Goal: Task Accomplishment & Management: Manage account settings

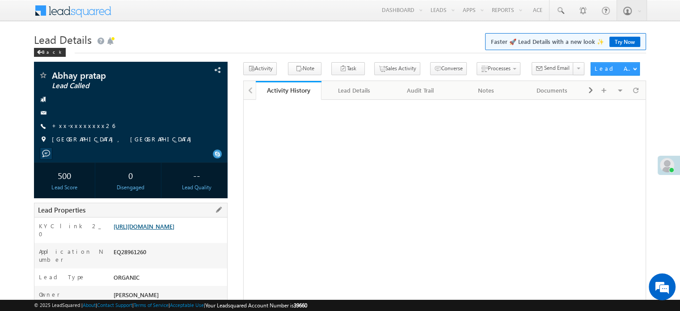
click at [152, 230] on link "https://angelbroking1-pk3em7sa.customui-test.leadsquared.com?leadId=37f6859e-64…" at bounding box center [144, 226] width 61 height 8
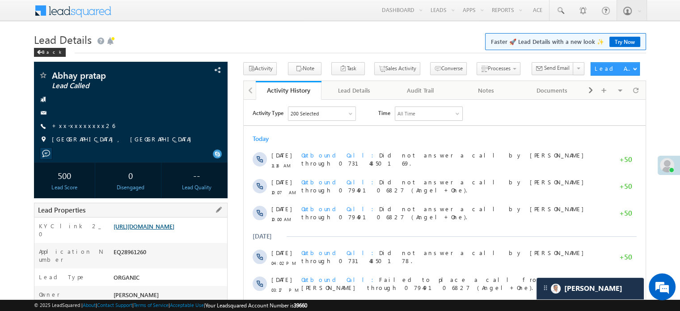
click at [170, 230] on link "https://angelbroking1-pk3em7sa.customui-test.leadsquared.com?leadId=37f6859e-64…" at bounding box center [144, 226] width 61 height 8
click at [152, 230] on link "https://angelbroking1-pk3em7sa.customui-test.leadsquared.com?leadId=37f6859e-64…" at bounding box center [144, 226] width 61 height 8
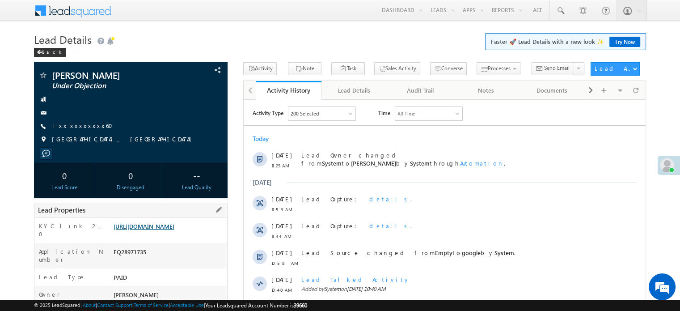
click at [174, 225] on link "https://angelbroking1-pk3em7sa.customui-test.leadsquared.com?leadId=58f46ad6-7b…" at bounding box center [144, 226] width 61 height 8
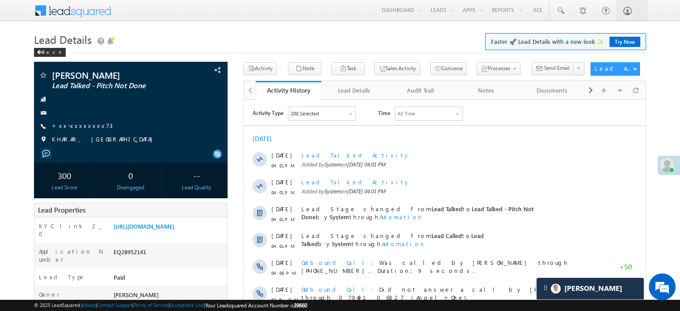
scroll to position [4214, 0]
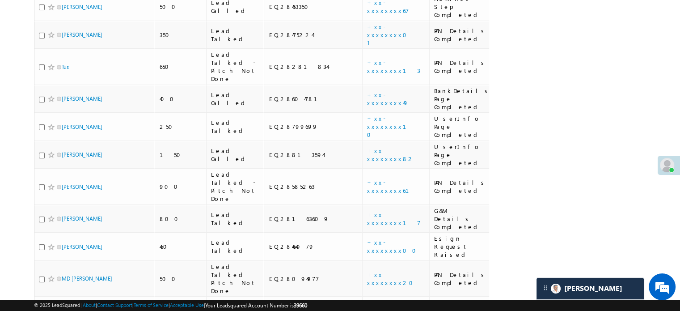
scroll to position [4214, 0]
drag, startPoint x: 62, startPoint y: 223, endPoint x: 21, endPoint y: 109, distance: 121.6
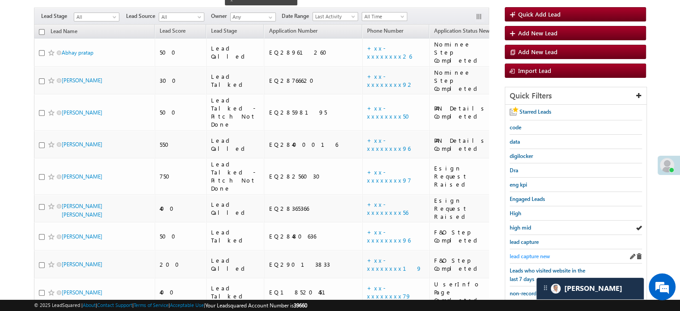
scroll to position [128, 0]
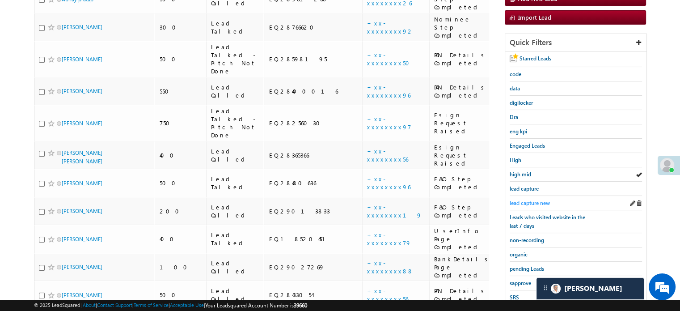
click at [524, 200] on span "lead capture new" at bounding box center [530, 202] width 40 height 7
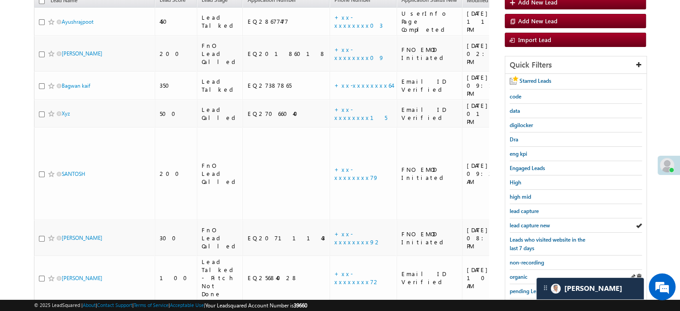
scroll to position [173, 0]
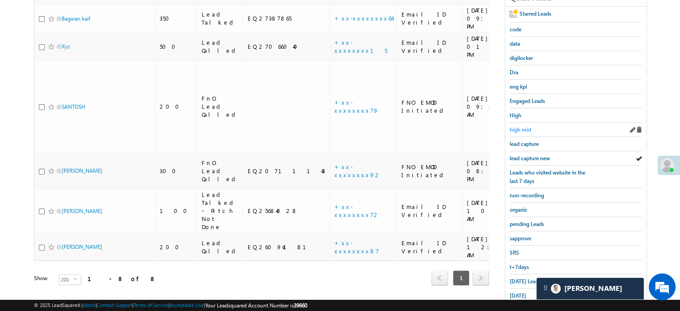
click at [526, 126] on span "high mid" at bounding box center [520, 129] width 21 height 7
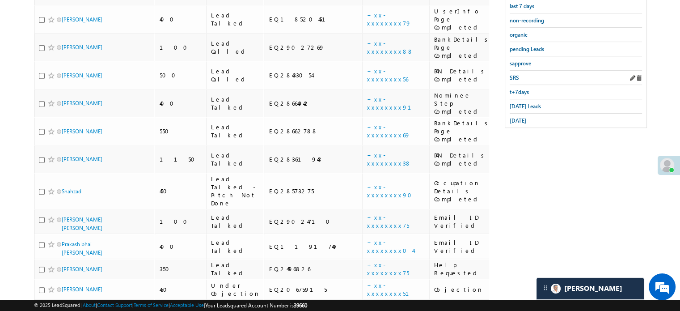
scroll to position [214, 0]
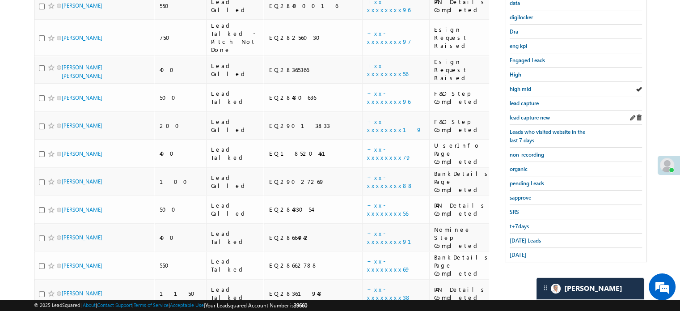
click at [519, 119] on div "lead capture new" at bounding box center [576, 117] width 132 height 14
click at [525, 114] on span "lead capture new" at bounding box center [530, 117] width 40 height 7
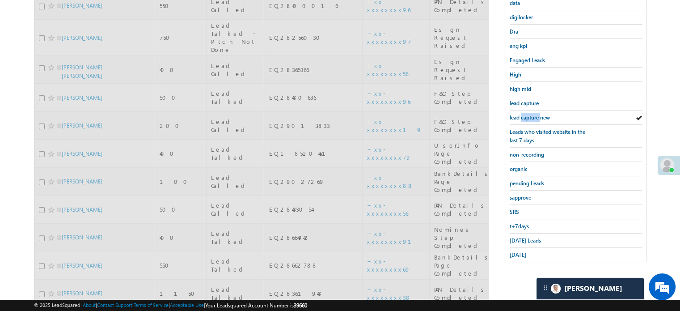
click at [525, 114] on span "lead capture new" at bounding box center [530, 117] width 40 height 7
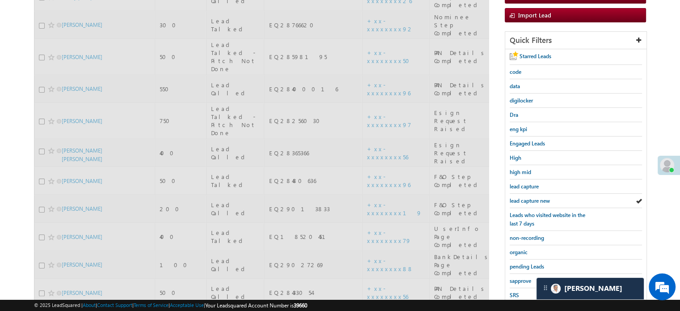
scroll to position [80, 0]
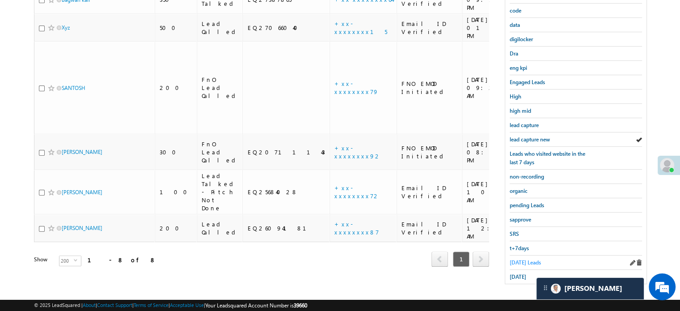
click at [529, 259] on span "Today's Leads" at bounding box center [525, 262] width 31 height 7
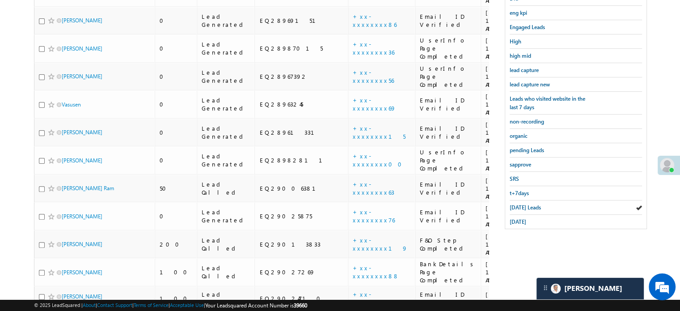
scroll to position [281, 0]
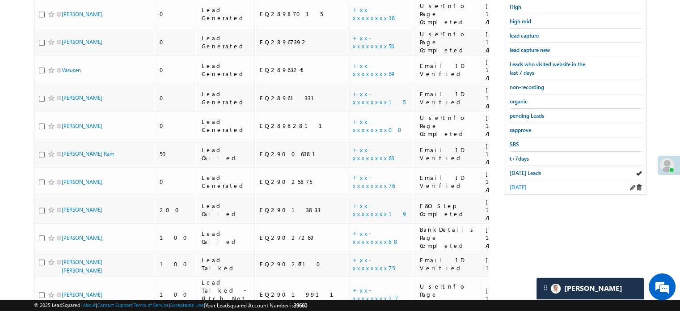
click at [519, 184] on span "yesterday" at bounding box center [518, 187] width 17 height 7
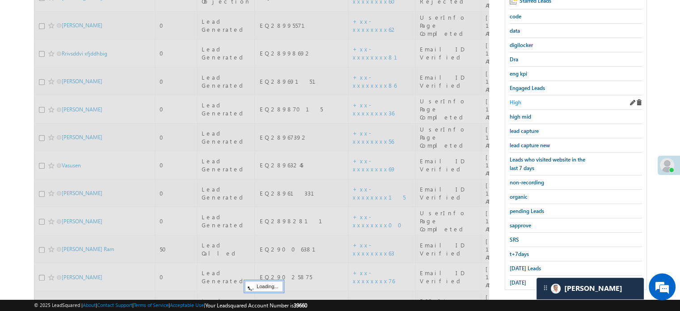
scroll to position [102, 0]
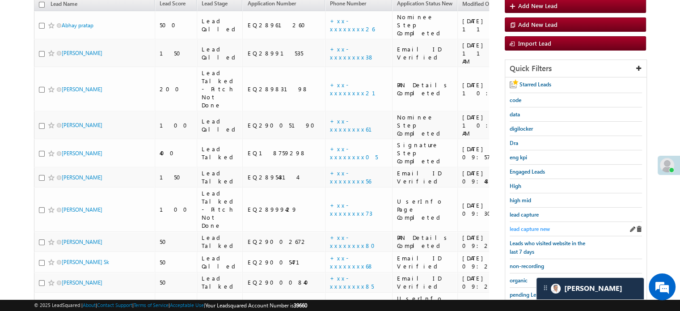
click at [525, 225] on span "lead capture new" at bounding box center [530, 228] width 40 height 7
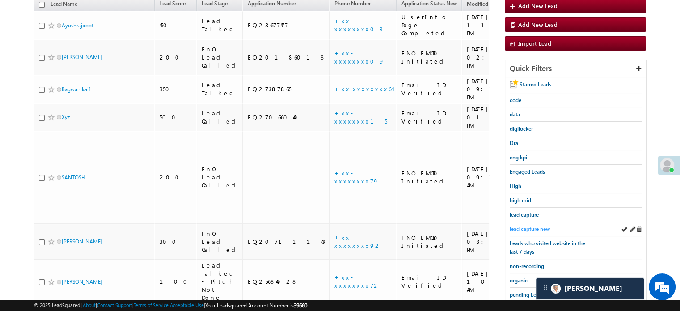
click at [525, 224] on link "lead capture new" at bounding box center [530, 228] width 40 height 8
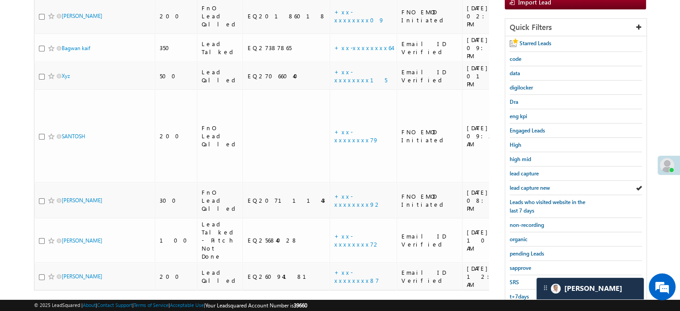
scroll to position [192, 0]
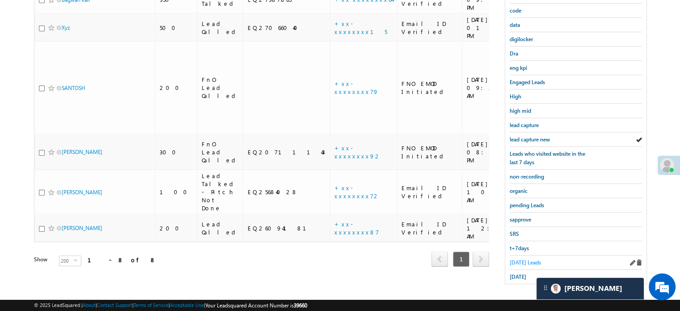
click at [517, 259] on span "Today's Leads" at bounding box center [525, 262] width 31 height 7
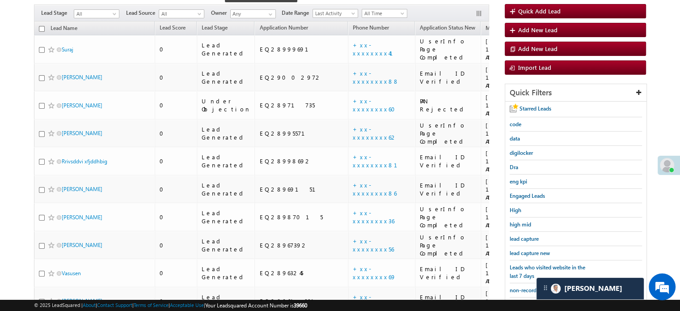
scroll to position [147, 0]
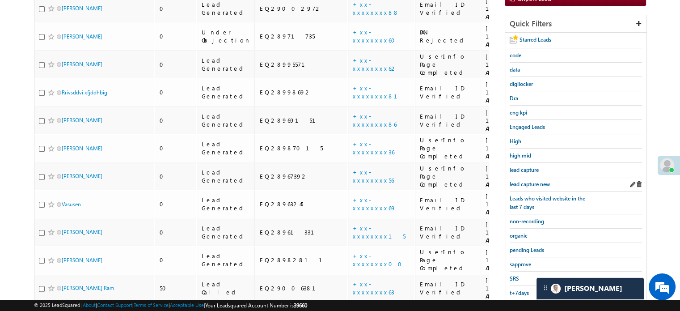
click at [518, 186] on div "lead capture new" at bounding box center [576, 184] width 132 height 14
click at [522, 185] on link "lead capture new" at bounding box center [530, 184] width 40 height 8
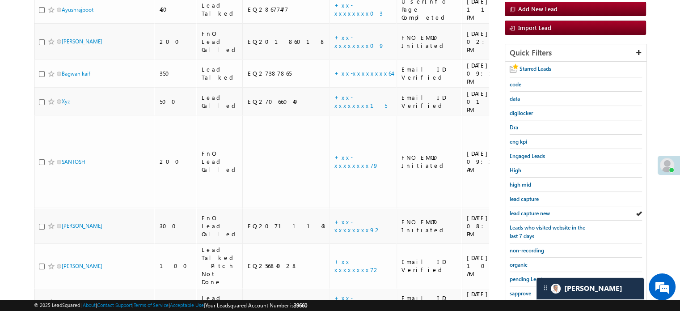
scroll to position [192, 0]
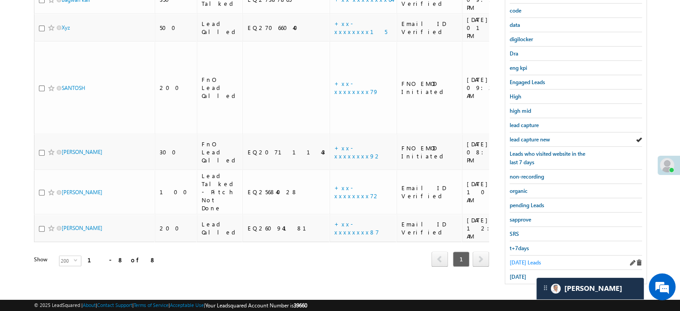
click at [521, 259] on span "Today's Leads" at bounding box center [525, 262] width 31 height 7
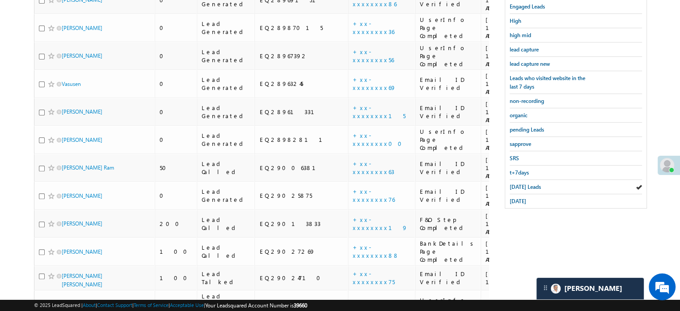
scroll to position [281, 0]
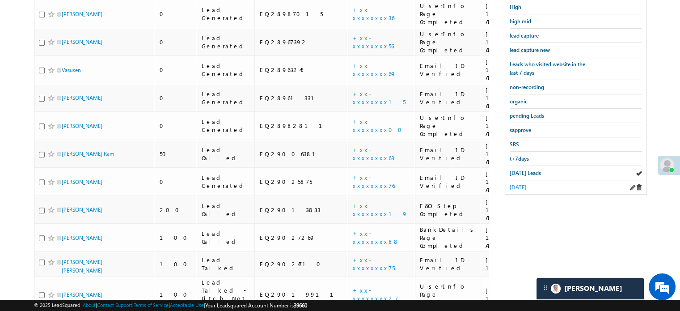
click at [523, 184] on span "yesterday" at bounding box center [518, 187] width 17 height 7
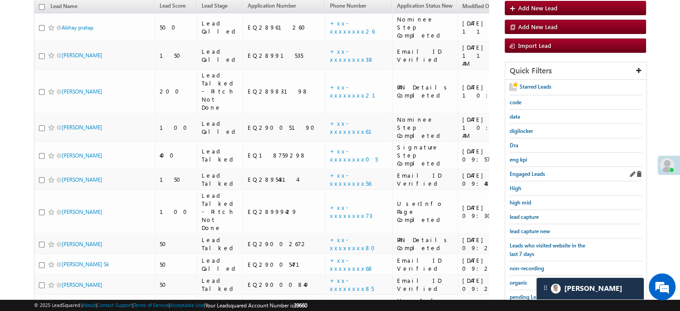
scroll to position [147, 0]
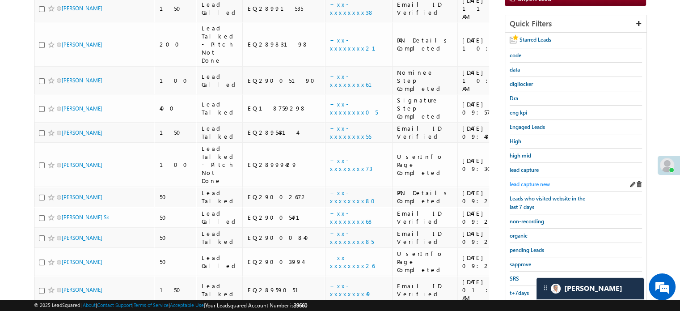
click at [531, 181] on span "lead capture new" at bounding box center [530, 184] width 40 height 7
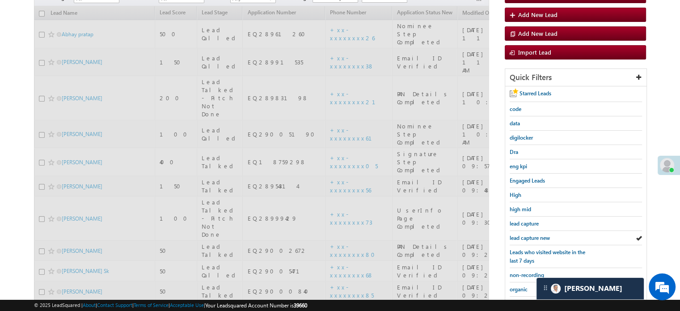
scroll to position [13, 0]
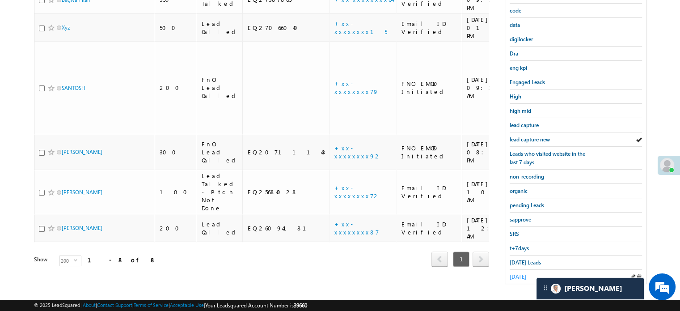
click at [519, 274] on span "yesterday" at bounding box center [518, 276] width 17 height 7
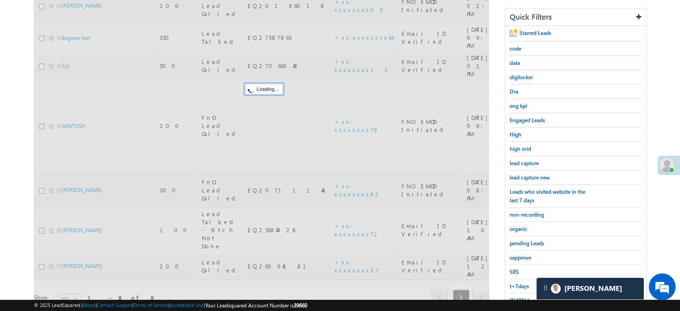
scroll to position [58, 0]
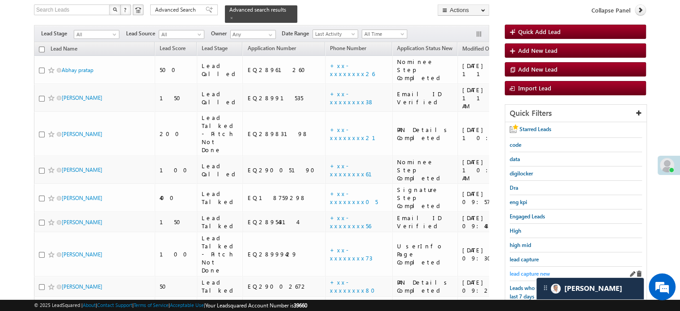
click at [527, 270] on span "lead capture new" at bounding box center [530, 273] width 40 height 7
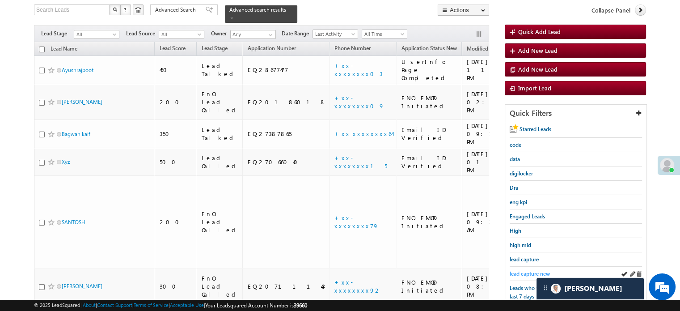
click at [530, 271] on span "lead capture new" at bounding box center [530, 273] width 40 height 7
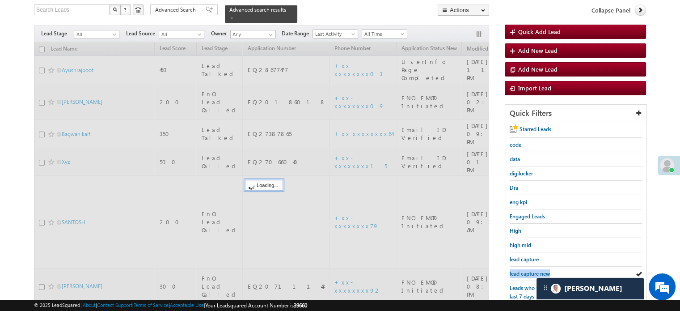
click at [530, 271] on span "lead capture new" at bounding box center [530, 273] width 40 height 7
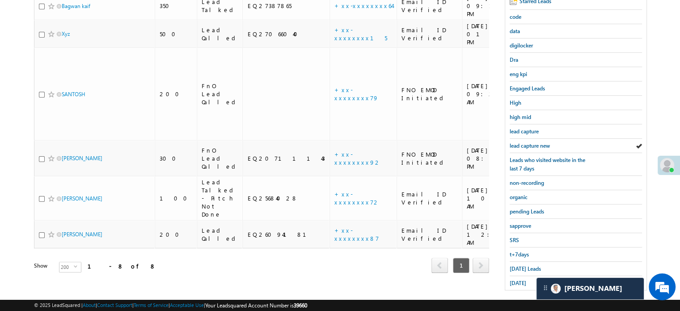
scroll to position [192, 0]
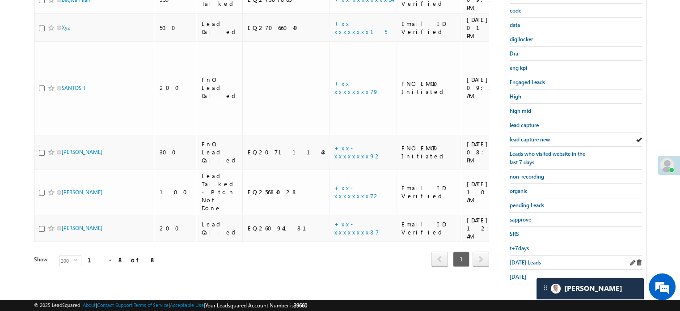
click at [532, 262] on div "Today's Leads" at bounding box center [576, 262] width 132 height 14
click at [530, 260] on span "Today's Leads" at bounding box center [525, 262] width 31 height 7
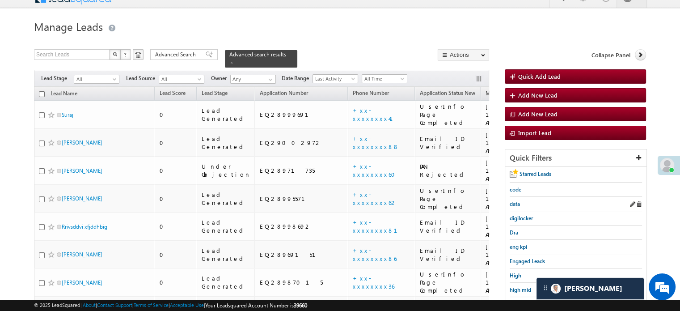
scroll to position [102, 0]
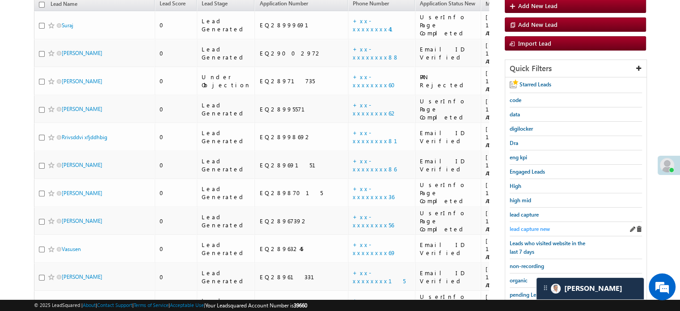
click at [537, 228] on span "lead capture new" at bounding box center [530, 228] width 40 height 7
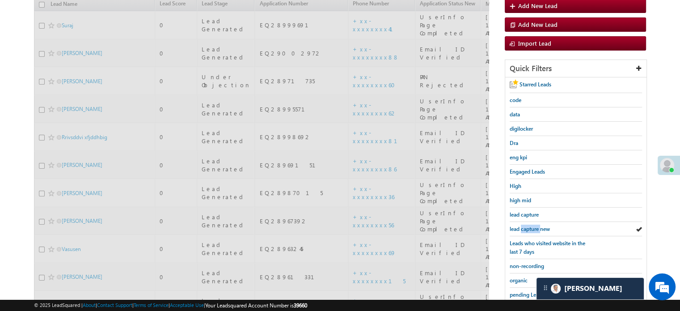
click at [537, 228] on span "lead capture new" at bounding box center [530, 228] width 40 height 7
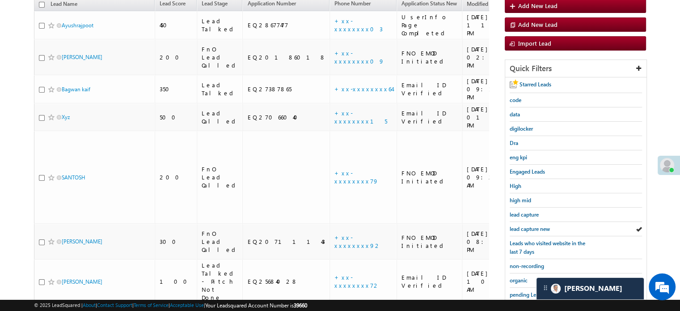
click at [537, 228] on span "lead capture new" at bounding box center [530, 228] width 40 height 7
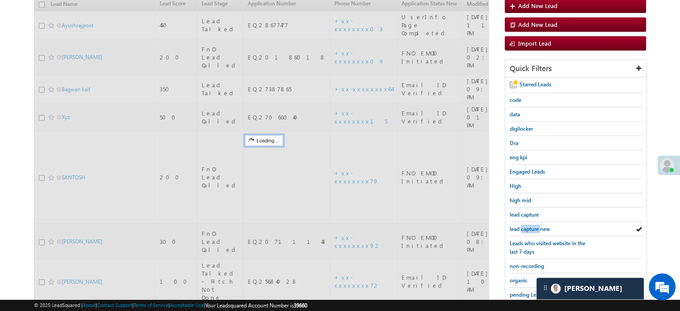
click at [537, 228] on span "lead capture new" at bounding box center [530, 228] width 40 height 7
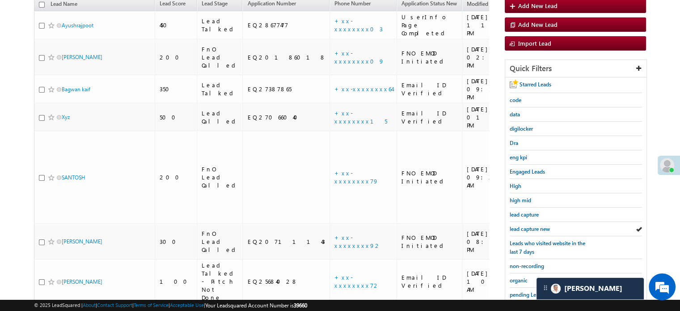
click at [537, 228] on span "lead capture new" at bounding box center [530, 228] width 40 height 7
click at [536, 225] on span "lead capture new" at bounding box center [530, 228] width 40 height 7
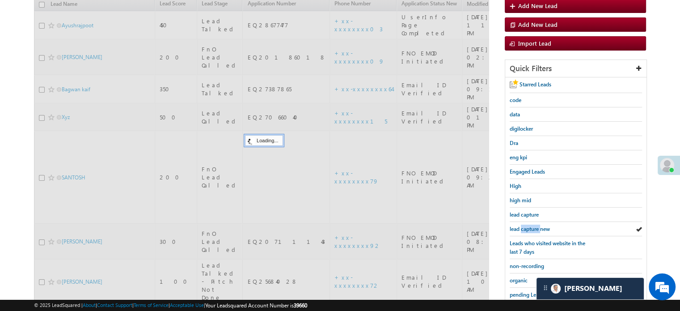
click at [536, 225] on span "lead capture new" at bounding box center [530, 228] width 40 height 7
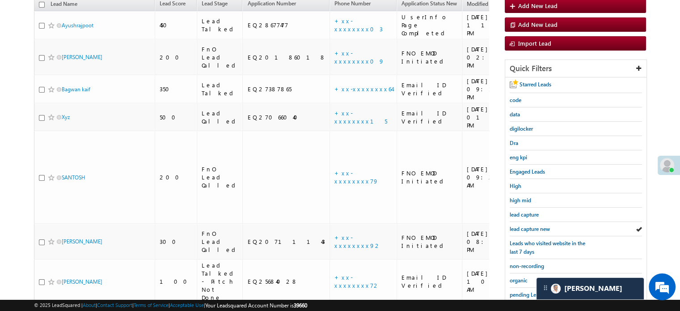
click at [536, 225] on span "lead capture new" at bounding box center [530, 228] width 40 height 7
click at [523, 227] on span "lead capture new" at bounding box center [530, 228] width 40 height 7
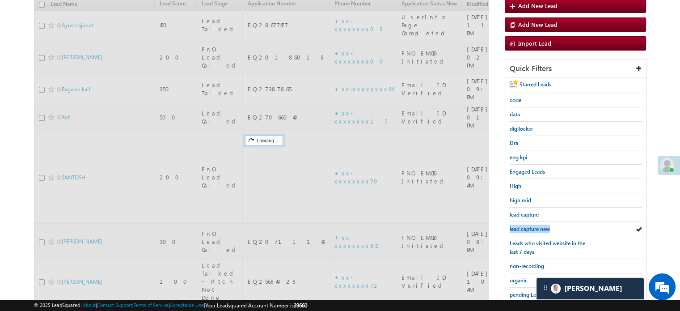
click at [523, 227] on span "lead capture new" at bounding box center [530, 228] width 40 height 7
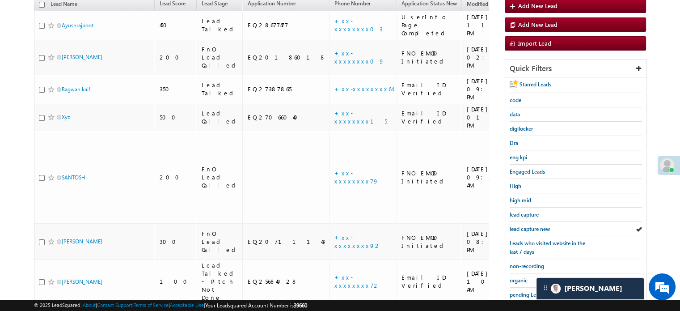
click at [523, 227] on span "lead capture new" at bounding box center [530, 228] width 40 height 7
click at [525, 228] on span "lead capture new" at bounding box center [530, 228] width 40 height 7
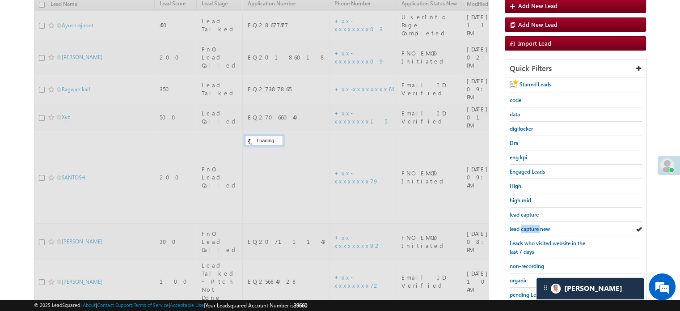
click at [525, 228] on span "lead capture new" at bounding box center [530, 228] width 40 height 7
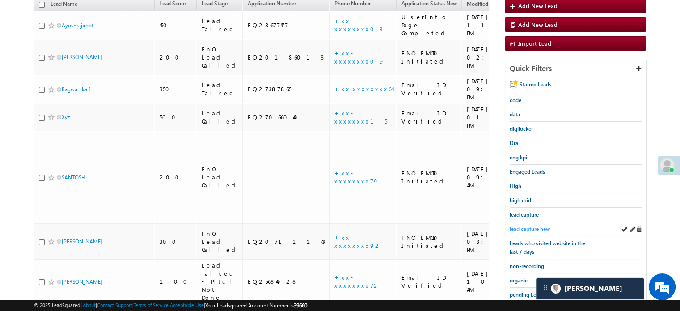
scroll to position [58, 0]
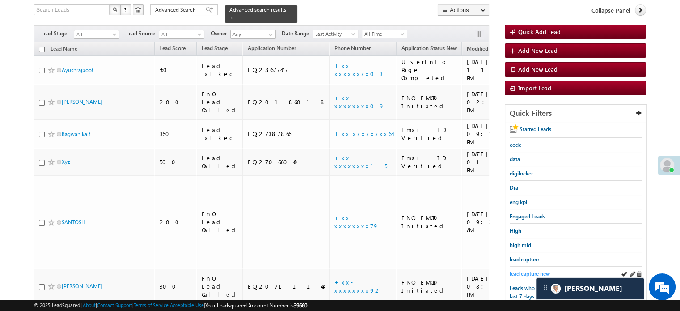
click at [532, 272] on span "lead capture new" at bounding box center [530, 273] width 40 height 7
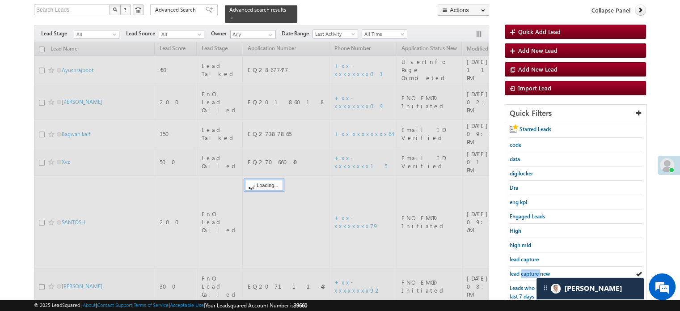
click at [532, 272] on span "lead capture new" at bounding box center [530, 273] width 40 height 7
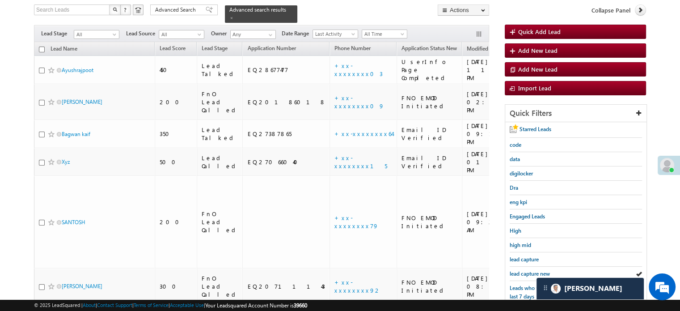
scroll to position [192, 0]
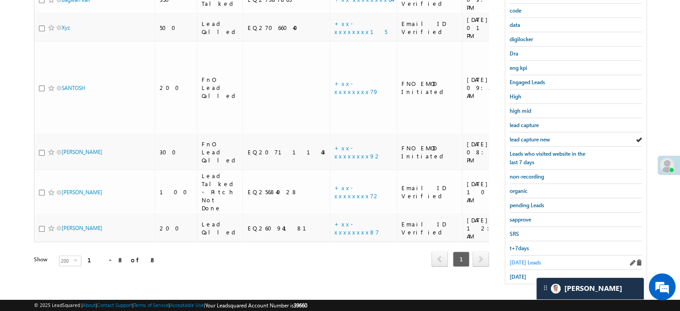
click at [531, 259] on span "Today's Leads" at bounding box center [525, 262] width 31 height 7
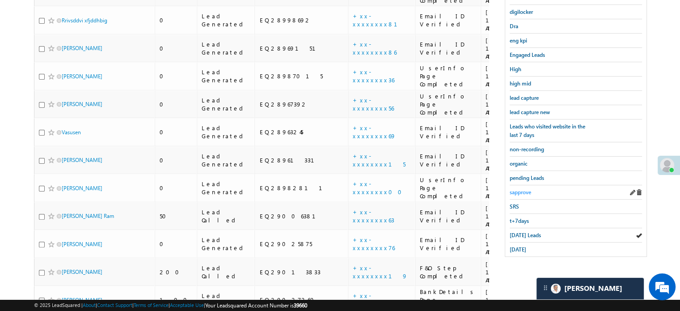
scroll to position [289, 0]
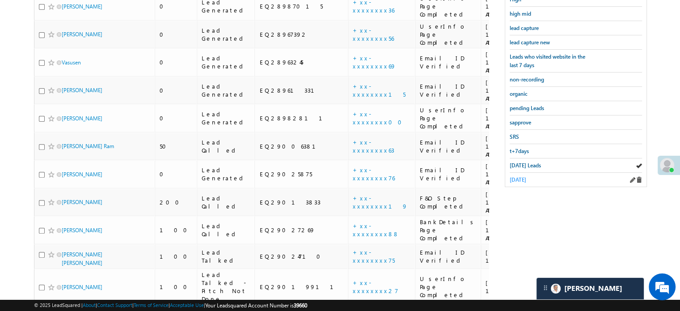
click at [521, 176] on span "yesterday" at bounding box center [518, 179] width 17 height 7
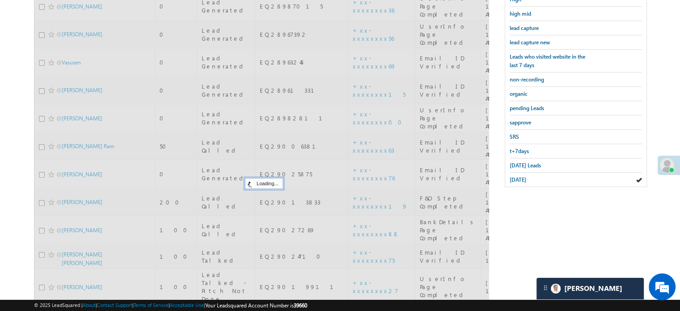
click at [521, 176] on span "yesterday" at bounding box center [518, 179] width 17 height 7
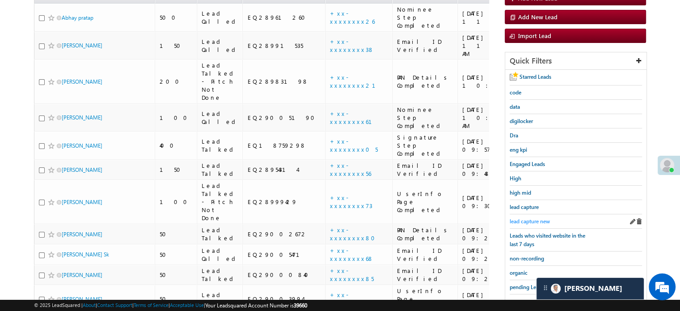
scroll to position [65, 0]
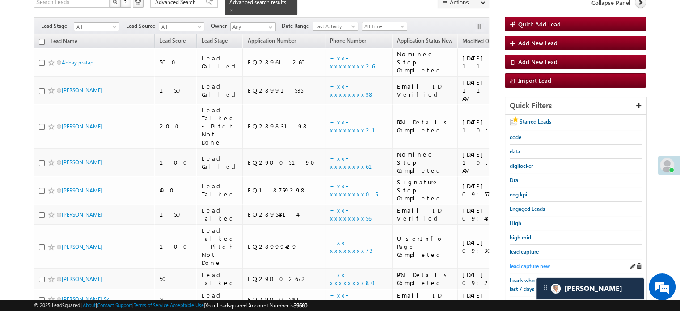
click at [529, 262] on span "lead capture new" at bounding box center [530, 265] width 40 height 7
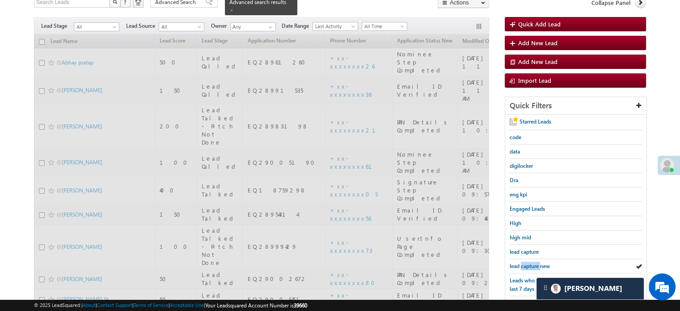
click at [529, 262] on span "lead capture new" at bounding box center [530, 265] width 40 height 7
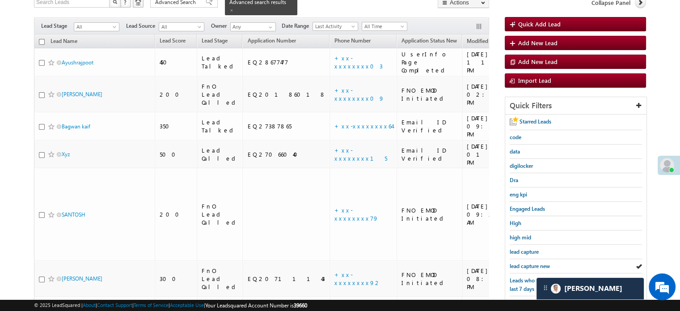
click at [529, 262] on span "lead capture new" at bounding box center [530, 265] width 40 height 7
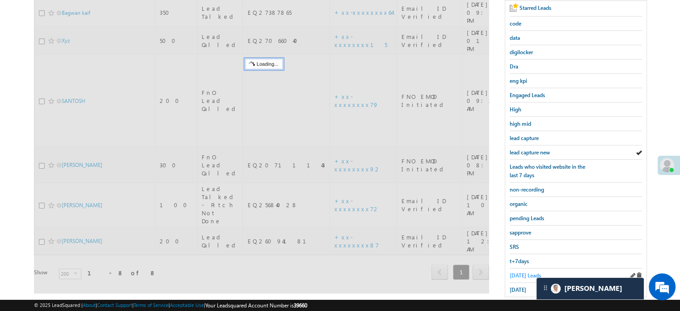
scroll to position [192, 0]
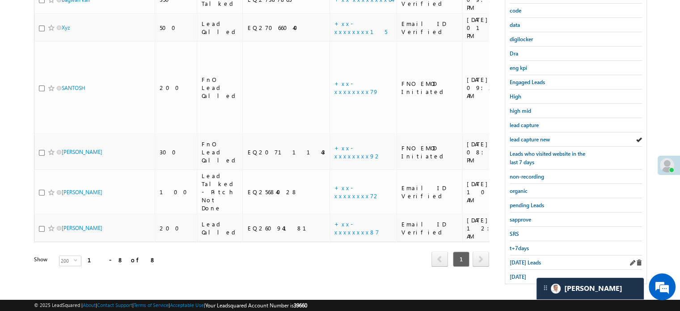
click at [532, 255] on div "Today's Leads" at bounding box center [576, 262] width 132 height 14
click at [530, 259] on span "Today's Leads" at bounding box center [525, 262] width 31 height 7
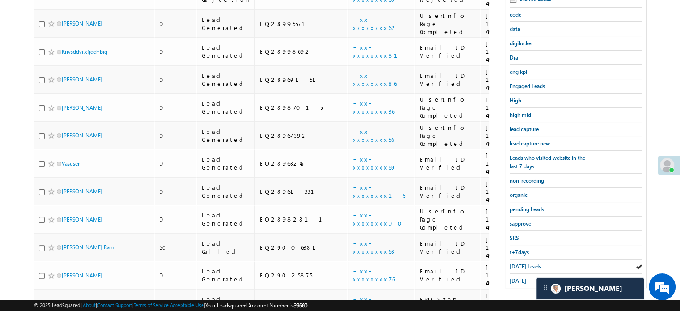
scroll to position [281, 0]
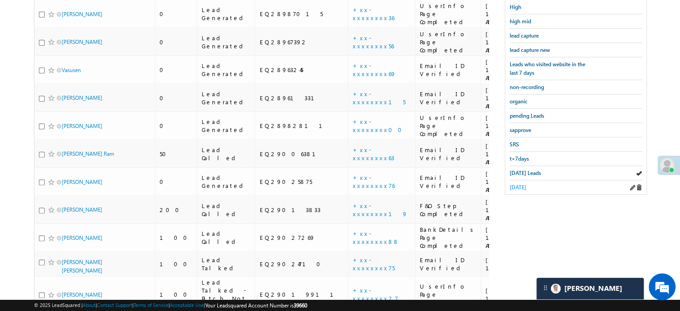
click at [521, 184] on span "yesterday" at bounding box center [518, 187] width 17 height 7
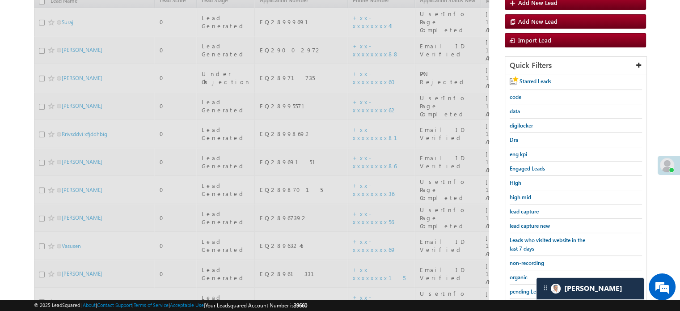
scroll to position [102, 0]
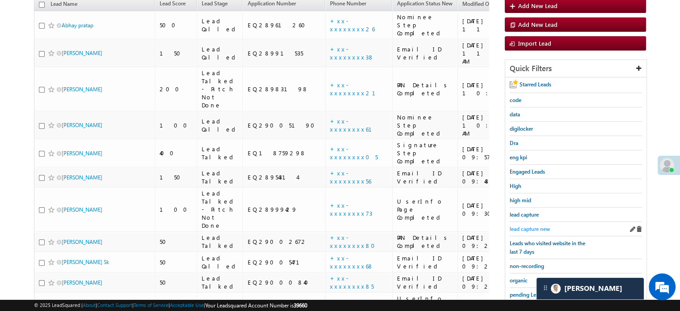
click at [542, 224] on link "lead capture new" at bounding box center [530, 228] width 40 height 8
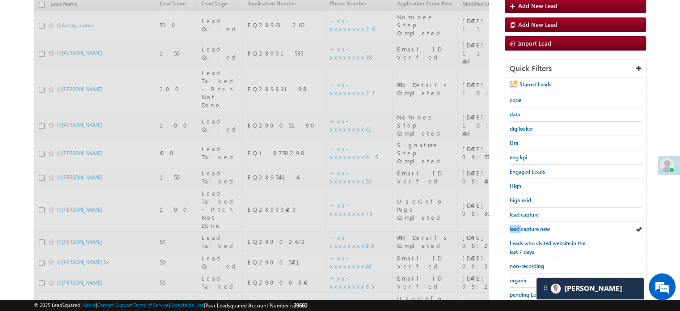
click at [542, 224] on link "lead capture new" at bounding box center [530, 228] width 40 height 8
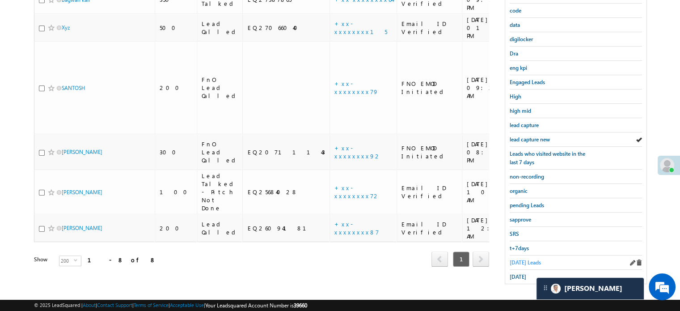
click at [523, 259] on span "Today's Leads" at bounding box center [525, 262] width 31 height 7
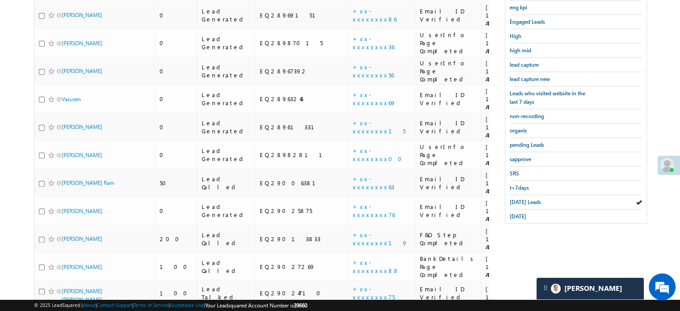
scroll to position [236, 0]
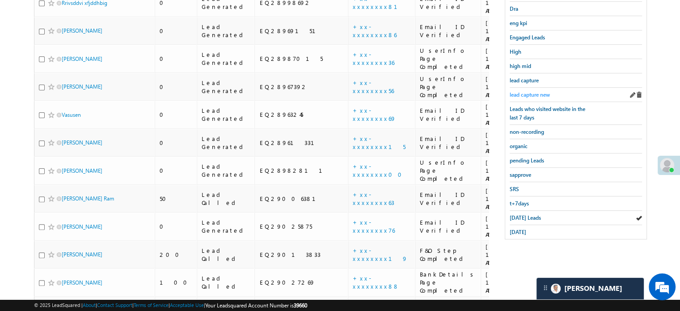
click at [527, 90] on link "lead capture new" at bounding box center [530, 94] width 40 height 8
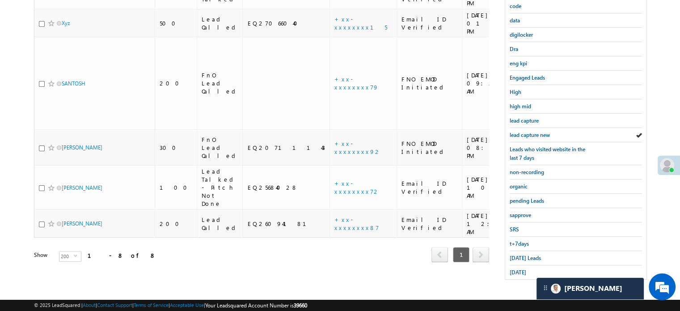
scroll to position [192, 0]
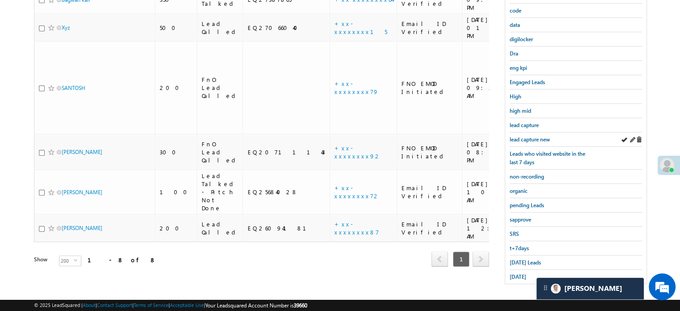
click at [520, 141] on div "lead capture new" at bounding box center [576, 139] width 132 height 14
click at [531, 139] on span "lead capture new" at bounding box center [530, 139] width 40 height 7
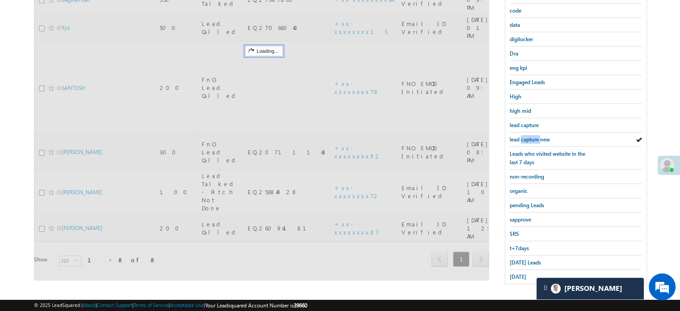
click at [531, 139] on span "lead capture new" at bounding box center [530, 139] width 40 height 7
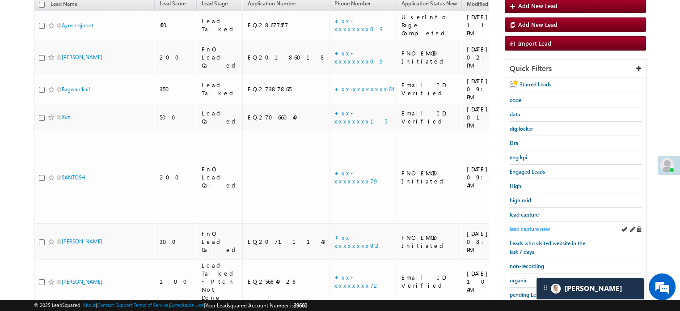
click at [542, 228] on span "lead capture new" at bounding box center [530, 228] width 40 height 7
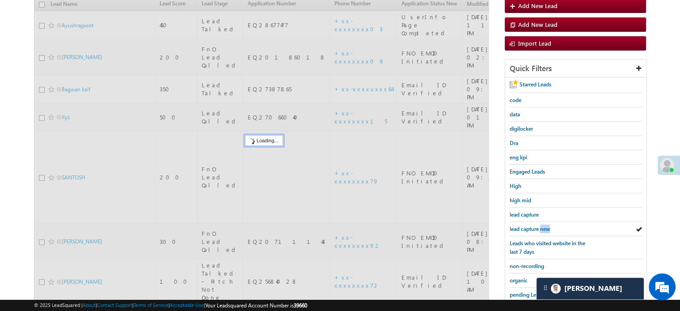
click at [542, 228] on span "lead capture new" at bounding box center [530, 228] width 40 height 7
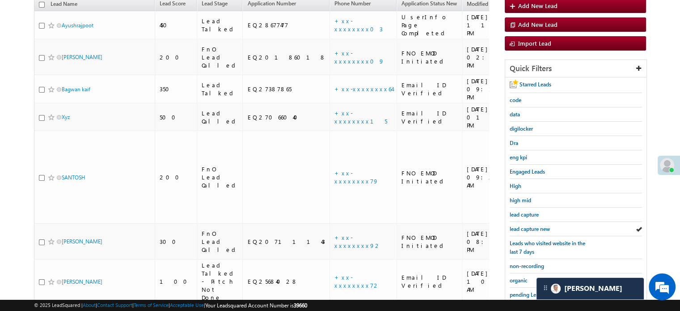
click at [542, 228] on span "lead capture new" at bounding box center [530, 228] width 40 height 7
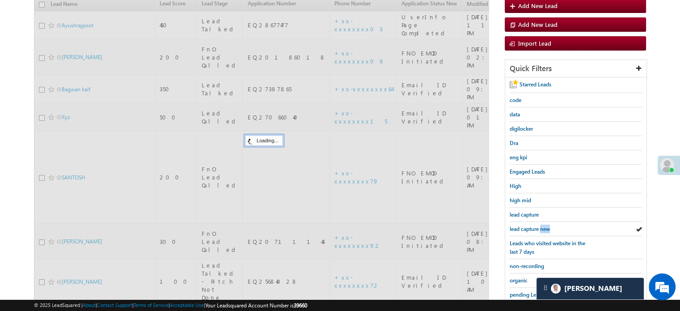
click at [542, 228] on span "lead capture new" at bounding box center [530, 228] width 40 height 7
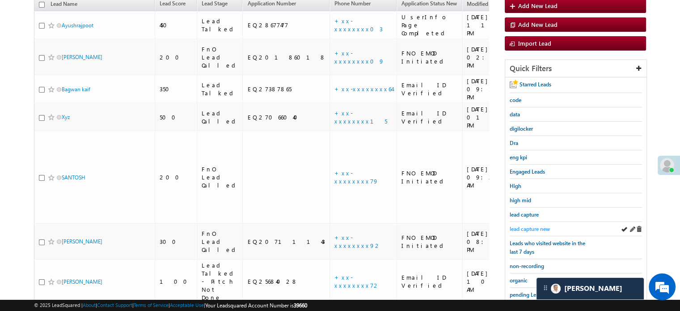
click at [525, 225] on span "lead capture new" at bounding box center [530, 228] width 40 height 7
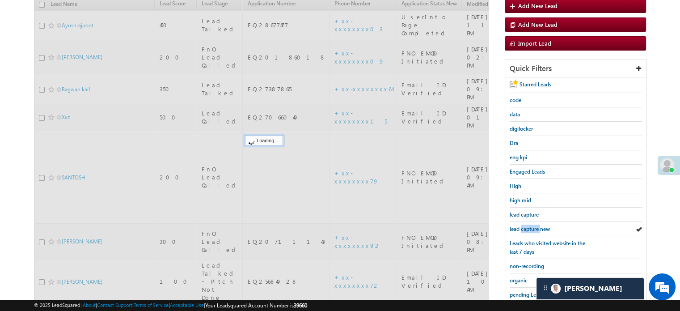
click at [525, 225] on span "lead capture new" at bounding box center [530, 228] width 40 height 7
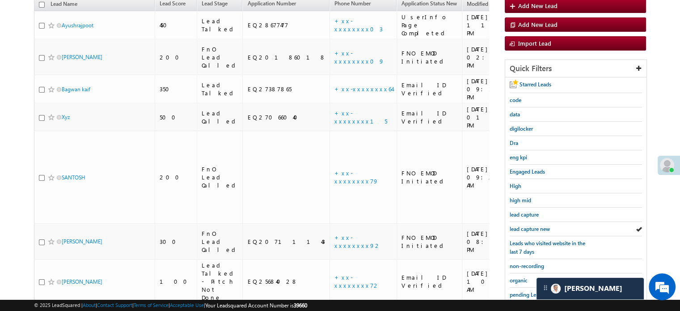
click at [525, 225] on span "lead capture new" at bounding box center [530, 228] width 40 height 7
click at [524, 225] on span "lead capture new" at bounding box center [530, 228] width 40 height 7
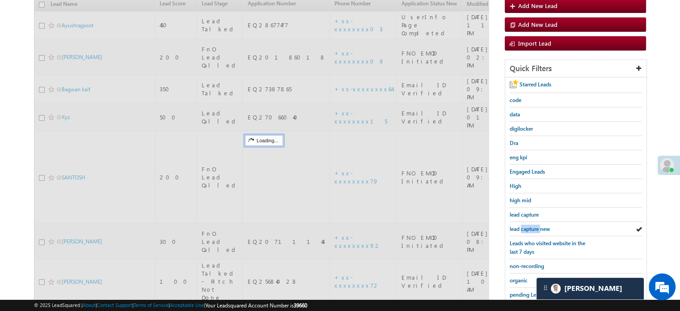
click at [524, 225] on span "lead capture new" at bounding box center [530, 228] width 40 height 7
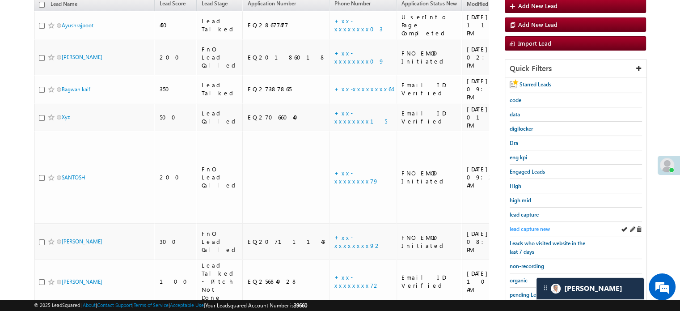
click at [518, 225] on span "lead capture new" at bounding box center [530, 228] width 40 height 7
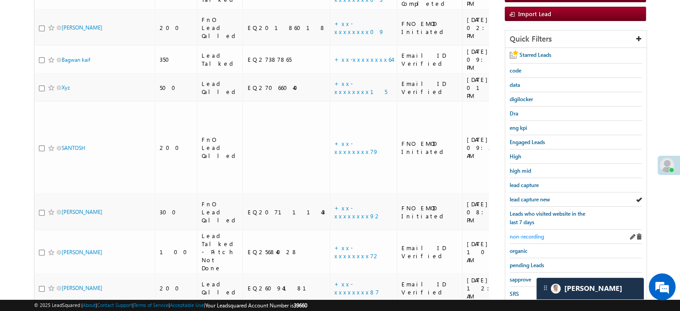
scroll to position [147, 0]
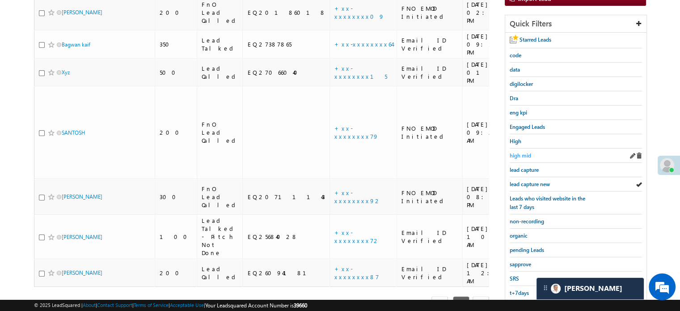
click at [526, 154] on span "high mid" at bounding box center [520, 155] width 21 height 7
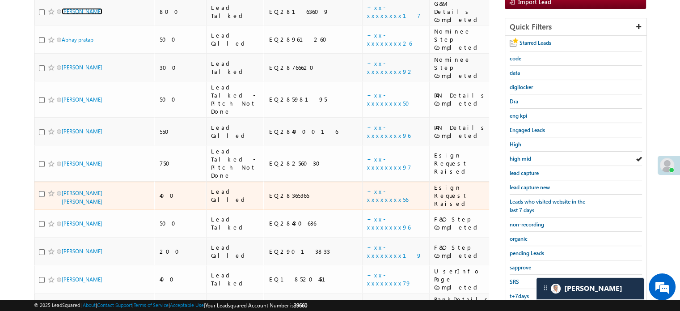
scroll to position [197, 0]
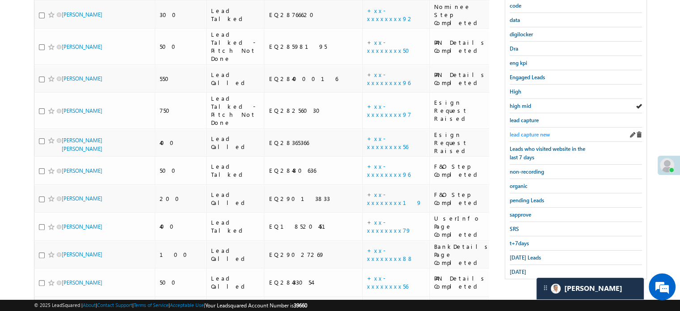
click at [515, 133] on span "lead capture new" at bounding box center [530, 134] width 40 height 7
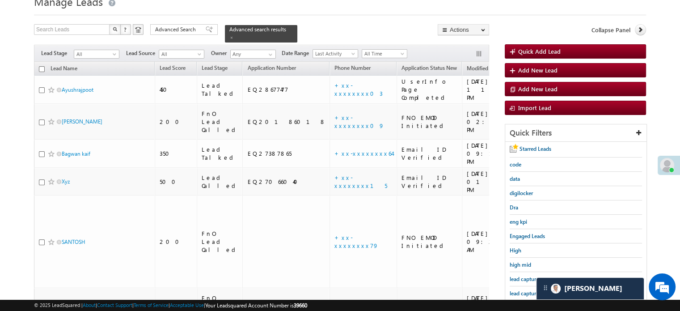
scroll to position [89, 0]
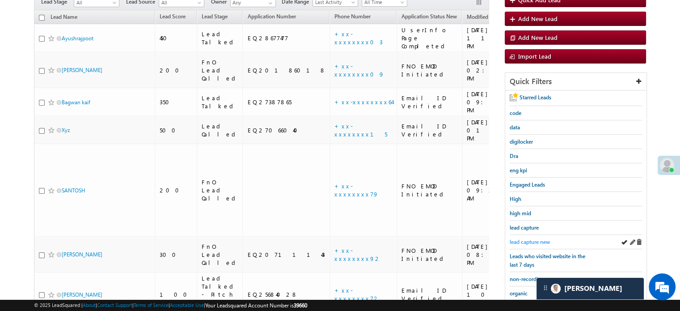
click at [524, 238] on span "lead capture new" at bounding box center [530, 241] width 40 height 7
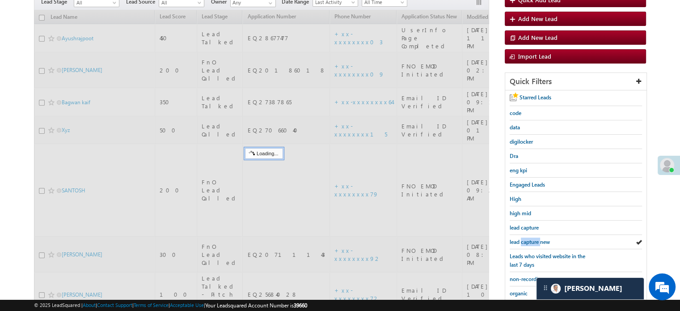
click at [524, 238] on span "lead capture new" at bounding box center [530, 241] width 40 height 7
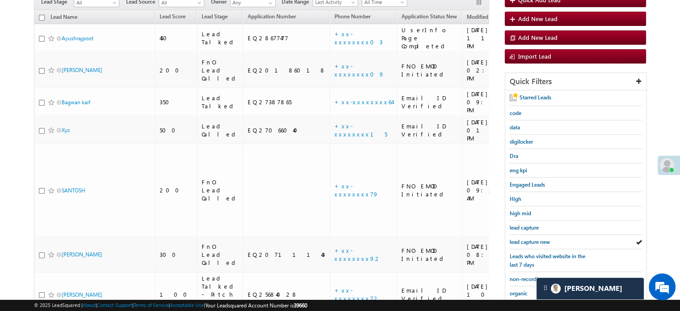
scroll to position [192, 0]
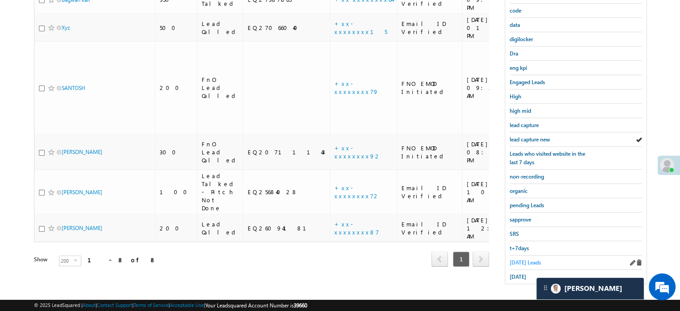
click at [522, 259] on span "Today's Leads" at bounding box center [525, 262] width 31 height 7
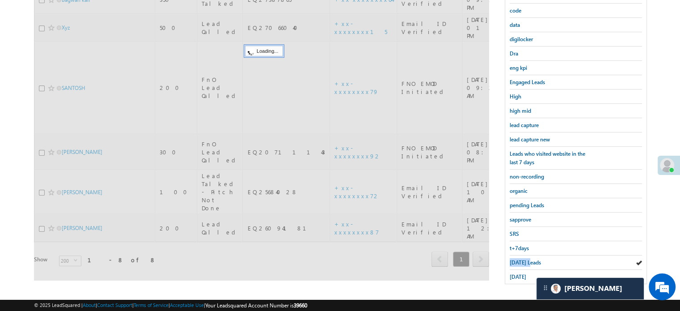
click at [522, 259] on span "Today's Leads" at bounding box center [525, 262] width 31 height 7
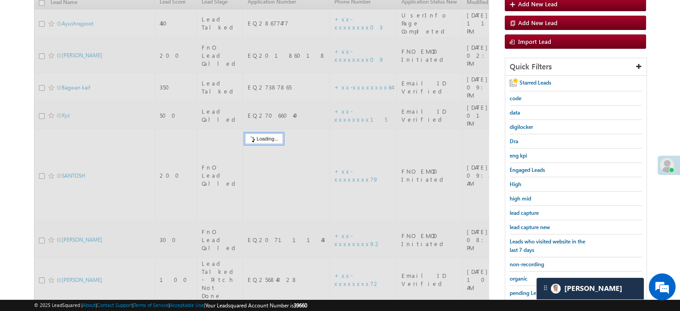
scroll to position [102, 0]
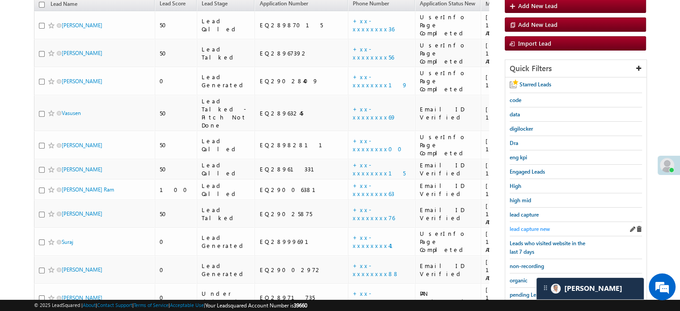
click at [533, 227] on span "lead capture new" at bounding box center [530, 228] width 40 height 7
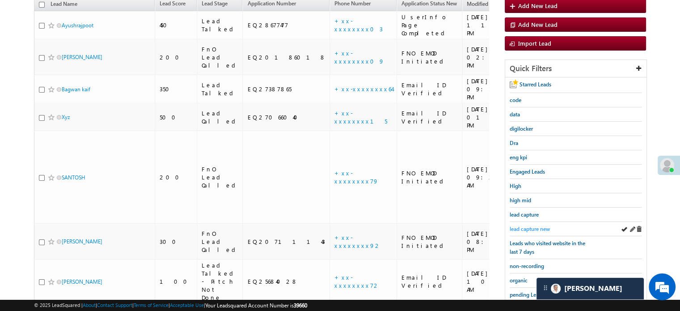
click at [534, 225] on span "lead capture new" at bounding box center [530, 228] width 40 height 7
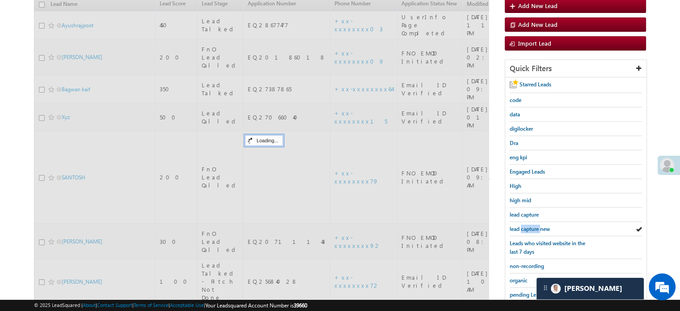
click at [534, 225] on span "lead capture new" at bounding box center [530, 228] width 40 height 7
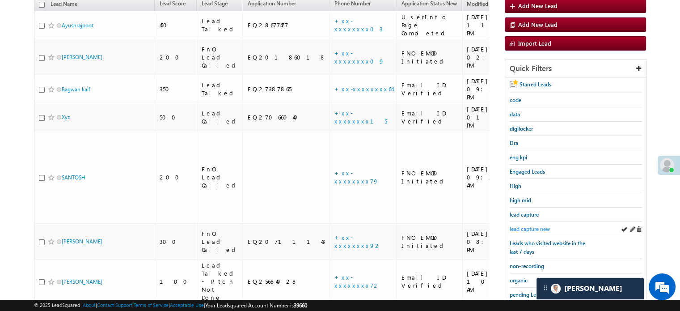
click at [524, 227] on span "lead capture new" at bounding box center [530, 228] width 40 height 7
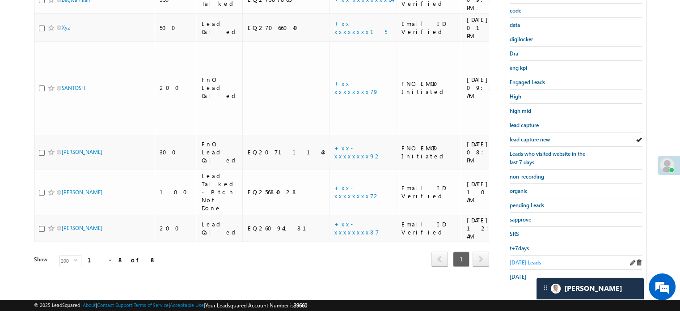
click at [511, 259] on span "Today's Leads" at bounding box center [525, 262] width 31 height 7
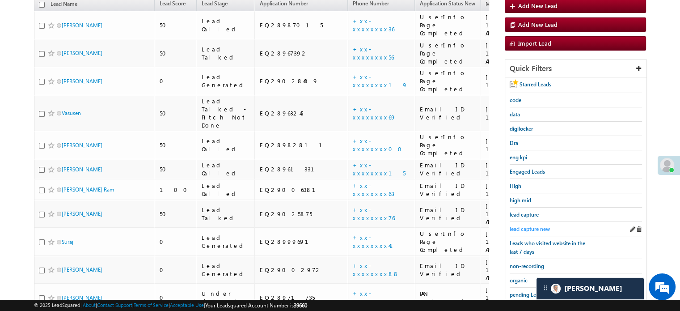
click at [529, 225] on span "lead capture new" at bounding box center [530, 228] width 40 height 7
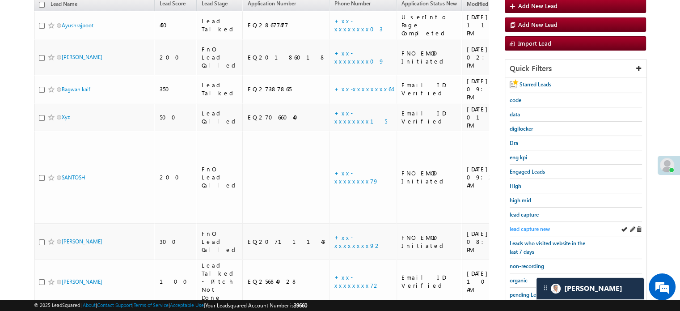
click at [542, 222] on div "lead capture new" at bounding box center [576, 229] width 132 height 14
click at [540, 225] on span "lead capture new" at bounding box center [530, 228] width 40 height 7
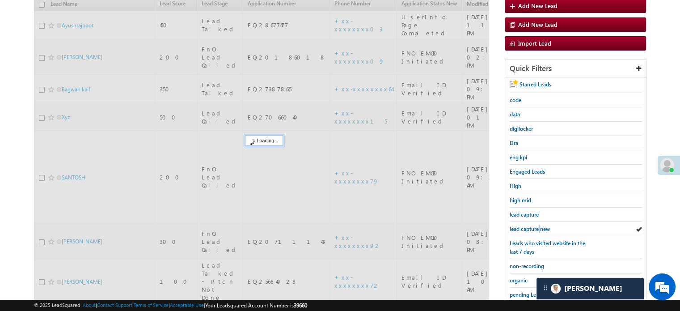
click at [540, 225] on span "lead capture new" at bounding box center [530, 228] width 40 height 7
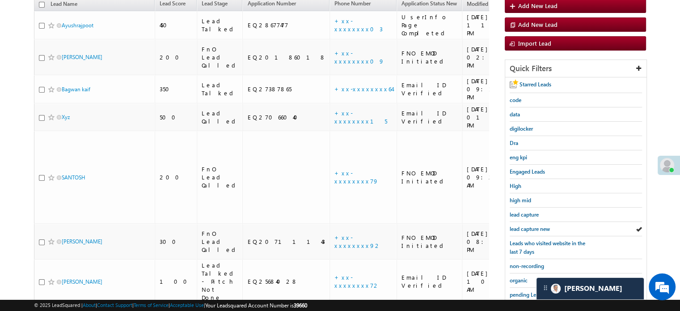
click at [540, 225] on span "lead capture new" at bounding box center [530, 228] width 40 height 7
click at [550, 225] on span "lead capture new" at bounding box center [530, 228] width 40 height 7
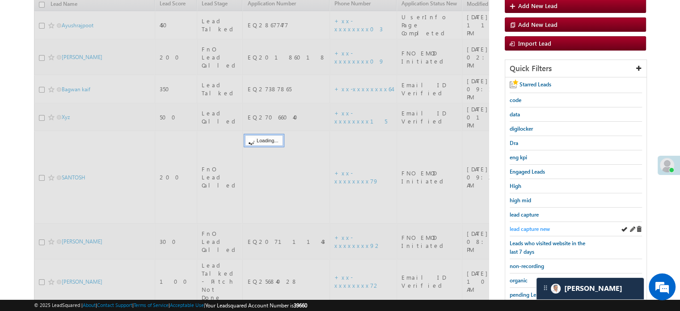
click at [544, 225] on span "lead capture new" at bounding box center [530, 228] width 40 height 7
click at [539, 225] on span "lead capture new" at bounding box center [530, 228] width 40 height 7
click at [538, 225] on span "lead capture new" at bounding box center [530, 228] width 40 height 7
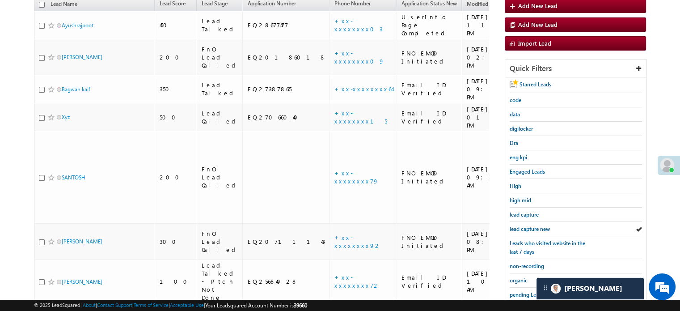
click at [538, 225] on span "lead capture new" at bounding box center [530, 228] width 40 height 7
click at [522, 229] on span "lead capture new" at bounding box center [530, 228] width 40 height 7
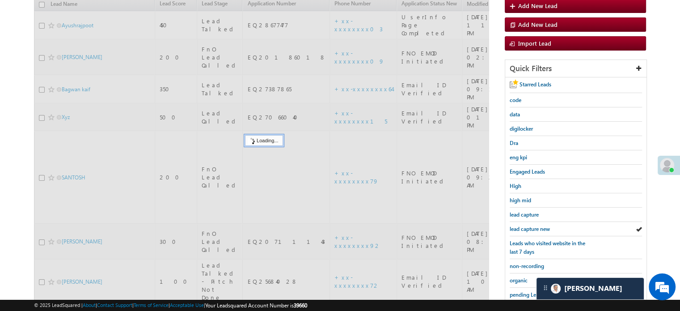
click at [522, 229] on span "lead capture new" at bounding box center [530, 228] width 40 height 7
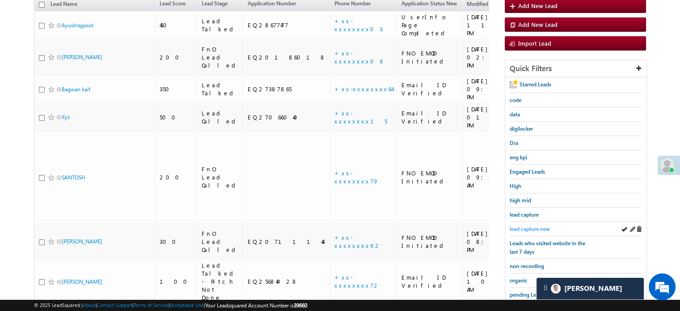
click at [523, 229] on span "lead capture new" at bounding box center [530, 228] width 40 height 7
click at [540, 228] on span "lead capture new" at bounding box center [530, 228] width 40 height 7
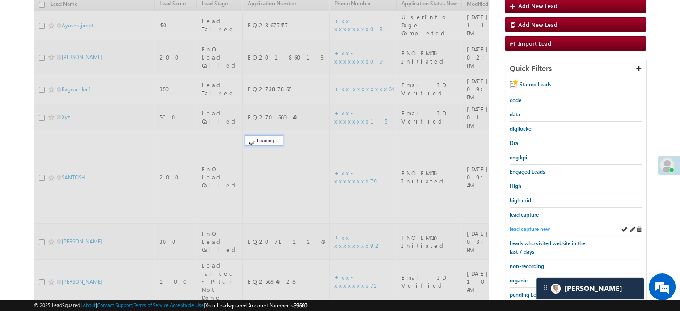
click at [535, 225] on span "lead capture new" at bounding box center [530, 228] width 40 height 7
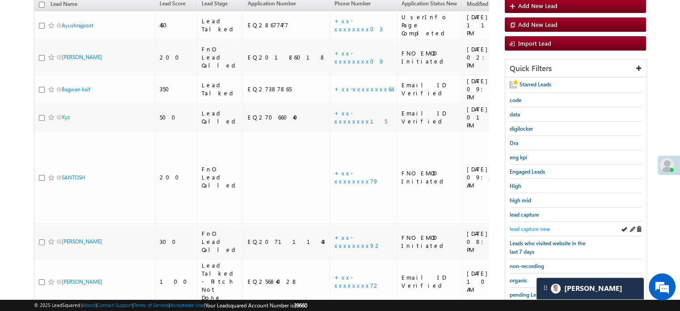
click at [521, 225] on span "lead capture new" at bounding box center [530, 228] width 40 height 7
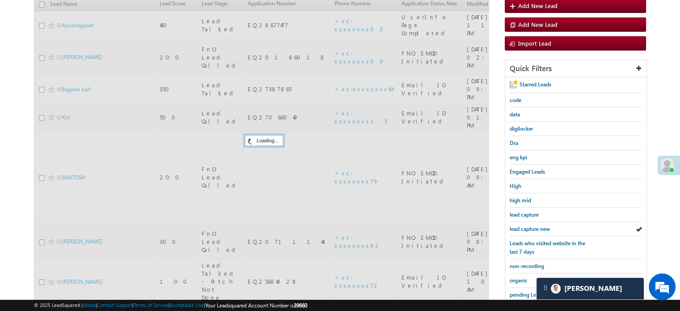
click at [521, 225] on span "lead capture new" at bounding box center [530, 228] width 40 height 7
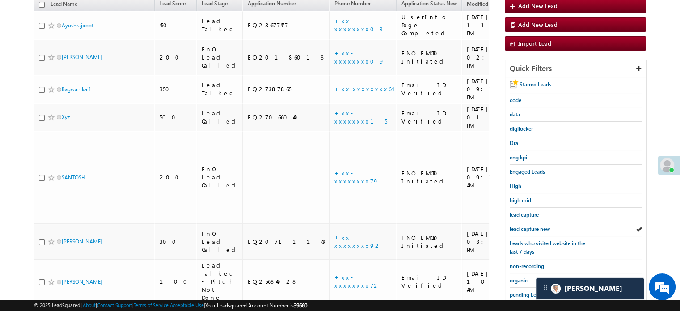
click at [521, 225] on span "lead capture new" at bounding box center [530, 228] width 40 height 7
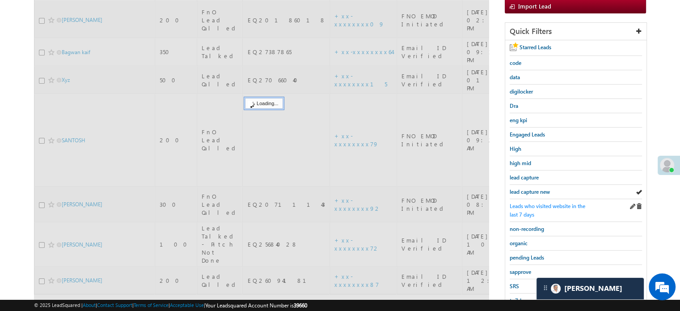
scroll to position [192, 0]
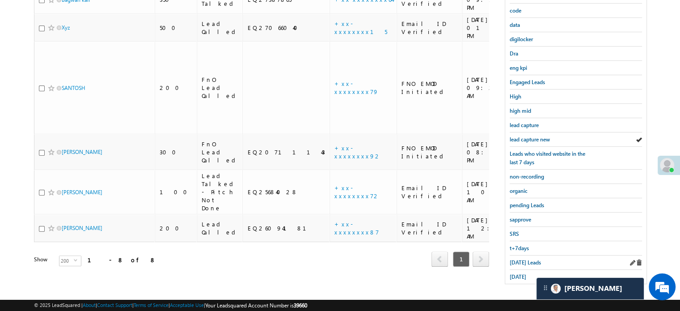
click at [523, 255] on div "Today's Leads" at bounding box center [576, 262] width 132 height 14
click at [527, 259] on span "Today's Leads" at bounding box center [525, 262] width 31 height 7
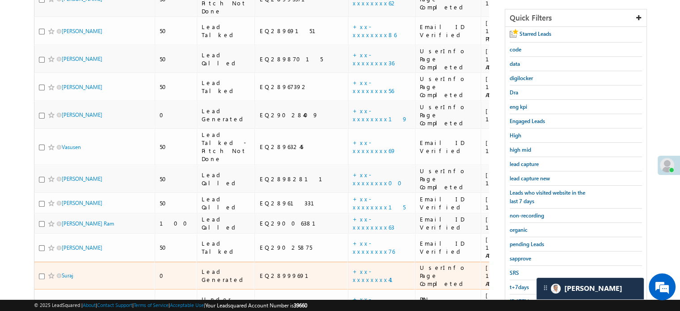
scroll to position [147, 0]
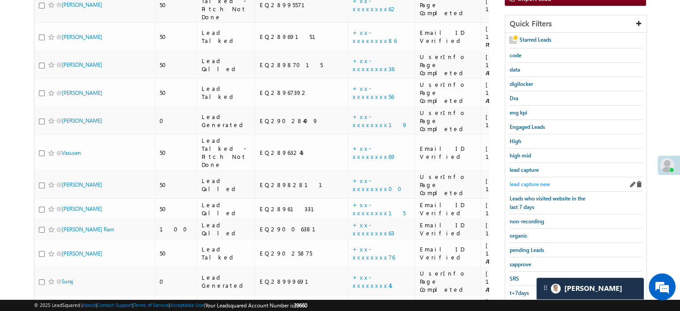
click at [527, 184] on span "lead capture new" at bounding box center [530, 184] width 40 height 7
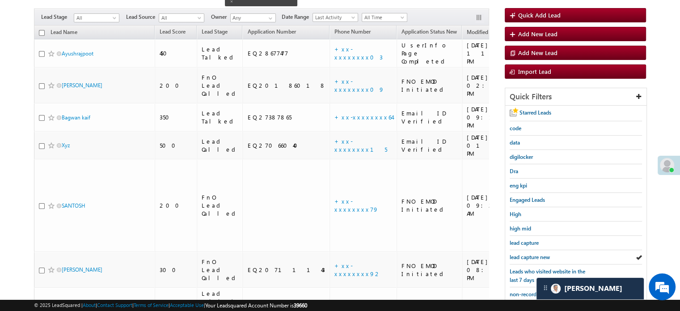
scroll to position [192, 0]
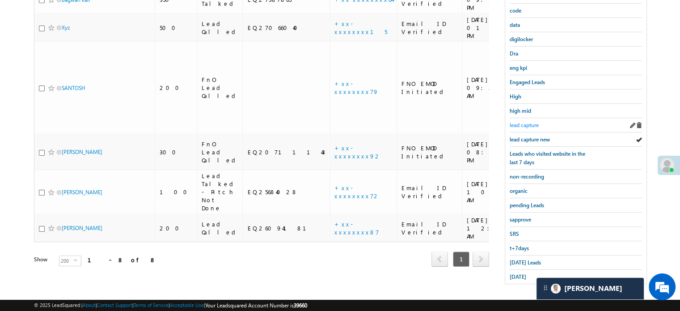
click at [531, 123] on span "lead capture" at bounding box center [524, 125] width 29 height 7
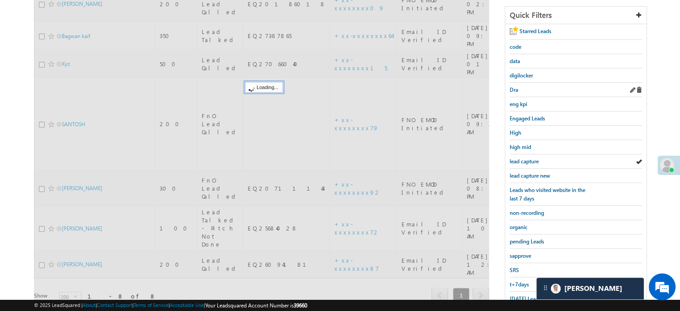
scroll to position [102, 0]
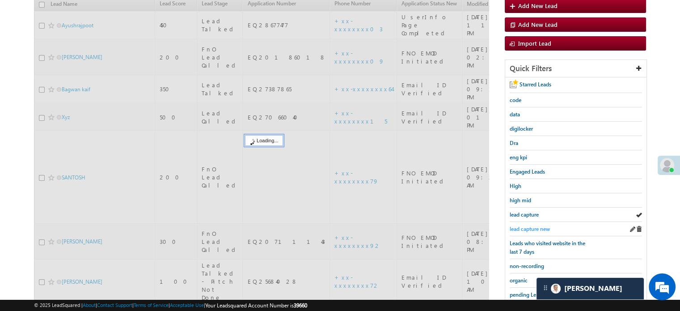
click at [522, 225] on span "lead capture new" at bounding box center [530, 228] width 40 height 7
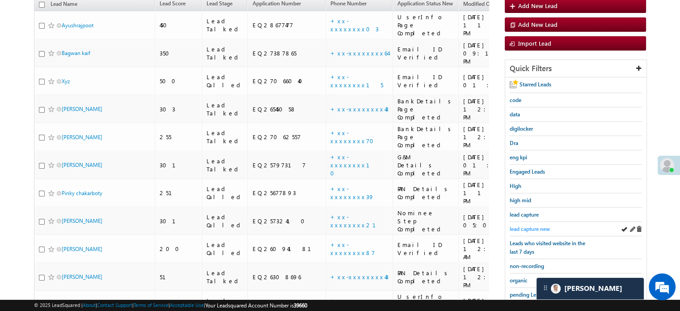
click at [524, 225] on span "lead capture new" at bounding box center [530, 228] width 40 height 7
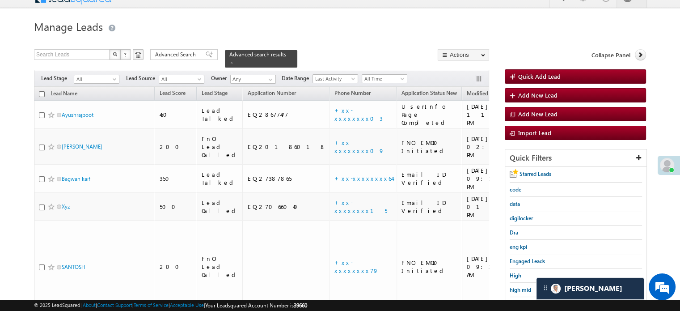
scroll to position [192, 0]
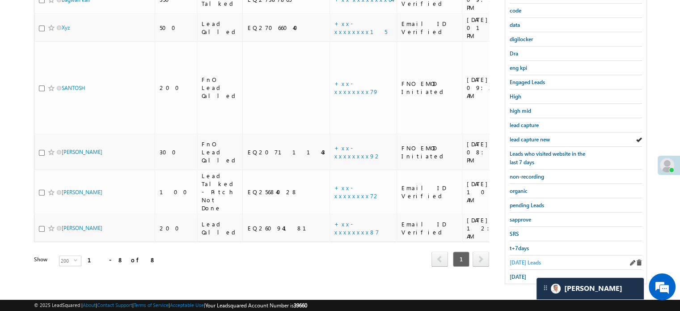
click at [520, 260] on span "Today's Leads" at bounding box center [525, 262] width 31 height 7
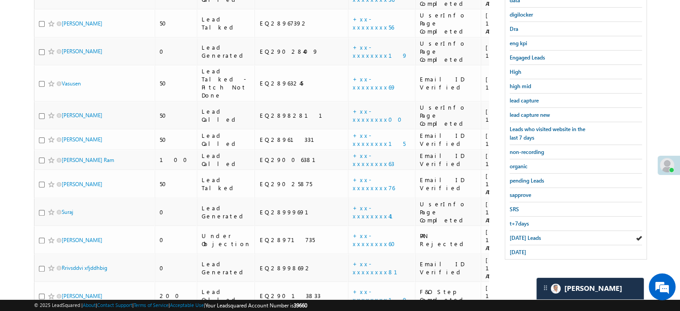
scroll to position [236, 0]
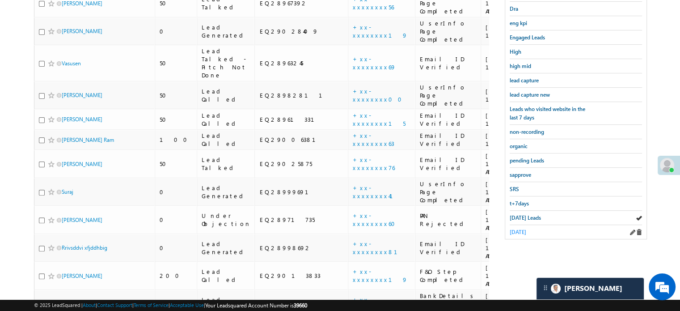
click at [522, 228] on span "yesterday" at bounding box center [518, 231] width 17 height 7
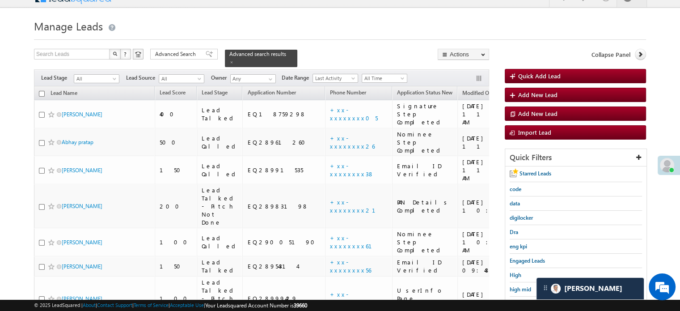
scroll to position [13, 0]
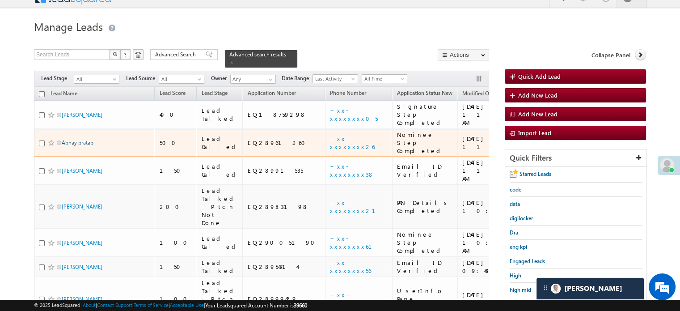
drag, startPoint x: 75, startPoint y: 130, endPoint x: 67, endPoint y: 124, distance: 9.6
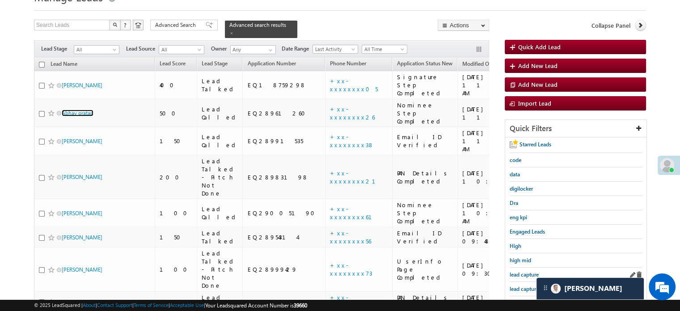
scroll to position [58, 0]
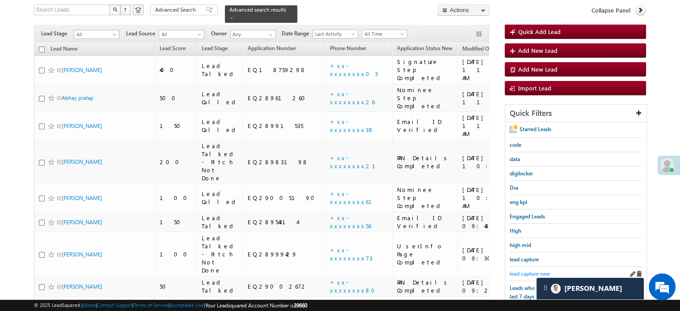
click at [524, 270] on span "lead capture new" at bounding box center [530, 273] width 40 height 7
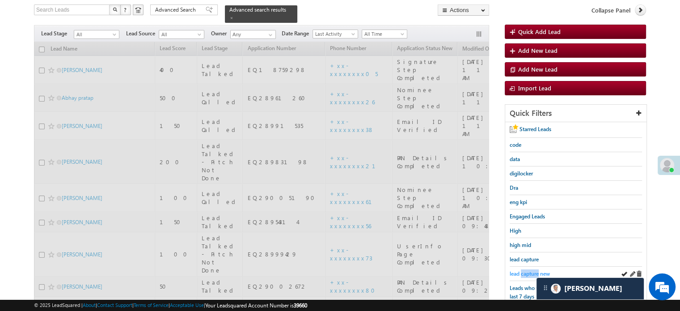
click at [524, 270] on span "lead capture new" at bounding box center [530, 273] width 40 height 7
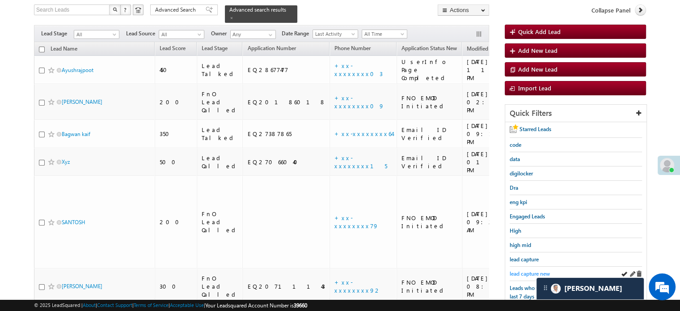
click at [514, 270] on span "lead capture new" at bounding box center [530, 273] width 40 height 7
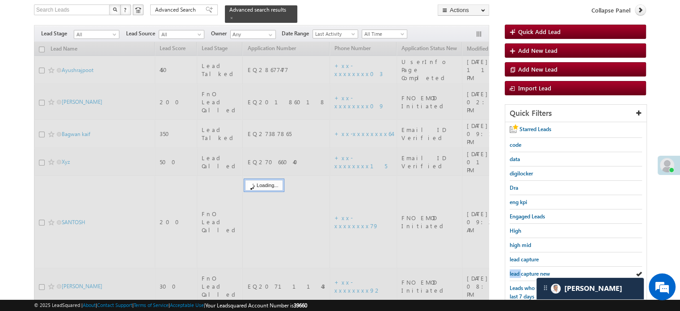
click at [514, 270] on span "lead capture new" at bounding box center [530, 273] width 40 height 7
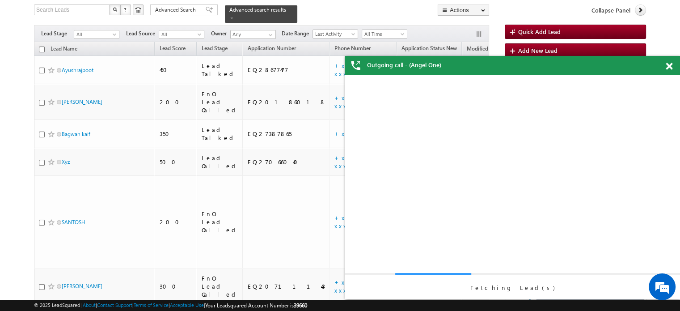
scroll to position [0, 0]
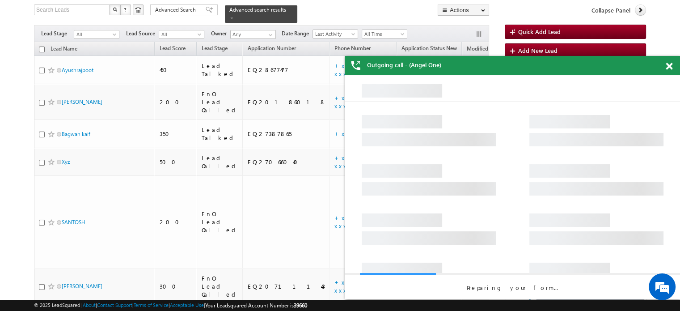
click at [664, 69] on div "Outgoing call - (Angel One)" at bounding box center [512, 65] width 335 height 19
drag, startPoint x: 665, startPoint y: 67, endPoint x: 671, endPoint y: 67, distance: 6.3
click at [666, 66] on span at bounding box center [669, 67] width 7 height 8
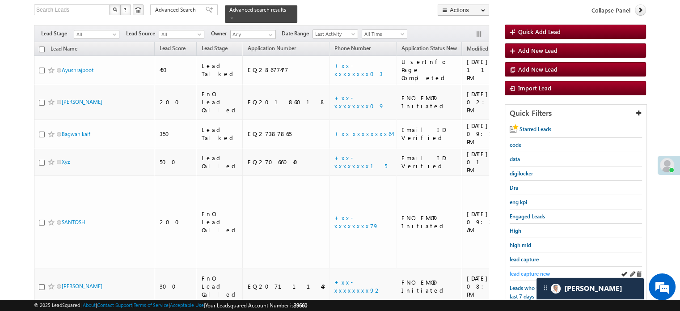
click at [519, 270] on span "lead capture new" at bounding box center [530, 273] width 40 height 7
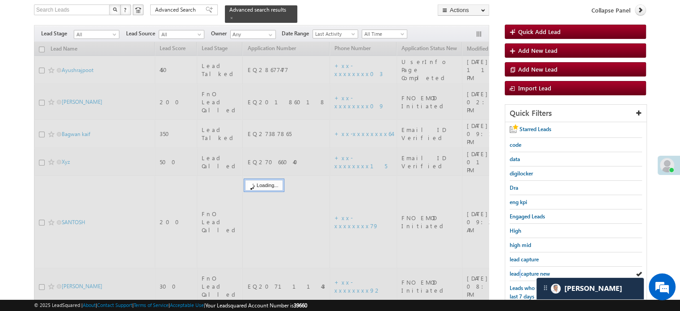
click at [519, 270] on span "lead capture new" at bounding box center [530, 273] width 40 height 7
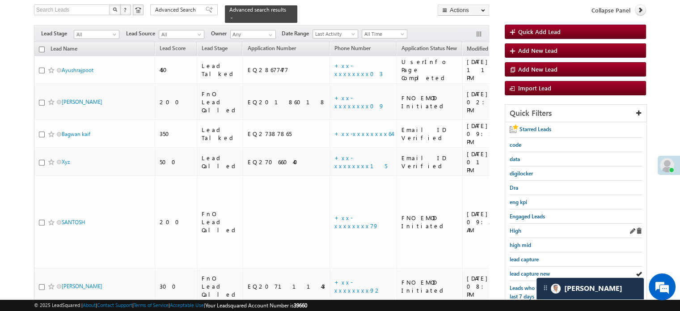
scroll to position [192, 0]
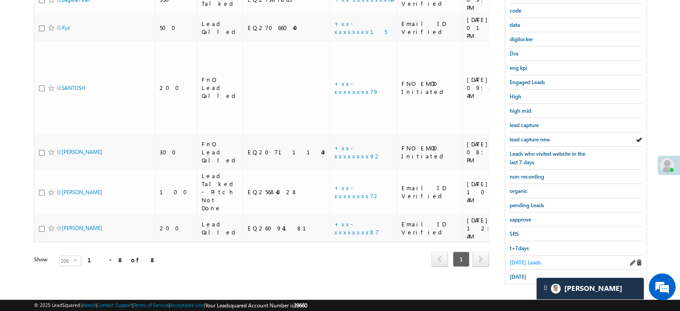
click at [523, 259] on span "Today's Leads" at bounding box center [525, 262] width 31 height 7
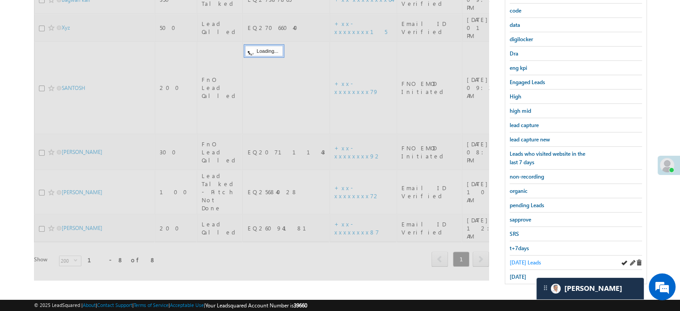
click at [522, 259] on span "Today's Leads" at bounding box center [525, 262] width 31 height 7
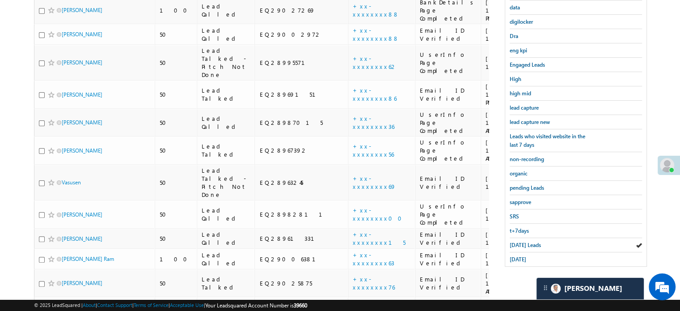
scroll to position [118, 0]
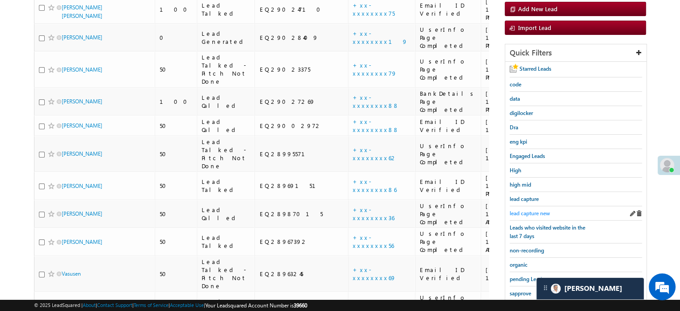
click at [535, 210] on span "lead capture new" at bounding box center [530, 213] width 40 height 7
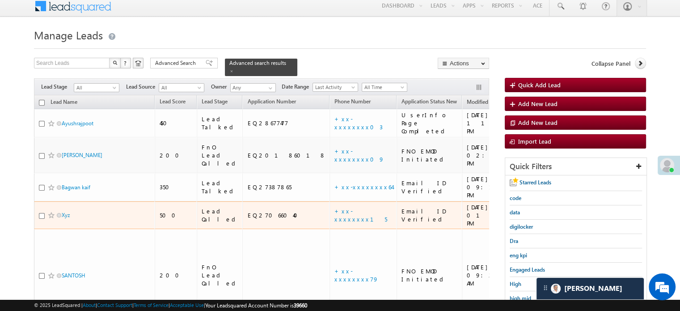
scroll to position [0, 0]
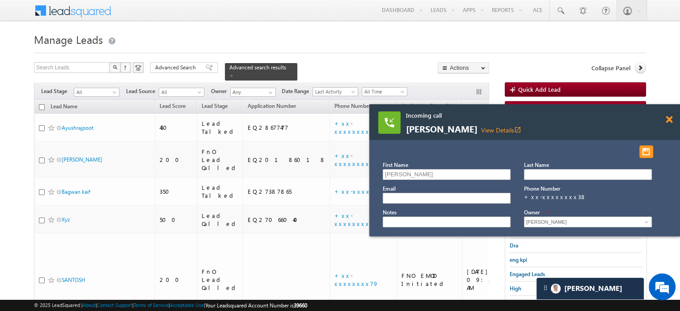
click at [668, 117] on span at bounding box center [669, 120] width 7 height 8
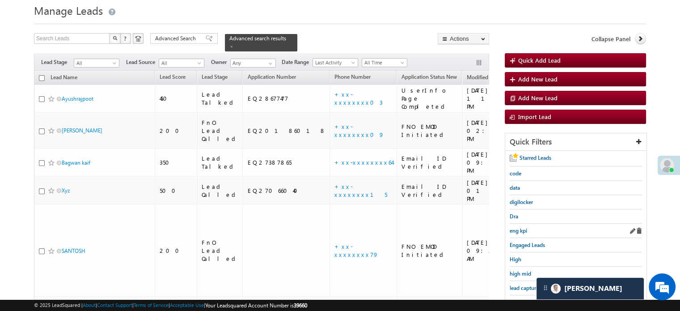
scroll to position [45, 0]
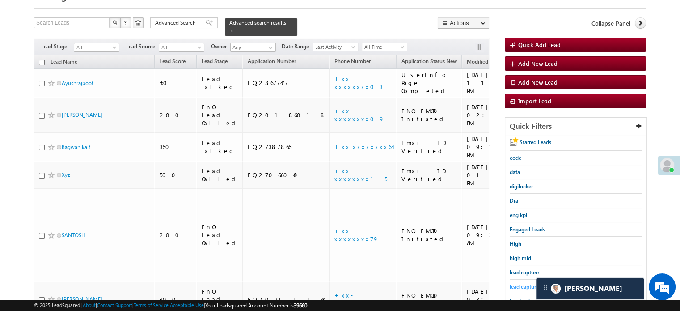
click at [519, 283] on span "lead capture new" at bounding box center [530, 286] width 40 height 7
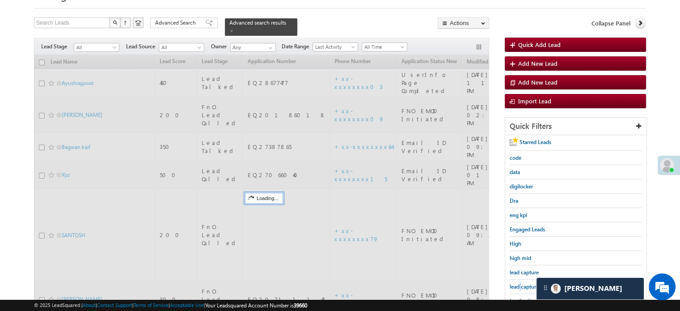
click at [519, 283] on span "lead capture new" at bounding box center [530, 286] width 40 height 7
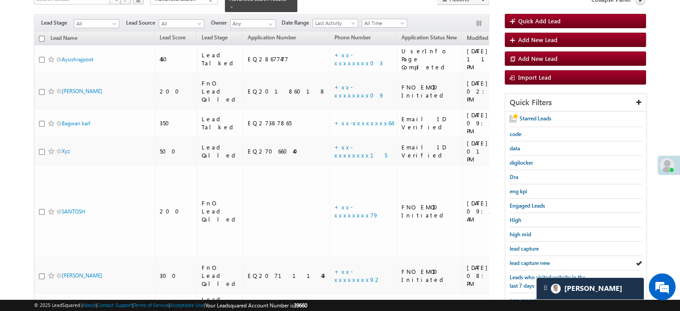
scroll to position [89, 0]
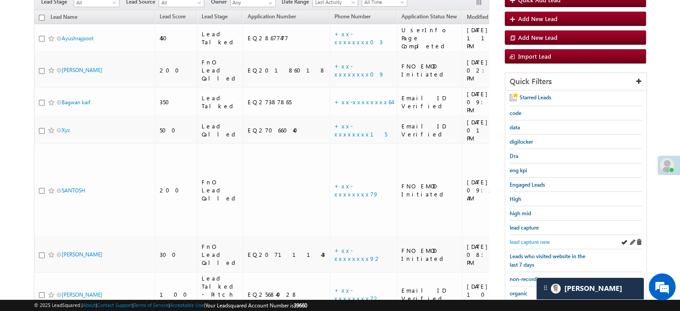
click at [536, 239] on span "lead capture new" at bounding box center [530, 241] width 40 height 7
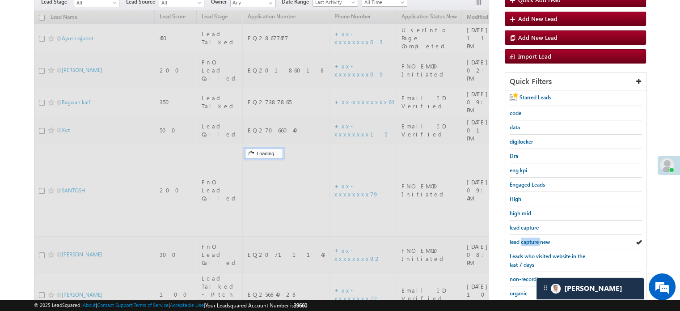
click at [536, 239] on span "lead capture new" at bounding box center [530, 241] width 40 height 7
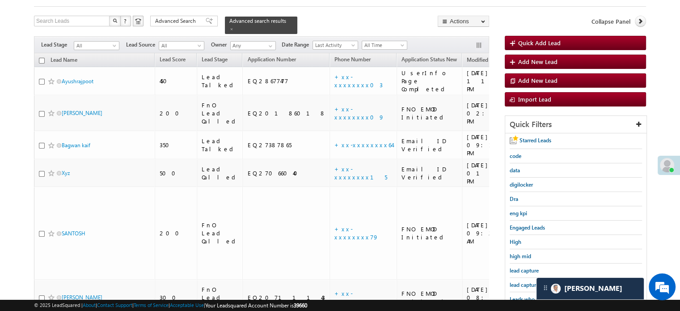
scroll to position [45, 0]
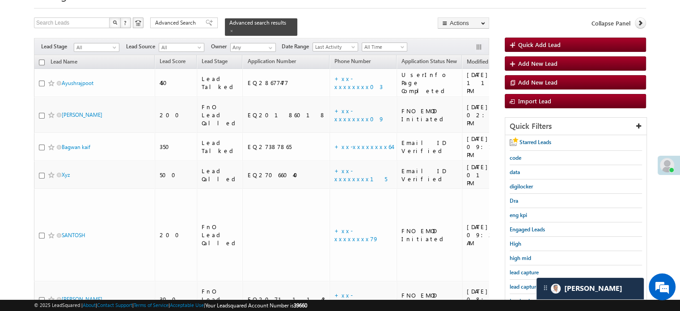
click at [519, 289] on div "lead capture new" at bounding box center [576, 286] width 132 height 14
click at [522, 286] on span "lead capture new" at bounding box center [530, 286] width 40 height 7
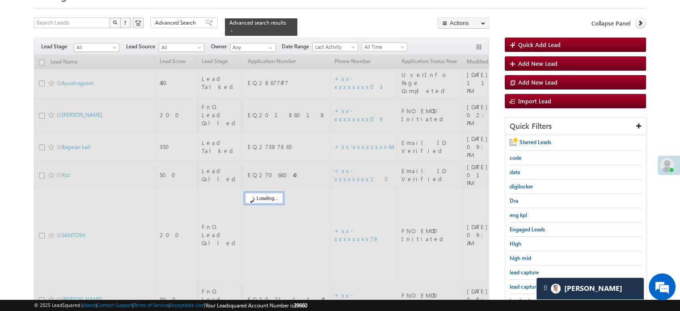
click at [522, 286] on span "lead capture new" at bounding box center [530, 286] width 40 height 7
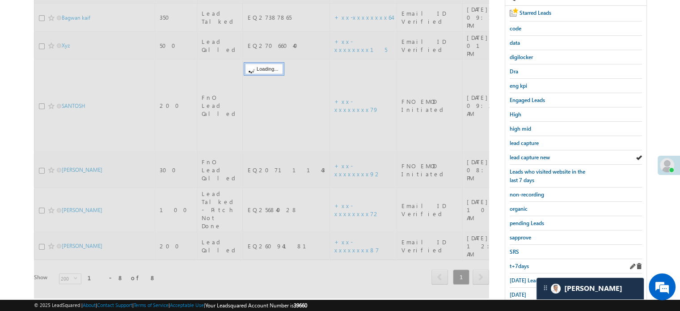
scroll to position [179, 0]
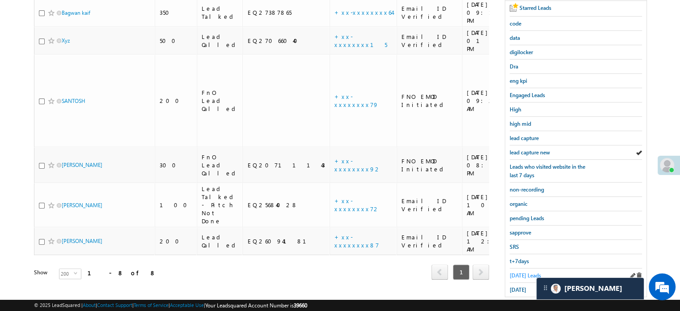
click at [525, 272] on span "Today's Leads" at bounding box center [525, 275] width 31 height 7
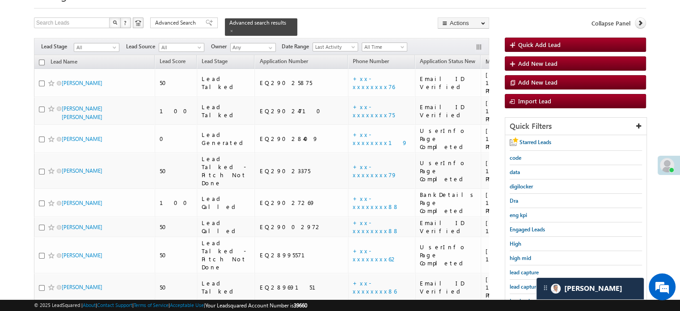
scroll to position [89, 0]
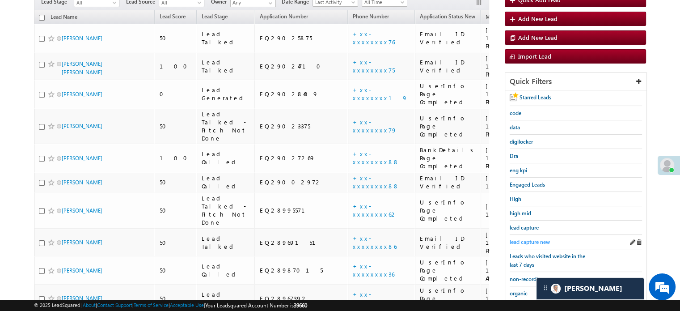
click at [523, 241] on span "lead capture new" at bounding box center [530, 241] width 40 height 7
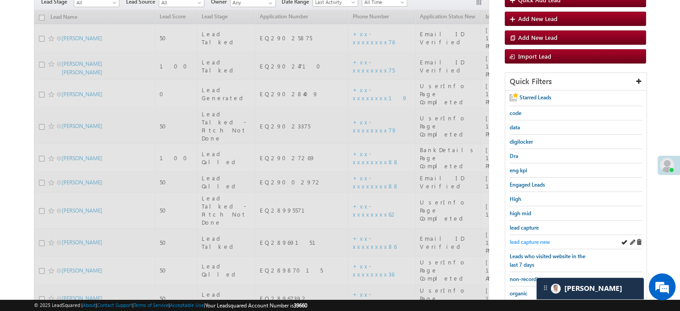
click at [527, 240] on span "lead capture new" at bounding box center [530, 241] width 40 height 7
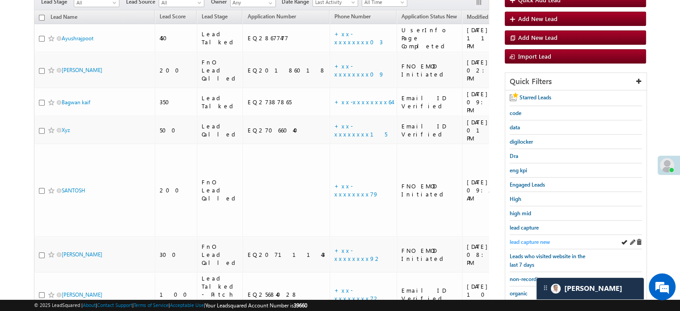
click at [520, 239] on span "lead capture new" at bounding box center [530, 241] width 40 height 7
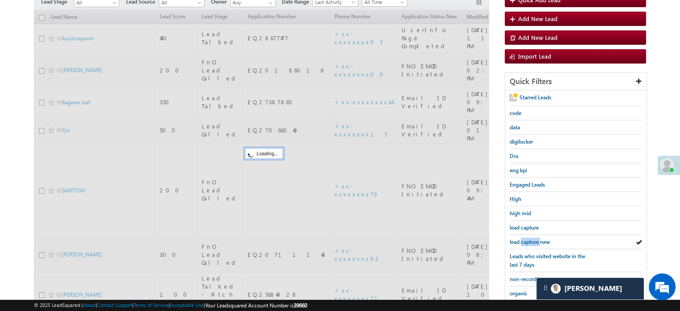
click at [520, 239] on span "lead capture new" at bounding box center [530, 241] width 40 height 7
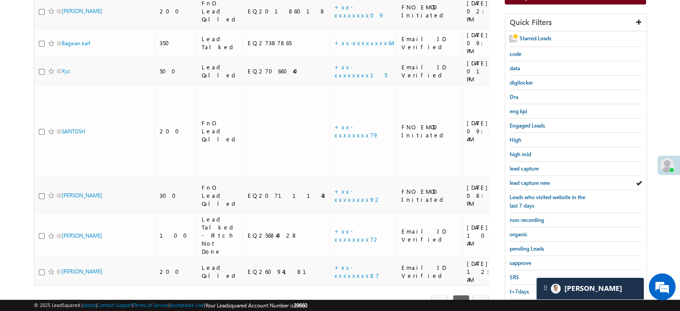
scroll to position [192, 0]
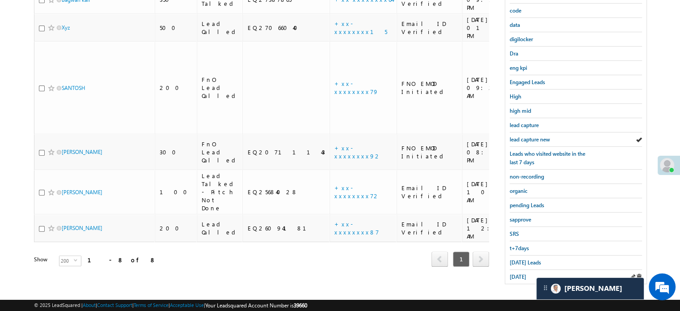
click at [520, 270] on div "yesterday" at bounding box center [576, 277] width 132 height 14
click at [524, 259] on span "Today's Leads" at bounding box center [525, 262] width 31 height 7
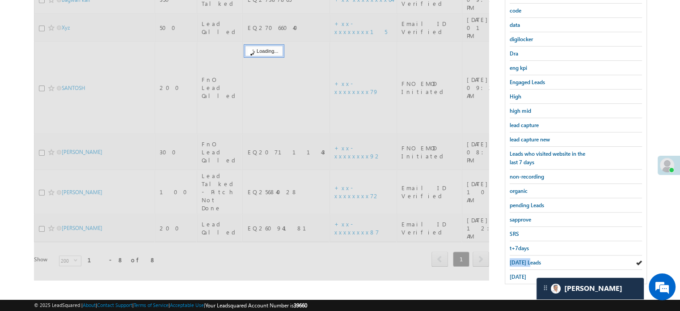
click at [524, 259] on span "Today's Leads" at bounding box center [525, 262] width 31 height 7
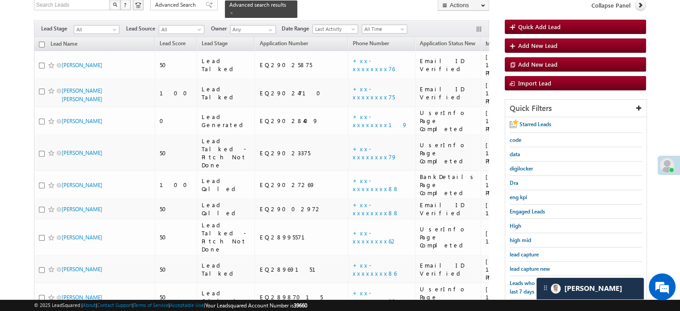
scroll to position [58, 0]
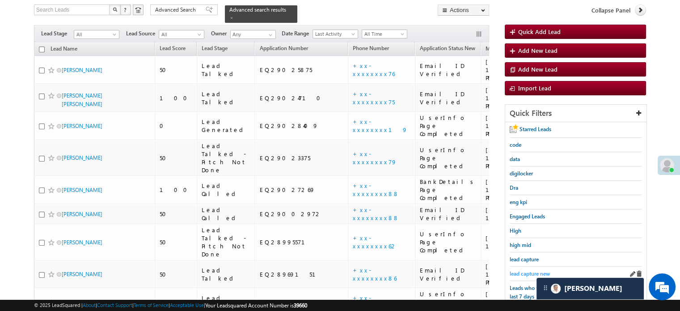
click at [521, 270] on span "lead capture new" at bounding box center [530, 273] width 40 height 7
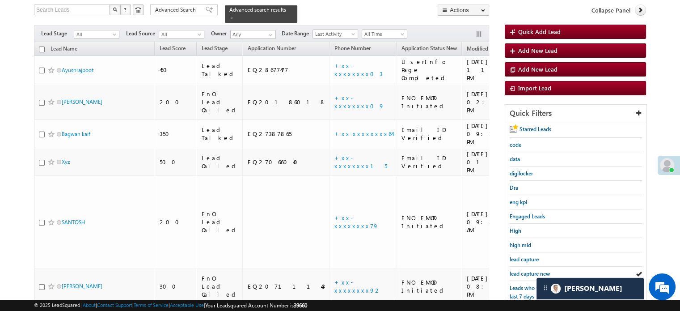
click at [521, 270] on span "lead capture new" at bounding box center [530, 273] width 40 height 7
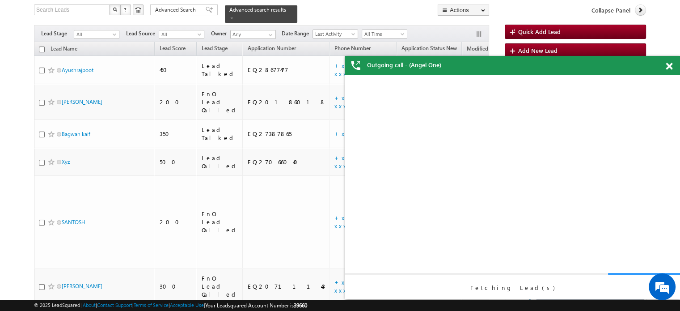
scroll to position [0, 0]
click at [669, 62] on div at bounding box center [674, 64] width 12 height 17
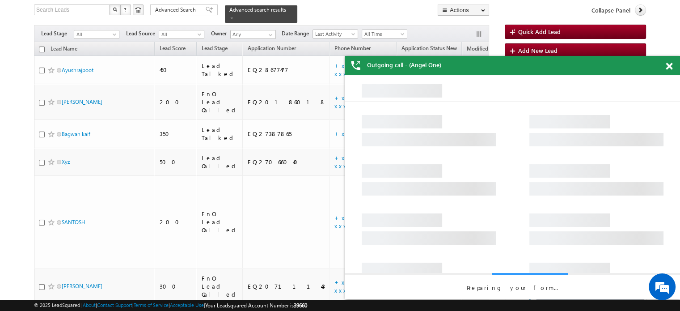
drag, startPoint x: 666, startPoint y: 70, endPoint x: 298, endPoint y: 23, distance: 371.4
click at [666, 70] on div "Outgoing call - (Angel One)" at bounding box center [512, 65] width 335 height 19
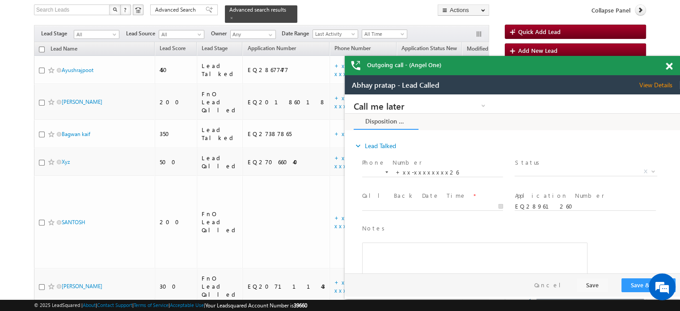
click at [671, 67] on div at bounding box center [674, 64] width 12 height 17
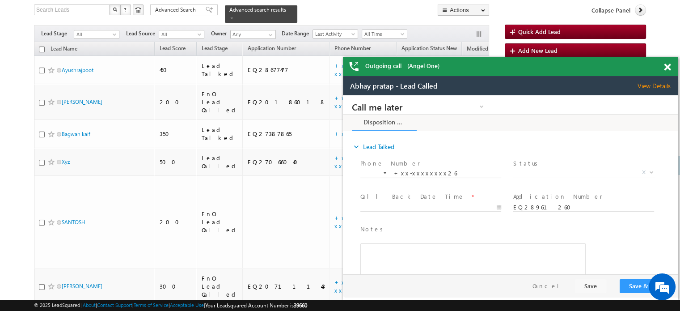
click at [668, 69] on span at bounding box center [667, 67] width 7 height 8
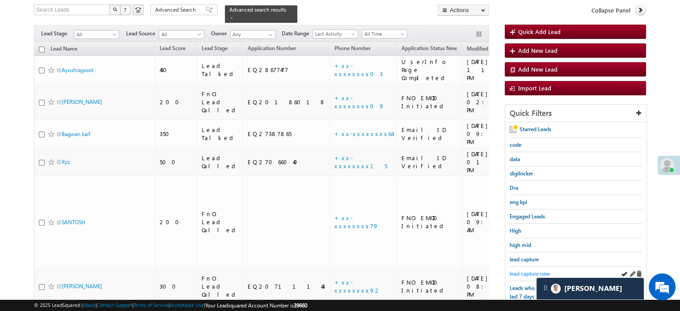
click at [515, 272] on span "lead capture new" at bounding box center [530, 273] width 40 height 7
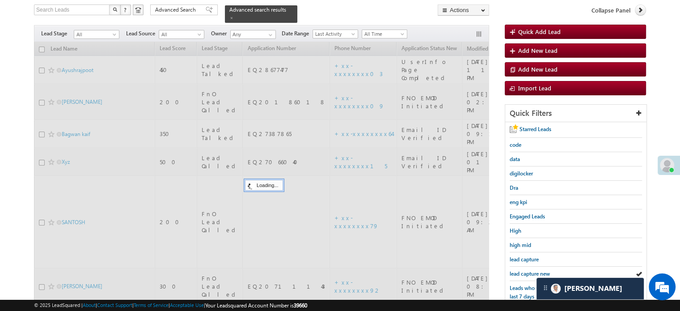
click at [515, 272] on span "lead capture new" at bounding box center [530, 273] width 40 height 7
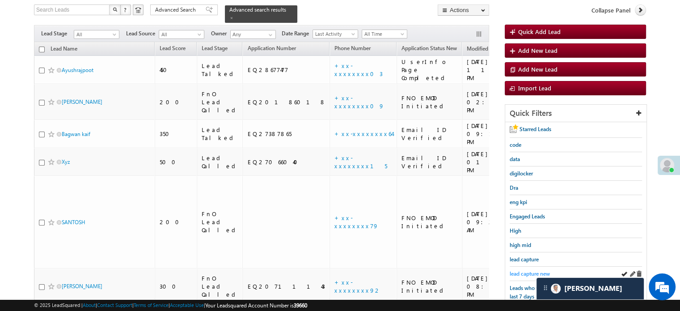
click at [518, 270] on span "lead capture new" at bounding box center [530, 273] width 40 height 7
click at [516, 270] on span "lead capture new" at bounding box center [530, 273] width 40 height 7
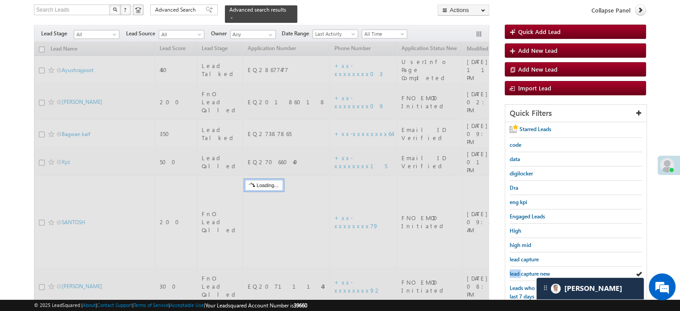
click at [516, 270] on span "lead capture new" at bounding box center [530, 273] width 40 height 7
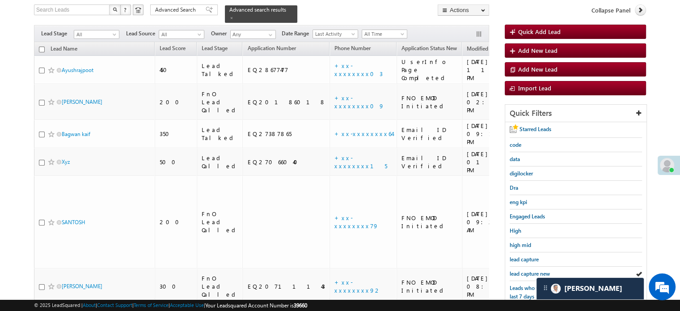
click at [516, 270] on span "lead capture new" at bounding box center [530, 273] width 40 height 7
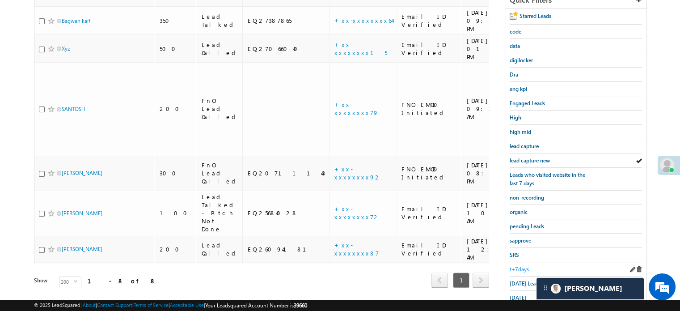
scroll to position [192, 0]
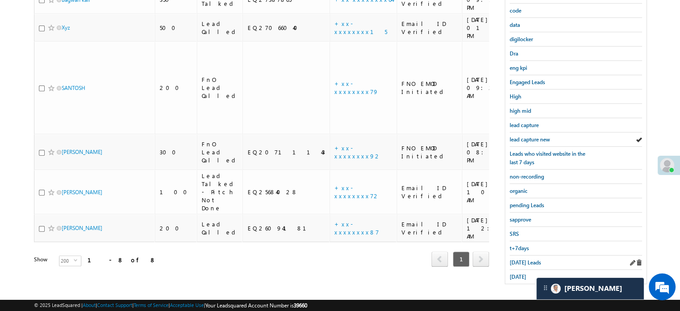
click at [515, 264] on div "Today's Leads" at bounding box center [576, 262] width 132 height 14
click at [520, 260] on span "Today's Leads" at bounding box center [525, 262] width 31 height 7
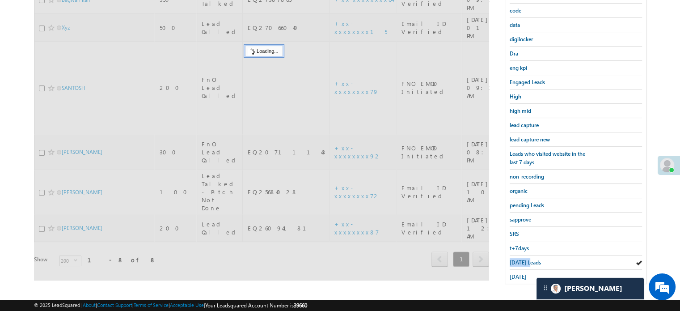
click at [520, 260] on span "Today's Leads" at bounding box center [525, 262] width 31 height 7
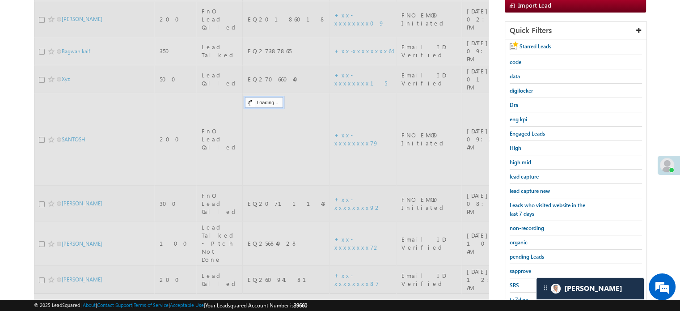
scroll to position [58, 0]
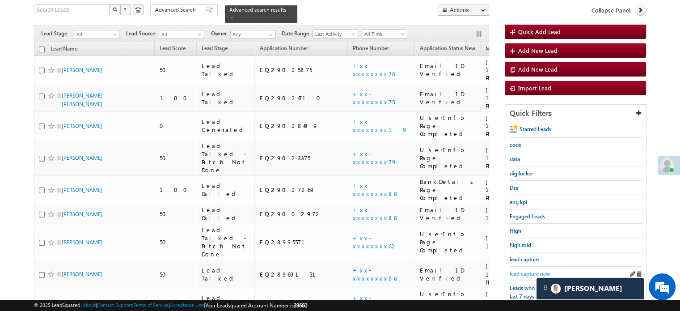
click at [521, 270] on span "lead capture new" at bounding box center [530, 273] width 40 height 7
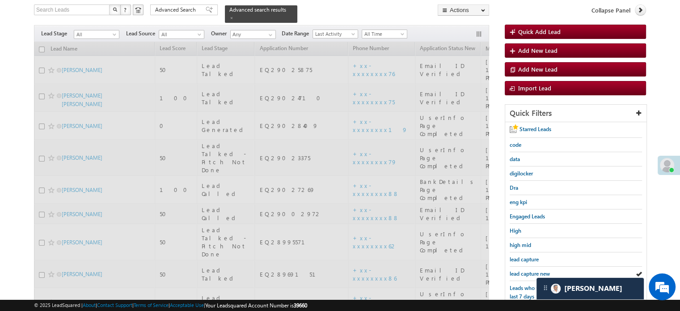
click at [521, 270] on span "lead capture new" at bounding box center [530, 273] width 40 height 7
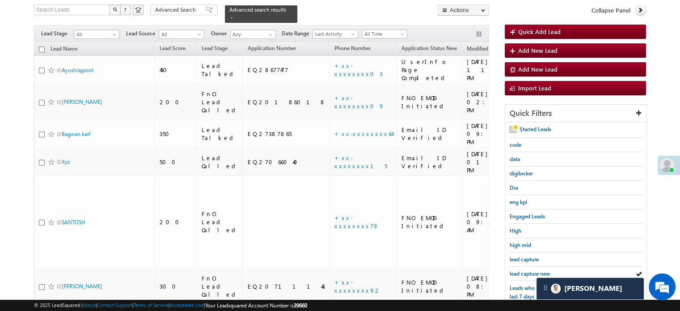
click at [521, 270] on span "lead capture new" at bounding box center [530, 273] width 40 height 7
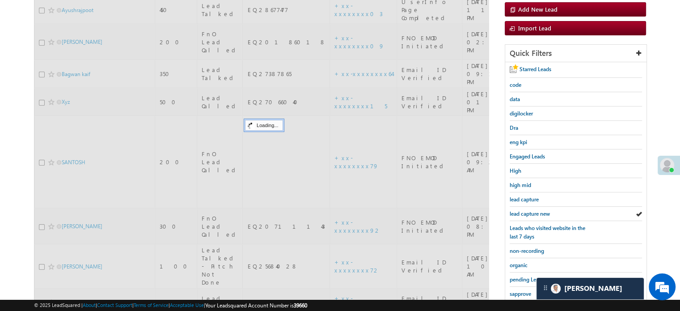
scroll to position [192, 0]
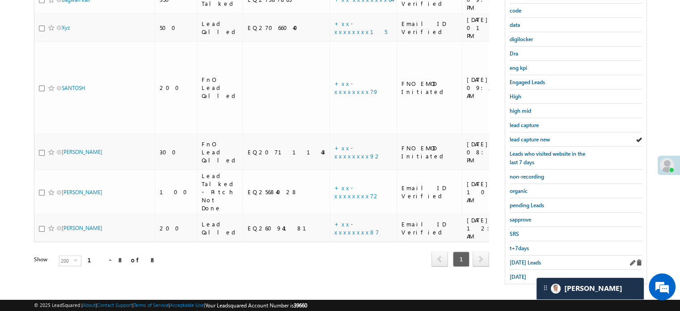
click at [521, 262] on div "Today's Leads" at bounding box center [576, 262] width 132 height 14
click at [521, 261] on span "Today's Leads" at bounding box center [525, 262] width 31 height 7
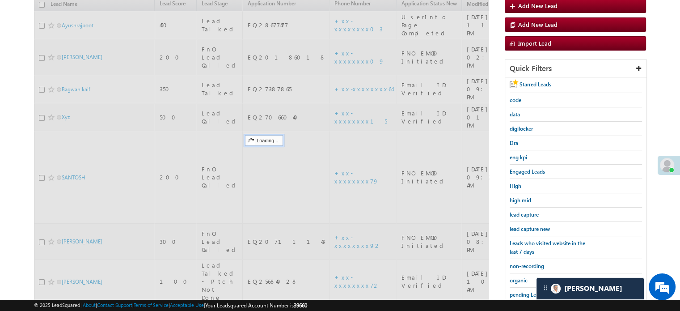
scroll to position [58, 0]
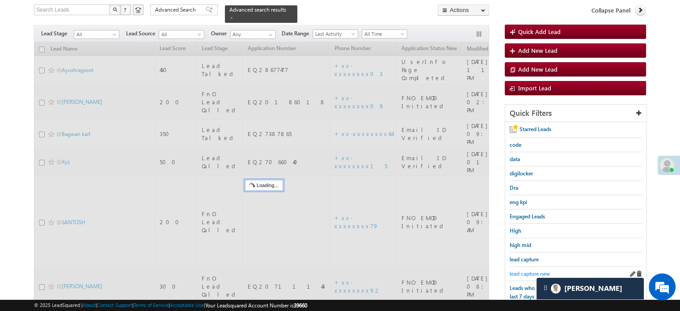
click at [520, 270] on span "lead capture new" at bounding box center [530, 273] width 40 height 7
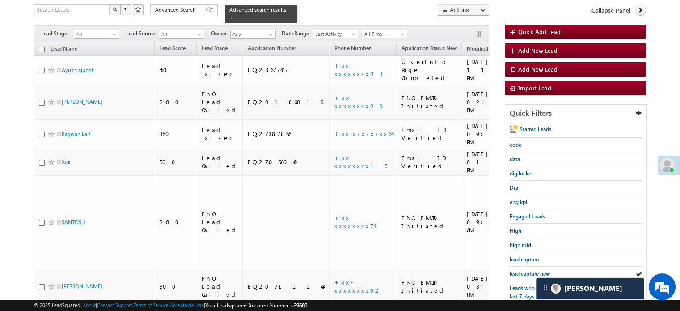
click at [520, 270] on span "lead capture new" at bounding box center [530, 273] width 40 height 7
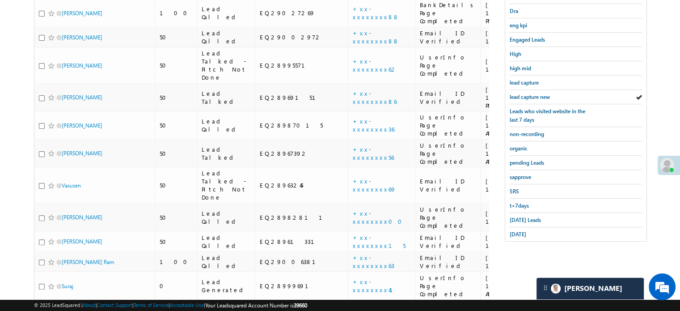
scroll to position [236, 0]
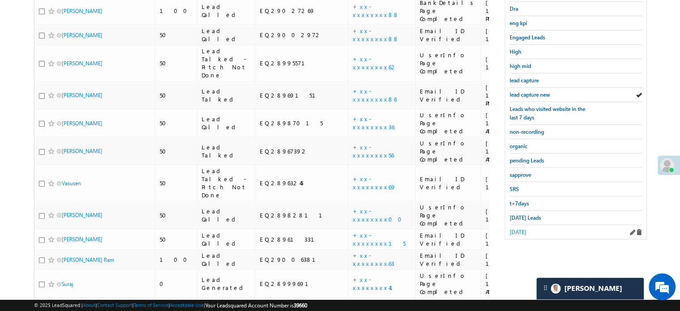
click at [522, 231] on link "yesterday" at bounding box center [518, 232] width 17 height 8
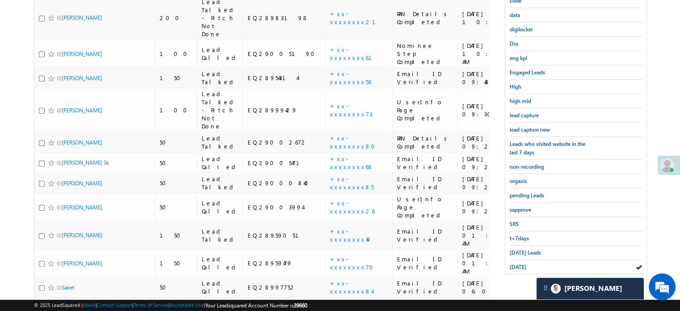
scroll to position [147, 0]
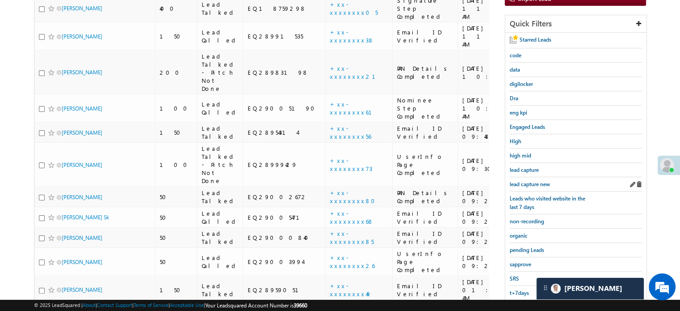
click at [530, 177] on div "lead capture new" at bounding box center [576, 184] width 132 height 14
click at [529, 183] on span "lead capture new" at bounding box center [530, 184] width 40 height 7
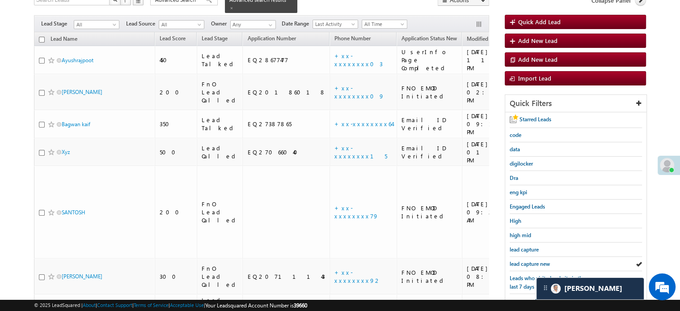
scroll to position [179, 0]
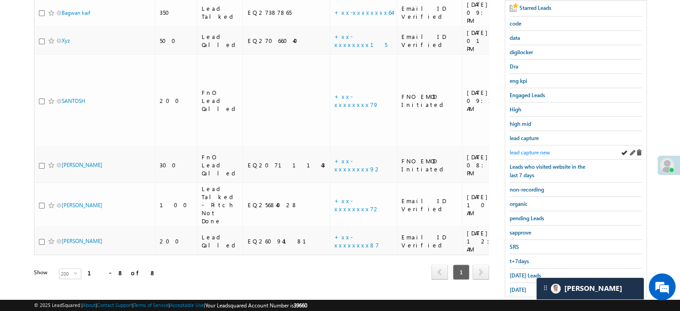
click at [541, 151] on span "lead capture new" at bounding box center [530, 152] width 40 height 7
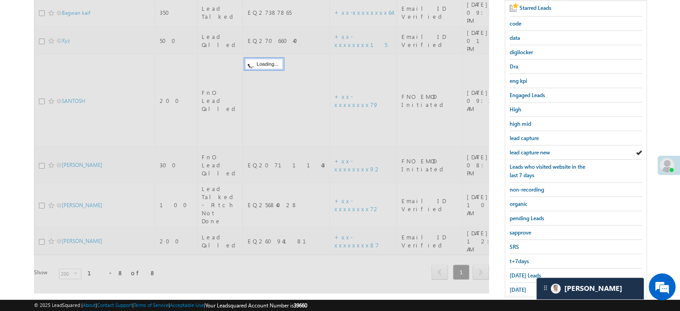
click at [541, 151] on span "lead capture new" at bounding box center [530, 152] width 40 height 7
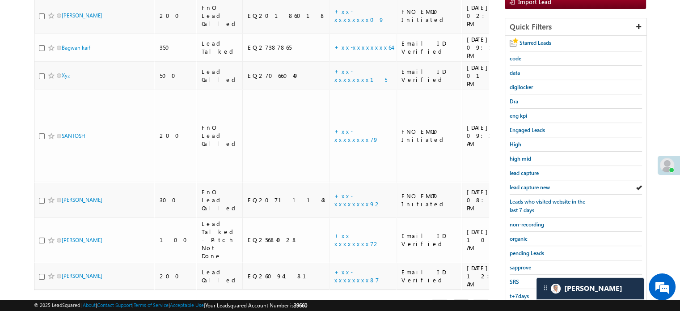
scroll to position [192, 0]
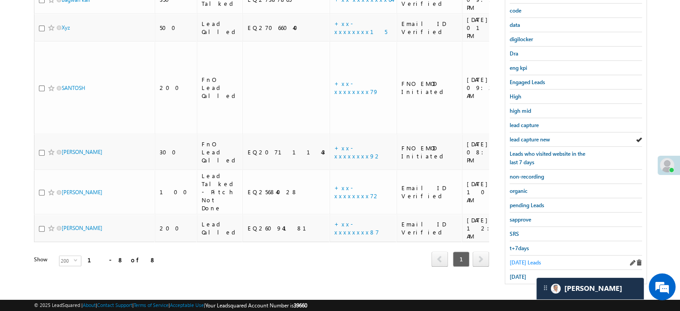
click at [510, 259] on span "Today's Leads" at bounding box center [525, 262] width 31 height 7
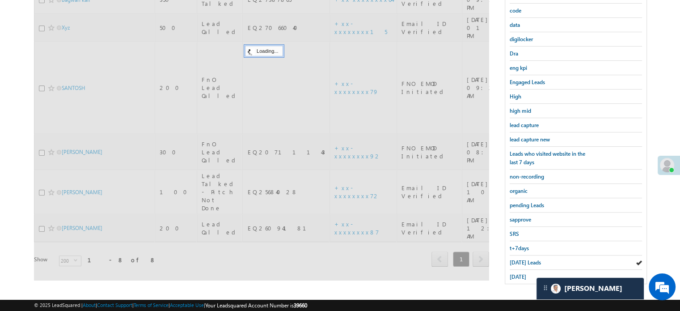
click at [510, 259] on span "Today's Leads" at bounding box center [525, 262] width 31 height 7
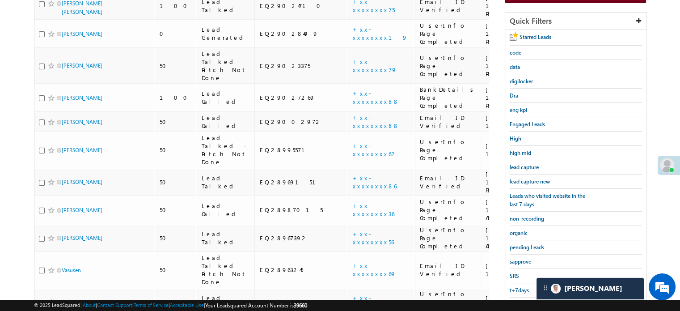
scroll to position [102, 0]
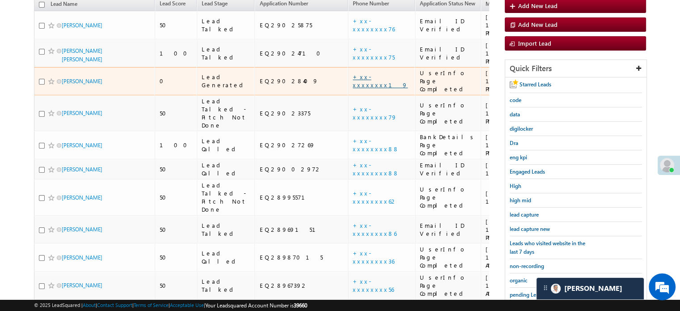
click at [353, 73] on link "+xx-xxxxxxxx19" at bounding box center [380, 81] width 55 height 16
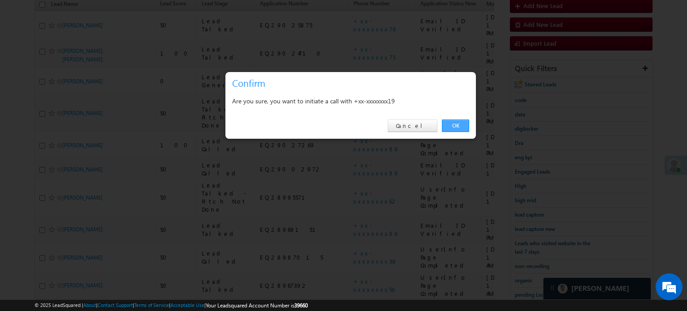
click at [466, 124] on link "OK" at bounding box center [455, 125] width 27 height 13
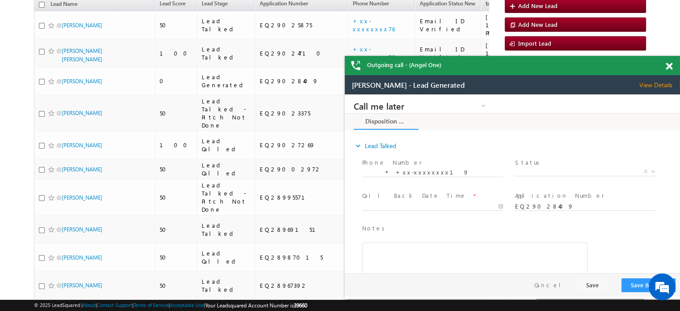
scroll to position [0, 0]
click at [663, 69] on div "Outgoing call - (Angel One)" at bounding box center [512, 65] width 335 height 19
click at [667, 66] on span at bounding box center [669, 67] width 7 height 8
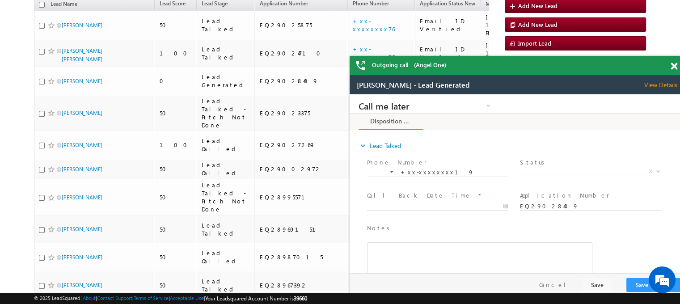
click at [667, 66] on div "Outgoing call - (Angel One)" at bounding box center [517, 65] width 335 height 19
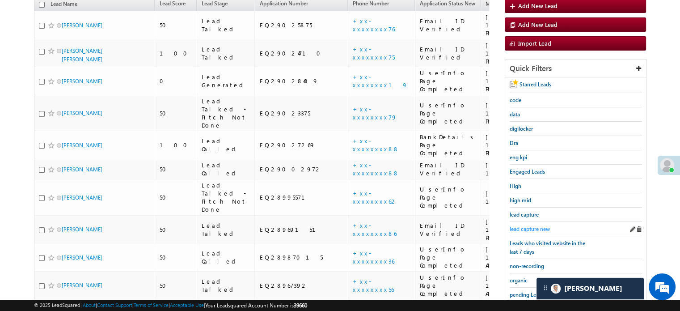
click at [538, 225] on span "lead capture new" at bounding box center [530, 228] width 40 height 7
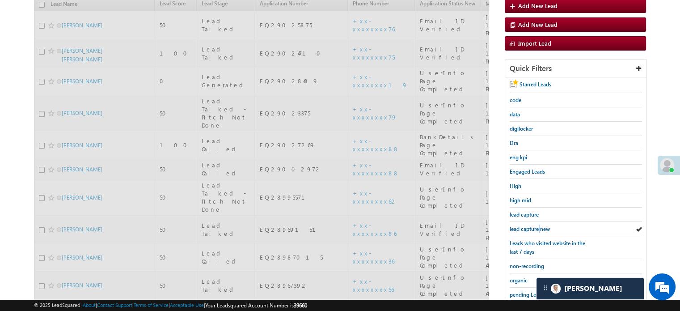
click at [538, 225] on span "lead capture new" at bounding box center [530, 228] width 40 height 7
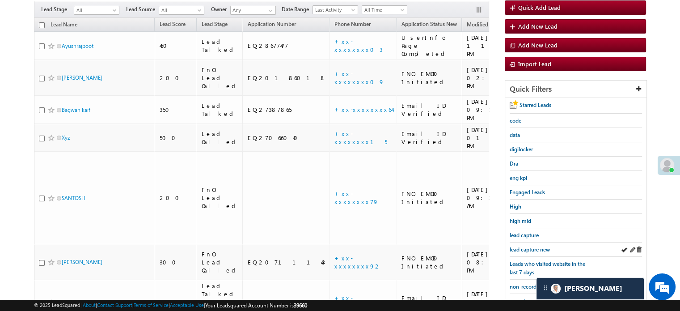
scroll to position [58, 0]
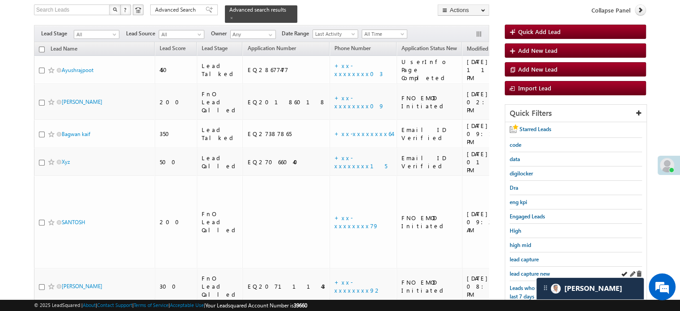
click at [527, 266] on div "lead capture new" at bounding box center [576, 273] width 132 height 14
click at [520, 270] on span "lead capture new" at bounding box center [530, 273] width 40 height 7
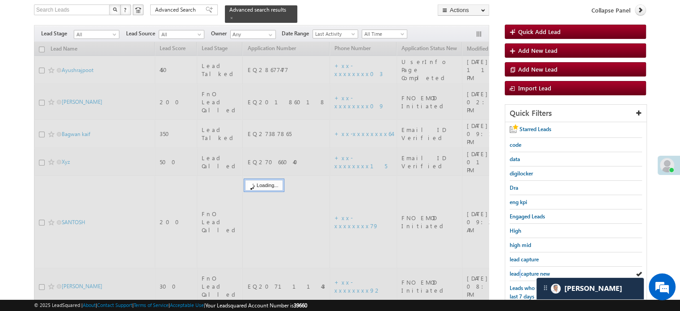
click at [520, 270] on span "lead capture new" at bounding box center [530, 273] width 40 height 7
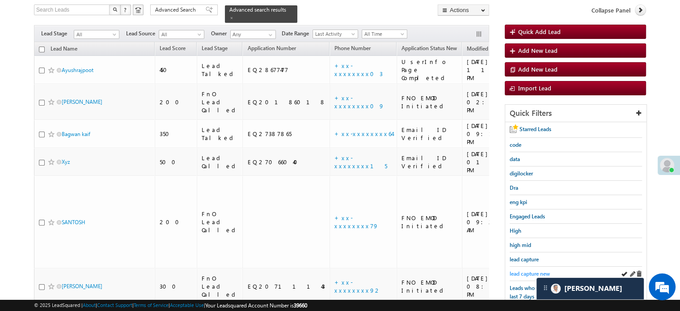
click at [520, 270] on span "lead capture new" at bounding box center [530, 273] width 40 height 7
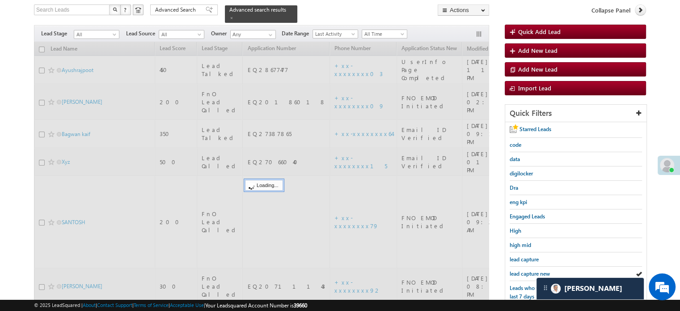
click at [520, 270] on span "lead capture new" at bounding box center [530, 273] width 40 height 7
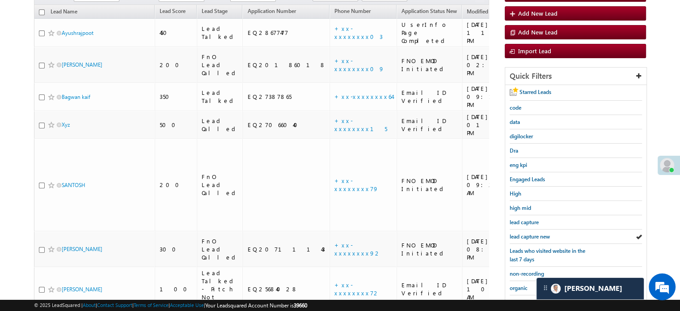
scroll to position [147, 0]
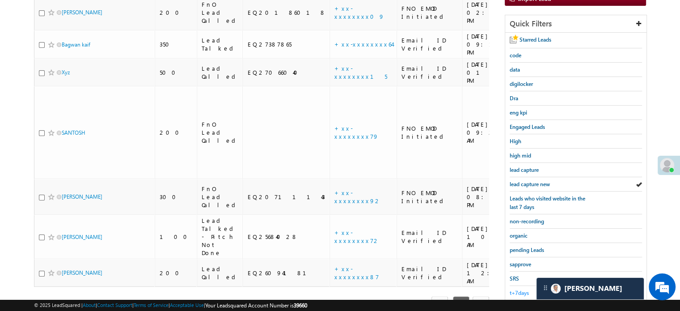
click at [522, 289] on span "t+7days" at bounding box center [519, 292] width 19 height 7
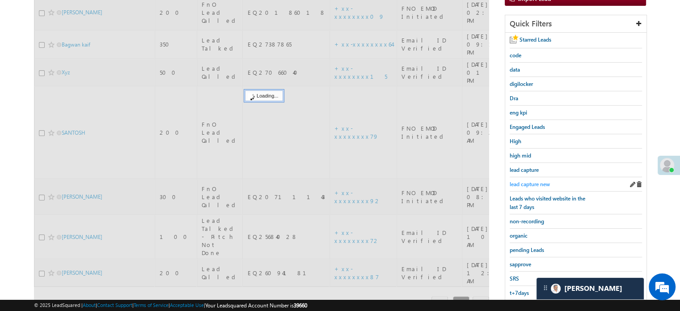
click at [536, 181] on span "lead capture new" at bounding box center [530, 184] width 40 height 7
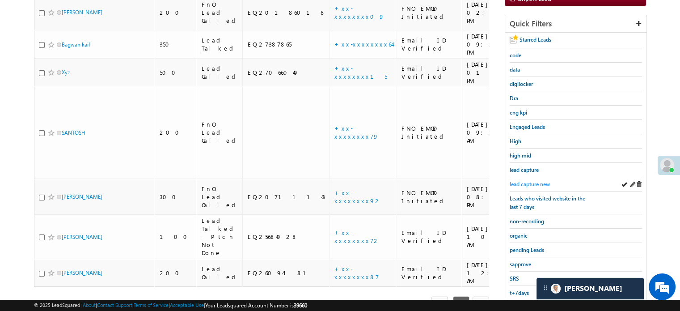
click at [533, 181] on span "lead capture new" at bounding box center [530, 184] width 40 height 7
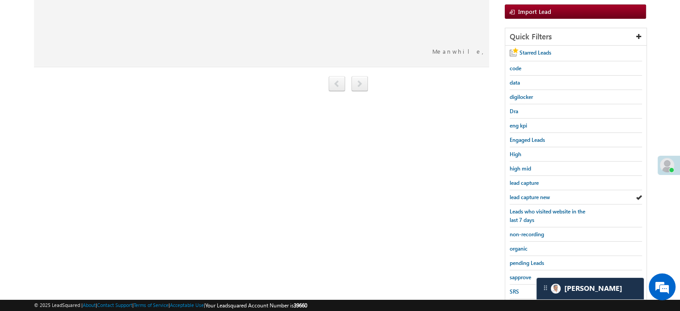
scroll to position [0, 117]
click at [521, 197] on span "lead capture new" at bounding box center [530, 197] width 40 height 7
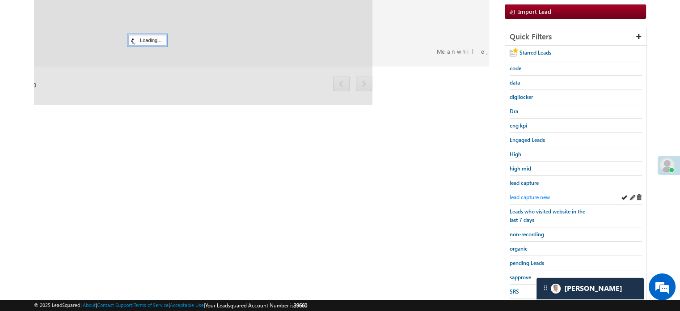
click at [517, 196] on span "lead capture new" at bounding box center [530, 197] width 40 height 7
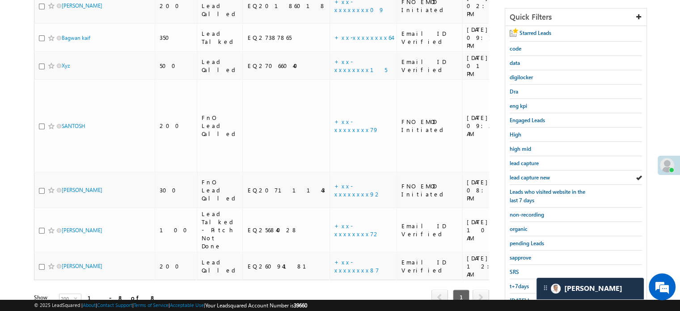
scroll to position [89, 0]
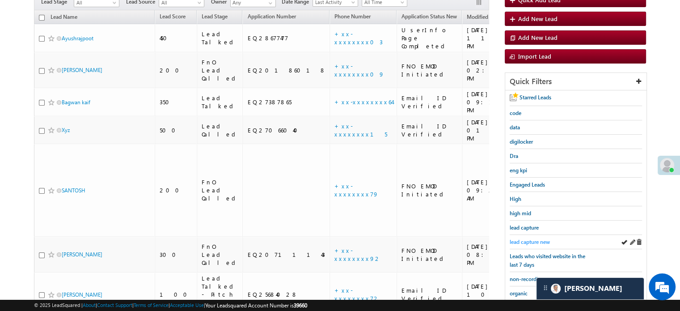
click at [514, 239] on span "lead capture new" at bounding box center [530, 241] width 40 height 7
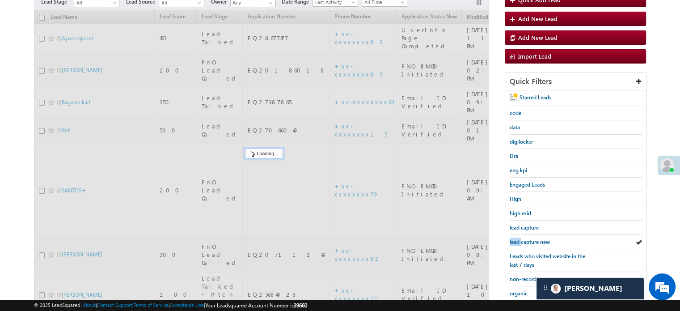
click at [514, 239] on span "lead capture new" at bounding box center [530, 241] width 40 height 7
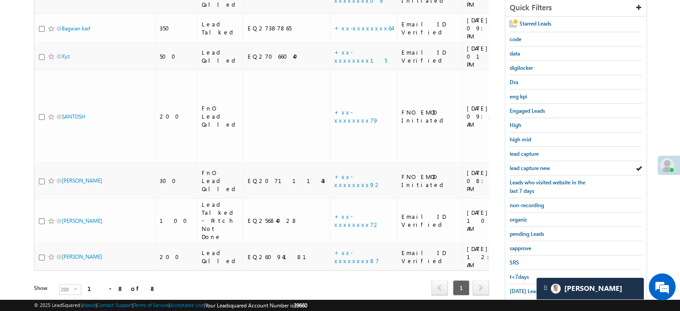
scroll to position [192, 0]
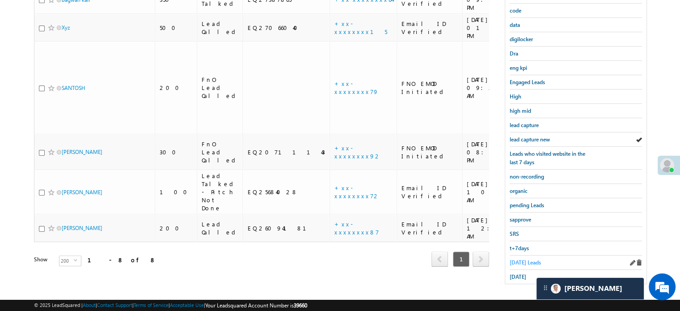
click at [515, 260] on span "Today's Leads" at bounding box center [525, 262] width 31 height 7
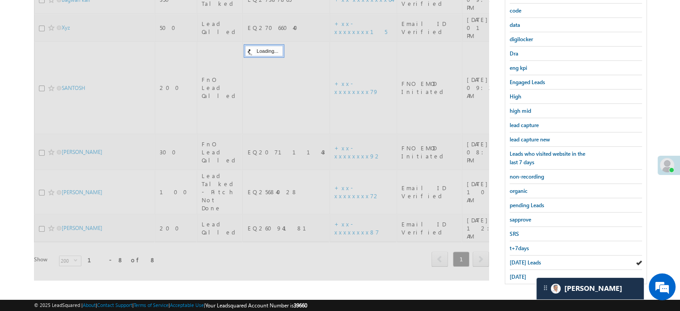
click at [515, 260] on span "Today's Leads" at bounding box center [525, 262] width 31 height 7
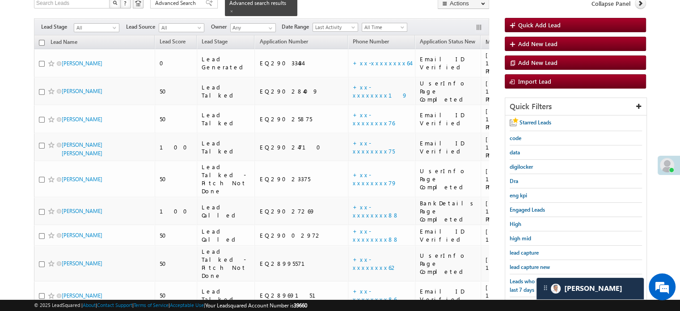
scroll to position [102, 0]
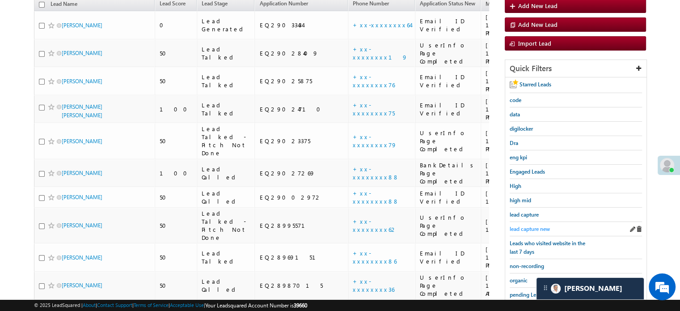
click at [533, 225] on span "lead capture new" at bounding box center [530, 228] width 40 height 7
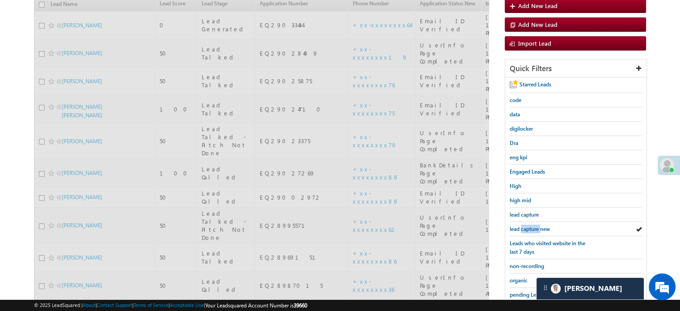
click at [533, 225] on span "lead capture new" at bounding box center [530, 228] width 40 height 7
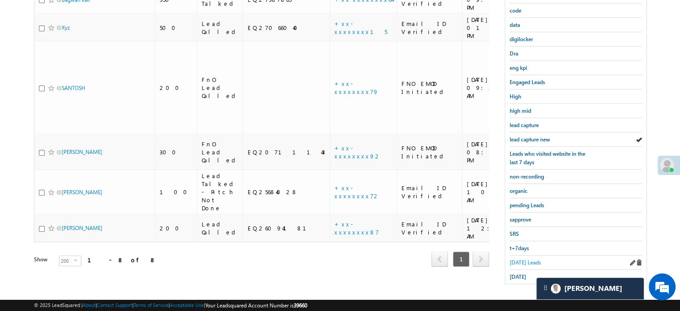
click at [523, 259] on span "Today's Leads" at bounding box center [525, 262] width 31 height 7
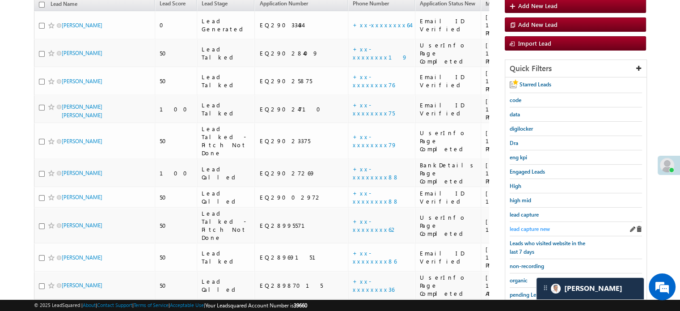
click at [536, 229] on span "lead capture new" at bounding box center [530, 228] width 40 height 7
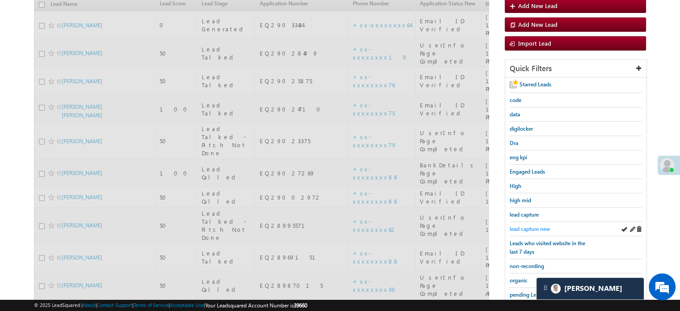
click at [530, 228] on span "lead capture new" at bounding box center [530, 228] width 40 height 7
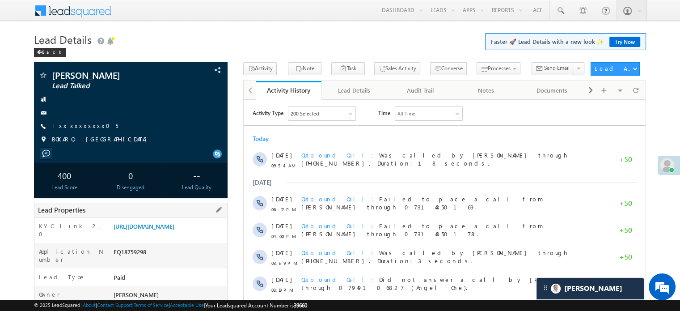
drag, startPoint x: 113, startPoint y: 225, endPoint x: 210, endPoint y: 241, distance: 98.8
click at [210, 234] on div "[URL][DOMAIN_NAME]" at bounding box center [169, 228] width 116 height 13
copy link "[URL][DOMAIN_NAME]"
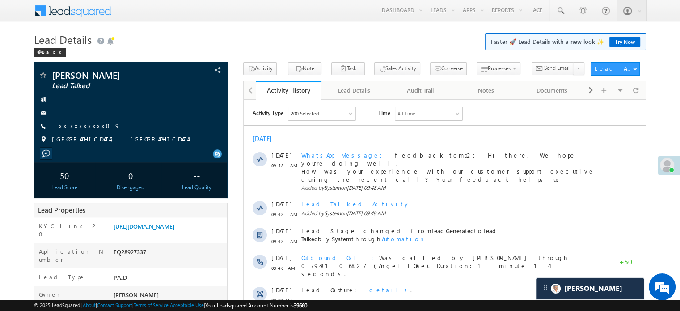
scroll to position [4214, 0]
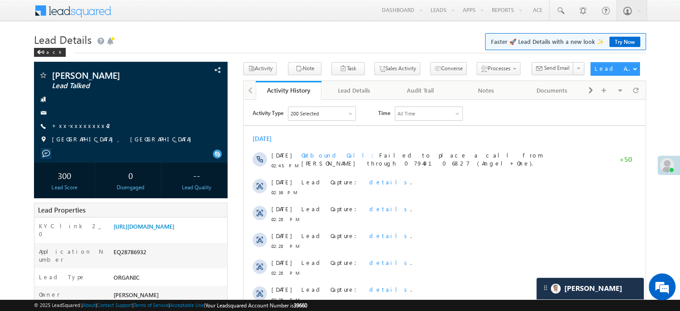
scroll to position [4214, 0]
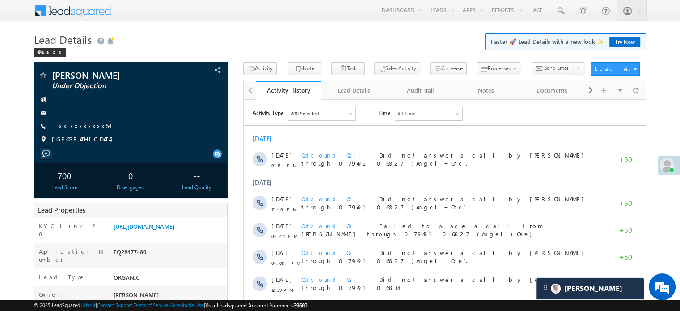
scroll to position [4214, 0]
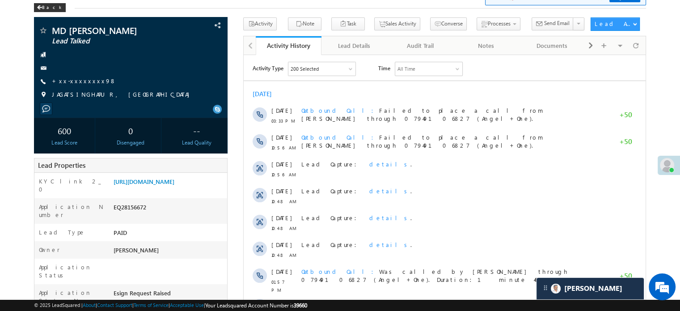
scroll to position [4214, 0]
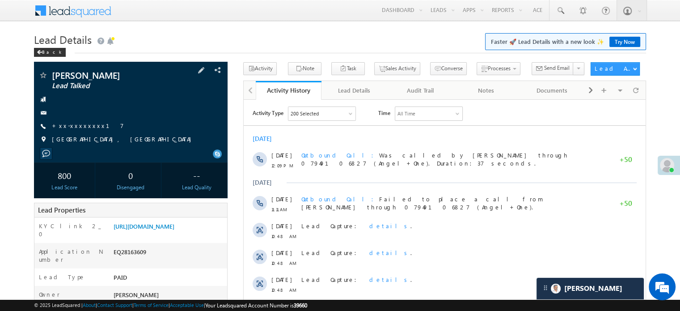
scroll to position [4214, 0]
drag, startPoint x: 113, startPoint y: 228, endPoint x: 203, endPoint y: 245, distance: 92.0
click at [203, 234] on div "[URL][DOMAIN_NAME]" at bounding box center [169, 228] width 116 height 13
copy link "[URL][DOMAIN_NAME]"
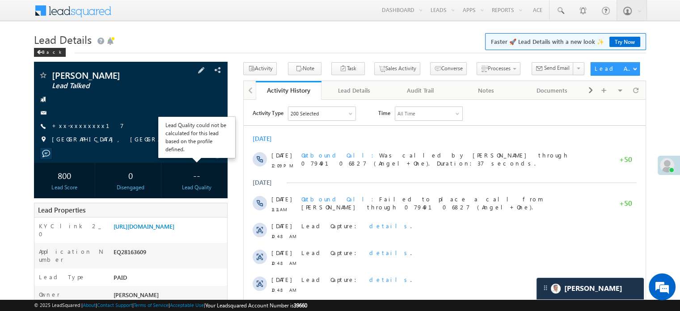
click at [193, 148] on div "Lead Quality could not be calculated for this lead based on the profile defined." at bounding box center [196, 137] width 63 height 32
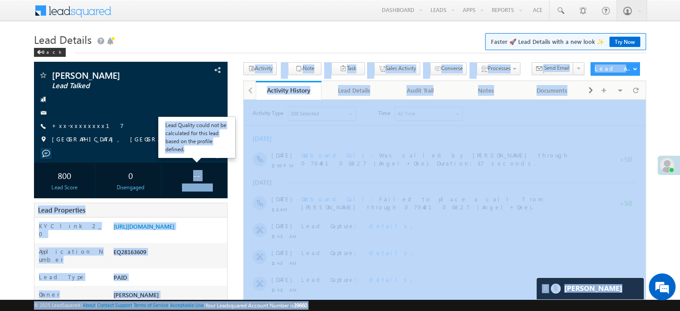
drag, startPoint x: 202, startPoint y: 162, endPoint x: 185, endPoint y: 177, distance: 22.8
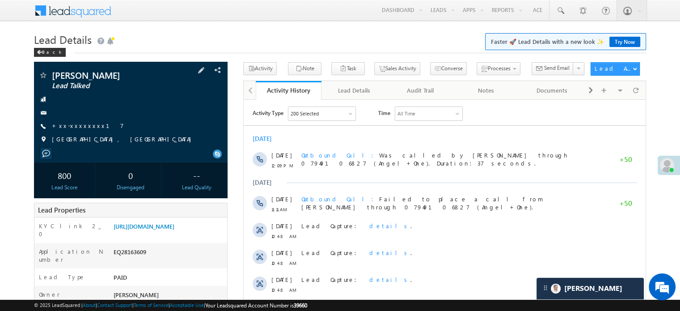
click at [161, 149] on div at bounding box center [130, 153] width 185 height 8
click at [125, 223] on link "[URL][DOMAIN_NAME]" at bounding box center [144, 226] width 61 height 8
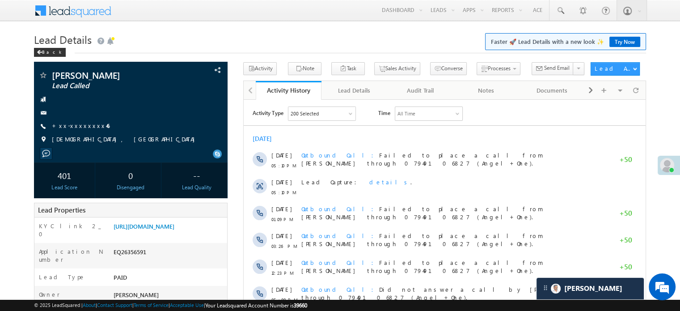
scroll to position [4214, 0]
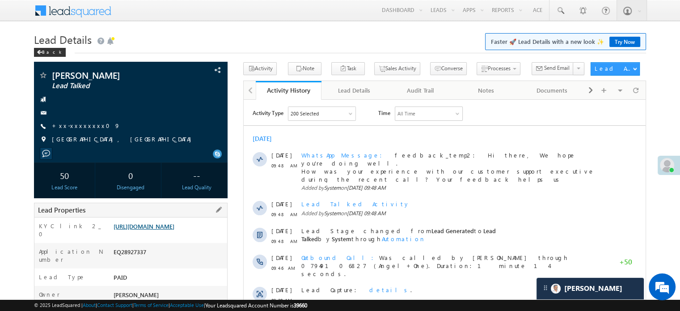
click at [126, 230] on link "[URL][DOMAIN_NAME]" at bounding box center [144, 226] width 61 height 8
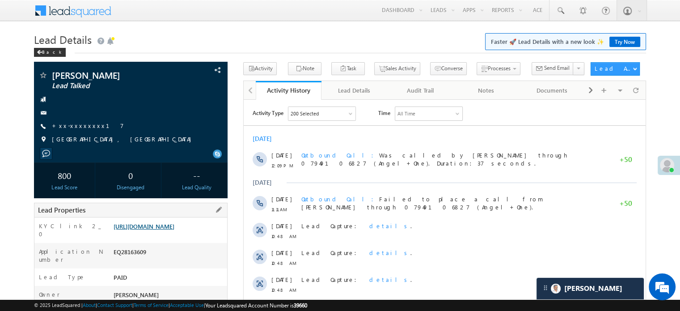
click at [174, 230] on link "https://angelbroking1-pk3em7sa.customui-test.leadsquared.com?leadId=ea8a9ef8-ef…" at bounding box center [144, 226] width 61 height 8
click at [168, 230] on link "https://angelbroking1-pk3em7sa.customui-test.leadsquared.com?leadId=ea8a9ef8-ef…" at bounding box center [144, 226] width 61 height 8
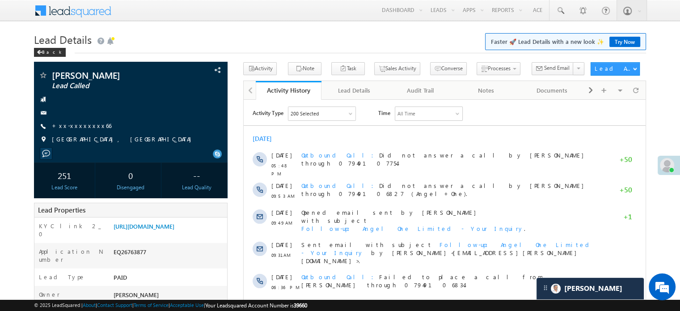
scroll to position [4214, 0]
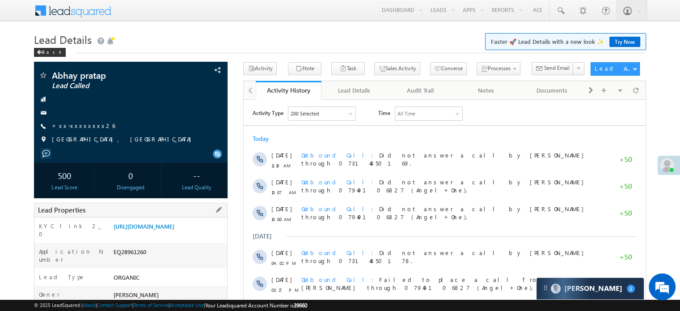
click at [143, 220] on div "KYC link 2_0 [URL][DOMAIN_NAME]" at bounding box center [130, 229] width 193 height 25
click at [146, 223] on link "[URL][DOMAIN_NAME]" at bounding box center [144, 226] width 61 height 8
click at [76, 127] on link "+xx-xxxxxxxx26" at bounding box center [83, 126] width 63 height 8
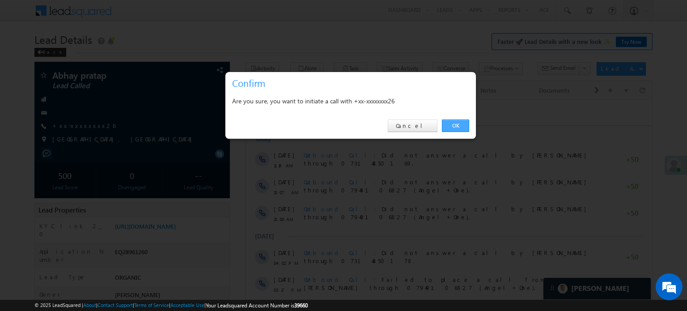
click at [456, 127] on link "OK" at bounding box center [455, 125] width 27 height 13
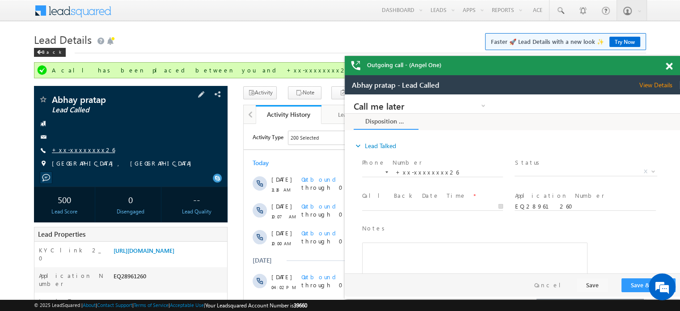
click at [57, 149] on link "+xx-xxxxxxxx26" at bounding box center [83, 150] width 63 height 8
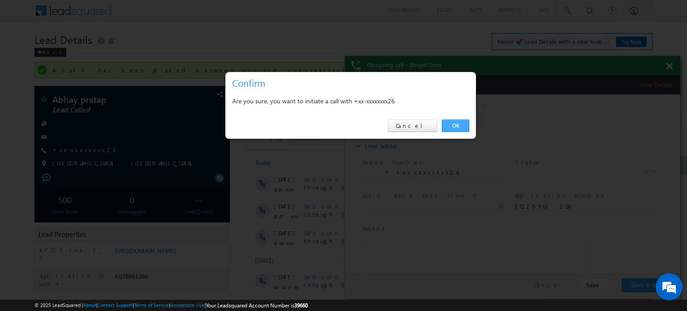
click at [451, 129] on link "OK" at bounding box center [455, 125] width 27 height 13
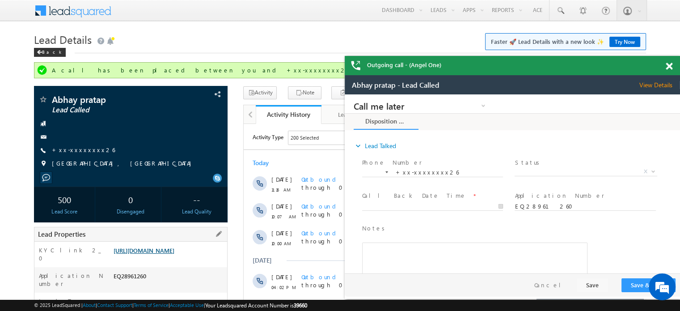
click at [174, 254] on link "https://angelbroking1-pk3em7sa.customui-test.leadsquared.com?leadId=37f6859e-64…" at bounding box center [144, 250] width 61 height 8
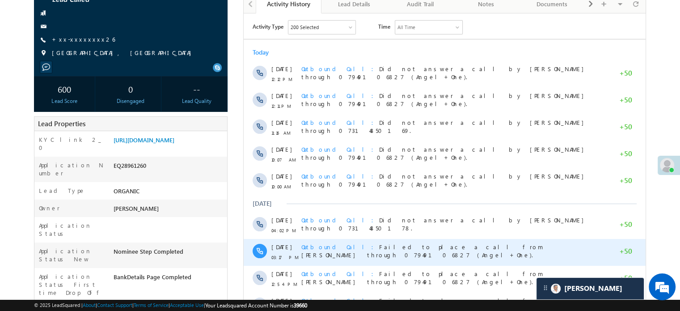
scroll to position [89, 0]
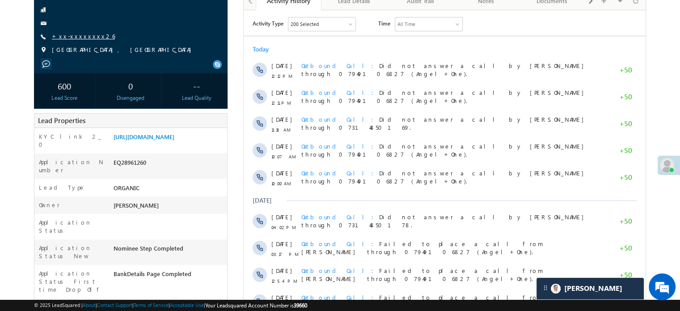
click at [73, 38] on link "+xx-xxxxxxxx26" at bounding box center [83, 36] width 63 height 8
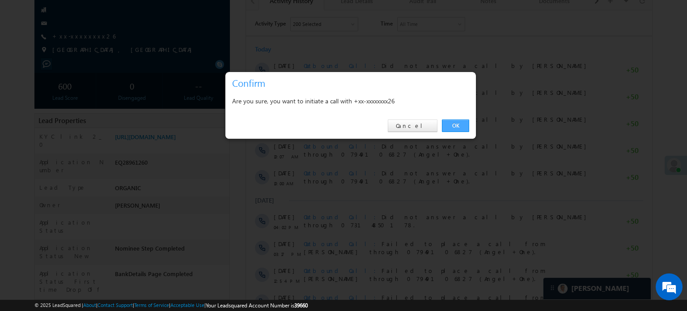
drag, startPoint x: 472, startPoint y: 119, endPoint x: 467, endPoint y: 122, distance: 6.2
click at [472, 119] on div "OK Cancel" at bounding box center [350, 125] width 250 height 25
click at [461, 125] on link "OK" at bounding box center [455, 125] width 27 height 13
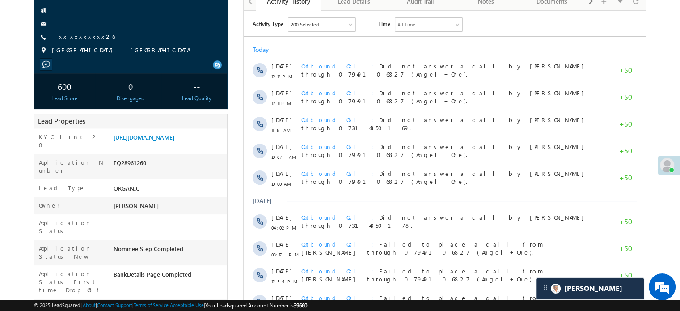
scroll to position [0, 0]
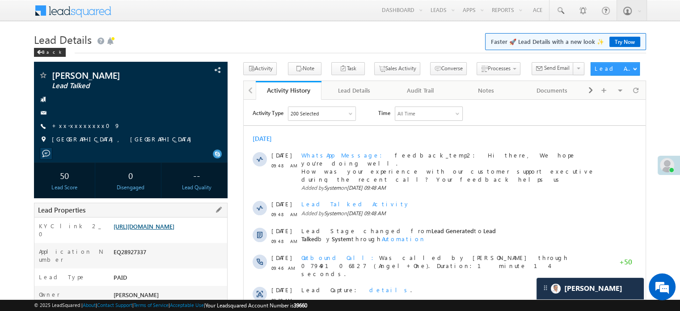
click at [152, 230] on link "[URL][DOMAIN_NAME]" at bounding box center [144, 226] width 61 height 8
click at [145, 222] on link "[URL][DOMAIN_NAME]" at bounding box center [144, 226] width 61 height 8
click at [169, 230] on link "[URL][DOMAIN_NAME]" at bounding box center [144, 226] width 61 height 8
click at [149, 230] on link "[URL][DOMAIN_NAME]" at bounding box center [144, 226] width 61 height 8
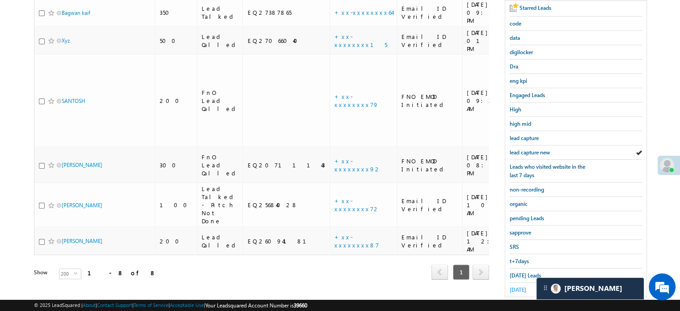
scroll to position [4214, 0]
click at [510, 272] on span "Today's Leads" at bounding box center [525, 275] width 31 height 7
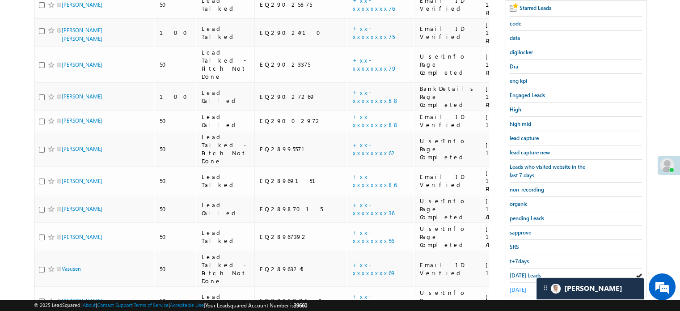
click at [518, 287] on span "yesterday" at bounding box center [518, 289] width 17 height 7
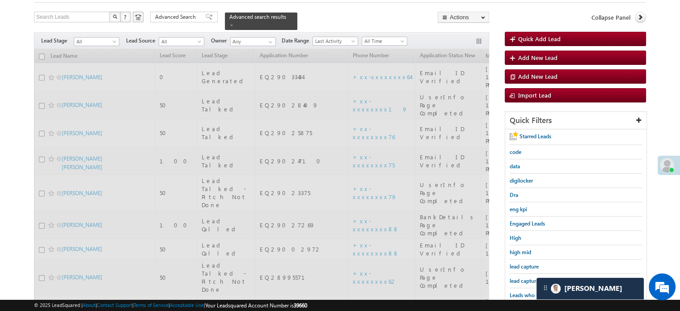
scroll to position [45, 0]
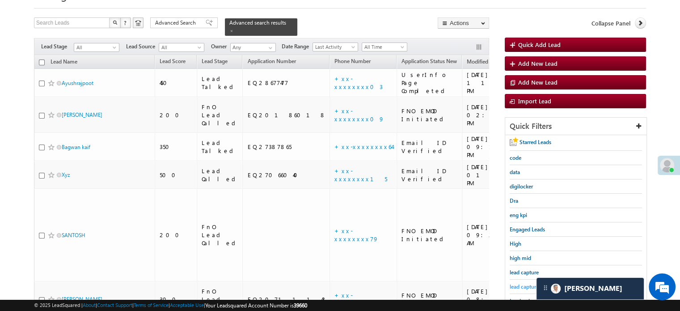
click at [517, 287] on span "lead capture new" at bounding box center [530, 286] width 40 height 7
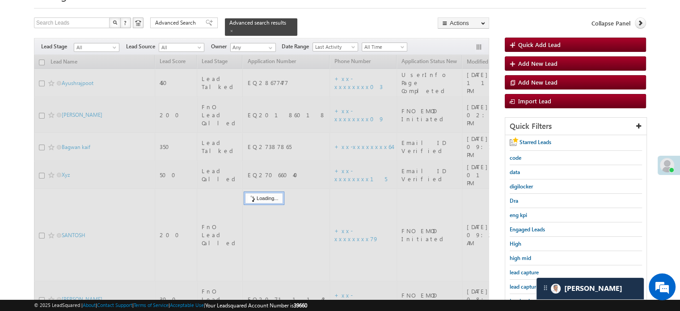
click at [522, 284] on span "lead capture new" at bounding box center [530, 286] width 40 height 7
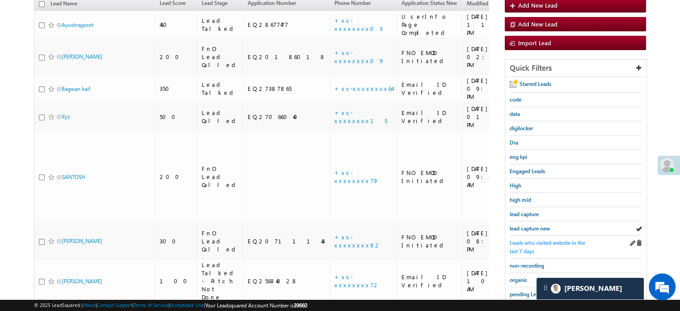
scroll to position [192, 0]
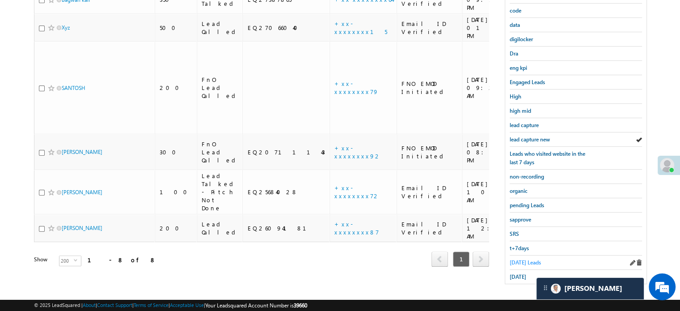
click at [521, 259] on span "Today's Leads" at bounding box center [525, 262] width 31 height 7
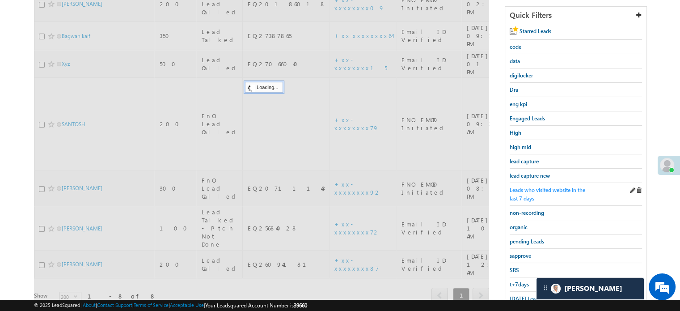
scroll to position [102, 0]
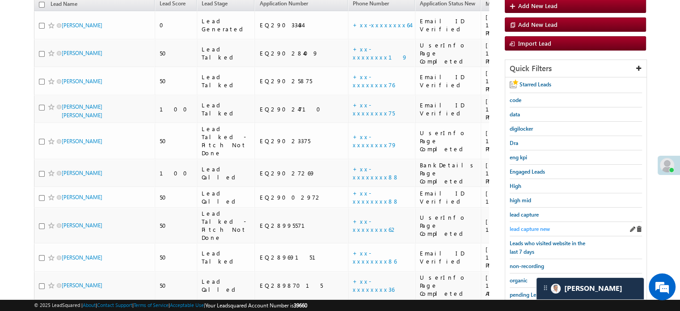
click at [537, 228] on span "lead capture new" at bounding box center [530, 228] width 40 height 7
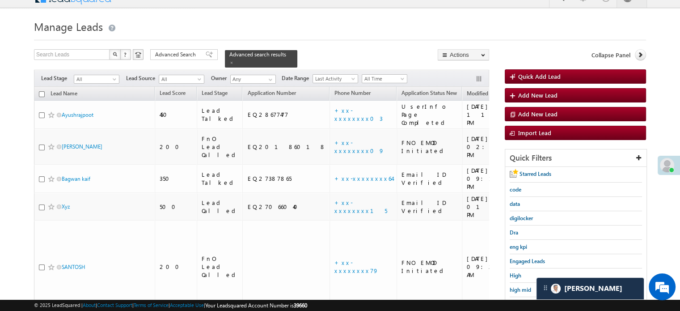
scroll to position [147, 0]
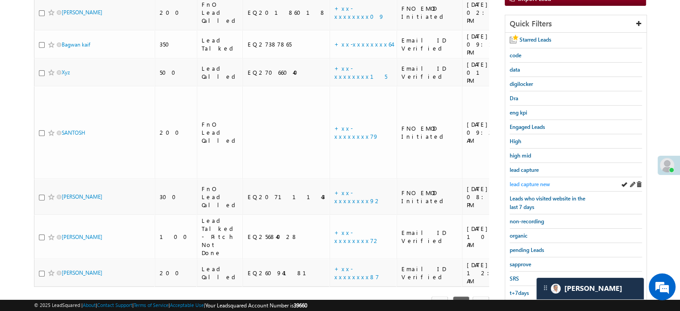
click at [530, 182] on span "lead capture new" at bounding box center [530, 184] width 40 height 7
click at [529, 182] on span "lead capture new" at bounding box center [530, 184] width 40 height 7
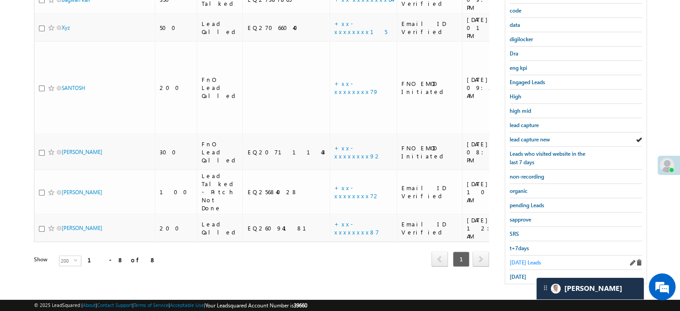
click at [526, 260] on span "Today's Leads" at bounding box center [525, 262] width 31 height 7
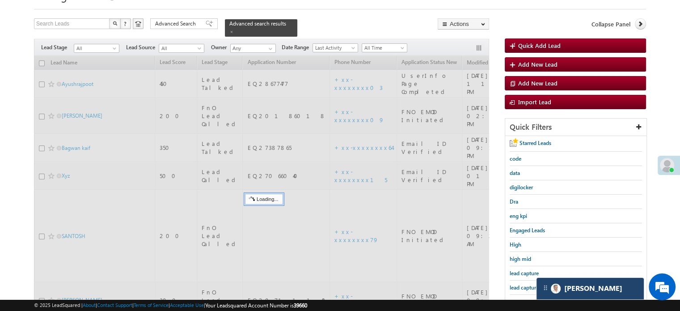
scroll to position [102, 0]
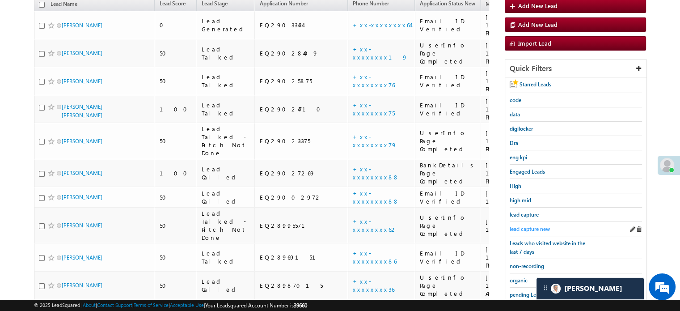
click at [536, 227] on span "lead capture new" at bounding box center [530, 228] width 40 height 7
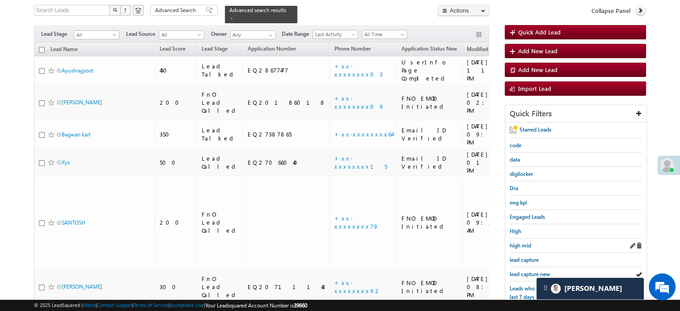
scroll to position [58, 0]
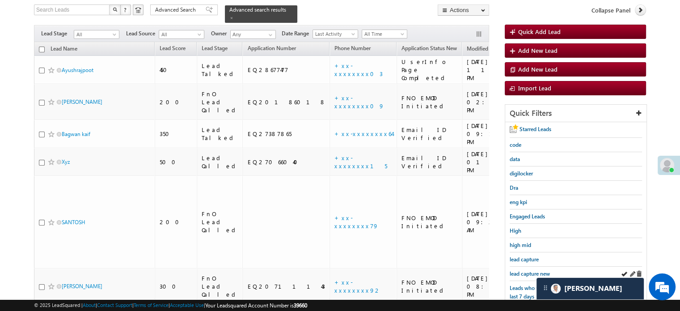
click at [530, 266] on div "lead capture new" at bounding box center [576, 273] width 132 height 14
click at [529, 270] on span "lead capture new" at bounding box center [530, 273] width 40 height 7
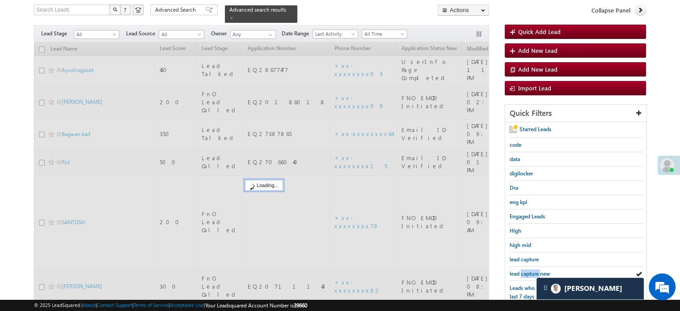
click at [529, 270] on span "lead capture new" at bounding box center [530, 273] width 40 height 7
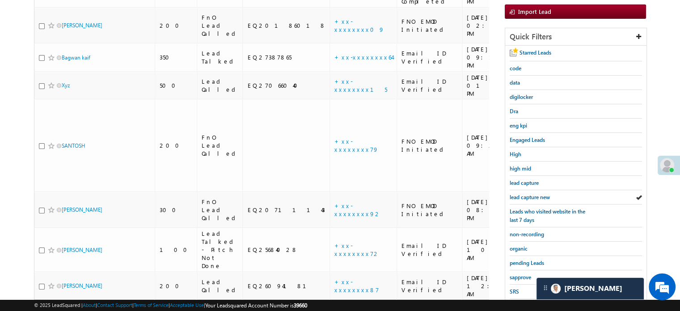
scroll to position [192, 0]
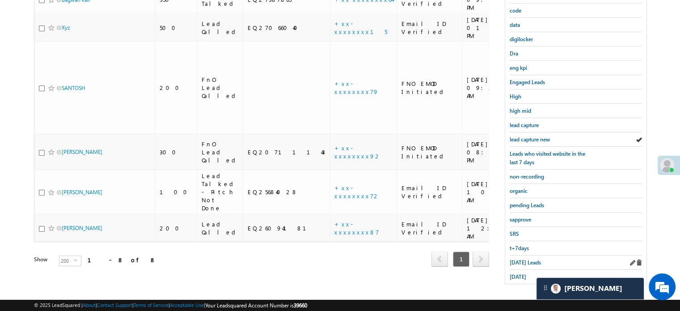
click at [527, 262] on div "Today's Leads" at bounding box center [576, 262] width 132 height 14
click at [522, 261] on span "Today's Leads" at bounding box center [525, 262] width 31 height 7
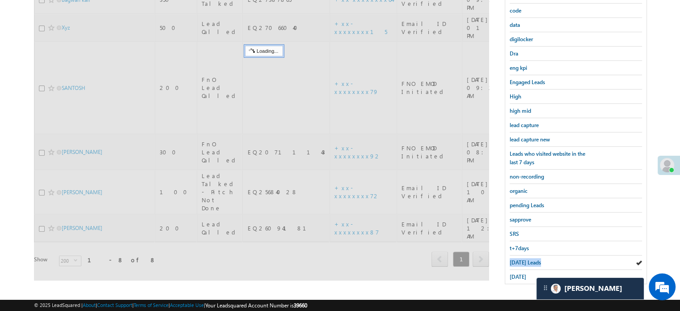
click at [522, 261] on span "Today's Leads" at bounding box center [525, 262] width 31 height 7
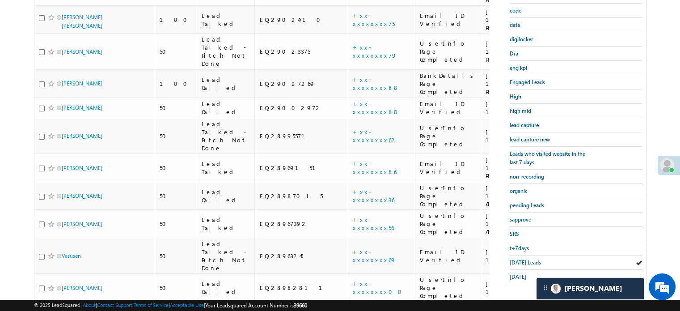
scroll to position [13, 0]
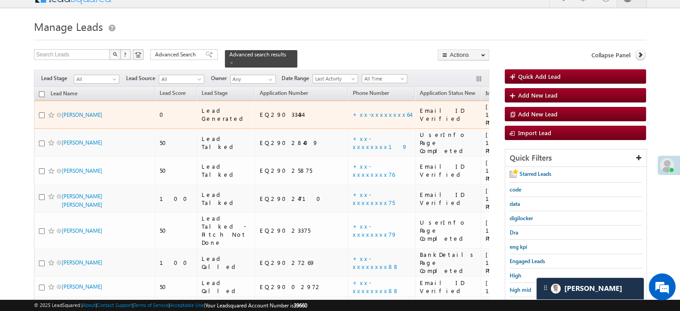
click at [348, 109] on td "+xx-xxxxxxxx64" at bounding box center [381, 115] width 67 height 28
click at [353, 110] on link "+xx-xxxxxxxx64" at bounding box center [382, 114] width 58 height 8
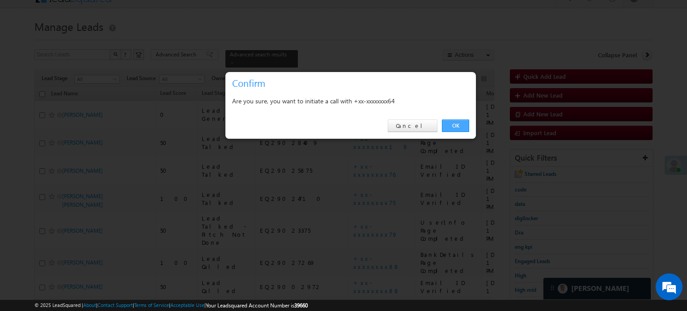
click at [452, 127] on link "OK" at bounding box center [455, 125] width 27 height 13
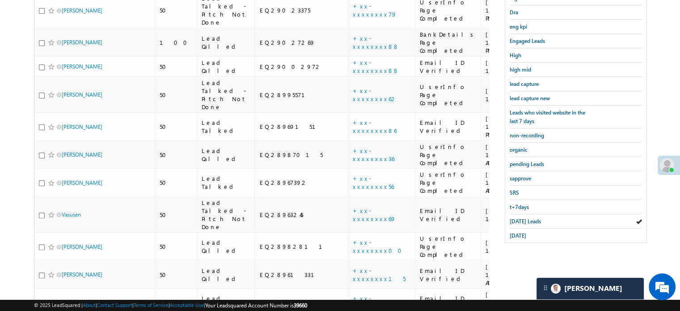
drag, startPoint x: 679, startPoint y: 63, endPoint x: 651, endPoint y: 167, distance: 107.6
click at [679, 310] on html "Menu Priya Rathore priya .rath ore@a ngelb rokin g.com" at bounding box center [340, 313] width 680 height 1093
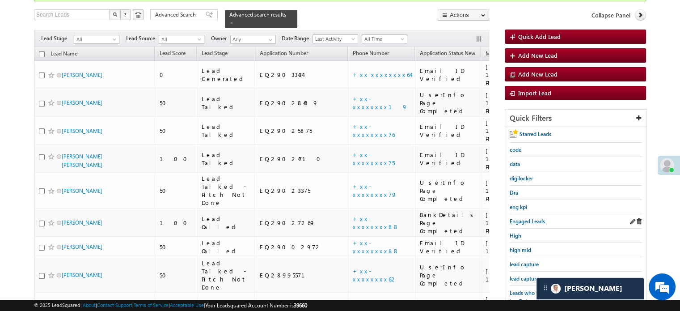
scroll to position [89, 0]
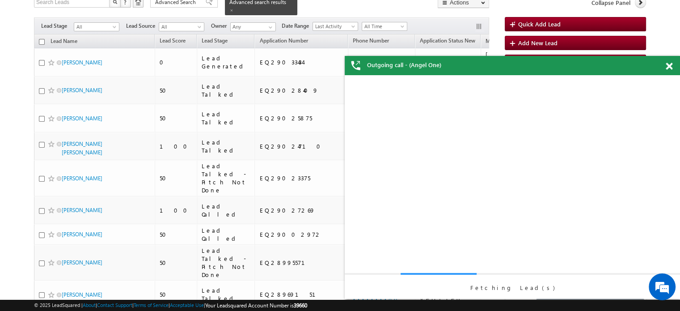
click at [521, 261] on div "Fetching Lead(s)" at bounding box center [512, 187] width 335 height 224
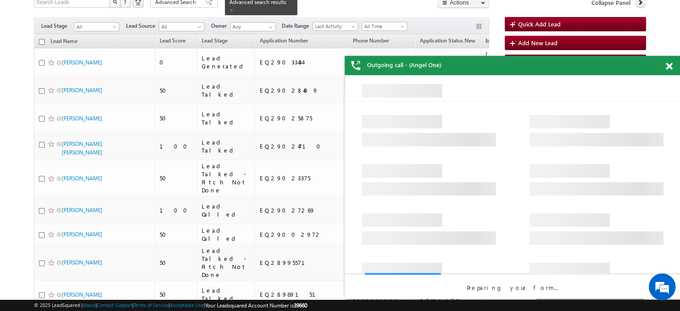
click at [669, 67] on div "Outgoing call - (Angel One)" at bounding box center [512, 65] width 335 height 19
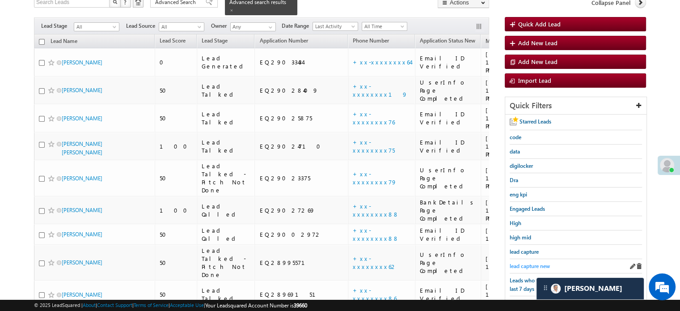
click at [536, 262] on span "lead capture new" at bounding box center [530, 265] width 40 height 7
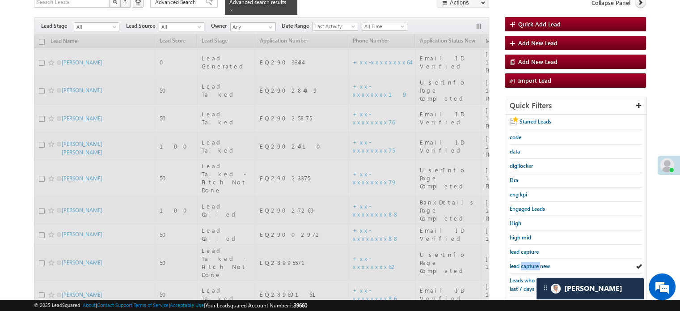
click at [536, 262] on span "lead capture new" at bounding box center [530, 265] width 40 height 7
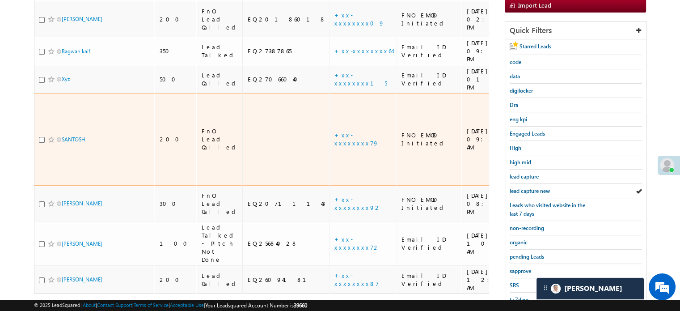
scroll to position [192, 0]
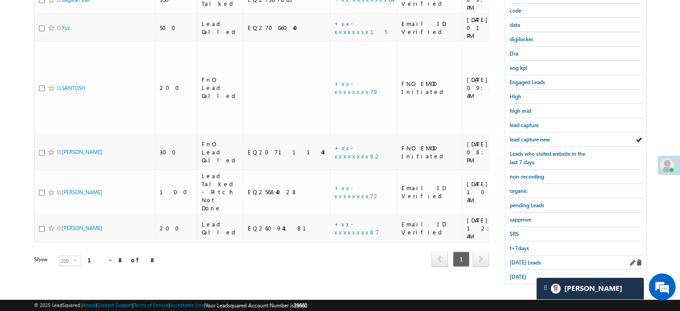
click at [527, 262] on div "Today's Leads" at bounding box center [576, 262] width 132 height 14
click at [522, 260] on span "Today's Leads" at bounding box center [525, 262] width 31 height 7
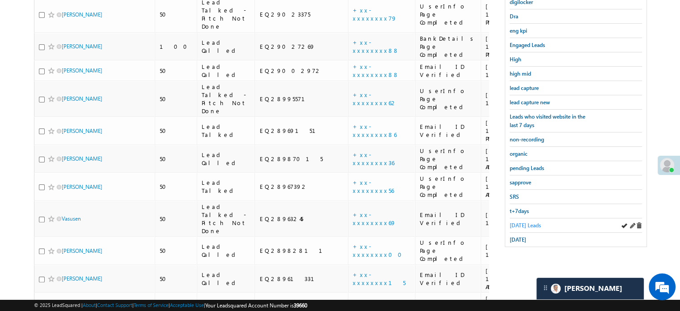
scroll to position [281, 0]
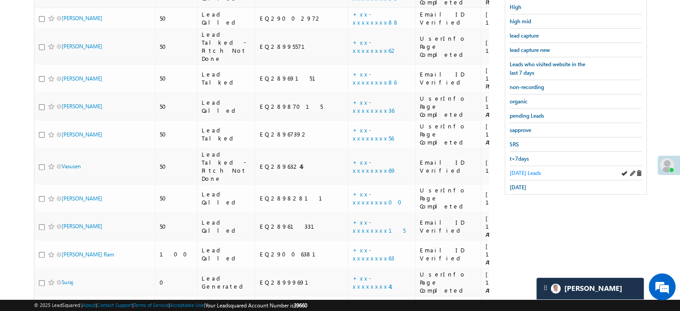
click at [528, 169] on span "Today's Leads" at bounding box center [525, 172] width 31 height 7
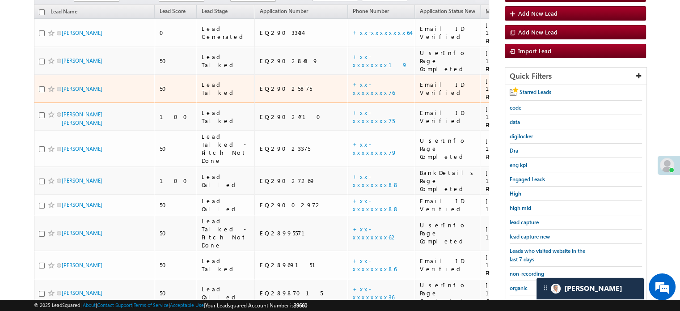
scroll to position [147, 0]
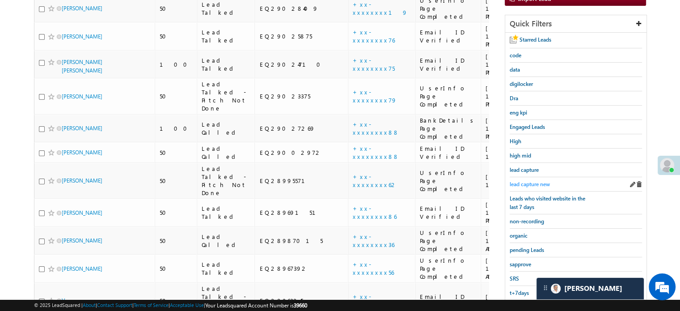
click at [531, 181] on span "lead capture new" at bounding box center [530, 184] width 40 height 7
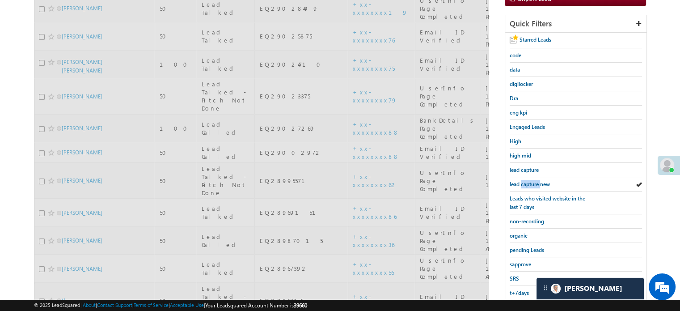
click at [531, 181] on span "lead capture new" at bounding box center [530, 184] width 40 height 7
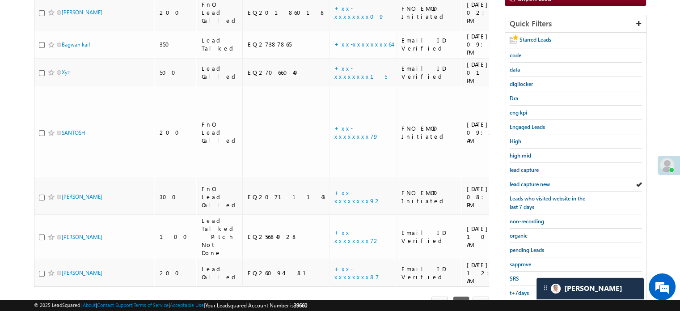
click at [531, 181] on span "lead capture new" at bounding box center [530, 184] width 40 height 7
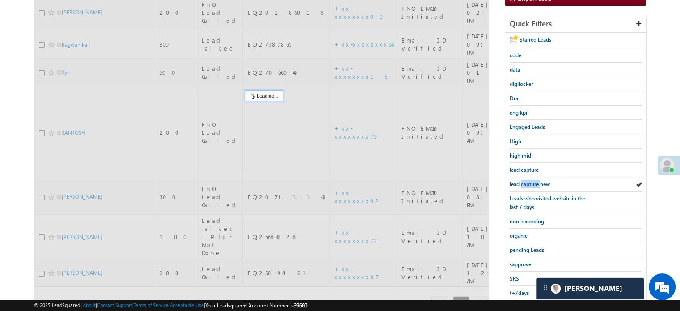
click at [531, 181] on span "lead capture new" at bounding box center [530, 184] width 40 height 7
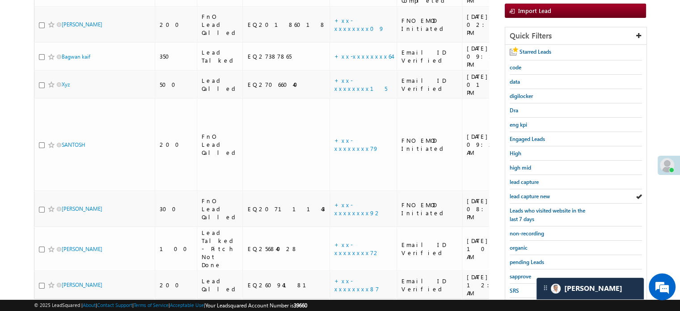
scroll to position [192, 0]
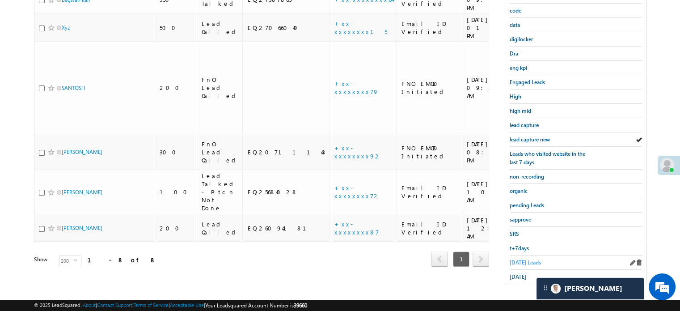
click at [538, 261] on span "Today's Leads" at bounding box center [525, 262] width 31 height 7
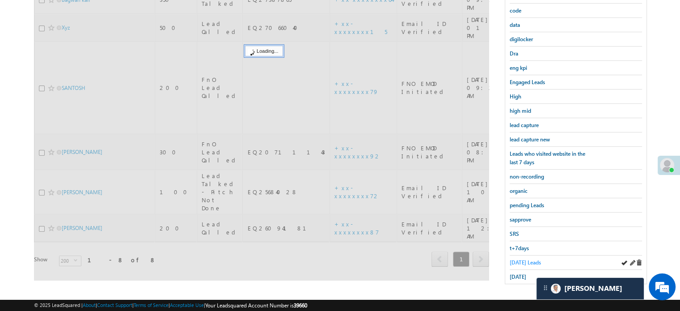
click at [537, 261] on span "Today's Leads" at bounding box center [525, 262] width 31 height 7
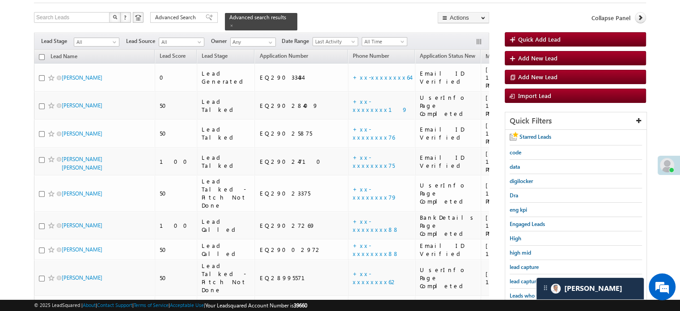
scroll to position [102, 0]
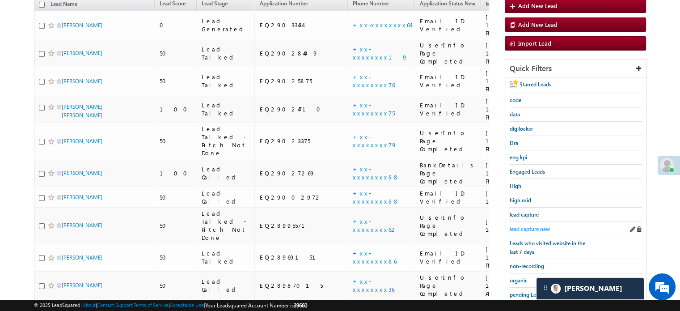
click at [539, 229] on div "lead capture new" at bounding box center [576, 229] width 132 height 14
click at [542, 226] on span "lead capture new" at bounding box center [530, 228] width 40 height 7
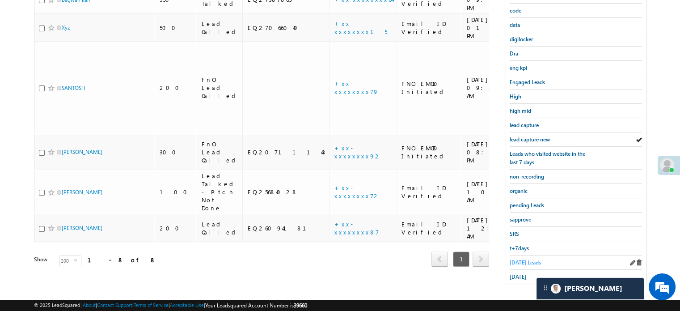
click at [518, 259] on span "Today's Leads" at bounding box center [525, 262] width 31 height 7
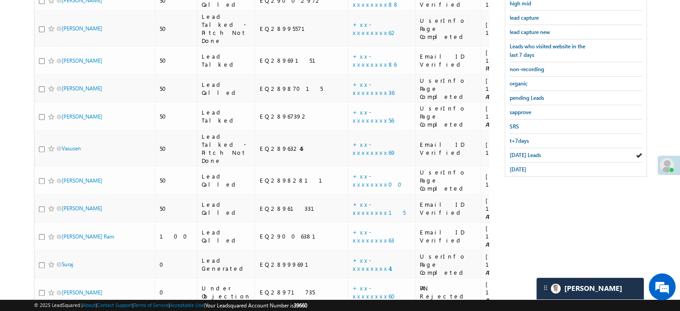
scroll to position [326, 0]
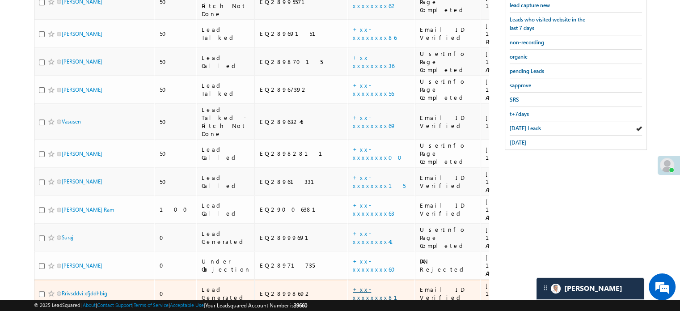
click at [353, 285] on link "+xx-xxxxxxxx81" at bounding box center [380, 293] width 55 height 16
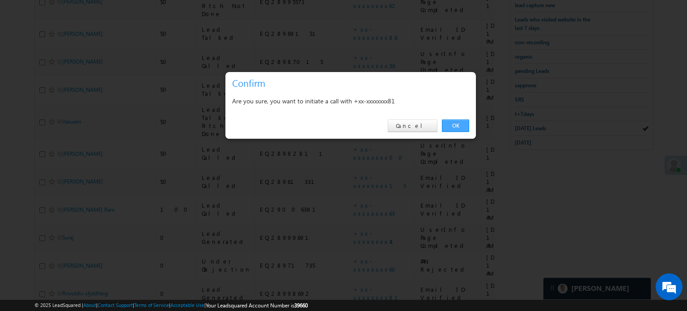
click at [451, 122] on link "OK" at bounding box center [455, 125] width 27 height 13
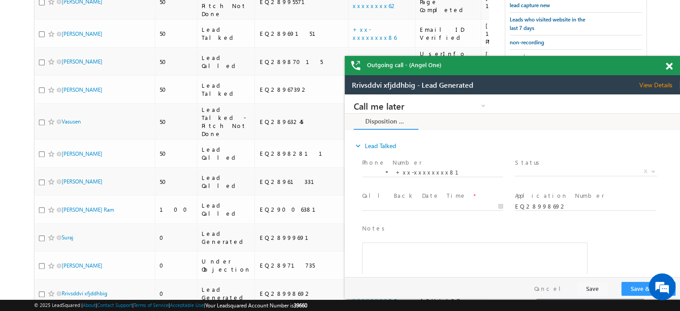
scroll to position [0, 0]
click at [667, 67] on span at bounding box center [669, 67] width 7 height 8
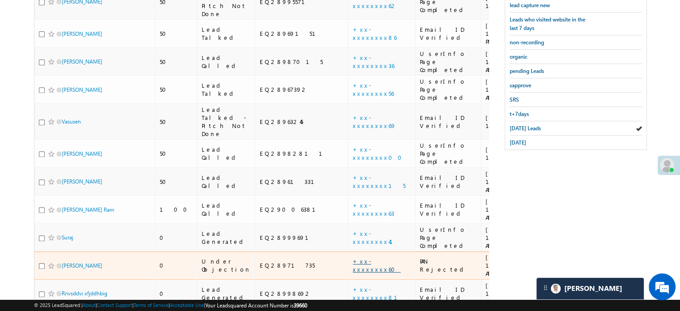
click at [353, 257] on link "+xx-xxxxxxxx60" at bounding box center [377, 265] width 48 height 16
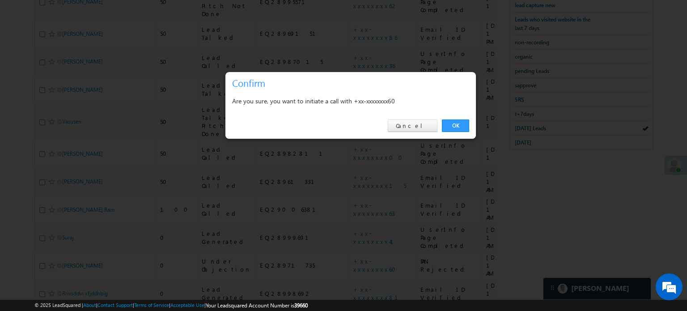
click at [455, 115] on div "OK Cancel" at bounding box center [350, 125] width 250 height 25
click at [458, 124] on link "OK" at bounding box center [455, 125] width 27 height 13
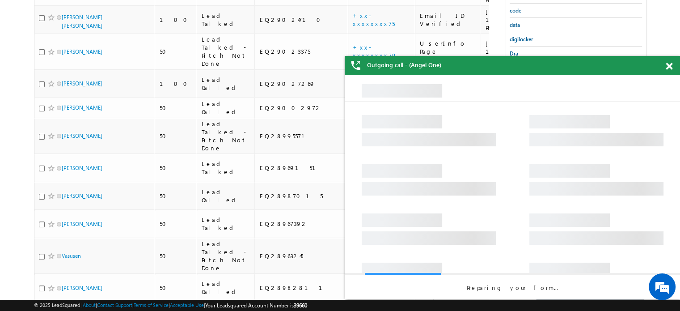
click at [671, 64] on span at bounding box center [669, 67] width 7 height 8
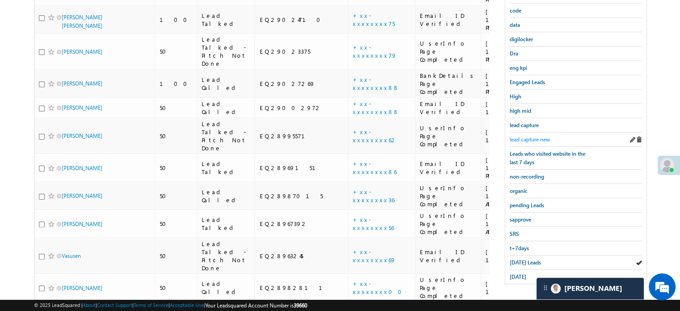
click at [534, 137] on span "lead capture new" at bounding box center [530, 139] width 40 height 7
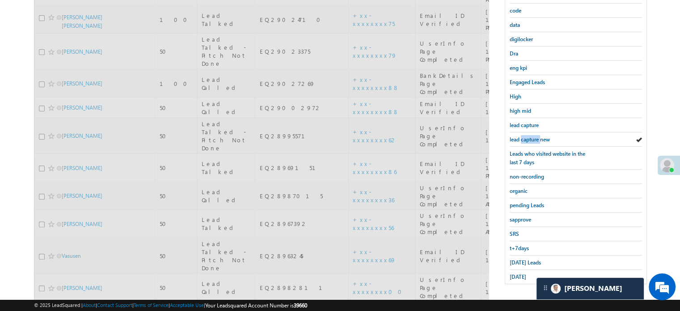
click at [534, 137] on span "lead capture new" at bounding box center [530, 139] width 40 height 7
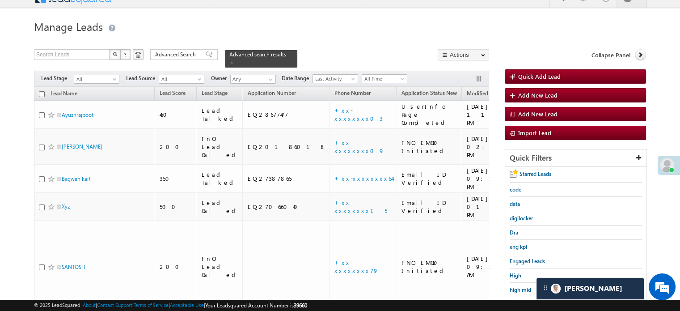
scroll to position [102, 0]
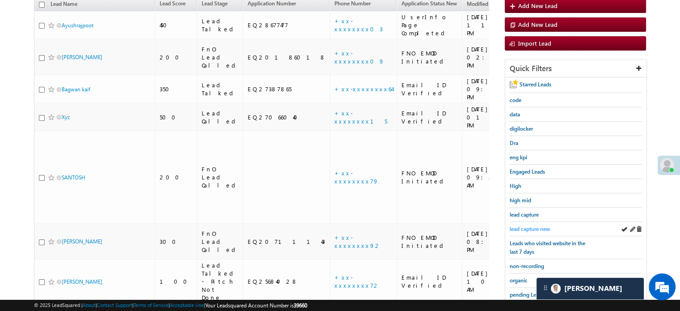
click at [522, 227] on span "lead capture new" at bounding box center [530, 228] width 40 height 7
click at [530, 224] on link "lead capture new" at bounding box center [530, 228] width 40 height 8
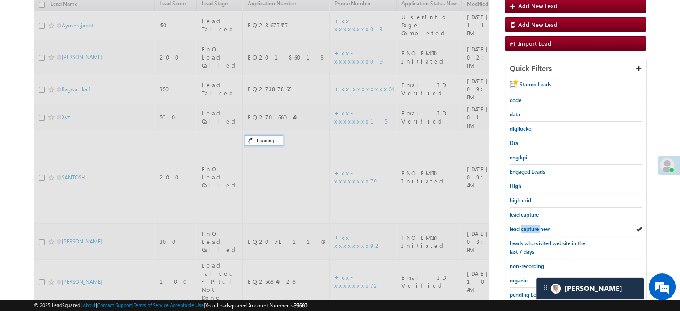
click at [530, 224] on link "lead capture new" at bounding box center [530, 228] width 40 height 8
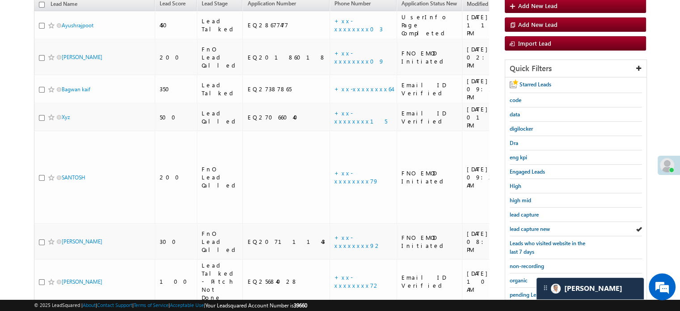
click at [530, 224] on link "lead capture new" at bounding box center [530, 228] width 40 height 8
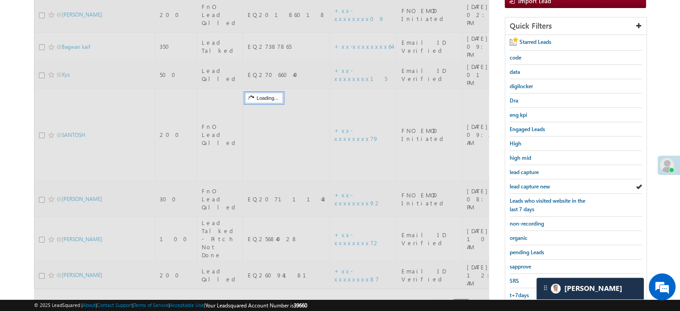
scroll to position [192, 0]
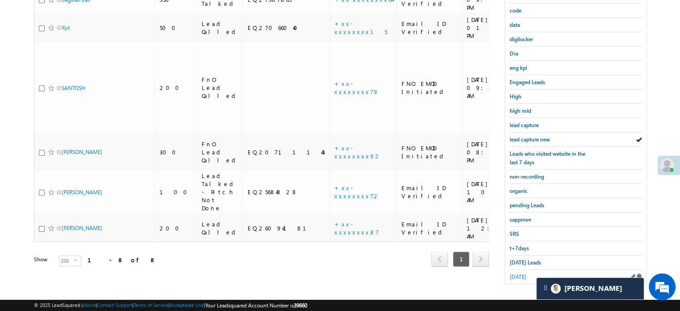
click at [521, 273] on span "[DATE]" at bounding box center [518, 276] width 17 height 7
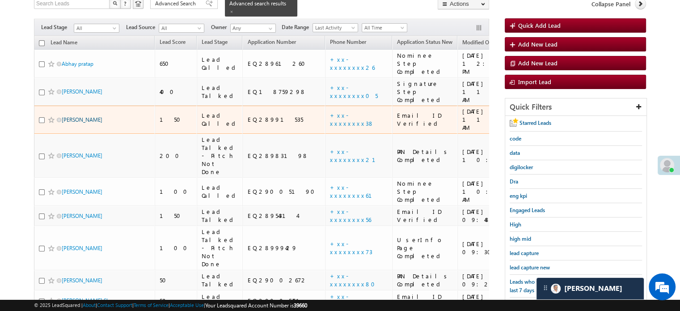
scroll to position [147, 0]
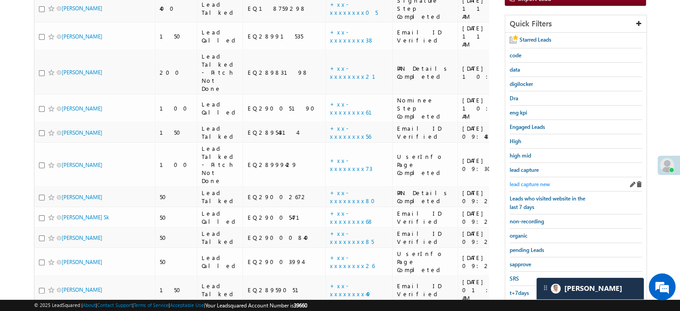
click at [538, 180] on link "lead capture new" at bounding box center [530, 184] width 40 height 8
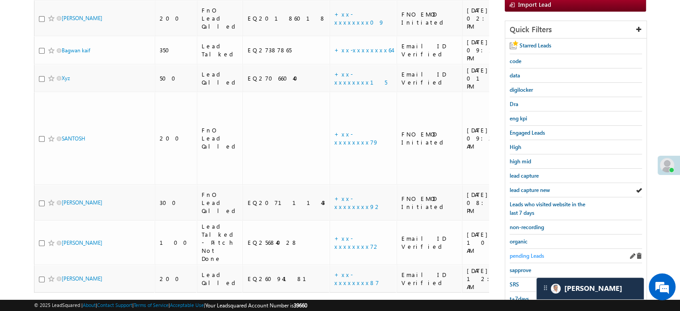
scroll to position [192, 0]
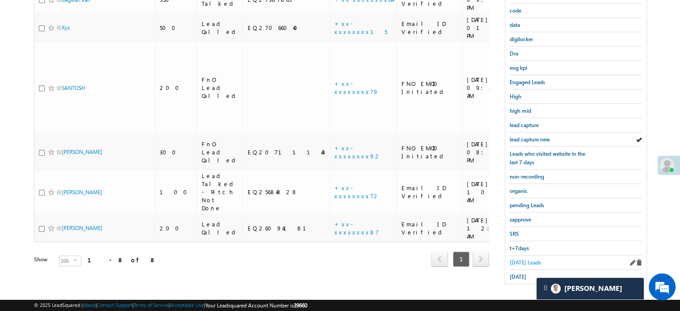
click at [521, 262] on span "[DATE] Leads" at bounding box center [525, 262] width 31 height 7
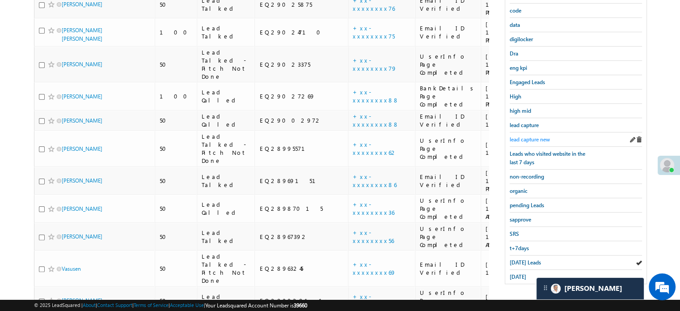
click at [536, 136] on span "lead capture new" at bounding box center [530, 139] width 40 height 7
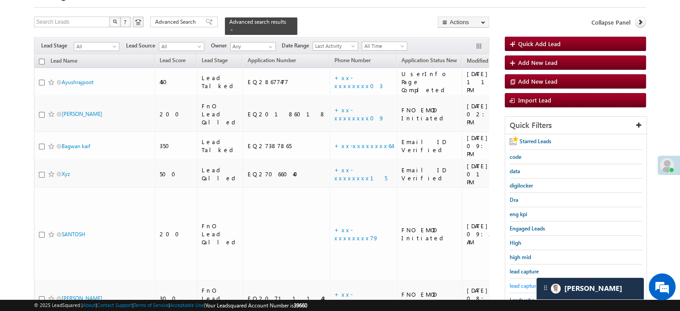
scroll to position [89, 0]
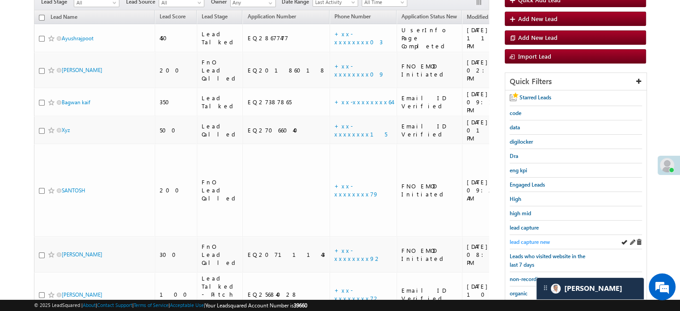
click at [536, 239] on span "lead capture new" at bounding box center [530, 241] width 40 height 7
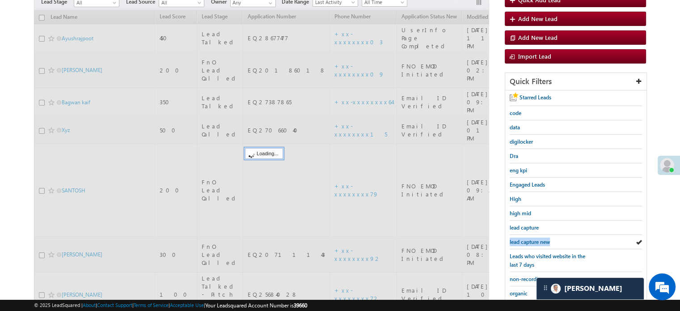
click at [536, 239] on span "lead capture new" at bounding box center [530, 241] width 40 height 7
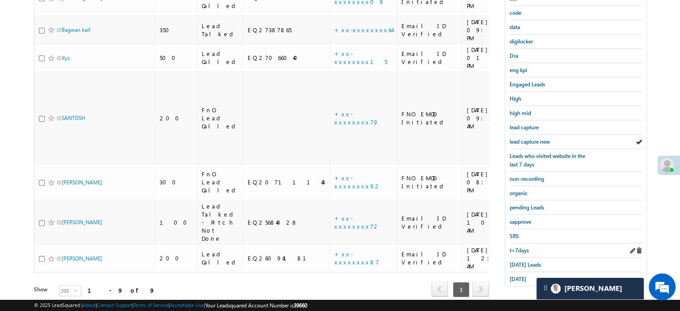
scroll to position [192, 0]
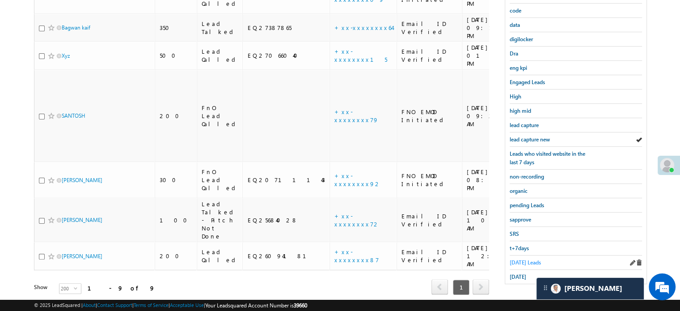
click at [520, 258] on link "[DATE] Leads" at bounding box center [525, 262] width 31 height 8
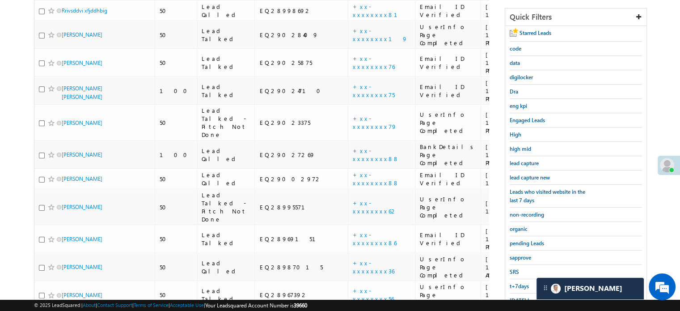
scroll to position [102, 0]
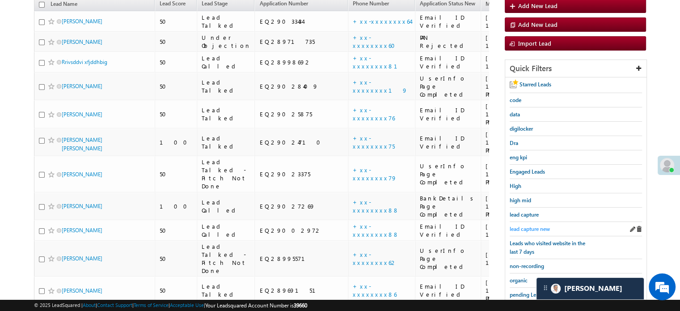
click at [522, 225] on span "lead capture new" at bounding box center [530, 228] width 40 height 7
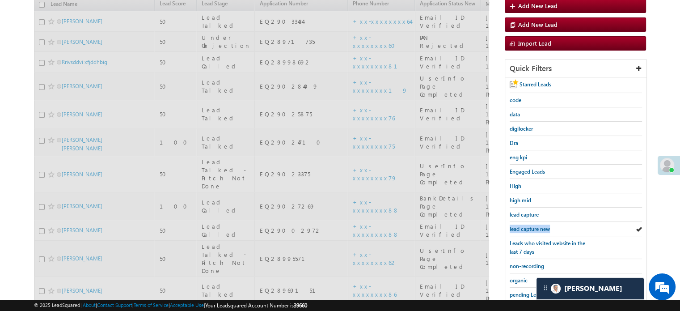
click at [522, 225] on span "lead capture new" at bounding box center [530, 228] width 40 height 7
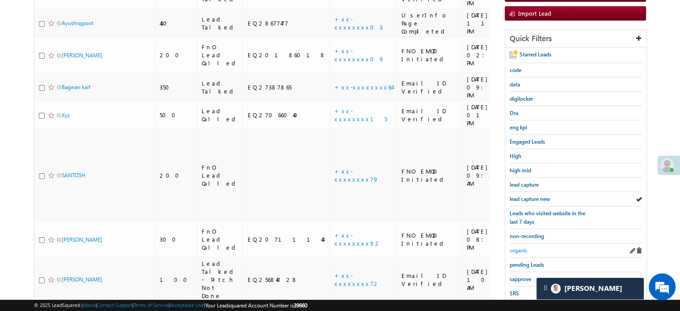
scroll to position [192, 0]
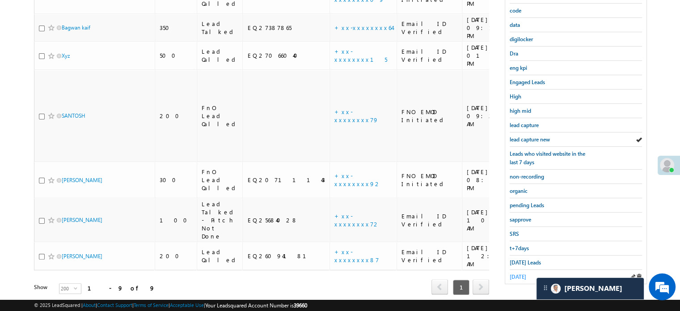
click at [520, 273] on span "yesterday" at bounding box center [518, 276] width 17 height 7
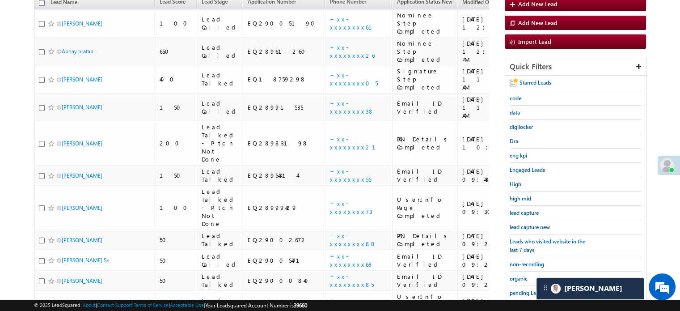
scroll to position [102, 0]
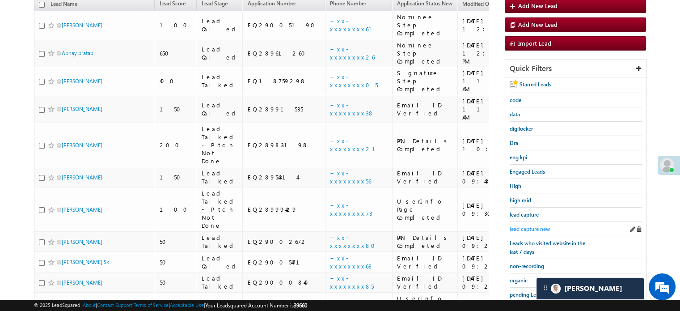
click at [526, 228] on span "lead capture new" at bounding box center [530, 228] width 40 height 7
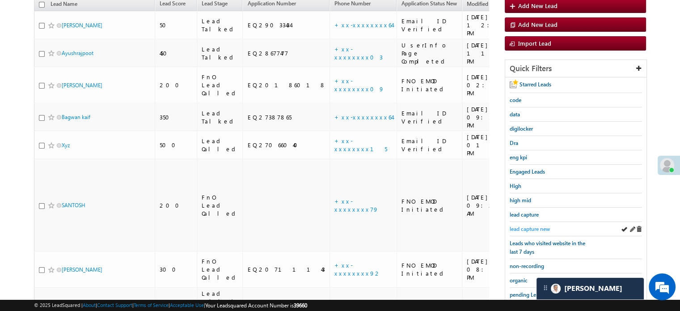
click at [540, 225] on span "lead capture new" at bounding box center [530, 228] width 40 height 7
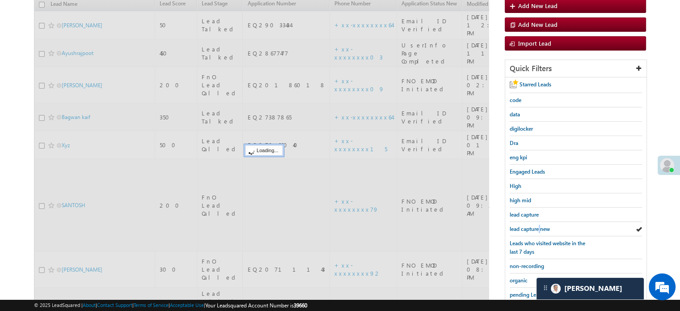
click at [540, 225] on span "lead capture new" at bounding box center [530, 228] width 40 height 7
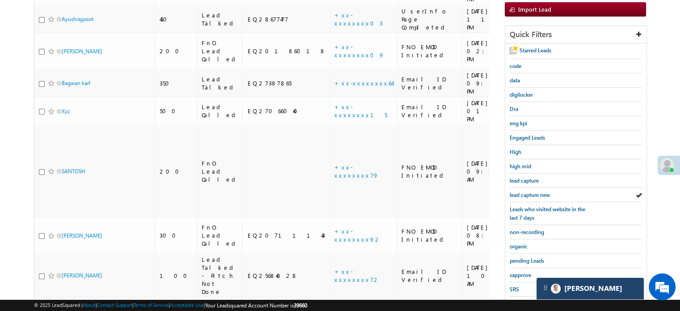
scroll to position [192, 0]
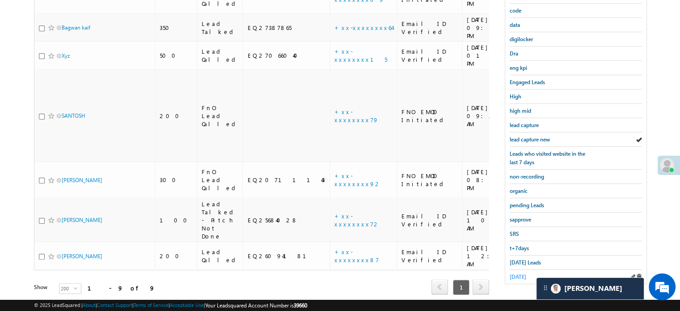
click at [519, 274] on span "yesterday" at bounding box center [518, 276] width 17 height 7
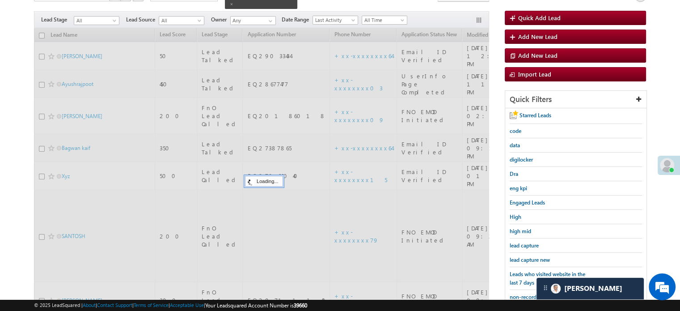
scroll to position [58, 0]
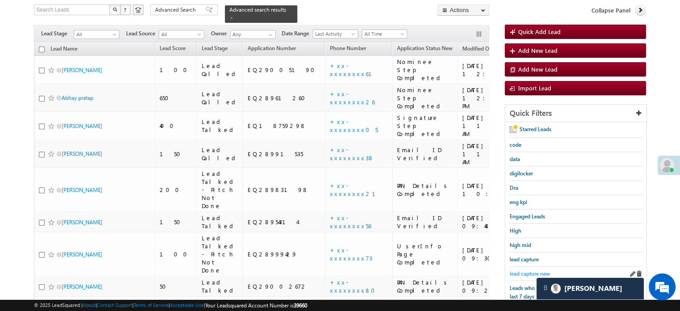
click at [521, 270] on span "lead capture new" at bounding box center [530, 273] width 40 height 7
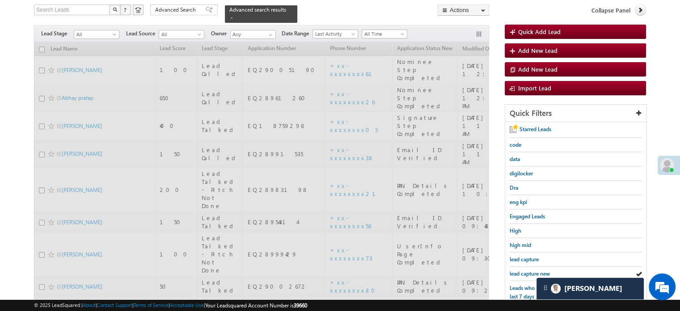
click at [521, 270] on span "lead capture new" at bounding box center [530, 273] width 40 height 7
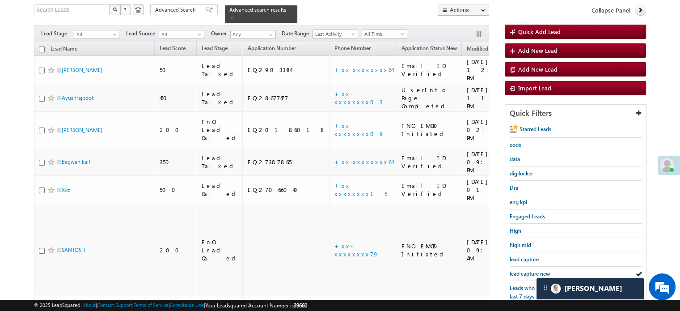
click at [521, 270] on span "lead capture new" at bounding box center [530, 273] width 40 height 7
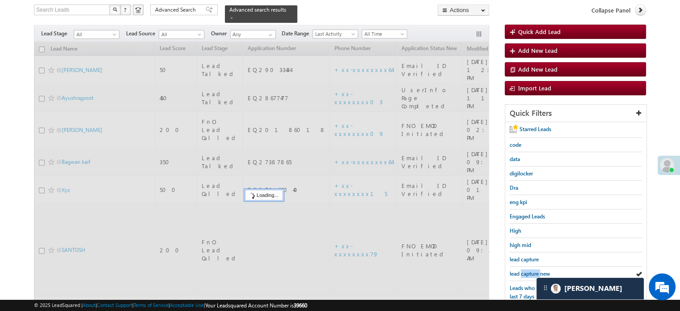
click at [521, 270] on span "lead capture new" at bounding box center [530, 273] width 40 height 7
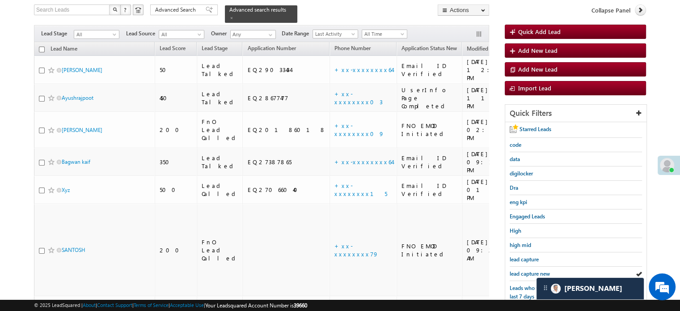
click at [521, 270] on span "lead capture new" at bounding box center [530, 273] width 40 height 7
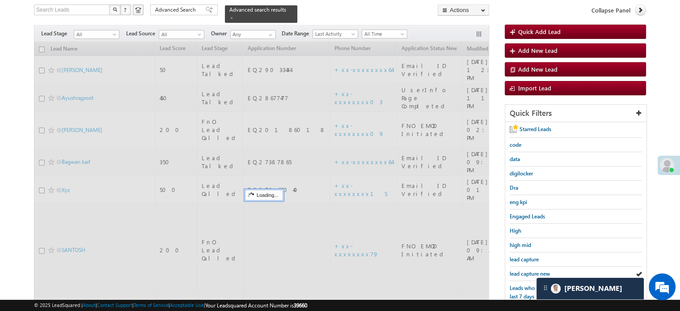
click at [521, 270] on span "lead capture new" at bounding box center [530, 273] width 40 height 7
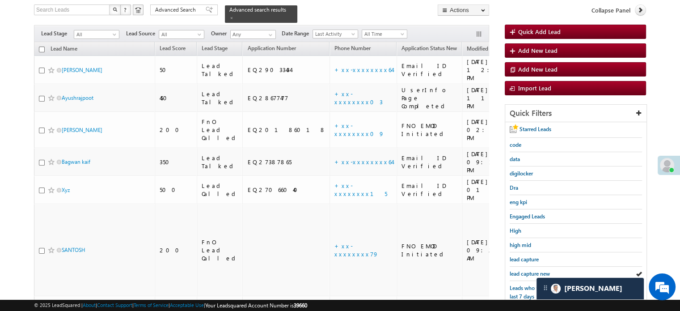
scroll to position [192, 0]
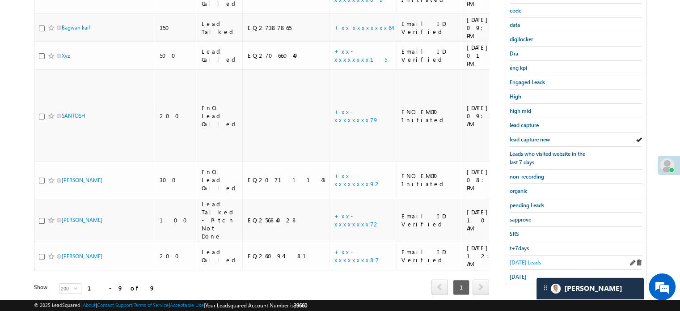
click at [515, 259] on span "Today's Leads" at bounding box center [525, 262] width 31 height 7
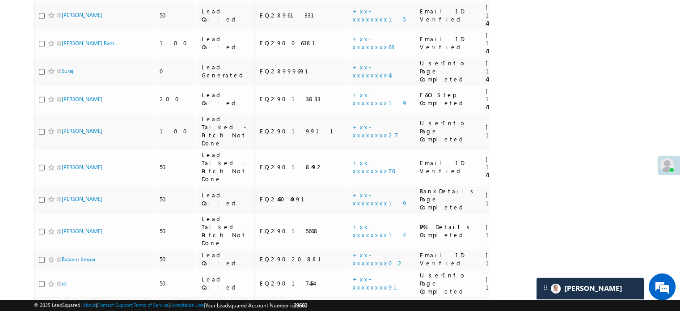
scroll to position [447, 0]
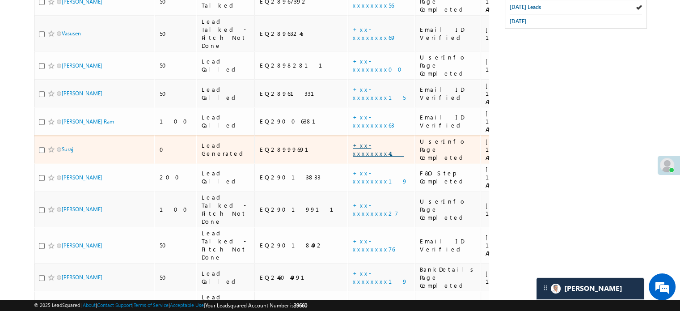
click at [353, 141] on link "+xx-xxxxxxxx41" at bounding box center [378, 149] width 51 height 16
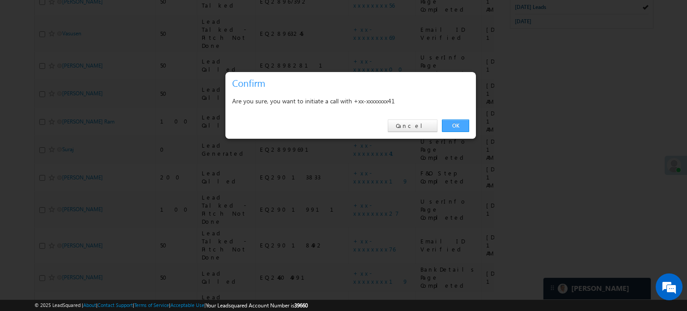
click at [449, 120] on link "OK" at bounding box center [455, 125] width 27 height 13
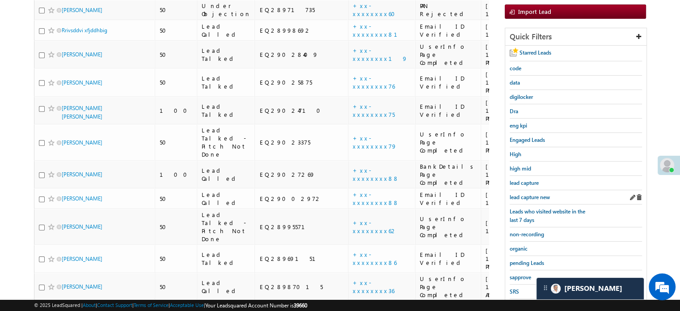
click at [533, 190] on div "lead capture new" at bounding box center [576, 197] width 132 height 14
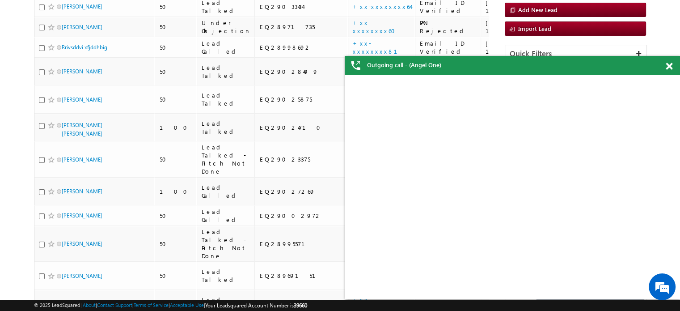
scroll to position [113, 0]
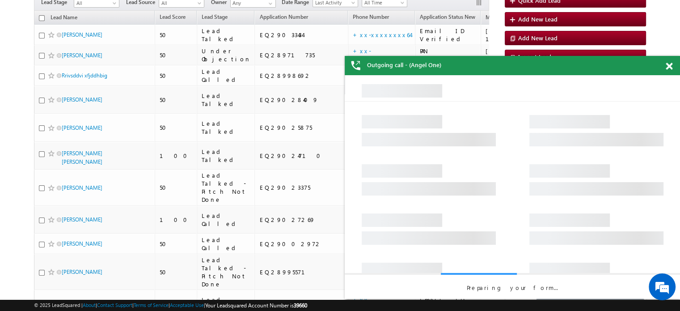
click at [667, 66] on span at bounding box center [669, 67] width 7 height 8
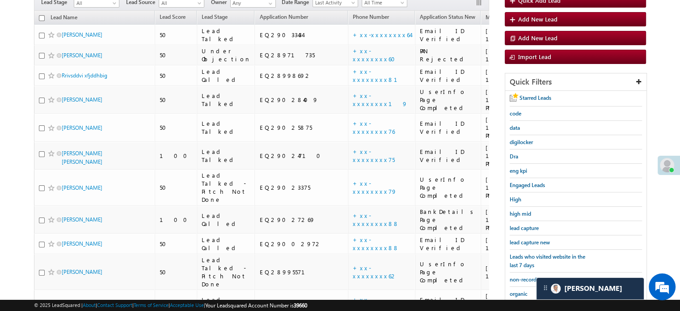
scroll to position [0, 0]
click at [541, 238] on link "lead capture new" at bounding box center [530, 242] width 40 height 8
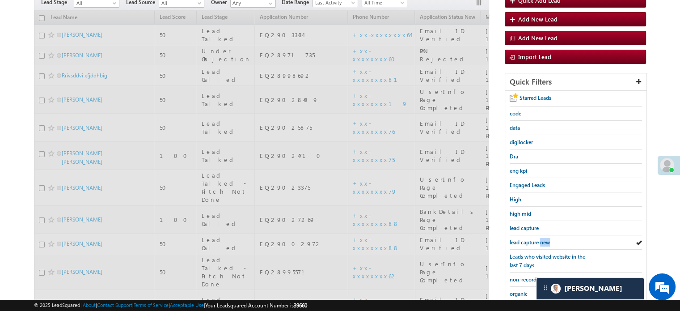
click at [541, 238] on link "lead capture new" at bounding box center [530, 242] width 40 height 8
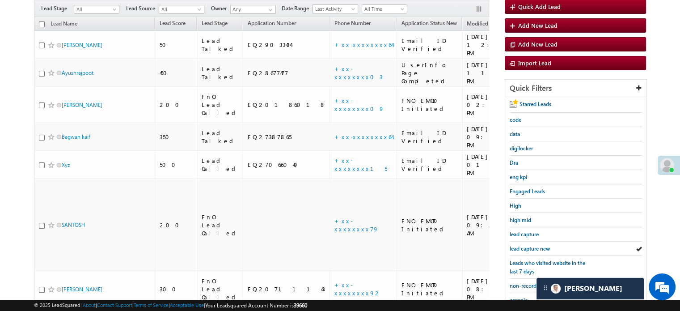
scroll to position [68, 0]
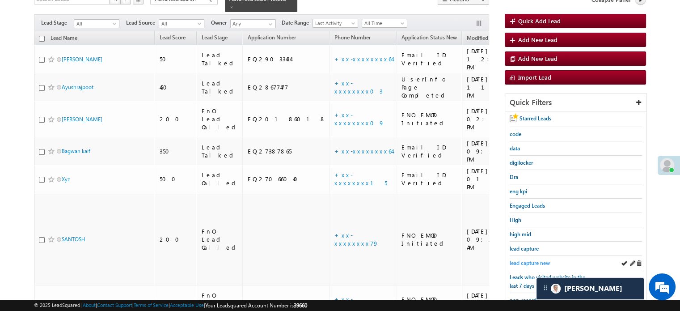
click at [513, 262] on span "lead capture new" at bounding box center [530, 262] width 40 height 7
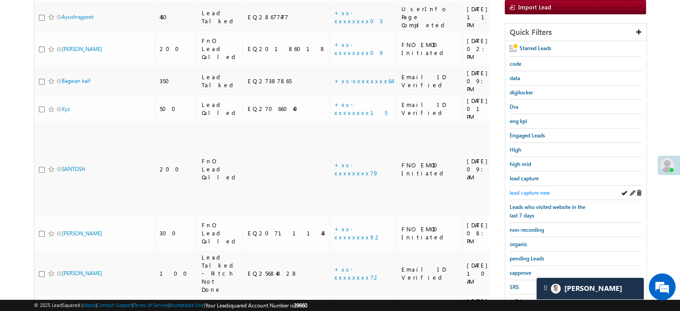
scroll to position [192, 0]
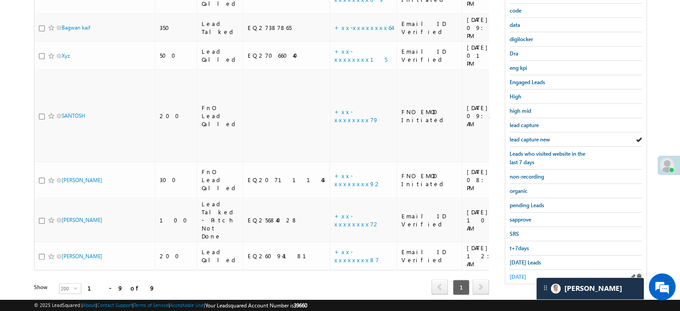
click at [514, 273] on span "yesterday" at bounding box center [518, 276] width 17 height 7
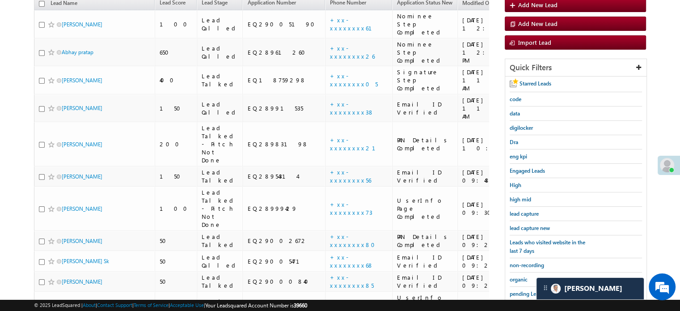
scroll to position [102, 0]
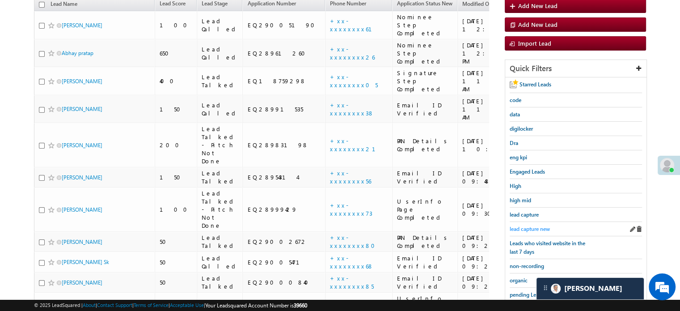
click at [520, 225] on span "lead capture new" at bounding box center [530, 228] width 40 height 7
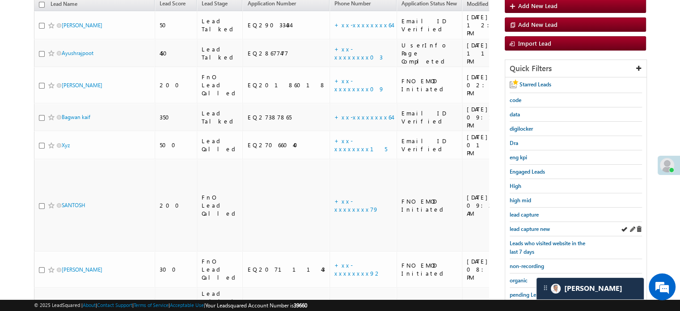
click at [514, 222] on div "lead capture new" at bounding box center [576, 229] width 132 height 14
click at [519, 222] on div "lead capture new" at bounding box center [576, 229] width 132 height 14
click at [524, 225] on span "lead capture new" at bounding box center [530, 228] width 40 height 7
click at [525, 225] on span "lead capture new" at bounding box center [530, 228] width 40 height 7
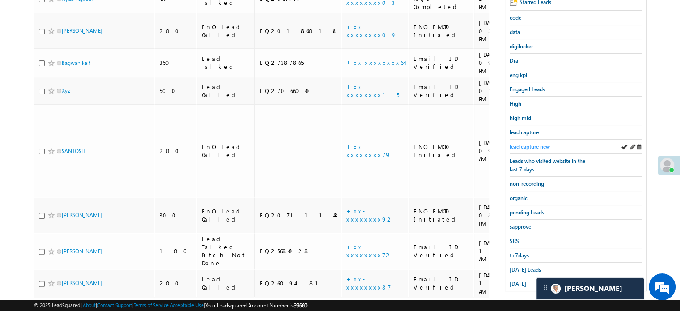
scroll to position [192, 0]
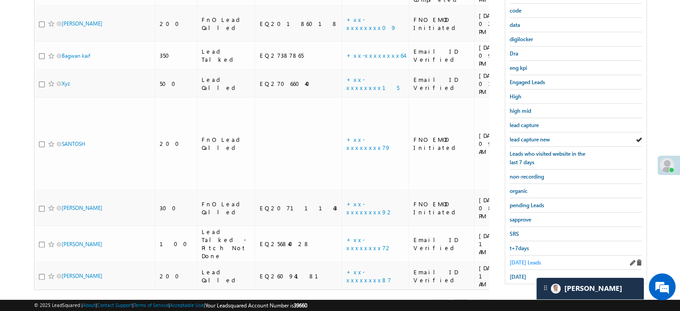
click at [525, 259] on span "Today's Leads" at bounding box center [525, 262] width 31 height 7
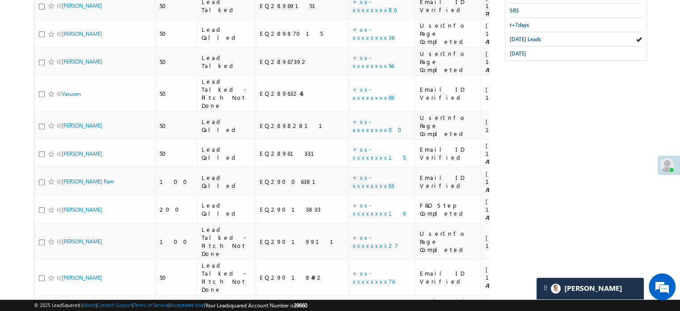
scroll to position [415, 0]
click at [519, 35] on span "Today's Leads" at bounding box center [525, 38] width 31 height 7
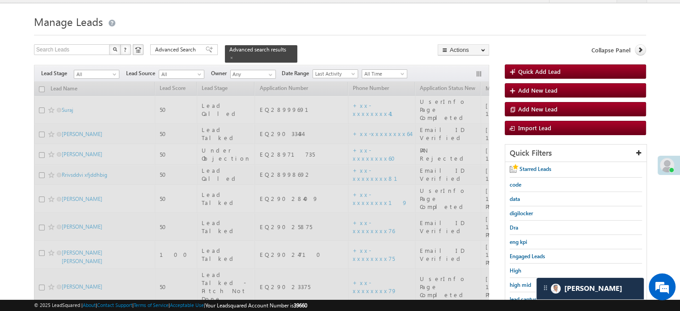
scroll to position [13, 0]
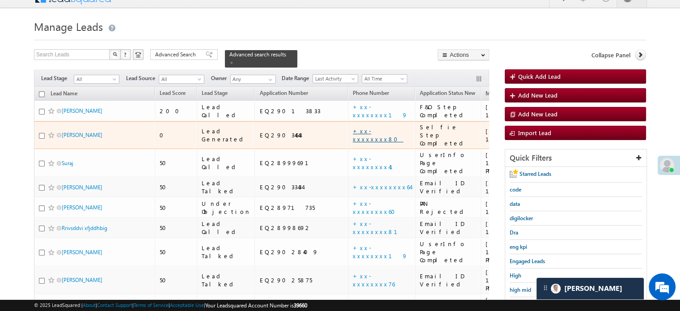
click at [353, 127] on link "+xx-xxxxxxxx80" at bounding box center [378, 135] width 51 height 16
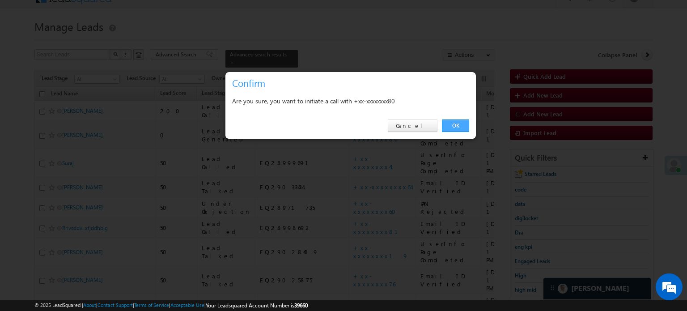
click at [451, 125] on link "OK" at bounding box center [455, 125] width 27 height 13
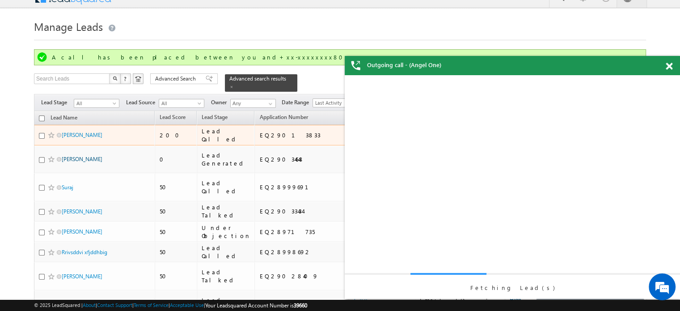
scroll to position [0, 0]
drag, startPoint x: 62, startPoint y: 123, endPoint x: 13, endPoint y: 134, distance: 50.8
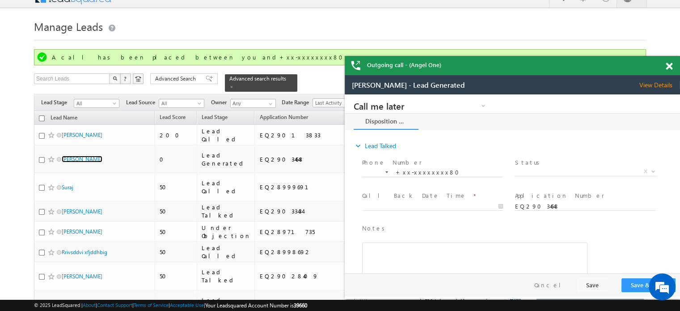
click at [671, 66] on span at bounding box center [669, 67] width 7 height 8
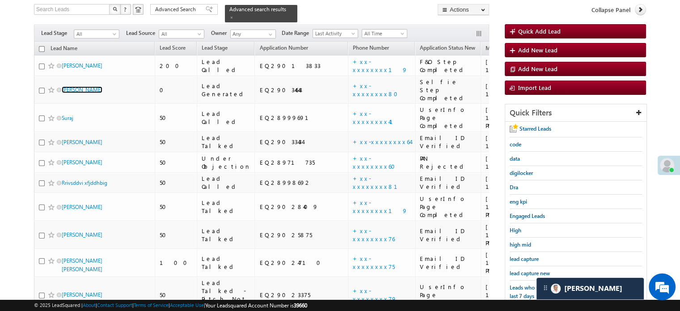
scroll to position [102, 0]
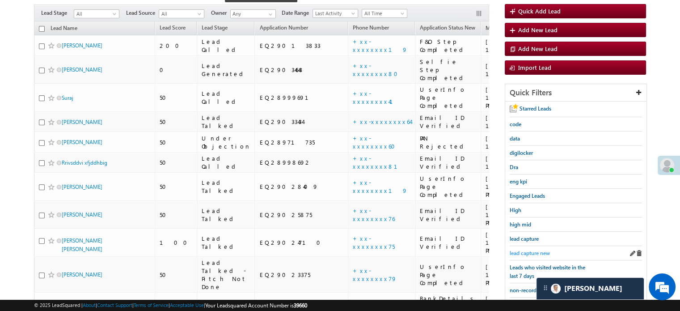
click at [522, 249] on span "lead capture new" at bounding box center [530, 252] width 40 height 7
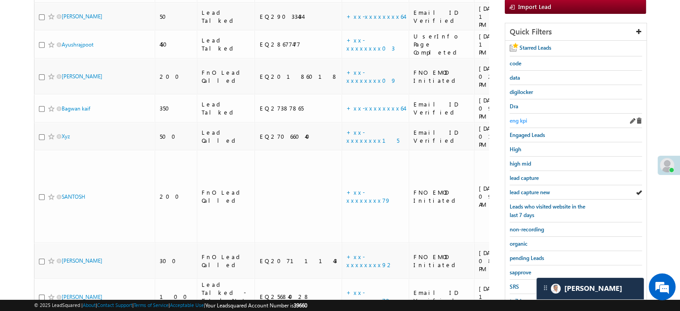
scroll to position [192, 0]
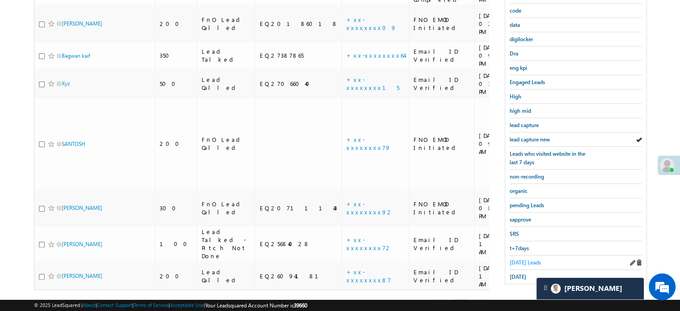
click at [522, 259] on span "Today's Leads" at bounding box center [525, 262] width 31 height 7
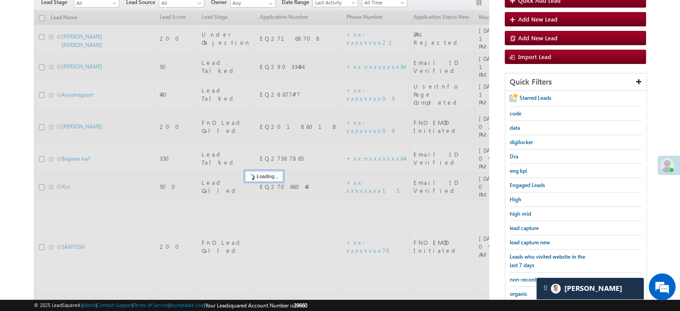
scroll to position [13, 0]
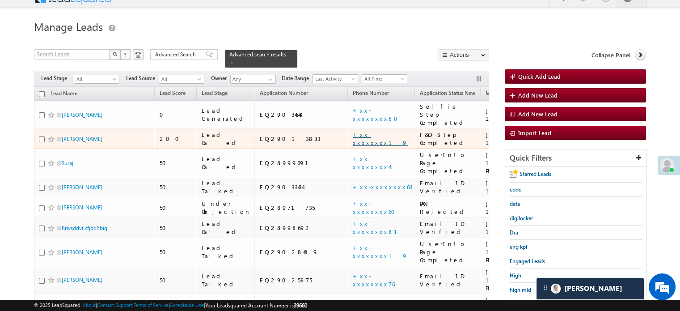
click at [353, 131] on link "+xx-xxxxxxxx19" at bounding box center [380, 139] width 55 height 16
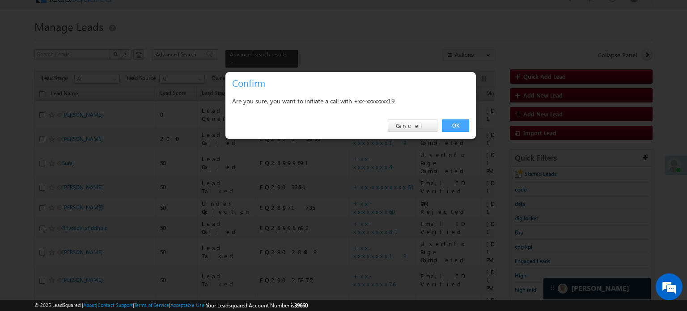
click at [452, 122] on link "OK" at bounding box center [455, 125] width 27 height 13
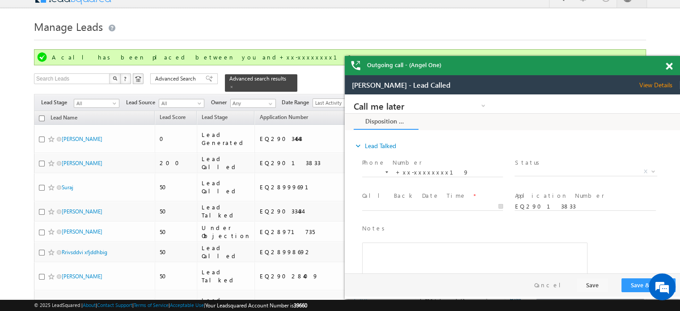
scroll to position [0, 0]
click at [668, 66] on span at bounding box center [669, 67] width 7 height 8
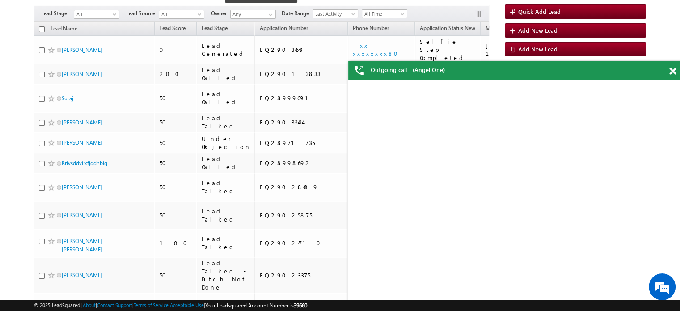
scroll to position [102, 0]
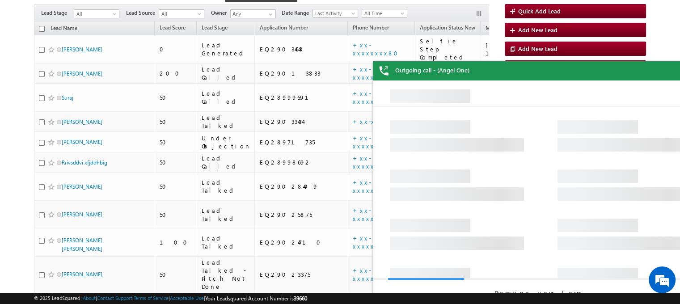
click at [675, 78] on div "Outgoing call - (Angel One)" at bounding box center [540, 70] width 335 height 19
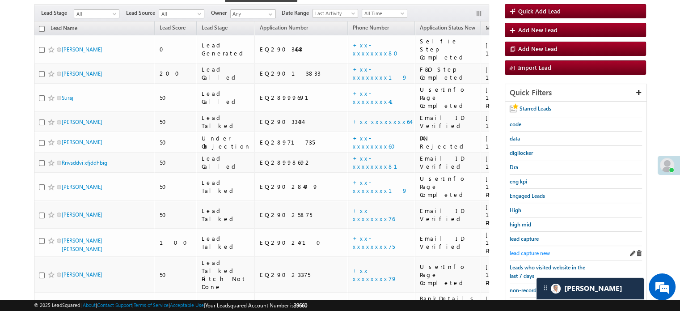
click at [527, 249] on span "lead capture new" at bounding box center [530, 252] width 40 height 7
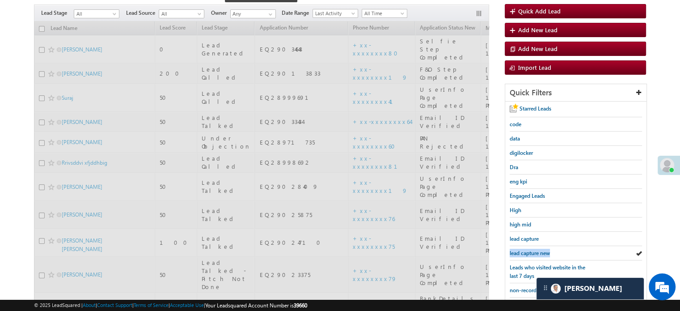
click at [527, 249] on span "lead capture new" at bounding box center [530, 252] width 40 height 7
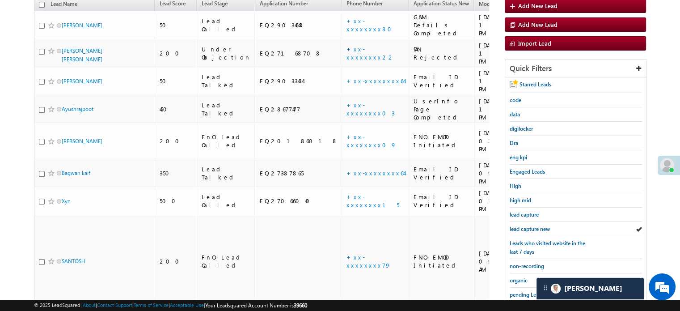
scroll to position [79, 0]
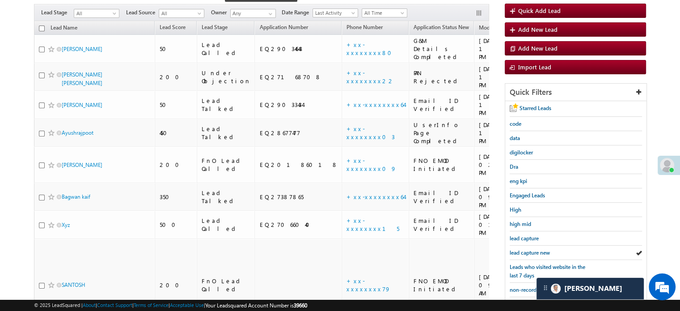
click at [527, 249] on span "lead capture new" at bounding box center [530, 252] width 40 height 7
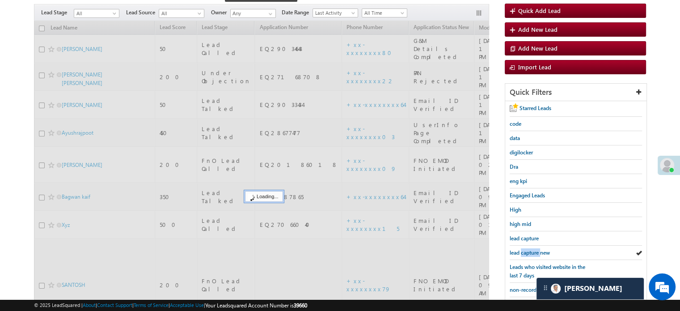
click at [527, 249] on span "lead capture new" at bounding box center [530, 252] width 40 height 7
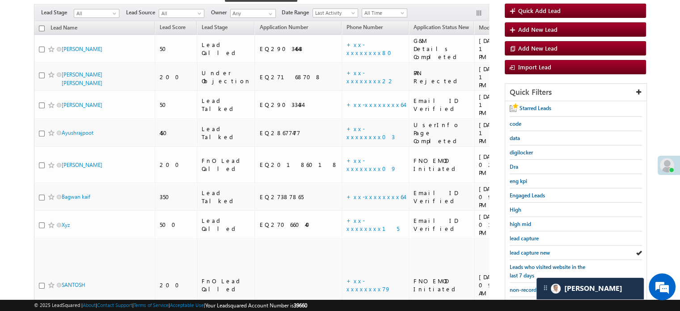
click at [527, 249] on span "lead capture new" at bounding box center [530, 252] width 40 height 7
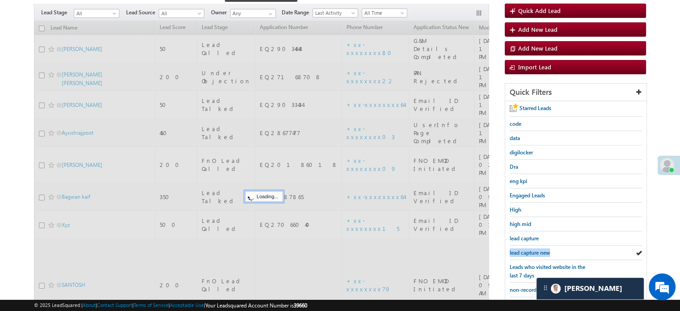
click at [527, 249] on span "lead capture new" at bounding box center [530, 252] width 40 height 7
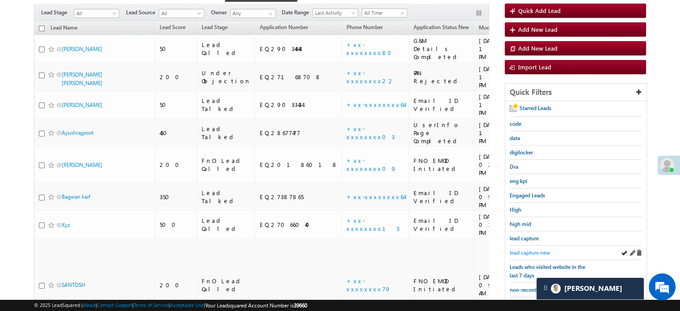
click at [535, 249] on span "lead capture new" at bounding box center [530, 252] width 40 height 7
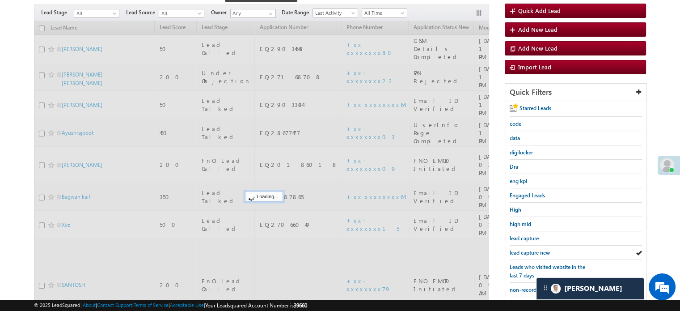
click at [535, 249] on span "lead capture new" at bounding box center [530, 252] width 40 height 7
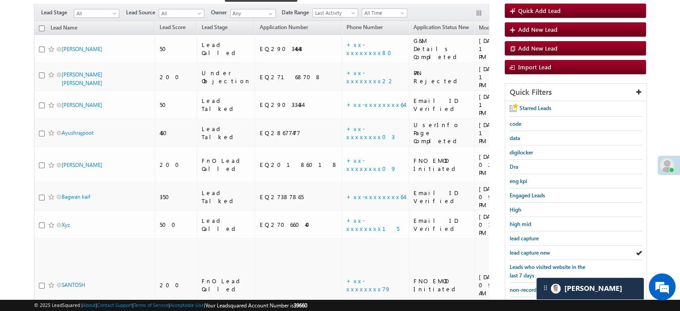
click at [535, 249] on span "lead capture new" at bounding box center [530, 252] width 40 height 7
click at [539, 249] on span "lead capture new" at bounding box center [530, 252] width 40 height 7
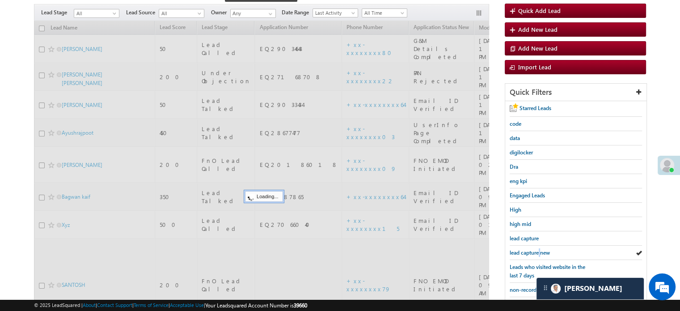
click at [539, 249] on span "lead capture new" at bounding box center [530, 252] width 40 height 7
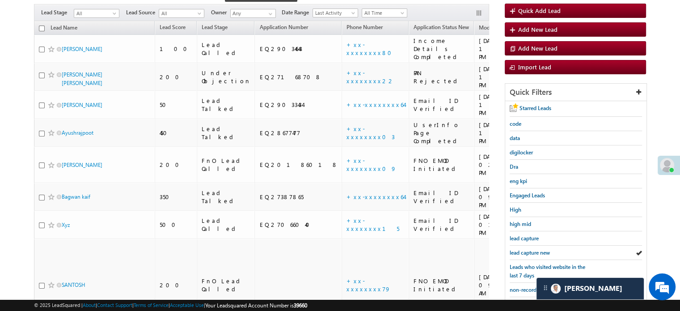
click at [539, 249] on span "lead capture new" at bounding box center [530, 252] width 40 height 7
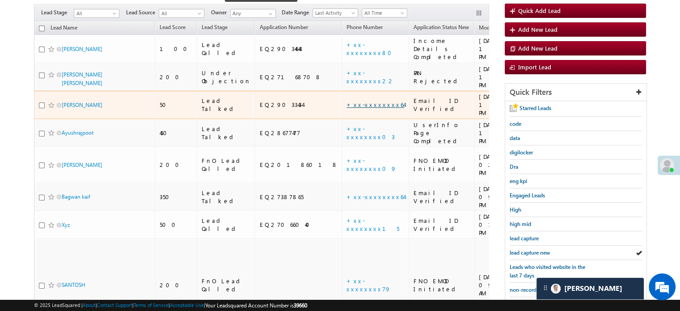
click at [346, 101] on link "+xx-xxxxxxxx64" at bounding box center [375, 105] width 58 height 8
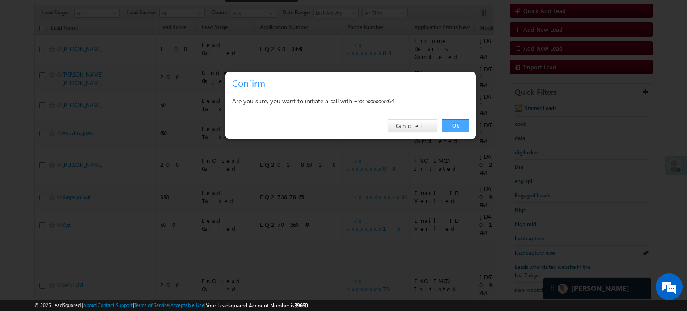
click at [453, 128] on link "OK" at bounding box center [455, 125] width 27 height 13
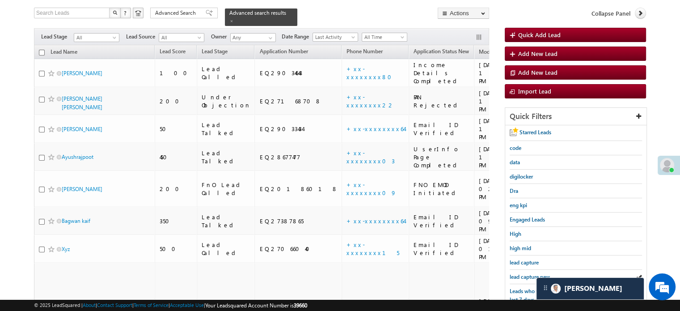
scroll to position [102, 0]
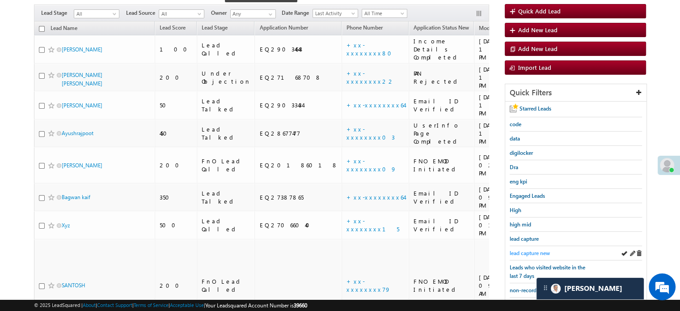
click at [534, 251] on span "lead capture new" at bounding box center [530, 252] width 40 height 7
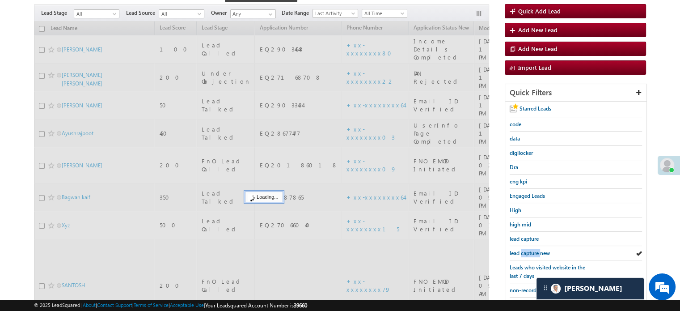
click at [534, 251] on span "lead capture new" at bounding box center [530, 252] width 40 height 7
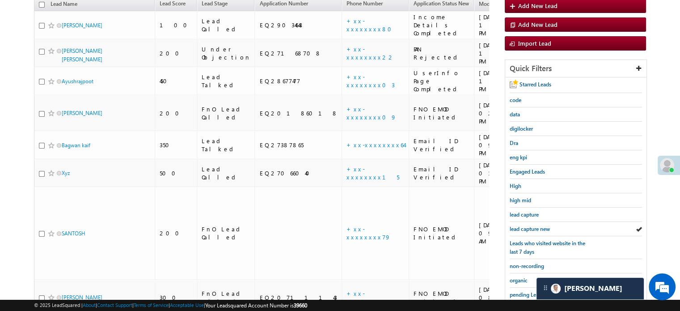
scroll to position [79, 0]
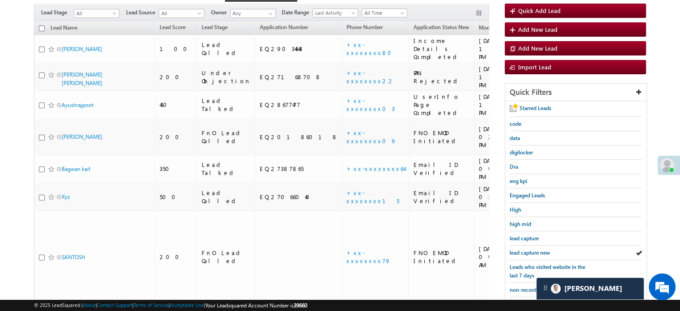
click at [534, 251] on span "lead capture new" at bounding box center [530, 252] width 40 height 7
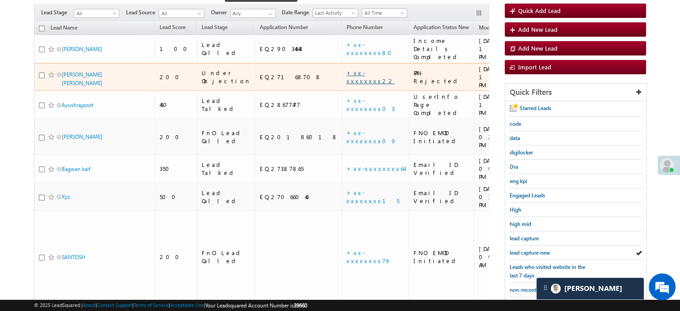
click at [346, 69] on link "+xx-xxxxxxxx22" at bounding box center [370, 77] width 48 height 16
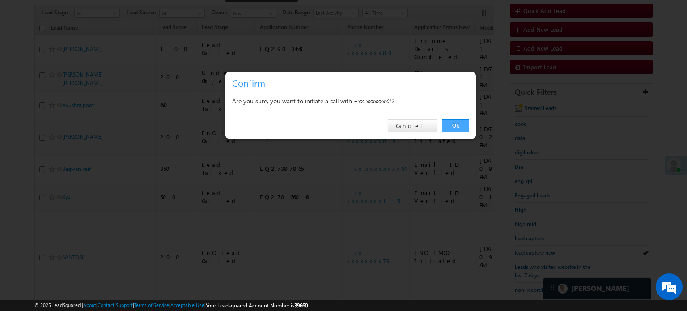
click at [461, 122] on link "OK" at bounding box center [455, 125] width 27 height 13
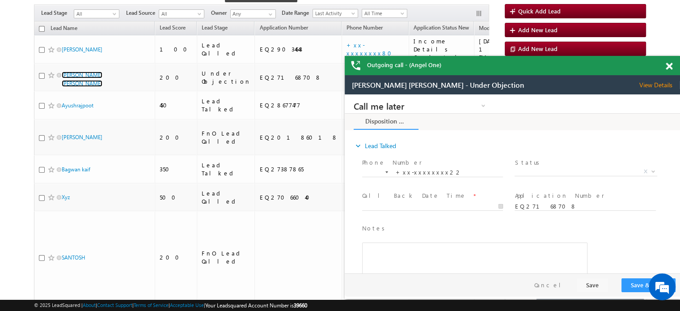
scroll to position [0, 0]
click at [671, 66] on span at bounding box center [669, 67] width 7 height 8
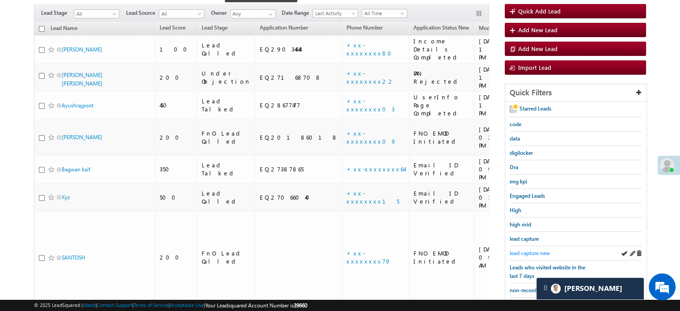
click at [538, 251] on span "lead capture new" at bounding box center [530, 252] width 40 height 7
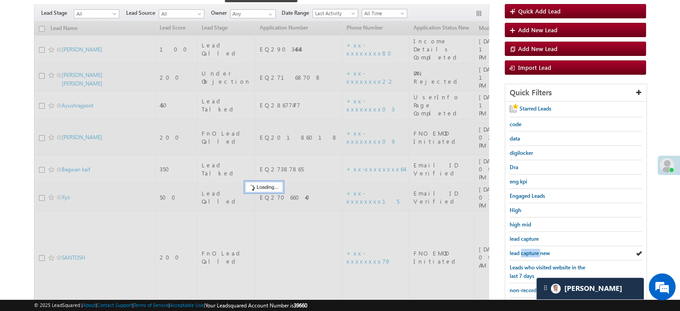
click at [538, 251] on span "lead capture new" at bounding box center [530, 252] width 40 height 7
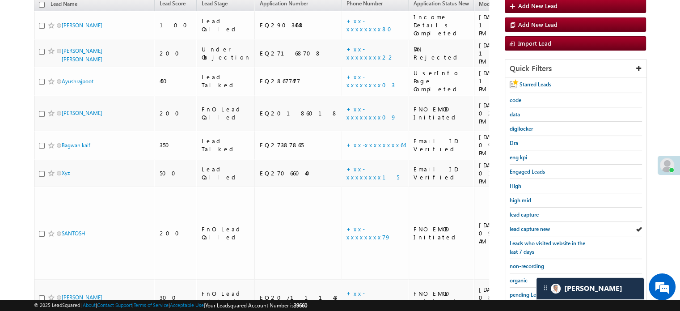
scroll to position [79, 0]
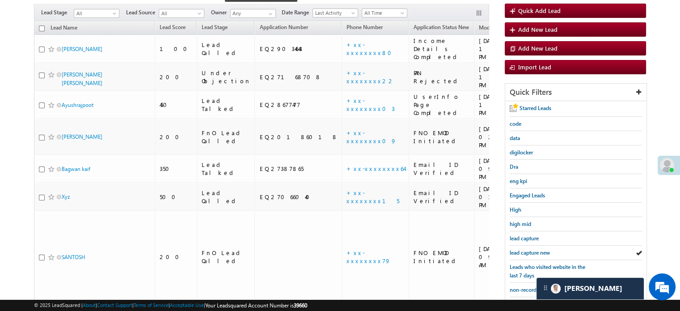
click at [538, 251] on span "lead capture new" at bounding box center [530, 252] width 40 height 7
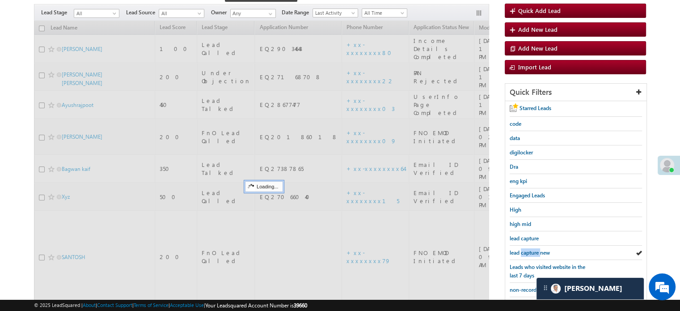
click at [538, 251] on span "lead capture new" at bounding box center [530, 252] width 40 height 7
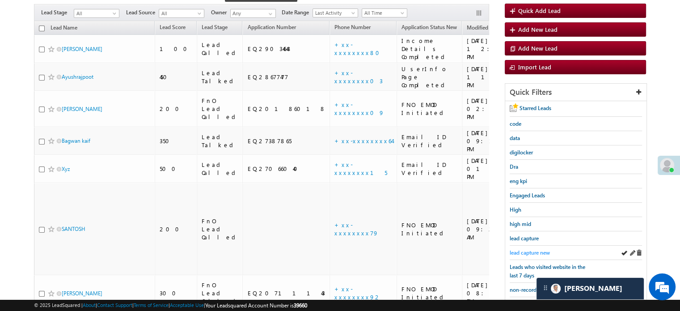
click at [529, 252] on span "lead capture new" at bounding box center [530, 252] width 40 height 7
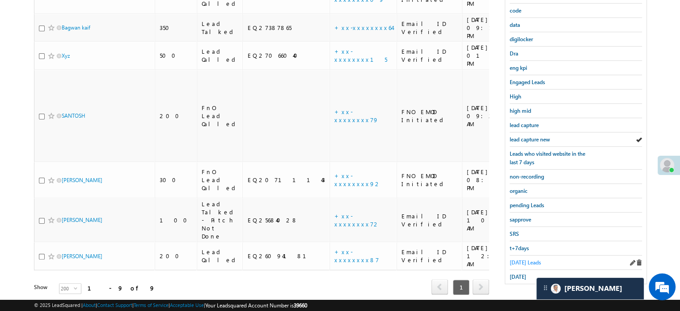
click at [517, 260] on span "Today's Leads" at bounding box center [525, 262] width 31 height 7
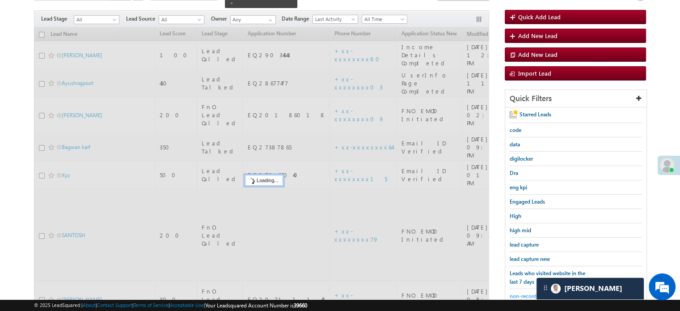
scroll to position [58, 0]
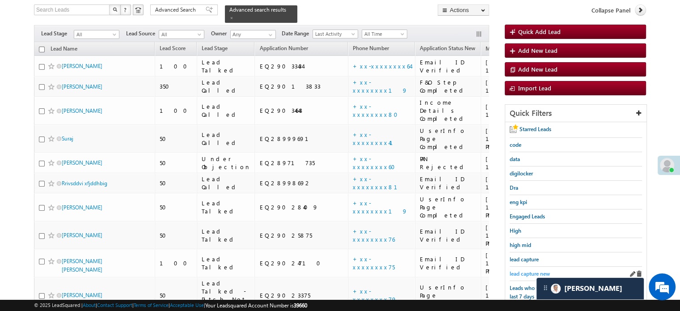
click at [520, 270] on span "lead capture new" at bounding box center [530, 273] width 40 height 7
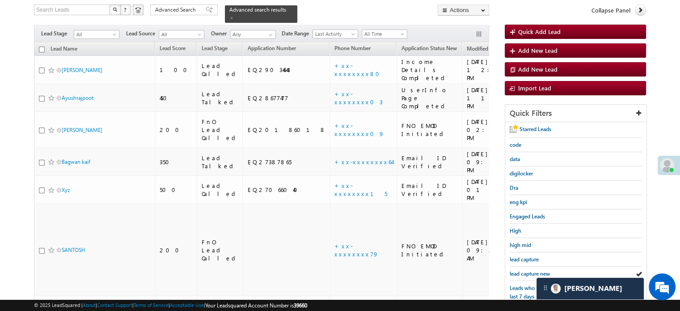
click at [520, 270] on span "lead capture new" at bounding box center [530, 273] width 40 height 7
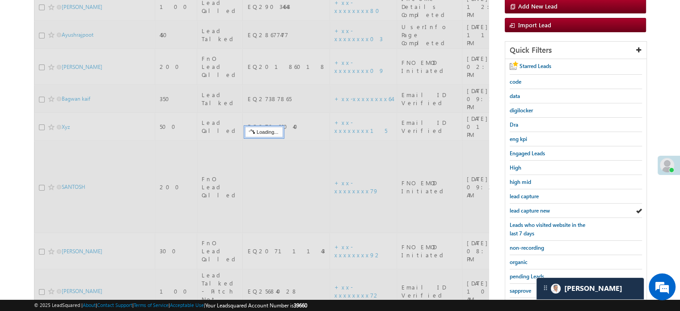
scroll to position [192, 0]
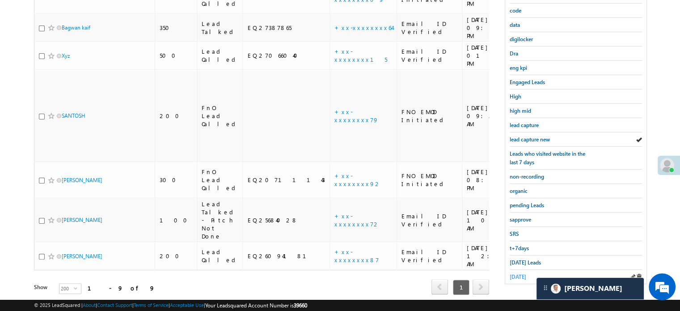
click at [515, 273] on span "yesterday" at bounding box center [518, 276] width 17 height 7
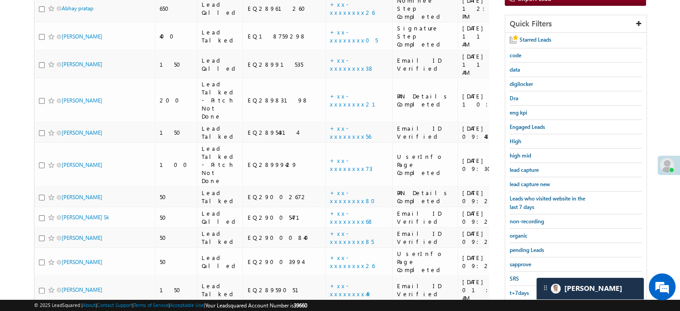
scroll to position [236, 0]
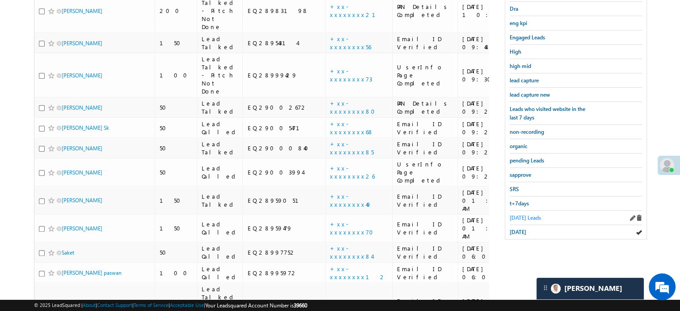
click at [524, 216] on span "Today's Leads" at bounding box center [525, 217] width 31 height 7
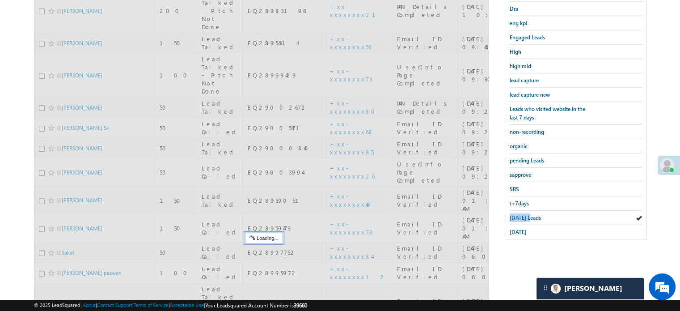
click at [524, 216] on span "Today's Leads" at bounding box center [525, 217] width 31 height 7
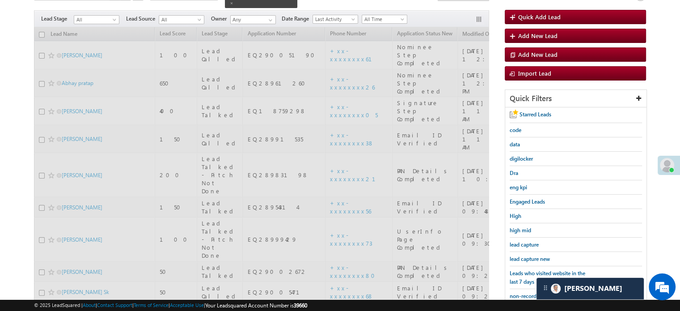
scroll to position [58, 0]
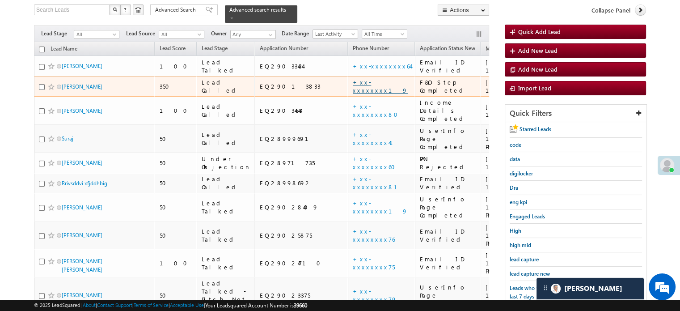
click at [353, 83] on link "+xx-xxxxxxxx19" at bounding box center [380, 86] width 55 height 16
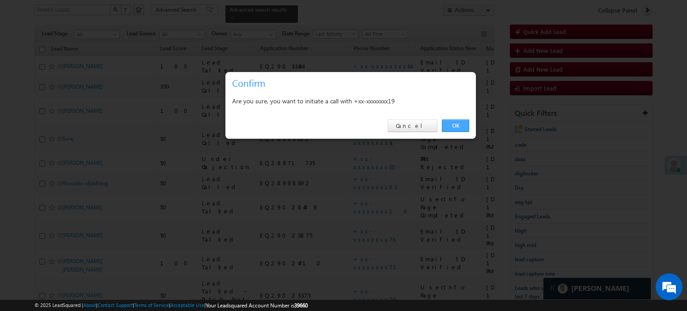
click at [462, 123] on link "OK" at bounding box center [455, 125] width 27 height 13
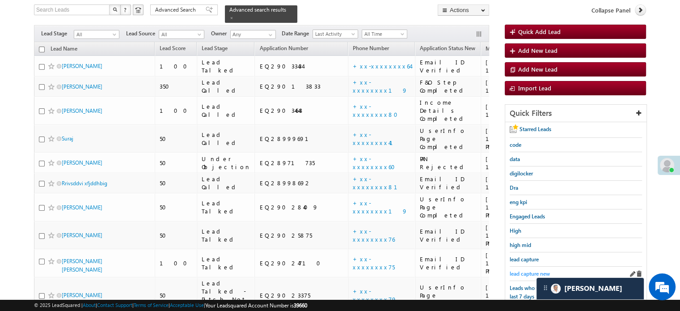
click at [526, 272] on span "lead capture new" at bounding box center [530, 273] width 40 height 7
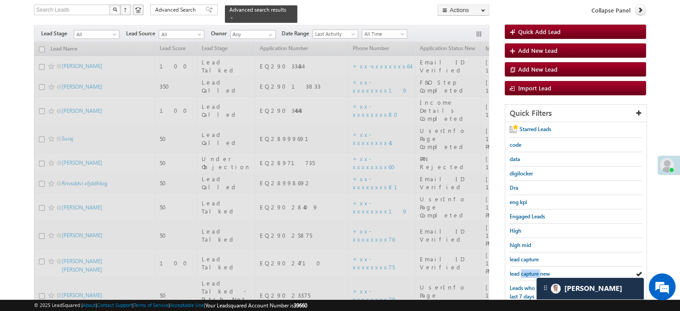
click at [526, 272] on span "lead capture new" at bounding box center [530, 273] width 40 height 7
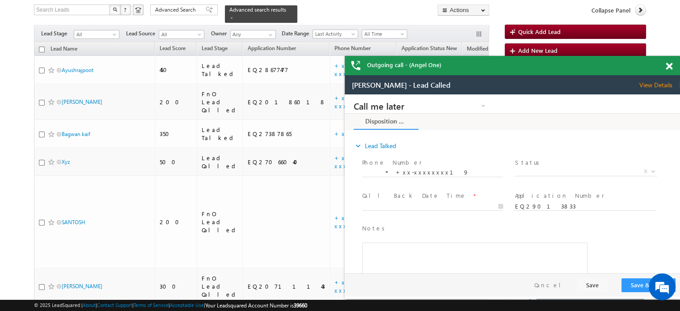
scroll to position [0, 0]
click at [667, 67] on span at bounding box center [669, 67] width 7 height 8
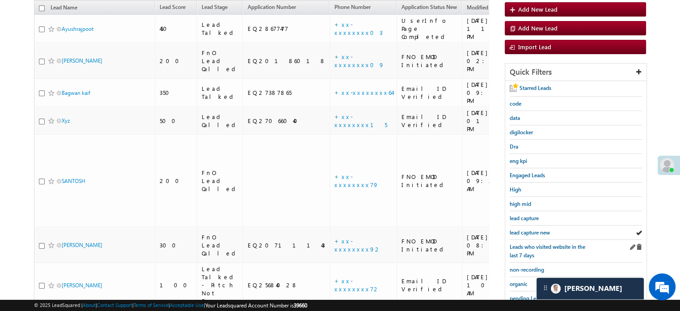
scroll to position [147, 0]
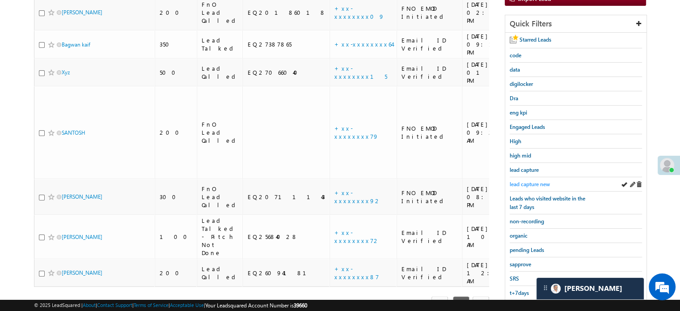
click at [532, 181] on span "lead capture new" at bounding box center [530, 184] width 40 height 7
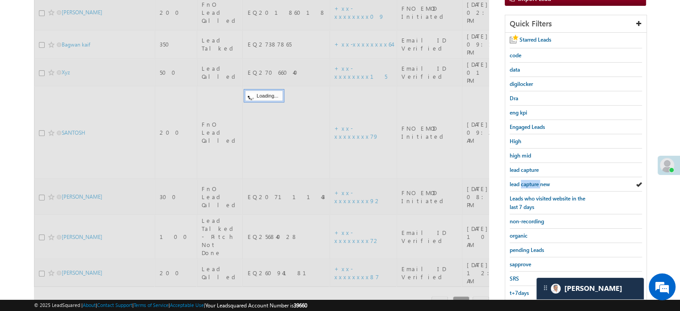
click at [532, 181] on span "lead capture new" at bounding box center [530, 184] width 40 height 7
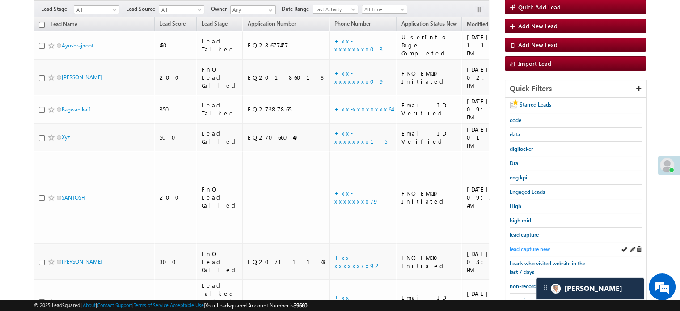
scroll to position [58, 0]
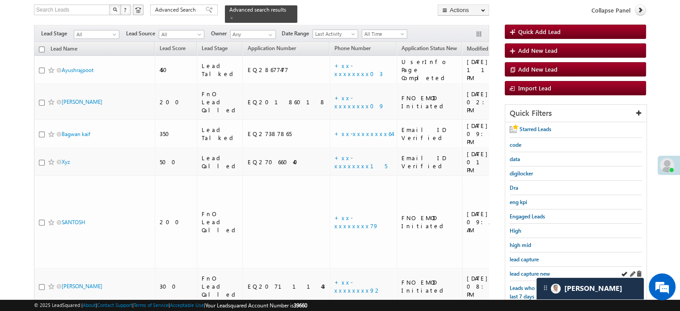
click at [523, 266] on div "lead capture new" at bounding box center [576, 273] width 132 height 14
click at [523, 269] on link "lead capture new" at bounding box center [530, 273] width 40 height 8
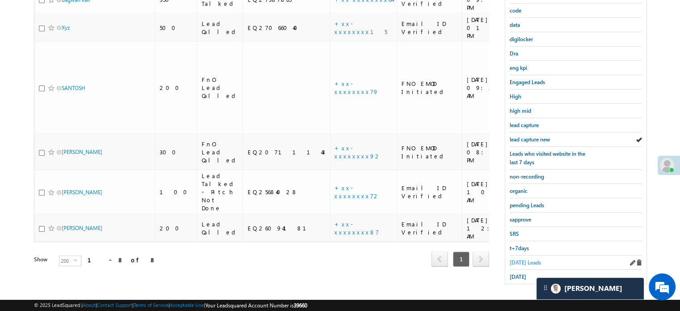
click at [521, 259] on span "Today's Leads" at bounding box center [525, 262] width 31 height 7
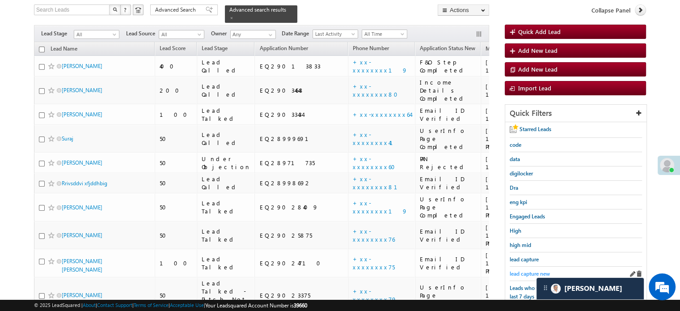
click at [518, 270] on span "lead capture new" at bounding box center [530, 273] width 40 height 7
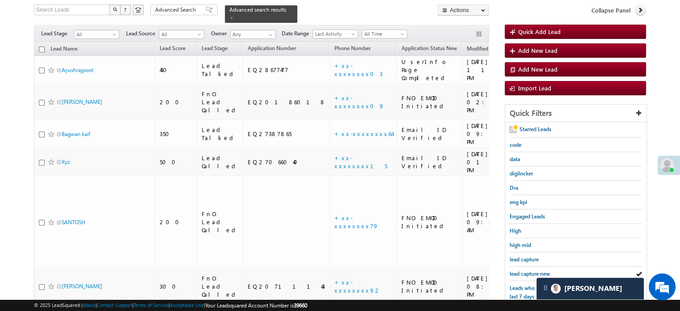
click at [518, 270] on span "lead capture new" at bounding box center [530, 273] width 40 height 7
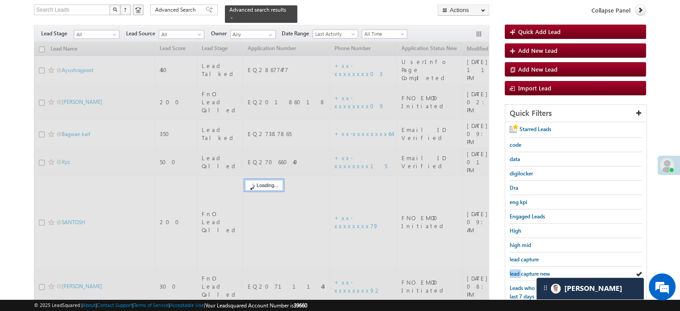
click at [518, 270] on span "lead capture new" at bounding box center [530, 273] width 40 height 7
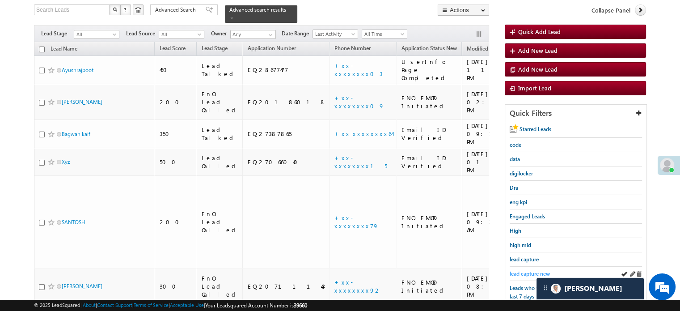
click at [515, 270] on span "lead capture new" at bounding box center [530, 273] width 40 height 7
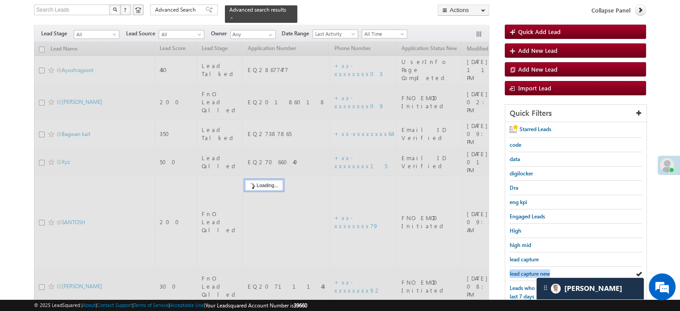
click at [515, 270] on span "lead capture new" at bounding box center [530, 273] width 40 height 7
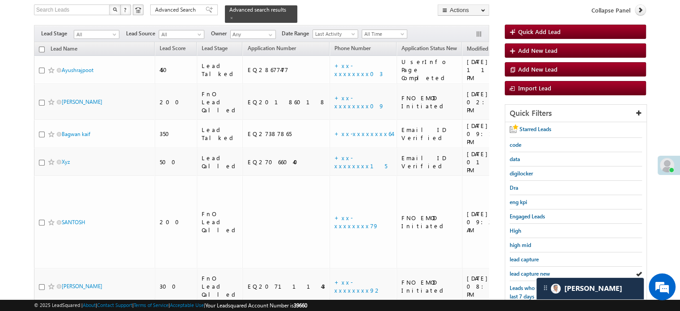
click at [515, 270] on span "lead capture new" at bounding box center [530, 273] width 40 height 7
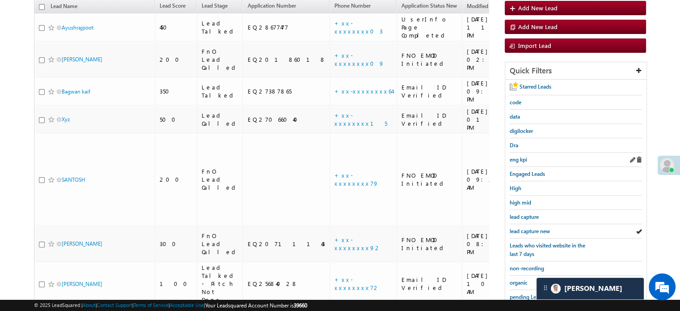
scroll to position [147, 0]
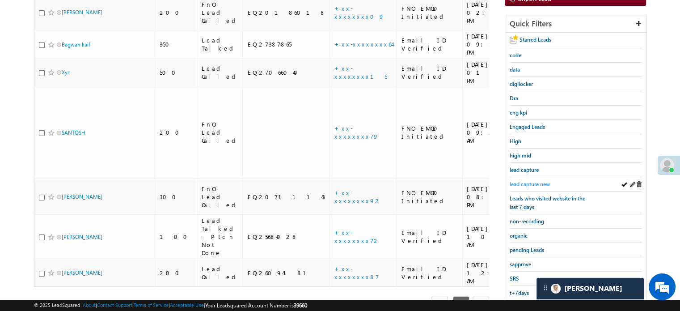
click at [531, 181] on span "lead capture new" at bounding box center [530, 184] width 40 height 7
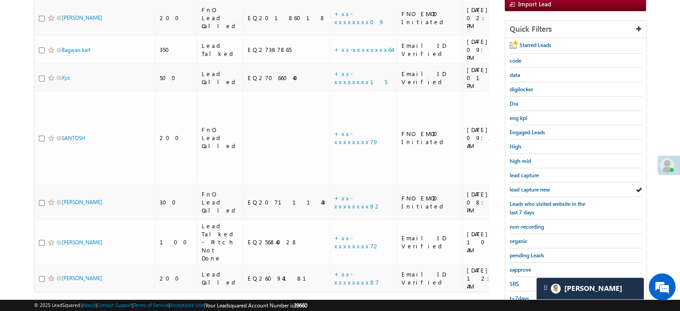
scroll to position [192, 0]
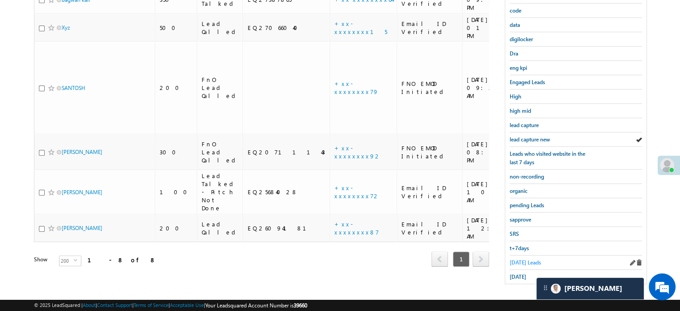
click at [517, 258] on link "Today's Leads" at bounding box center [525, 262] width 31 height 8
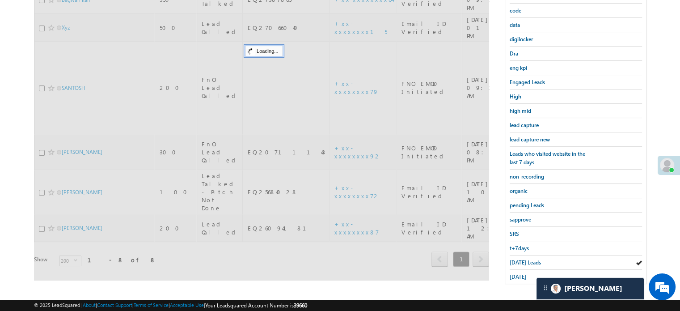
click at [517, 259] on span "Today's Leads" at bounding box center [525, 262] width 31 height 7
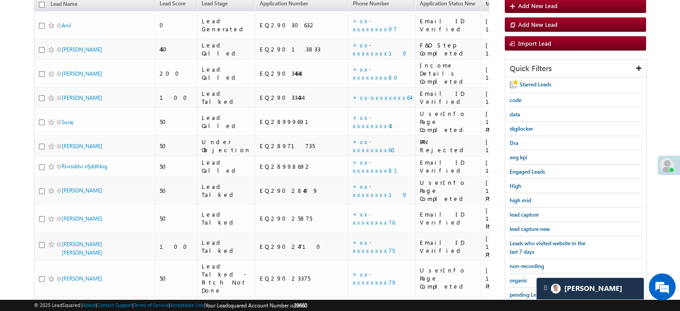
scroll to position [58, 0]
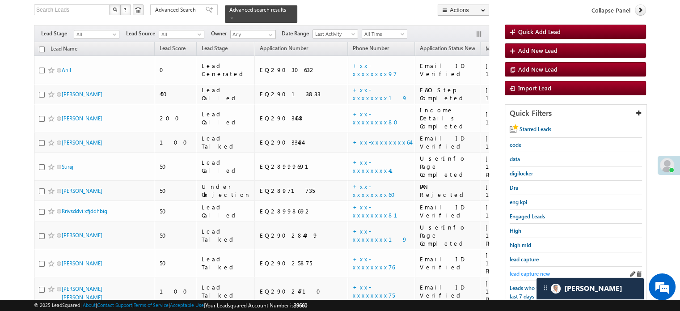
click at [522, 270] on span "lead capture new" at bounding box center [530, 273] width 40 height 7
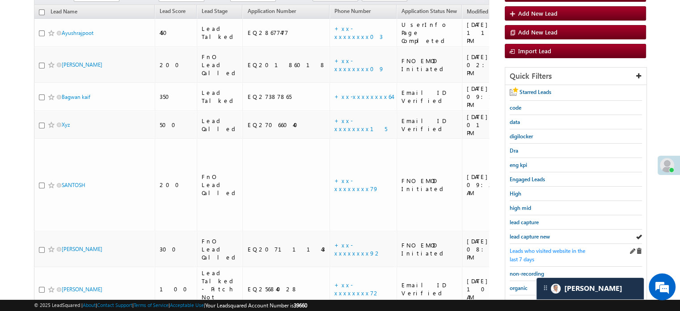
scroll to position [147, 0]
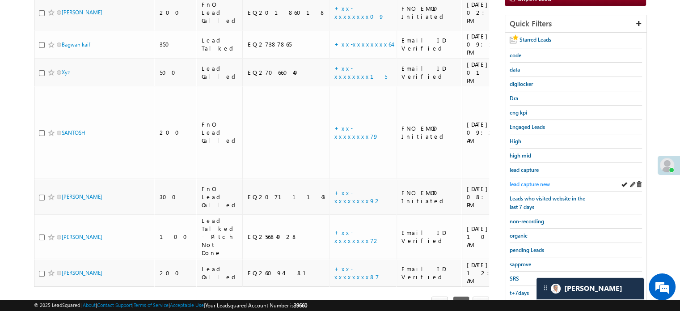
click at [535, 181] on span "lead capture new" at bounding box center [530, 184] width 40 height 7
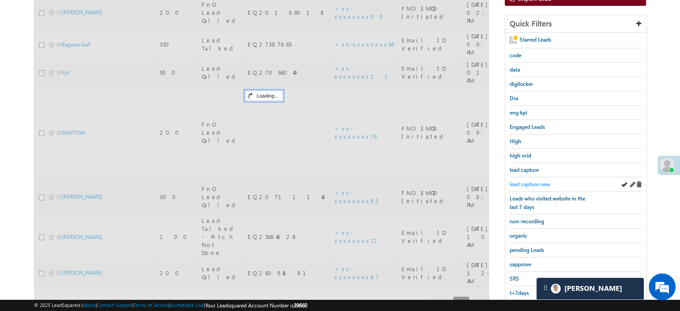
scroll to position [58, 0]
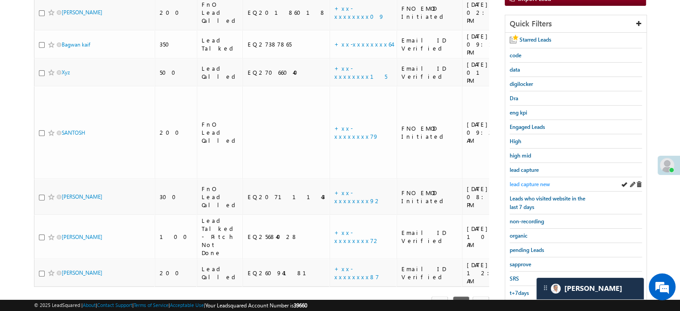
click at [531, 181] on span "lead capture new" at bounding box center [530, 184] width 40 height 7
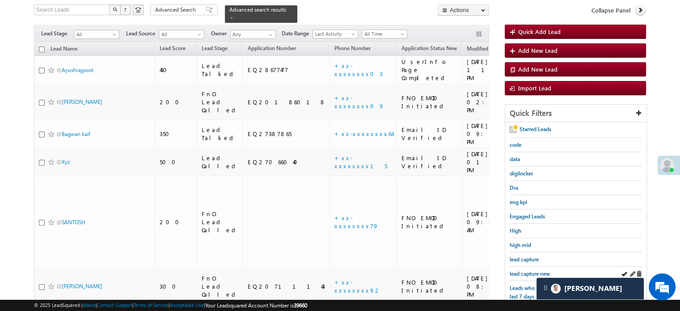
click at [523, 266] on div "lead capture new" at bounding box center [576, 273] width 132 height 14
click at [524, 270] on span "lead capture new" at bounding box center [530, 273] width 40 height 7
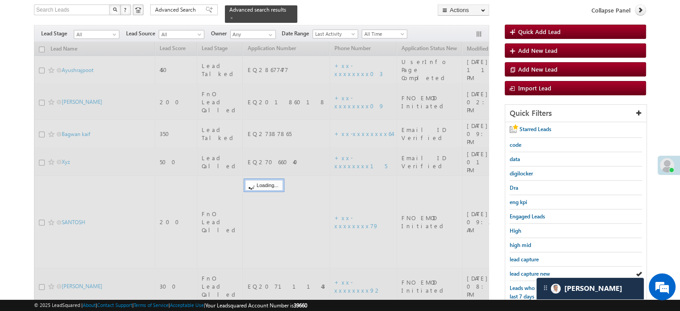
click at [524, 270] on span "lead capture new" at bounding box center [530, 273] width 40 height 7
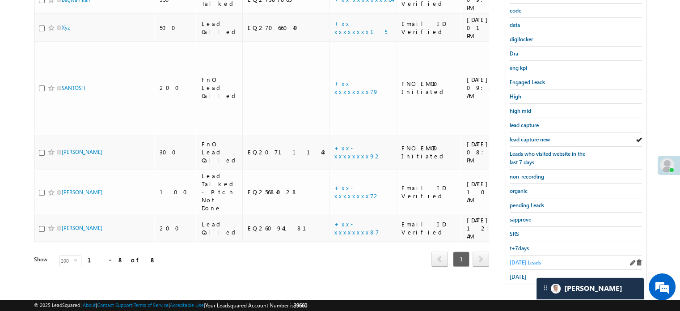
click at [527, 262] on span "Today's Leads" at bounding box center [525, 262] width 31 height 7
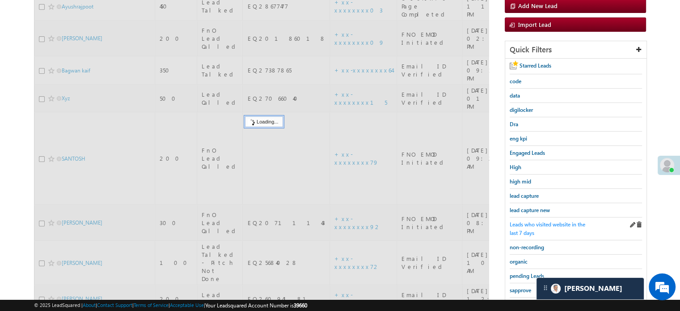
scroll to position [102, 0]
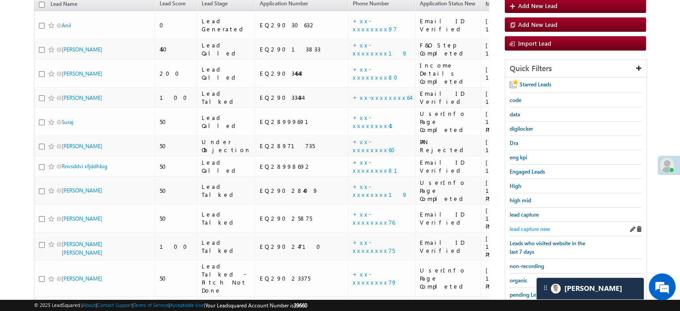
click at [533, 229] on span "lead capture new" at bounding box center [530, 228] width 40 height 7
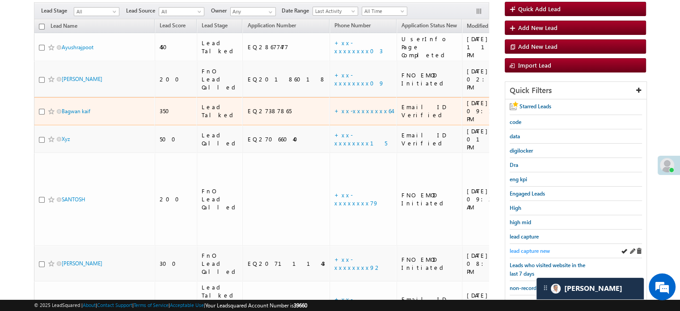
scroll to position [147, 0]
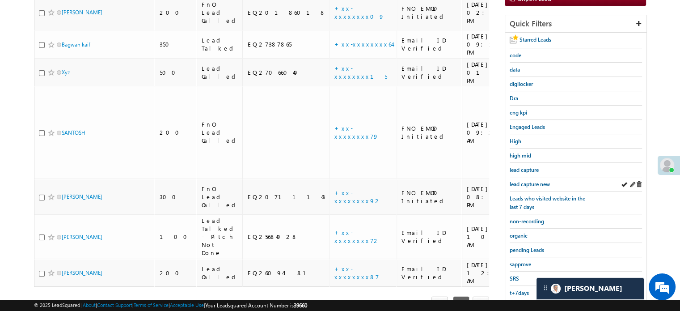
click at [531, 177] on div "lead capture new" at bounding box center [576, 184] width 132 height 14
click at [524, 181] on span "lead capture new" at bounding box center [530, 184] width 40 height 7
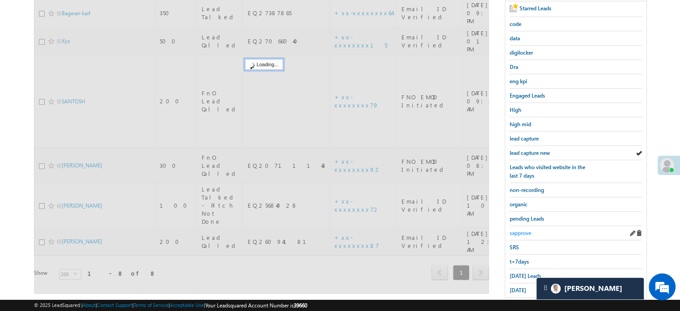
scroll to position [192, 0]
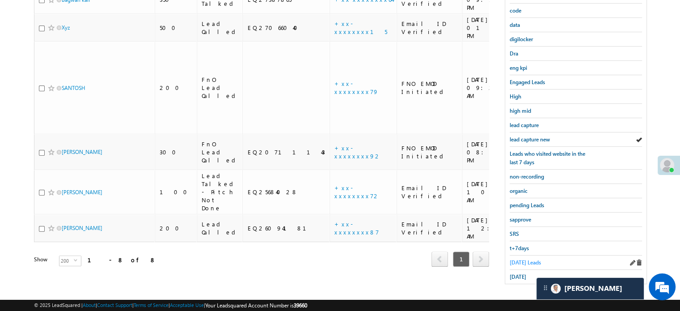
click at [518, 259] on span "Today's Leads" at bounding box center [525, 262] width 31 height 7
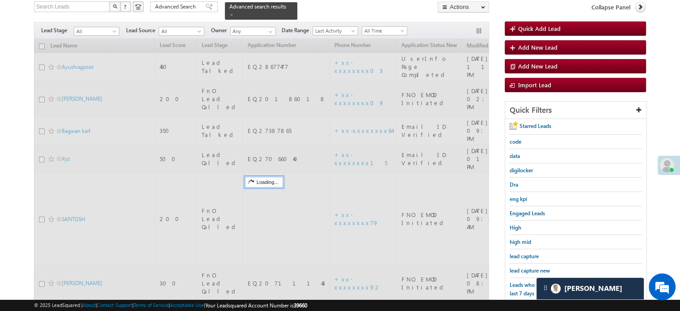
scroll to position [58, 0]
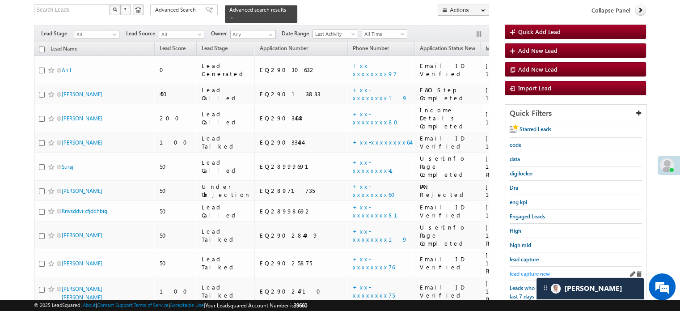
click at [518, 270] on span "lead capture new" at bounding box center [530, 273] width 40 height 7
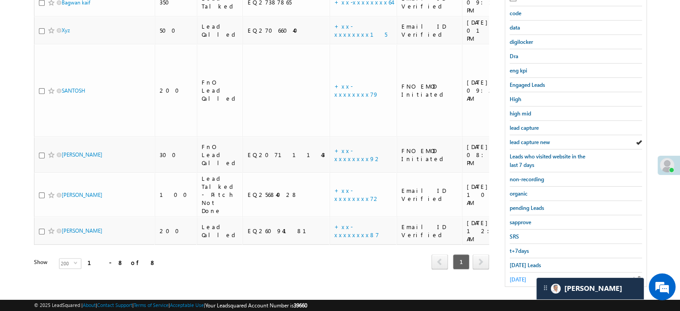
scroll to position [192, 0]
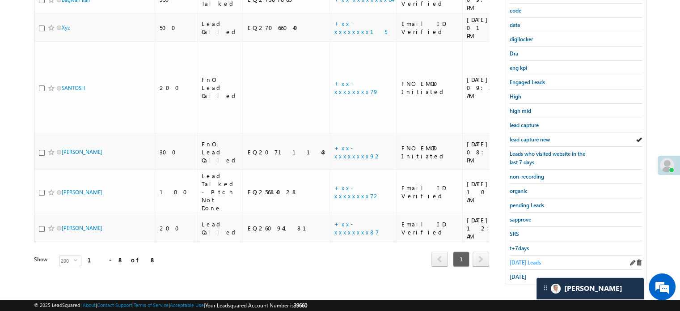
click at [516, 262] on span "Today's Leads" at bounding box center [525, 262] width 31 height 7
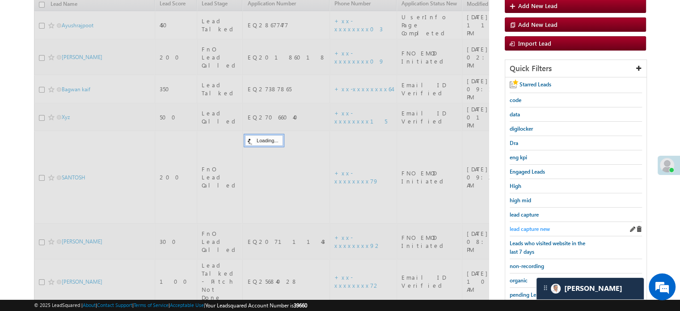
click at [534, 226] on span "lead capture new" at bounding box center [530, 228] width 40 height 7
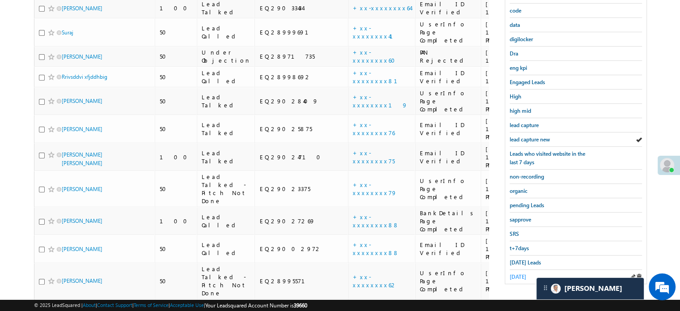
click at [517, 273] on span "yesterday" at bounding box center [518, 276] width 17 height 7
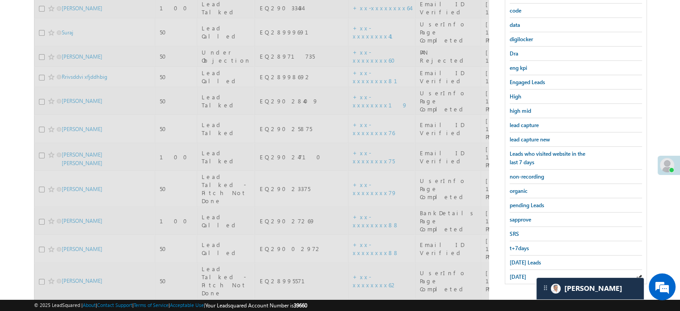
scroll to position [58, 0]
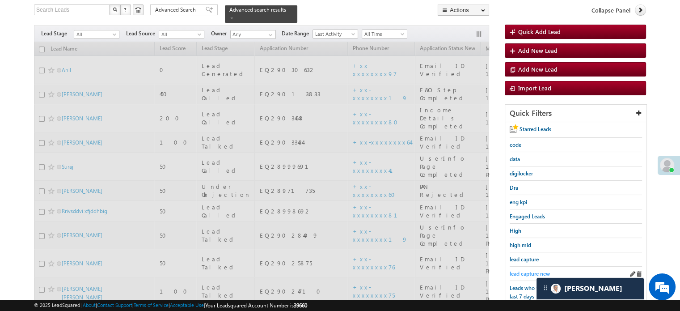
click at [519, 269] on link "lead capture new" at bounding box center [530, 273] width 40 height 8
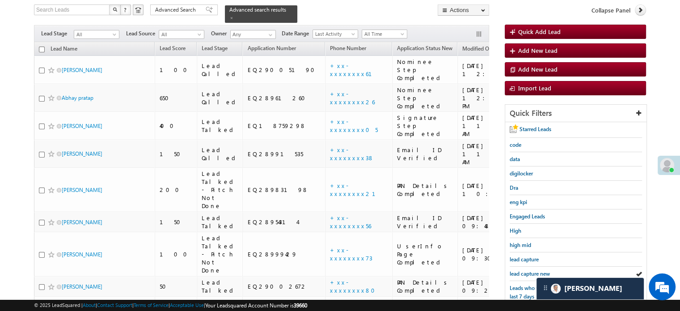
click at [522, 270] on span "lead capture new" at bounding box center [530, 273] width 40 height 7
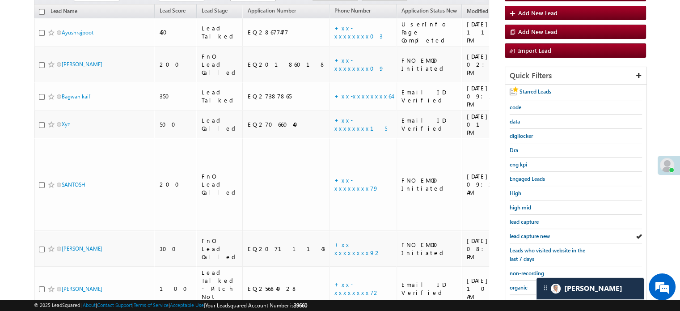
scroll to position [192, 0]
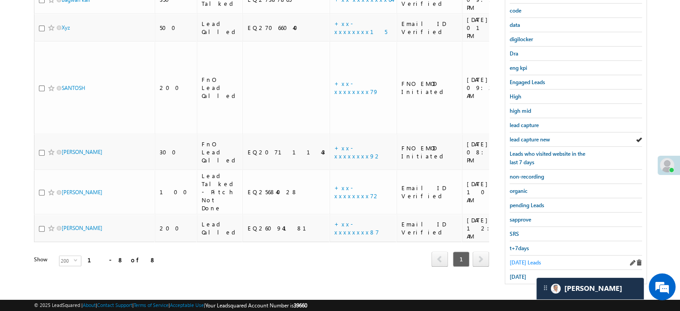
click at [524, 259] on span "Today's Leads" at bounding box center [525, 262] width 31 height 7
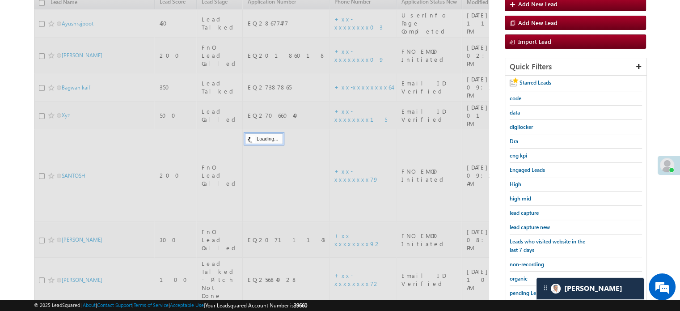
scroll to position [102, 0]
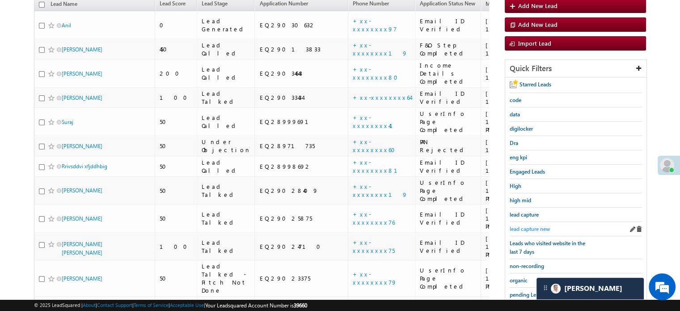
click at [520, 226] on span "lead capture new" at bounding box center [530, 228] width 40 height 7
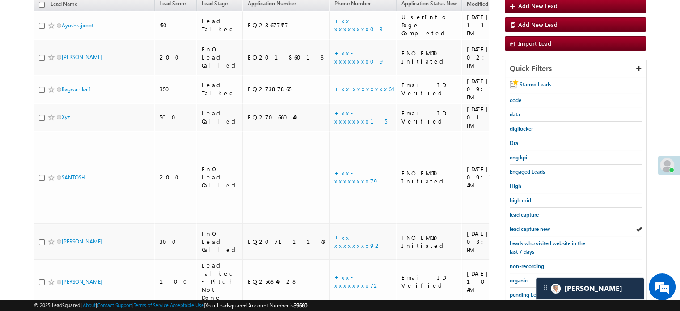
scroll to position [192, 0]
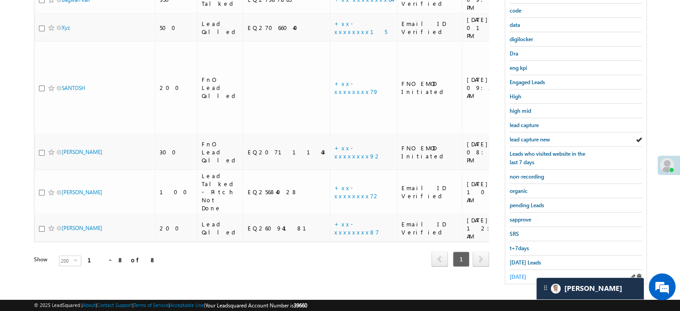
click at [522, 273] on span "yesterday" at bounding box center [518, 276] width 17 height 7
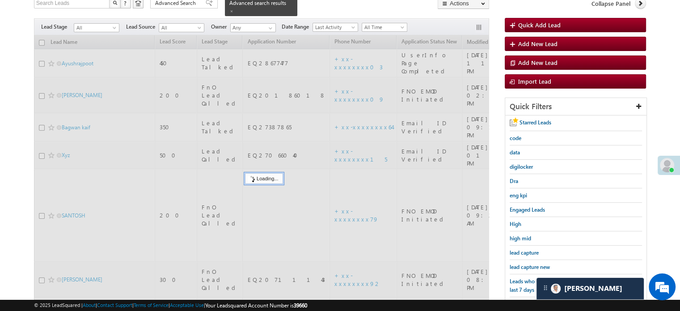
scroll to position [58, 0]
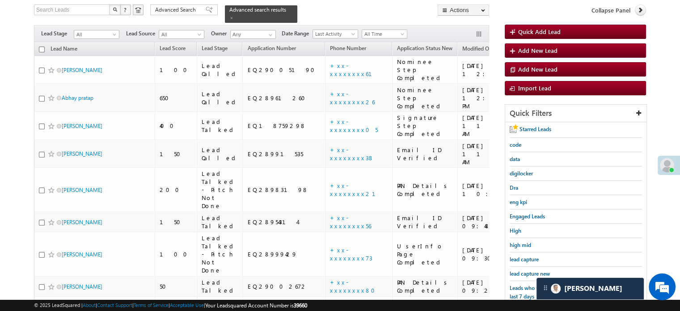
click at [522, 271] on span "lead capture new" at bounding box center [530, 273] width 40 height 7
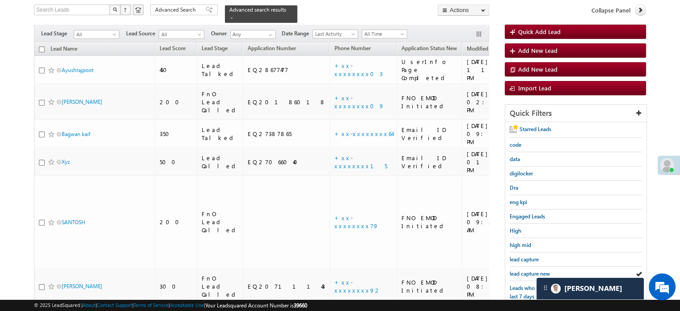
click at [522, 271] on span "lead capture new" at bounding box center [530, 273] width 40 height 7
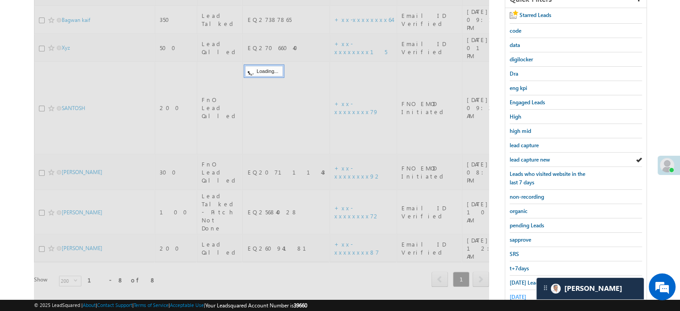
scroll to position [192, 0]
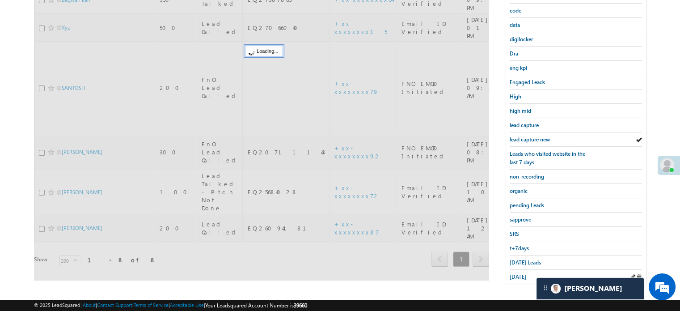
click at [526, 270] on div "yesterday" at bounding box center [576, 277] width 132 height 14
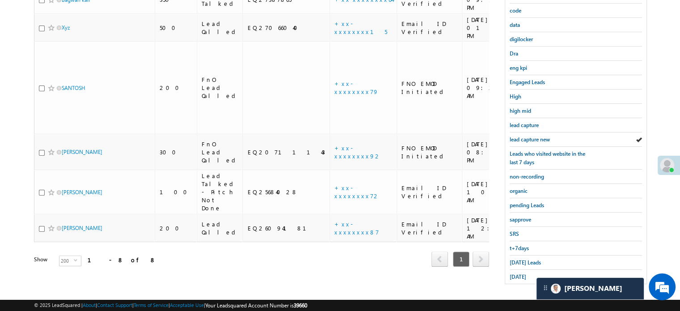
drag, startPoint x: 526, startPoint y: 266, endPoint x: 522, endPoint y: 279, distance: 13.4
click at [526, 270] on div "yesterday" at bounding box center [576, 277] width 132 height 14
click at [522, 275] on span "yesterday" at bounding box center [518, 276] width 17 height 7
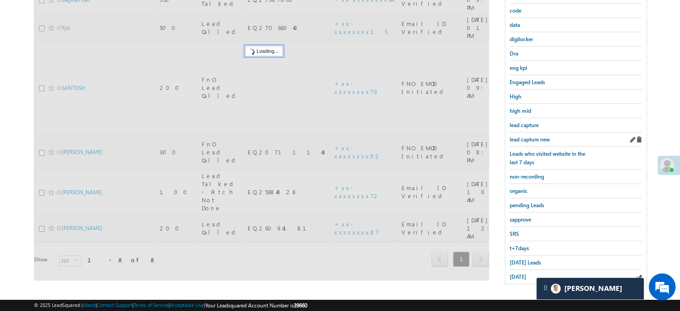
click at [536, 141] on div "lead capture new" at bounding box center [576, 139] width 132 height 14
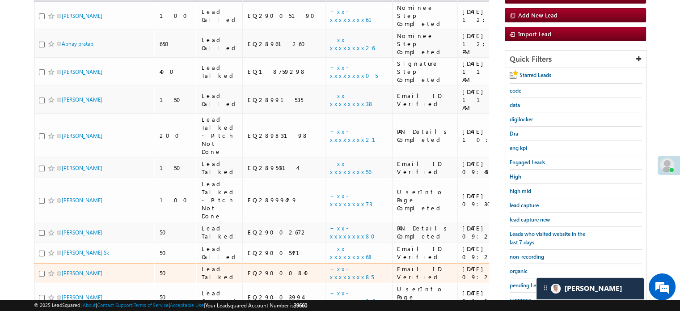
scroll to position [147, 0]
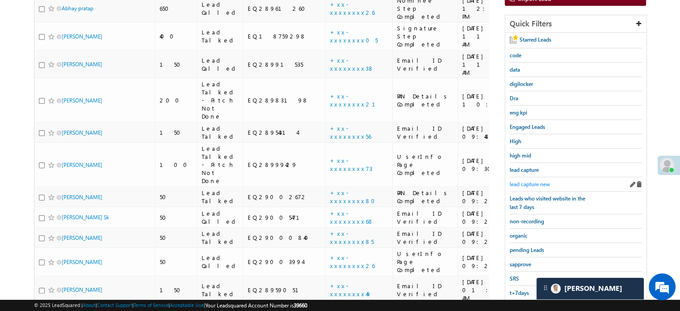
click at [531, 182] on span "lead capture new" at bounding box center [530, 184] width 40 height 7
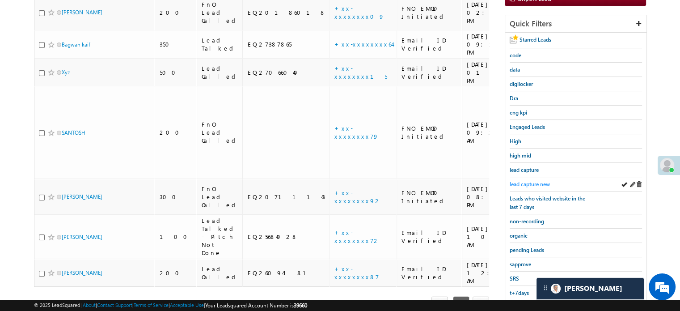
click at [529, 181] on span "lead capture new" at bounding box center [530, 184] width 40 height 7
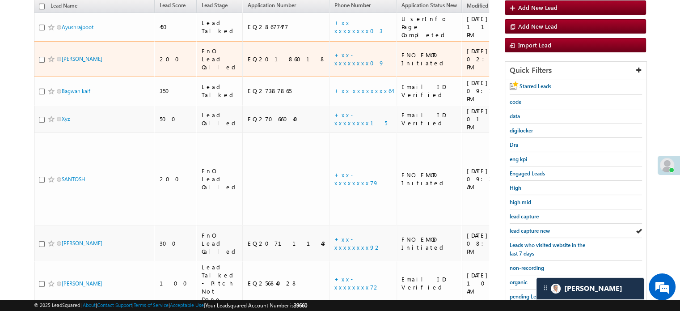
scroll to position [192, 0]
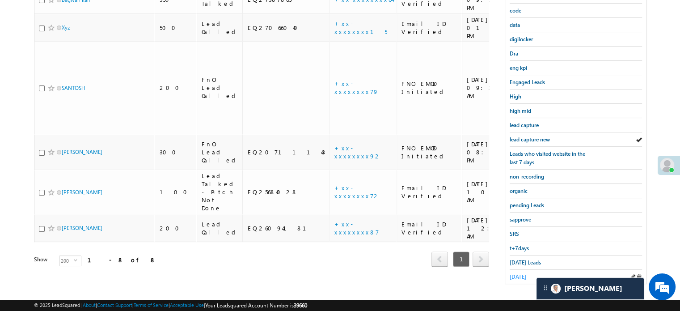
click at [521, 273] on span "yesterday" at bounding box center [518, 276] width 17 height 7
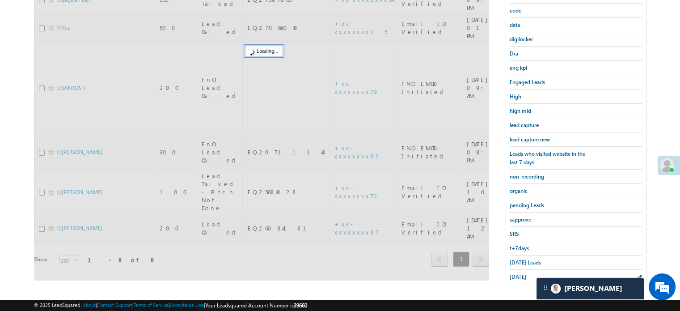
click at [521, 273] on span "yesterday" at bounding box center [518, 276] width 17 height 7
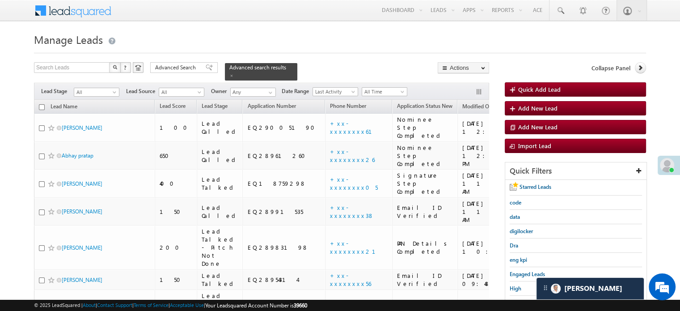
scroll to position [0, 0]
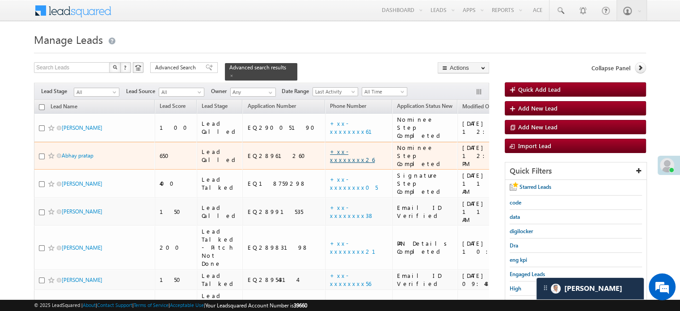
click at [330, 148] on link "+xx-xxxxxxxx26" at bounding box center [352, 156] width 45 height 16
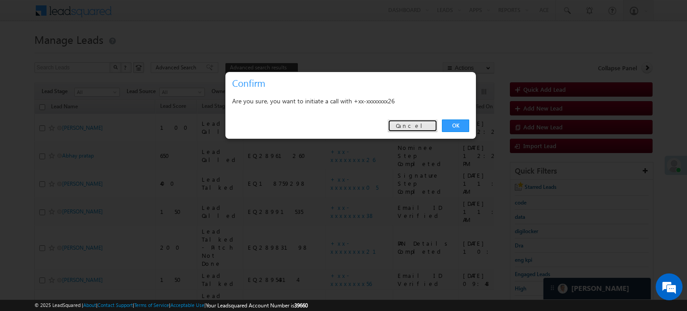
click at [430, 122] on link "Cancel" at bounding box center [413, 125] width 50 height 13
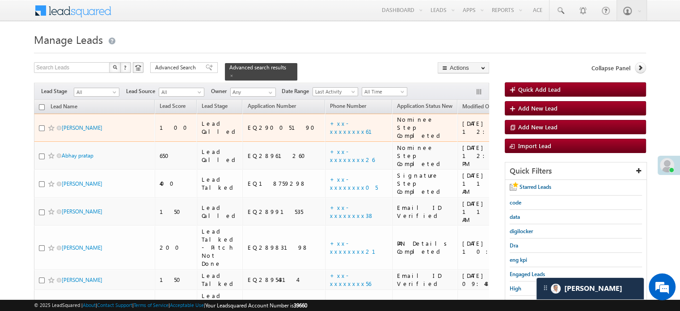
click at [462, 125] on div "09/16/25 12:25 PM" at bounding box center [490, 127] width 57 height 16
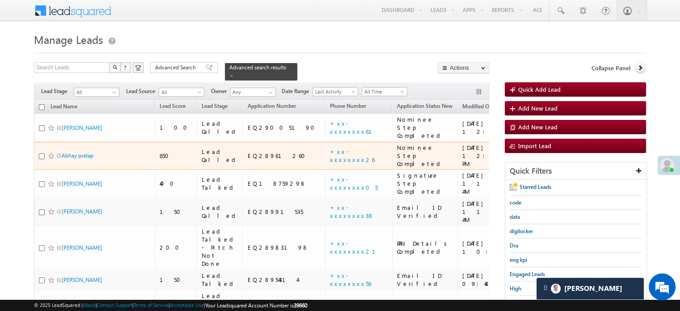
click at [334, 148] on div "+xx-xxxxxxxx26" at bounding box center [359, 156] width 58 height 16
click at [330, 148] on link "+xx-xxxxxxxx26" at bounding box center [352, 156] width 45 height 16
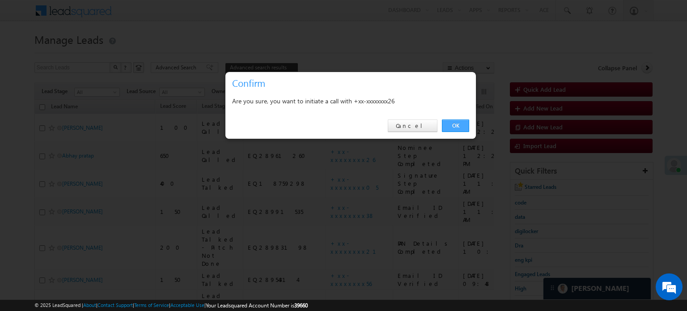
click at [445, 125] on link "OK" at bounding box center [455, 125] width 27 height 13
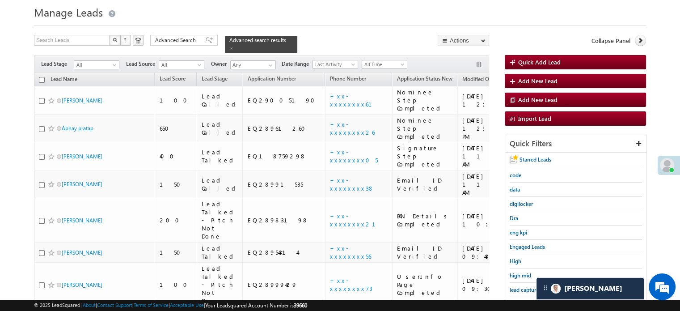
scroll to position [134, 0]
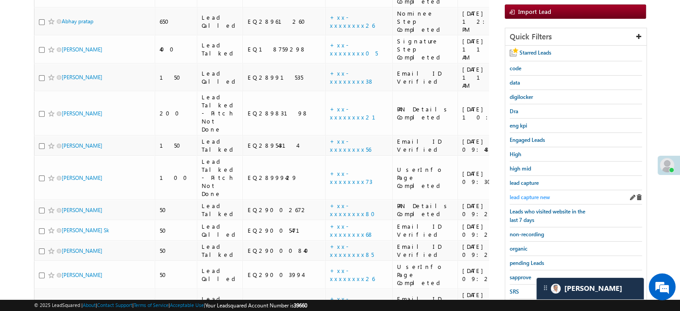
click at [530, 194] on span "lead capture new" at bounding box center [530, 197] width 40 height 7
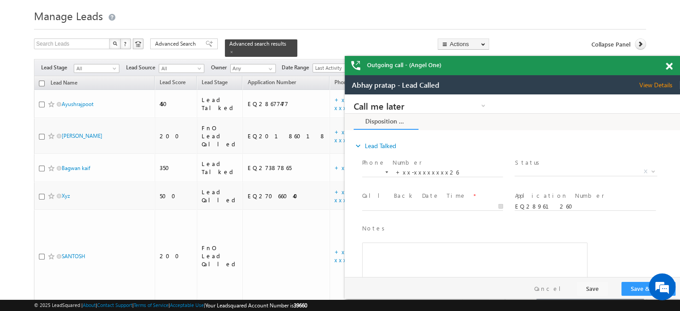
scroll to position [0, 0]
click at [667, 64] on span at bounding box center [669, 67] width 7 height 8
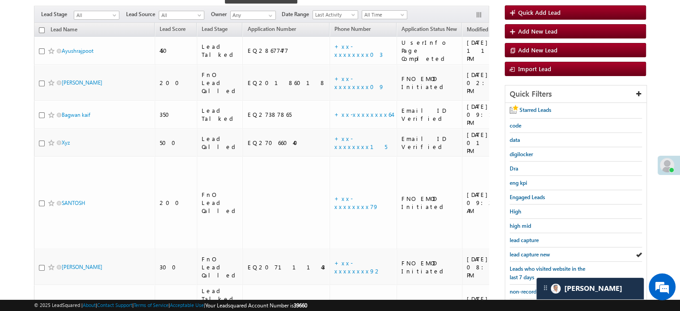
scroll to position [158, 0]
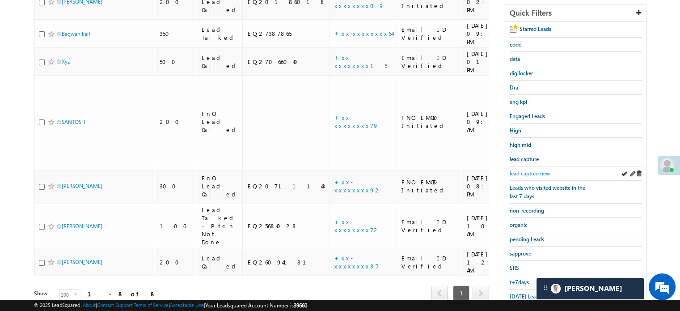
click at [532, 170] on span "lead capture new" at bounding box center [530, 173] width 40 height 7
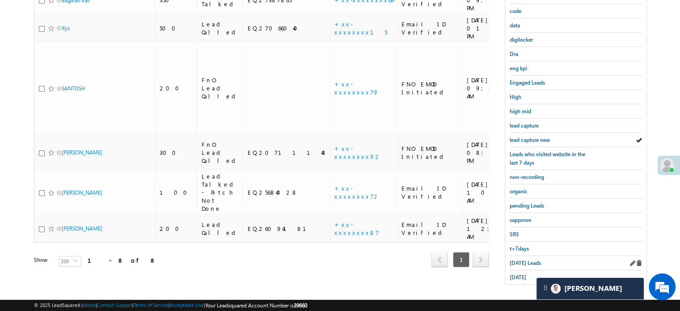
scroll to position [192, 0]
click at [536, 261] on span "Today's Leads" at bounding box center [525, 262] width 31 height 7
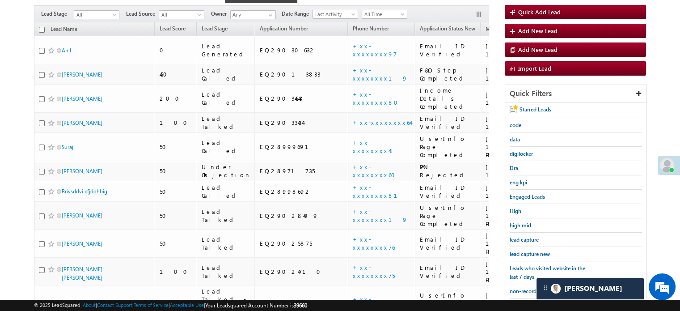
scroll to position [58, 0]
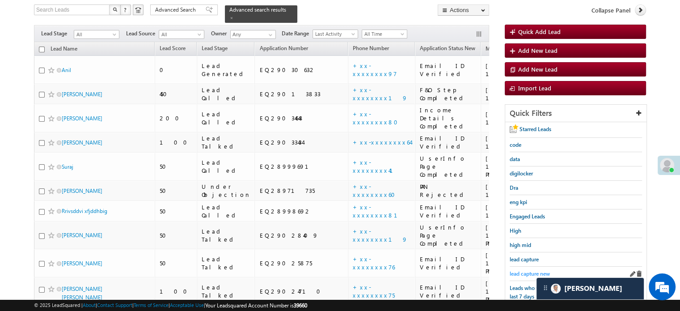
click at [510, 272] on span "lead capture new" at bounding box center [530, 273] width 40 height 7
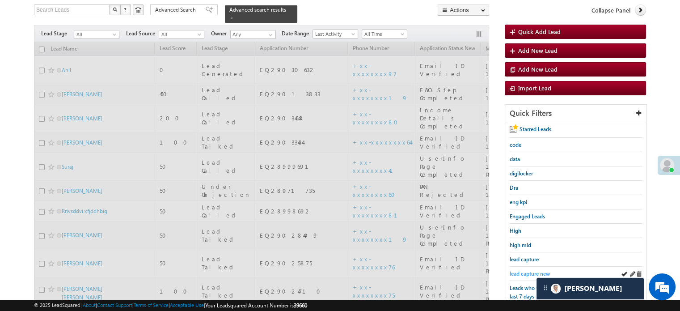
click at [512, 273] on span "lead capture new" at bounding box center [530, 273] width 40 height 7
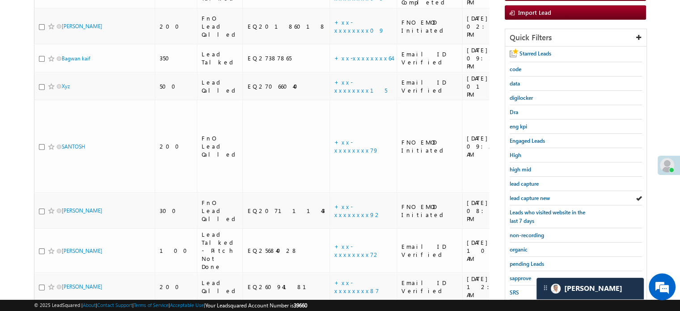
scroll to position [192, 0]
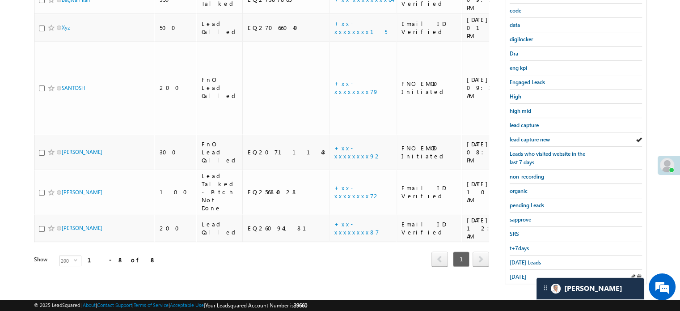
click at [518, 270] on div "yesterday" at bounding box center [576, 277] width 132 height 14
click at [522, 261] on span "Today's Leads" at bounding box center [525, 262] width 31 height 7
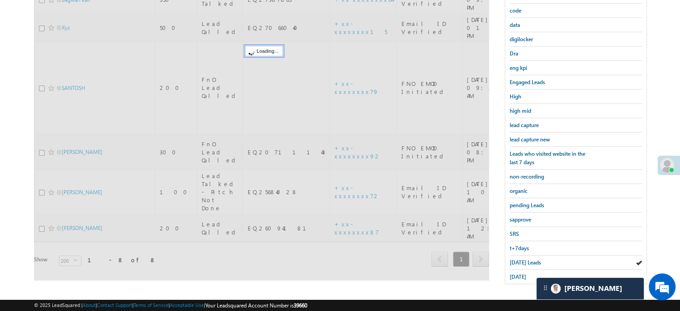
click at [522, 261] on span "Today's Leads" at bounding box center [525, 262] width 31 height 7
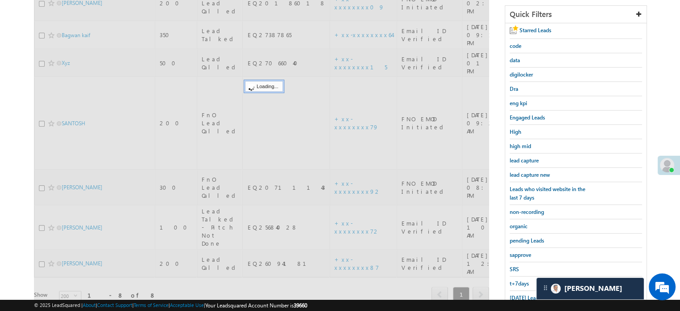
scroll to position [102, 0]
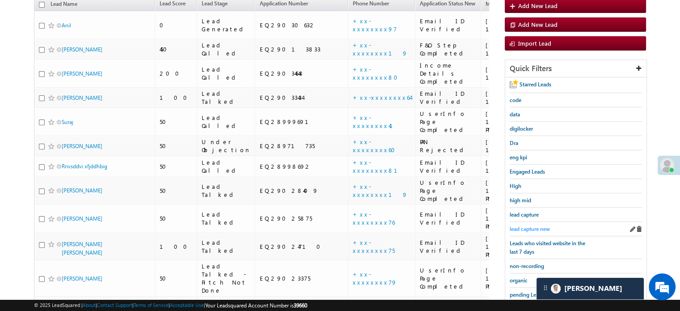
click at [527, 225] on span "lead capture new" at bounding box center [530, 228] width 40 height 7
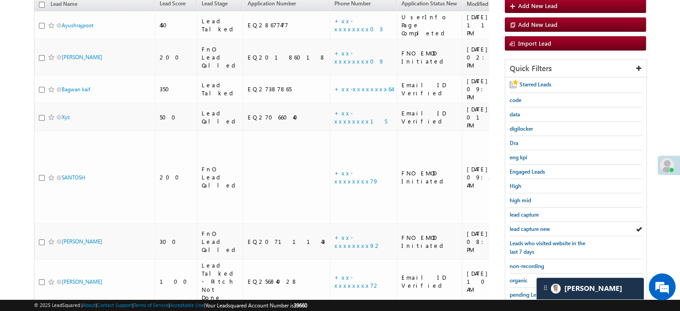
click at [527, 225] on span "lead capture new" at bounding box center [530, 228] width 40 height 7
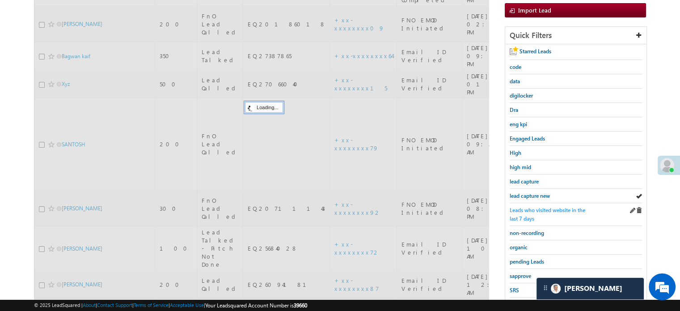
scroll to position [192, 0]
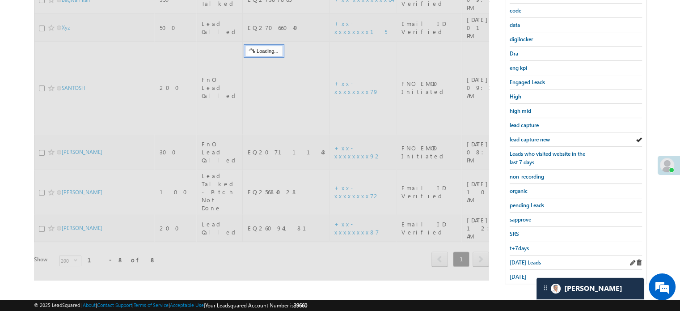
click at [524, 255] on div "Today's Leads" at bounding box center [576, 262] width 132 height 14
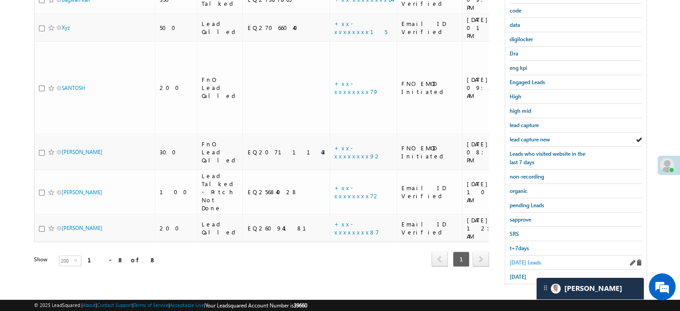
click at [527, 261] on span "Today's Leads" at bounding box center [525, 262] width 31 height 7
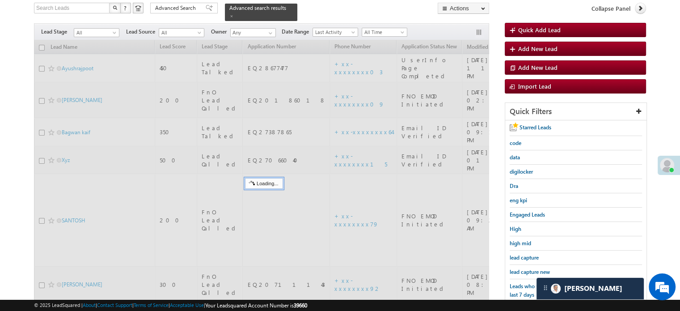
scroll to position [58, 0]
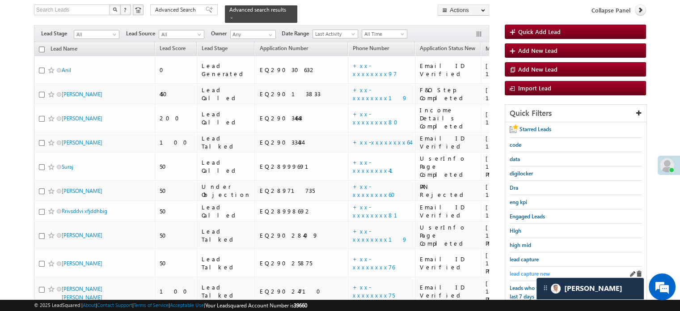
click at [527, 270] on span "lead capture new" at bounding box center [530, 273] width 40 height 7
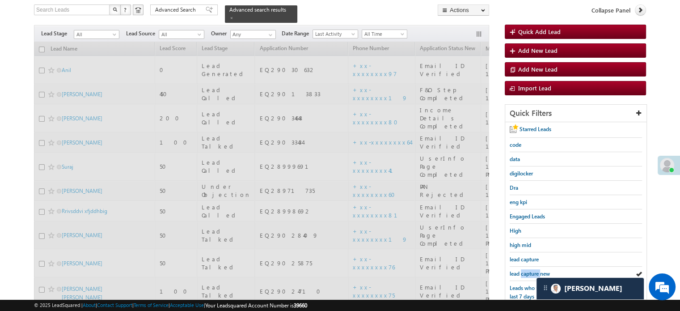
click at [527, 270] on span "lead capture new" at bounding box center [530, 273] width 40 height 7
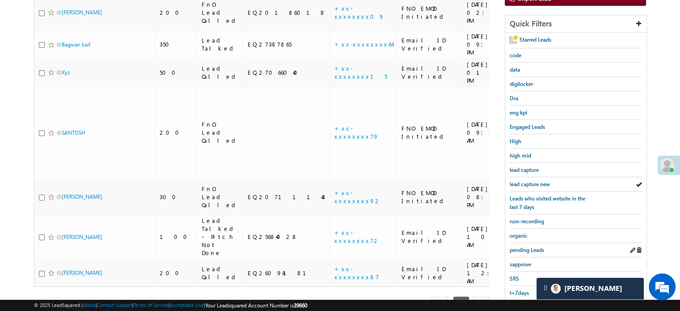
scroll to position [192, 0]
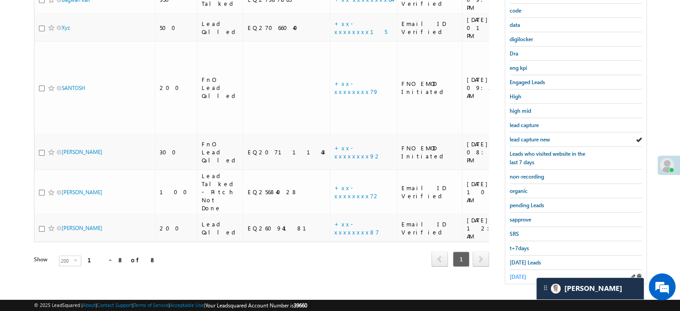
click at [522, 273] on span "yesterday" at bounding box center [518, 276] width 17 height 7
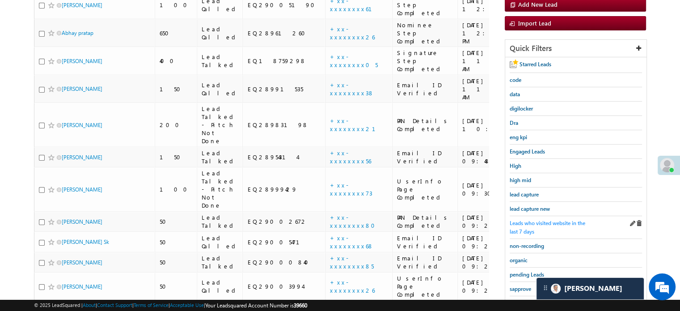
scroll to position [147, 0]
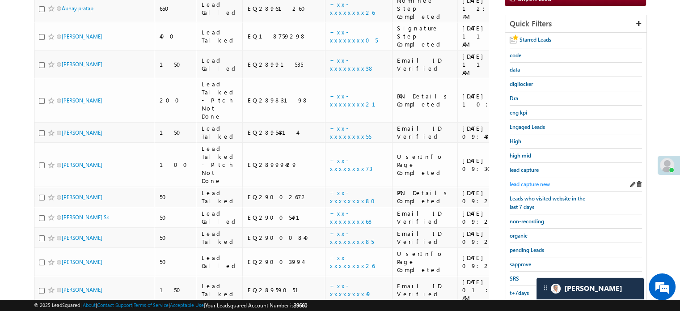
click at [536, 183] on span "lead capture new" at bounding box center [530, 184] width 40 height 7
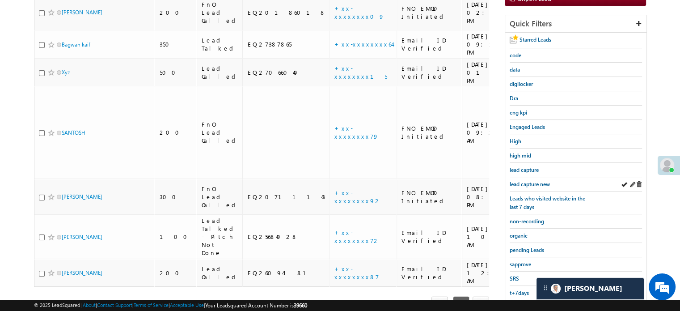
click at [528, 186] on div "lead capture new" at bounding box center [576, 184] width 132 height 14
click at [531, 181] on span "lead capture new" at bounding box center [530, 184] width 40 height 7
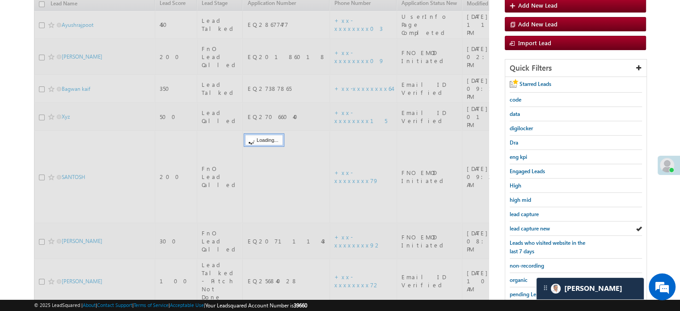
scroll to position [58, 0]
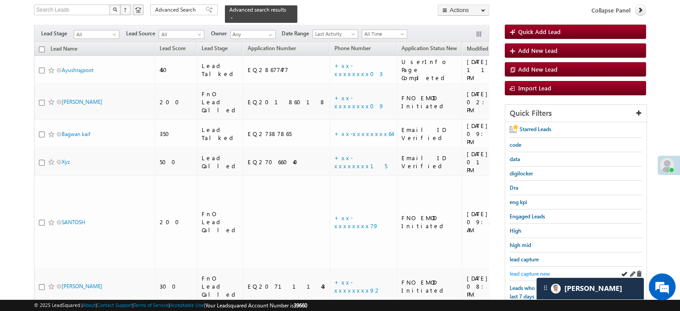
drag, startPoint x: 515, startPoint y: 264, endPoint x: 517, endPoint y: 272, distance: 7.8
click at [516, 269] on div "lead capture new" at bounding box center [576, 273] width 132 height 14
click at [517, 272] on span "lead capture new" at bounding box center [530, 273] width 40 height 7
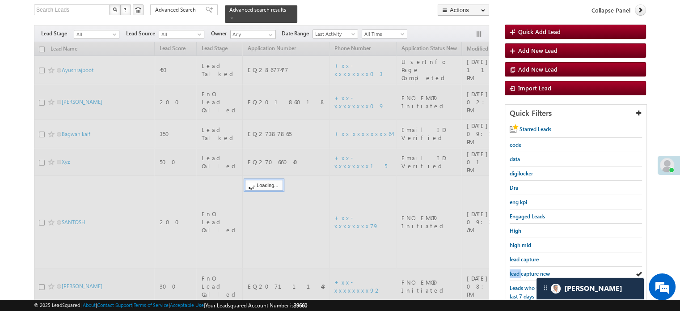
click at [517, 272] on span "lead capture new" at bounding box center [530, 273] width 40 height 7
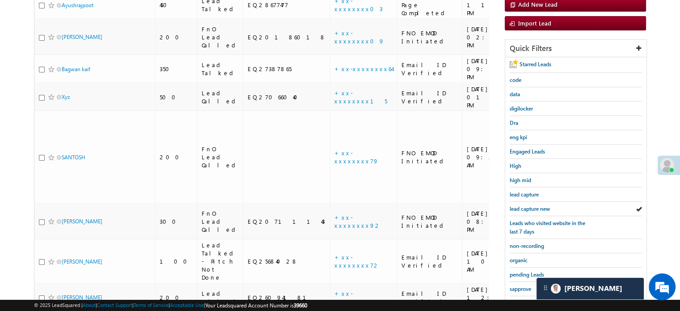
scroll to position [192, 0]
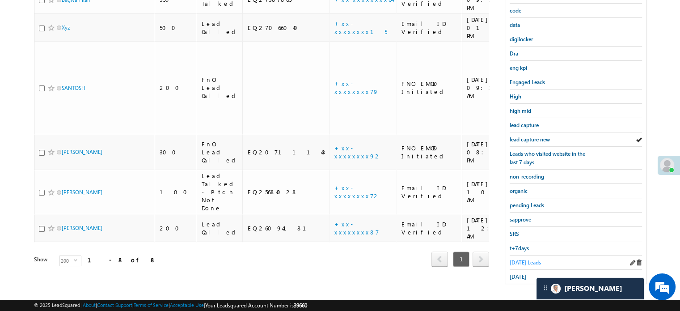
click at [521, 261] on span "Today's Leads" at bounding box center [525, 262] width 31 height 7
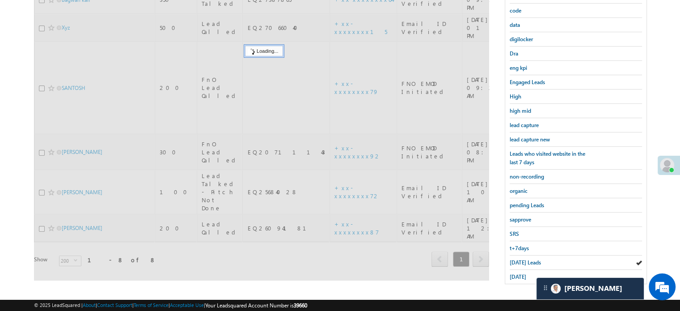
scroll to position [102, 0]
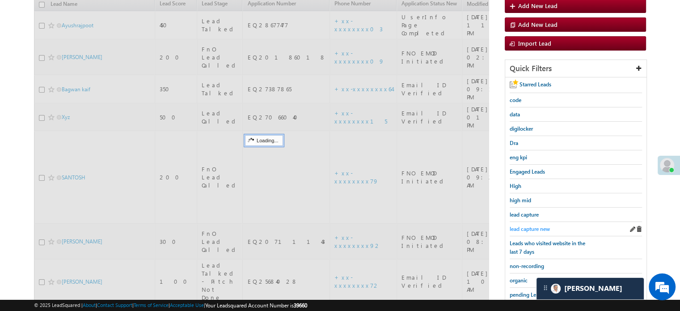
click at [537, 228] on span "lead capture new" at bounding box center [530, 228] width 40 height 7
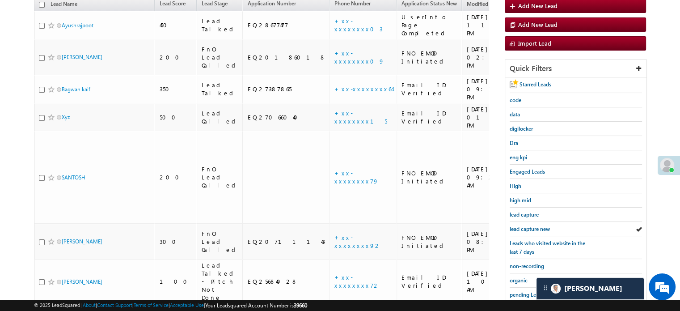
click at [537, 228] on span "lead capture new" at bounding box center [530, 228] width 40 height 7
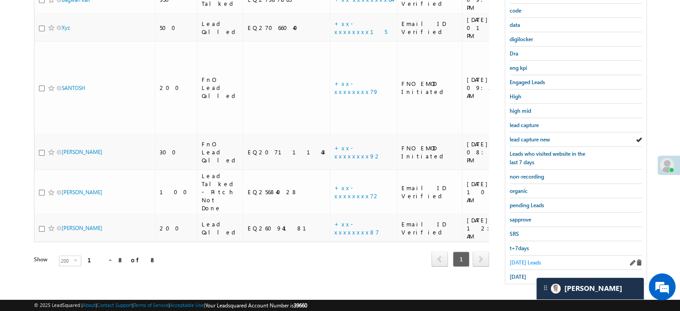
click at [527, 259] on span "Today's Leads" at bounding box center [525, 262] width 31 height 7
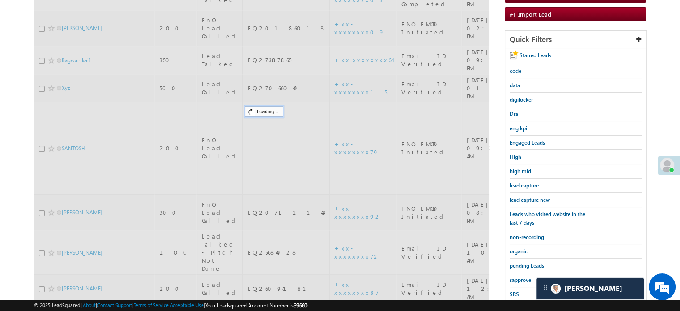
scroll to position [58, 0]
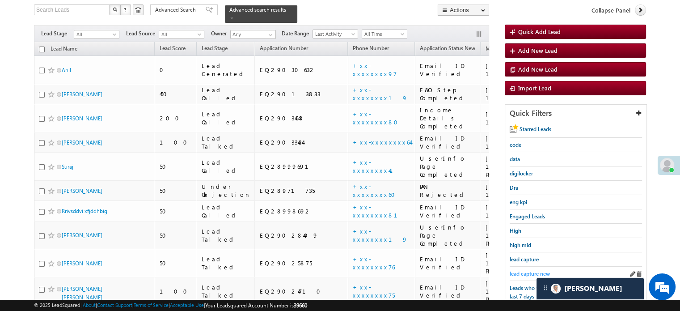
click at [529, 270] on span "lead capture new" at bounding box center [530, 273] width 40 height 7
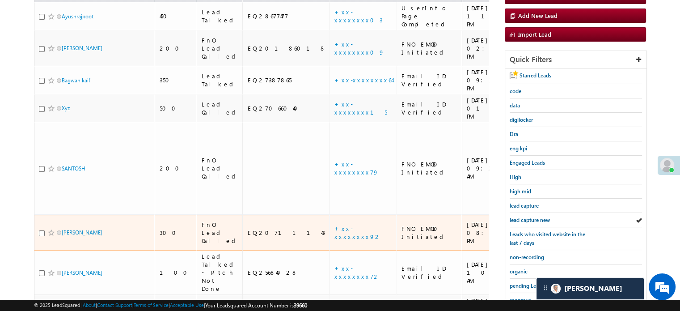
scroll to position [192, 0]
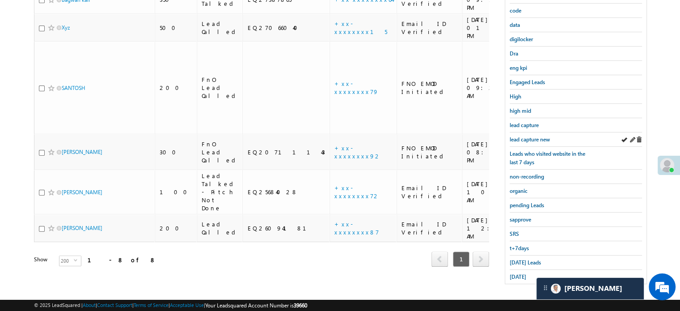
click at [526, 141] on div "lead capture new" at bounding box center [576, 139] width 132 height 14
click at [532, 136] on span "lead capture new" at bounding box center [530, 139] width 40 height 7
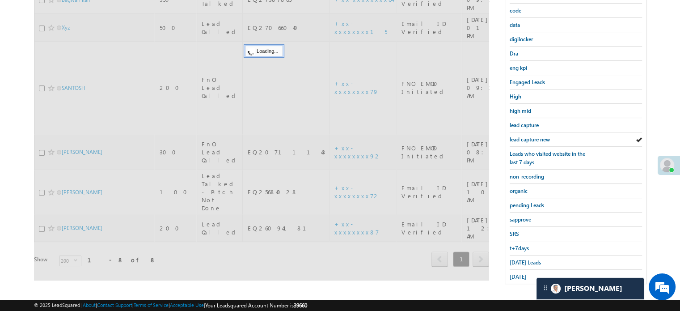
click at [532, 136] on span "lead capture new" at bounding box center [530, 139] width 40 height 7
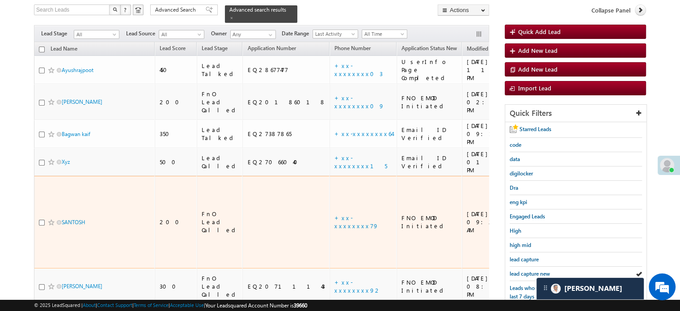
scroll to position [147, 0]
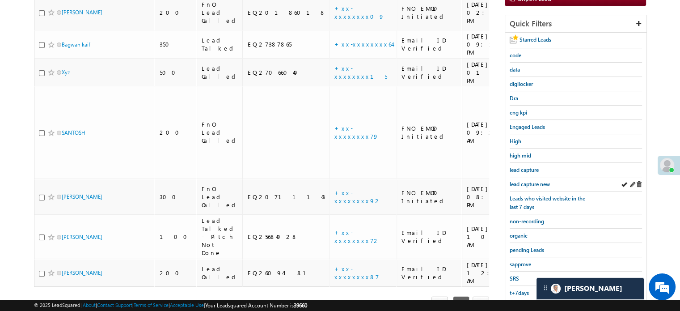
click at [513, 177] on div "lead capture new" at bounding box center [576, 184] width 132 height 14
click at [515, 181] on span "lead capture new" at bounding box center [530, 184] width 40 height 7
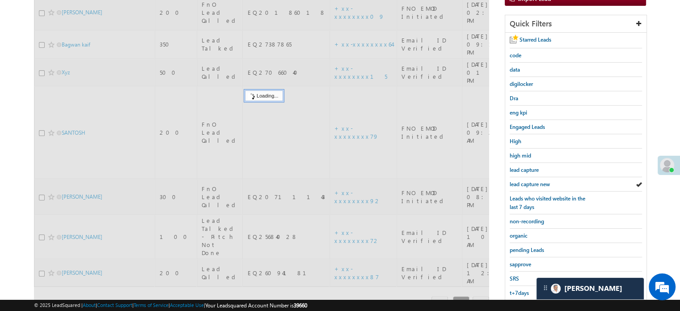
click at [515, 181] on span "lead capture new" at bounding box center [530, 184] width 40 height 7
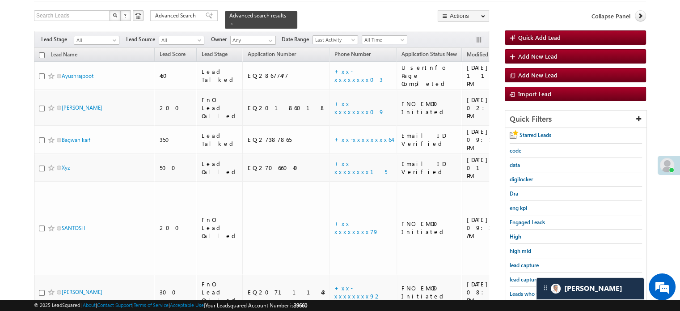
scroll to position [102, 0]
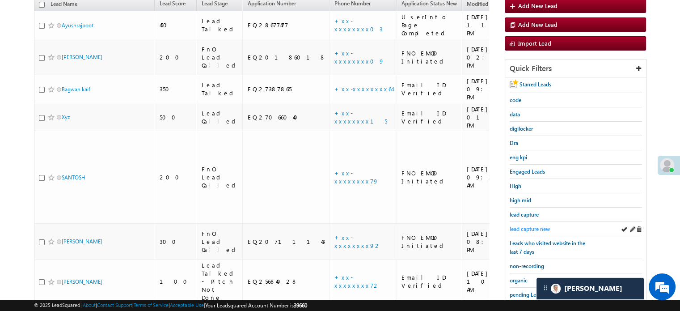
click at [535, 228] on span "lead capture new" at bounding box center [530, 228] width 40 height 7
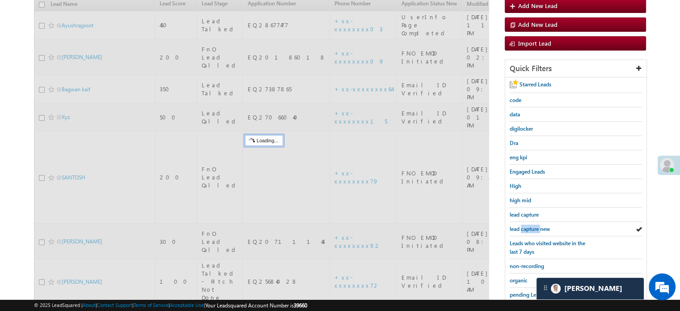
click at [535, 228] on span "lead capture new" at bounding box center [530, 228] width 40 height 7
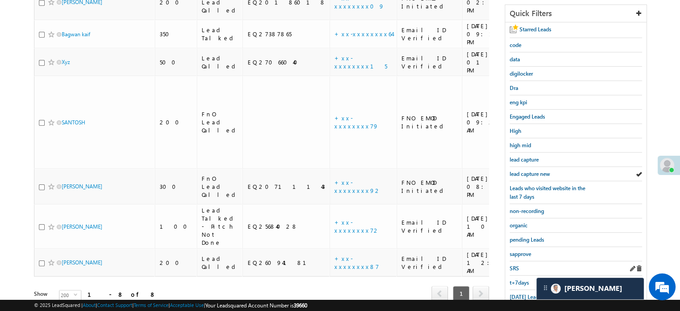
scroll to position [192, 0]
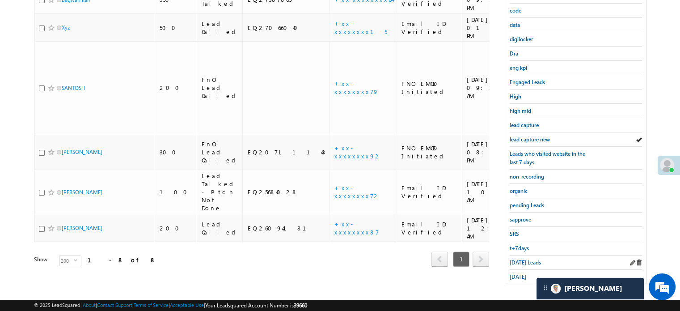
click at [517, 255] on div "Today's Leads" at bounding box center [576, 262] width 132 height 14
click at [515, 259] on span "Today's Leads" at bounding box center [525, 262] width 31 height 7
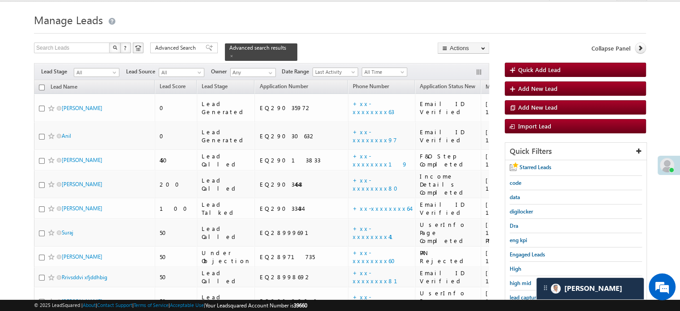
scroll to position [154, 0]
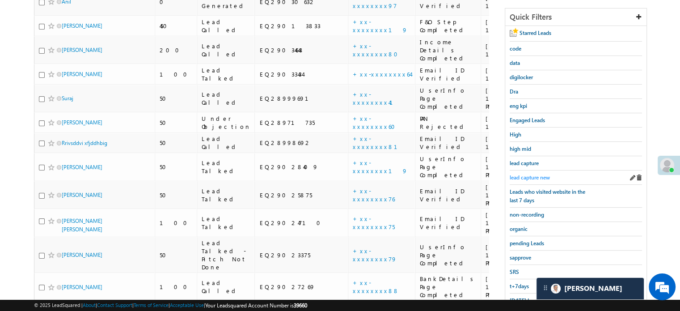
click at [535, 177] on span "lead capture new" at bounding box center [530, 177] width 40 height 7
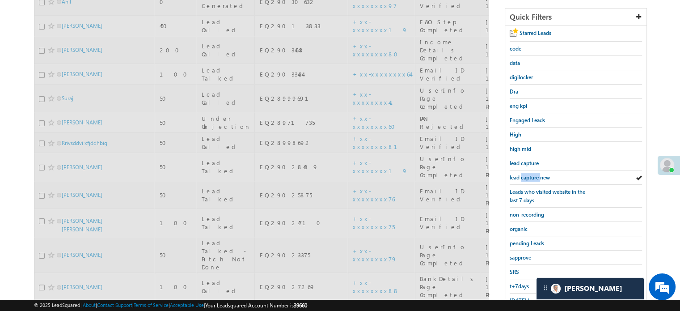
click at [535, 177] on span "lead capture new" at bounding box center [530, 177] width 40 height 7
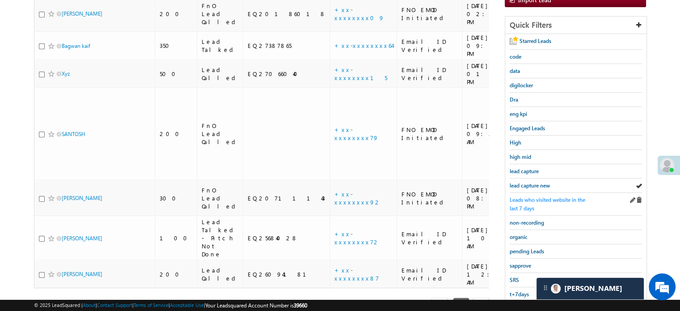
scroll to position [179, 0]
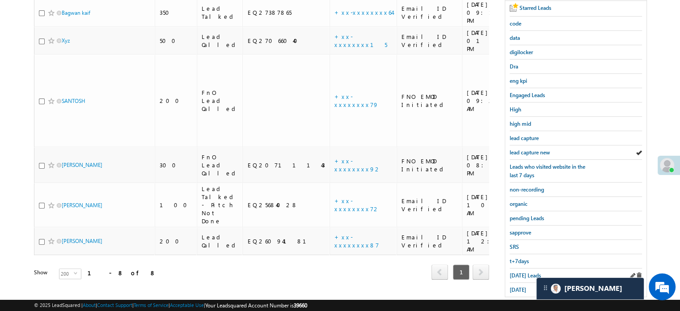
click at [523, 268] on div "Today's Leads" at bounding box center [576, 275] width 132 height 14
click at [527, 272] on span "Today's Leads" at bounding box center [525, 275] width 31 height 7
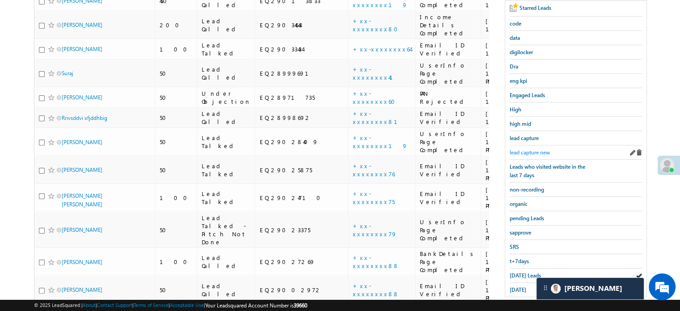
click at [538, 151] on span "lead capture new" at bounding box center [530, 152] width 40 height 7
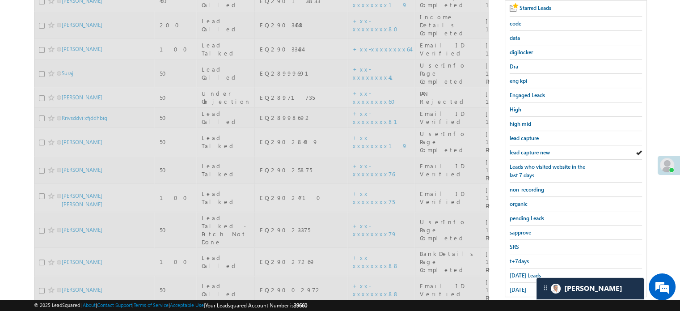
click at [538, 151] on span "lead capture new" at bounding box center [530, 152] width 40 height 7
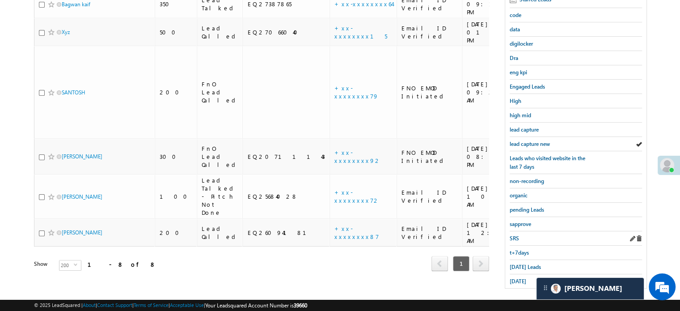
scroll to position [192, 0]
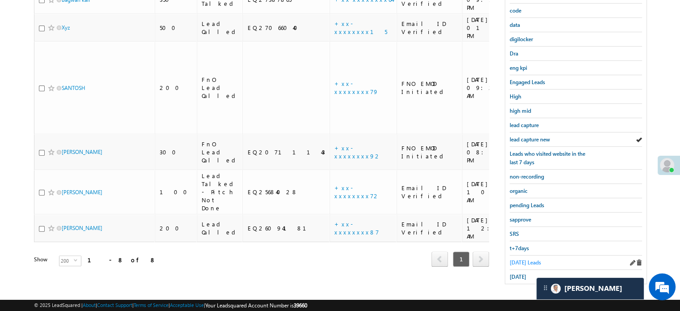
click at [518, 259] on span "Today's Leads" at bounding box center [525, 262] width 31 height 7
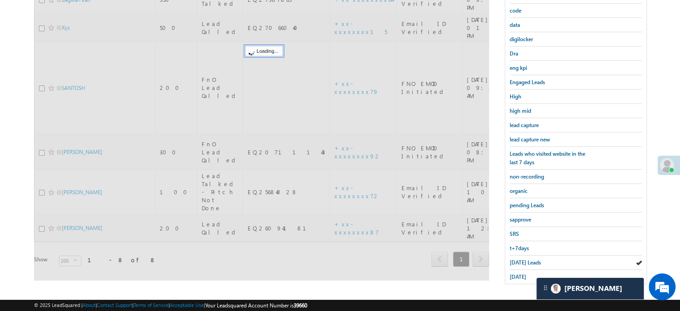
scroll to position [102, 0]
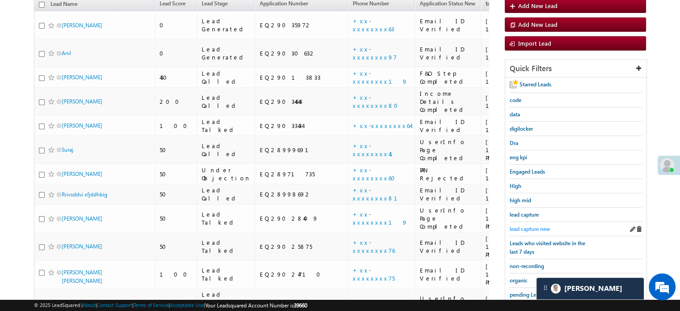
click at [527, 228] on span "lead capture new" at bounding box center [530, 228] width 40 height 7
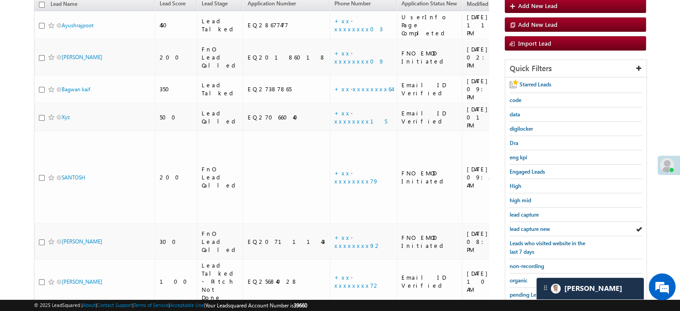
click at [527, 228] on span "lead capture new" at bounding box center [530, 228] width 40 height 7
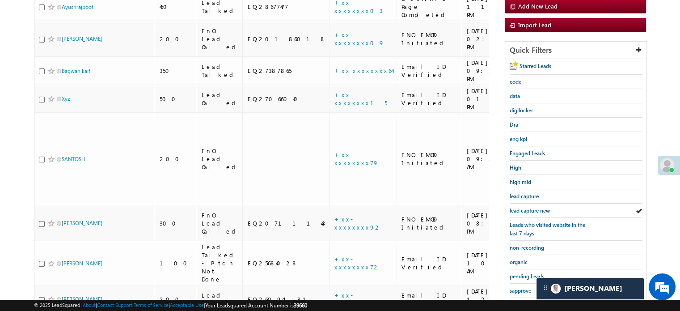
scroll to position [192, 0]
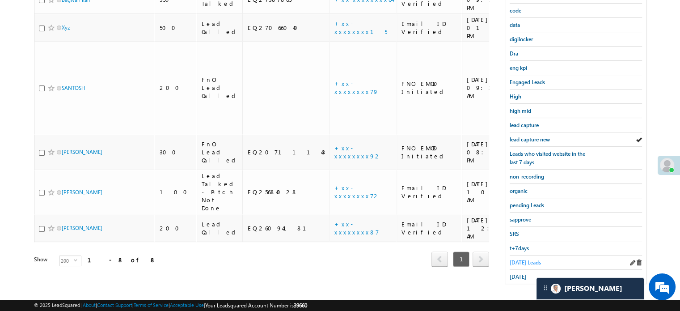
click at [520, 259] on span "Today's Leads" at bounding box center [525, 262] width 31 height 7
click at [538, 136] on span "lead capture new" at bounding box center [530, 139] width 40 height 7
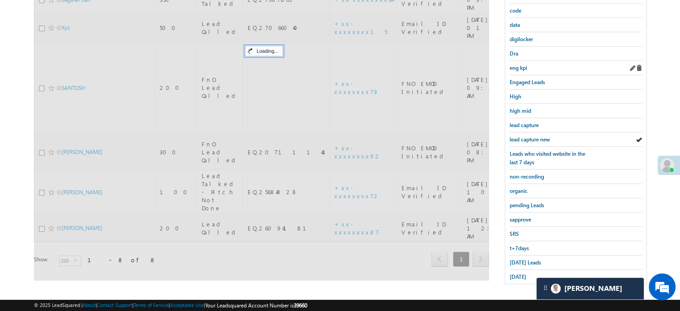
scroll to position [58, 0]
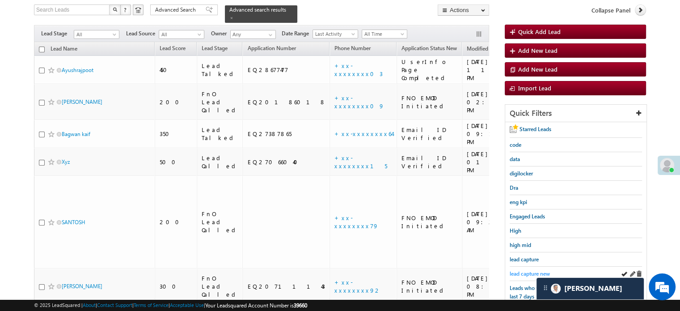
click at [521, 273] on span "lead capture new" at bounding box center [530, 273] width 40 height 7
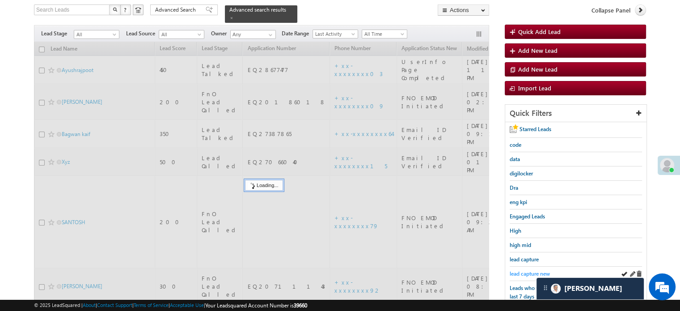
click at [531, 270] on span "lead capture new" at bounding box center [530, 273] width 40 height 7
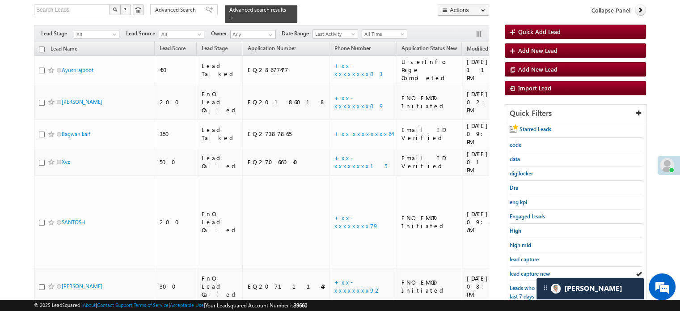
click at [531, 270] on span "lead capture new" at bounding box center [530, 273] width 40 height 7
click at [527, 270] on span "lead capture new" at bounding box center [530, 273] width 40 height 7
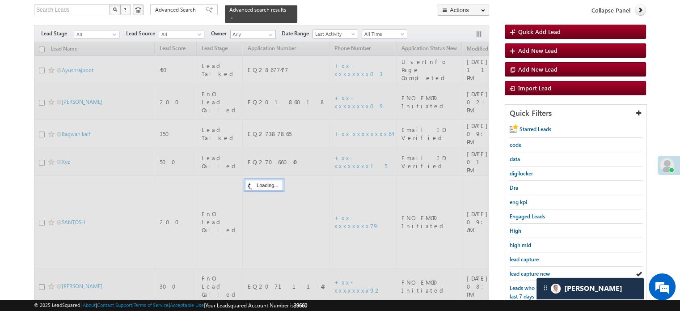
click at [527, 270] on span "lead capture new" at bounding box center [530, 273] width 40 height 7
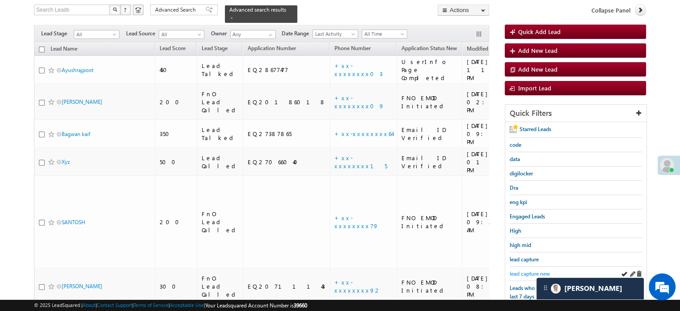
click at [522, 270] on span "lead capture new" at bounding box center [530, 273] width 40 height 7
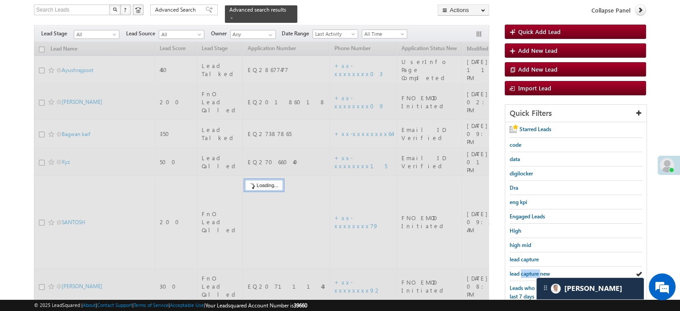
click at [522, 270] on span "lead capture new" at bounding box center [530, 273] width 40 height 7
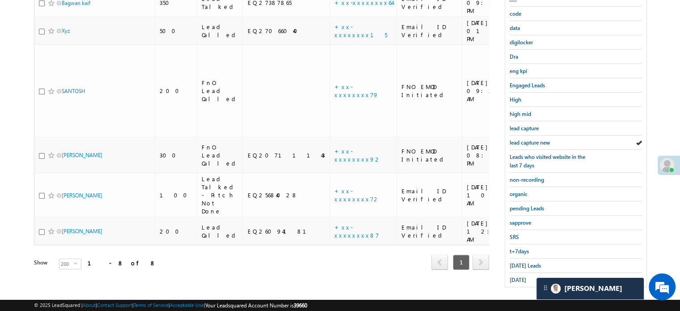
scroll to position [192, 0]
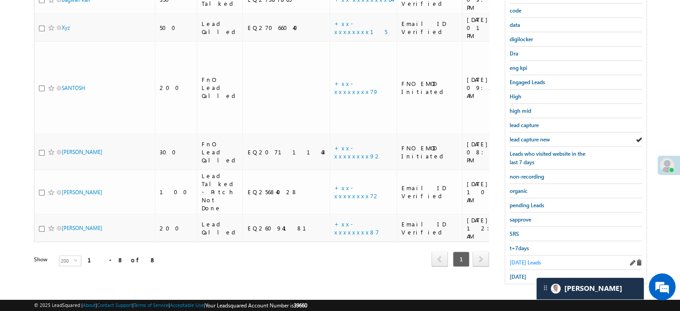
click at [521, 259] on span "Today's Leads" at bounding box center [525, 262] width 31 height 7
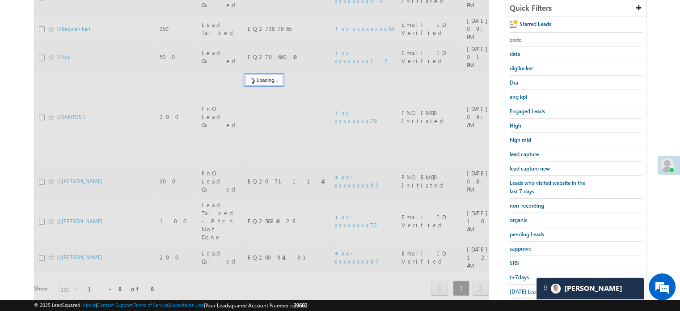
scroll to position [147, 0]
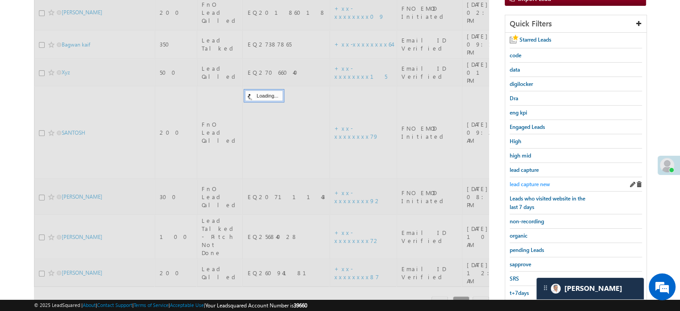
click at [519, 182] on span "lead capture new" at bounding box center [530, 184] width 40 height 7
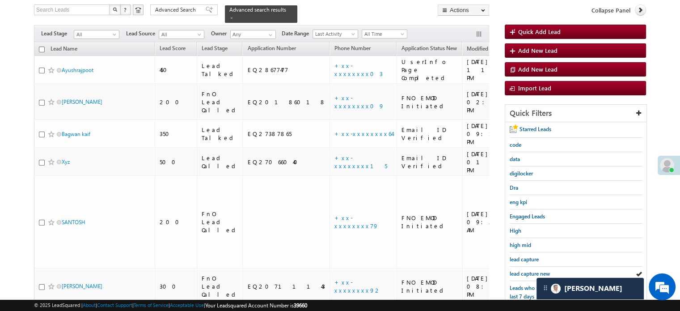
scroll to position [192, 0]
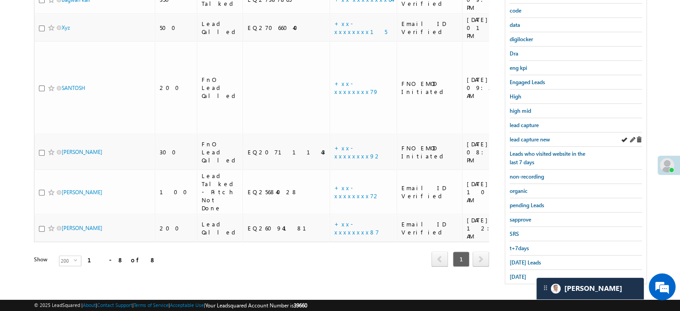
click at [526, 141] on div "lead capture new" at bounding box center [576, 139] width 132 height 14
click at [526, 138] on span "lead capture new" at bounding box center [530, 139] width 40 height 7
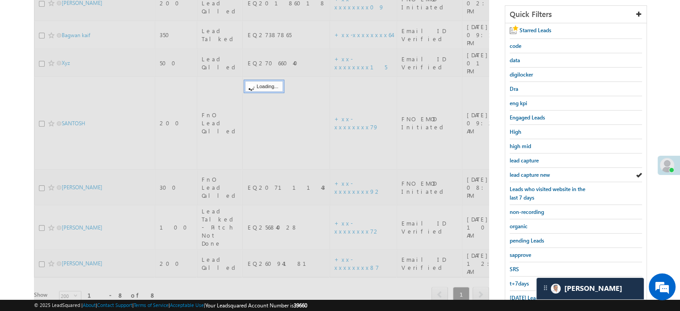
scroll to position [102, 0]
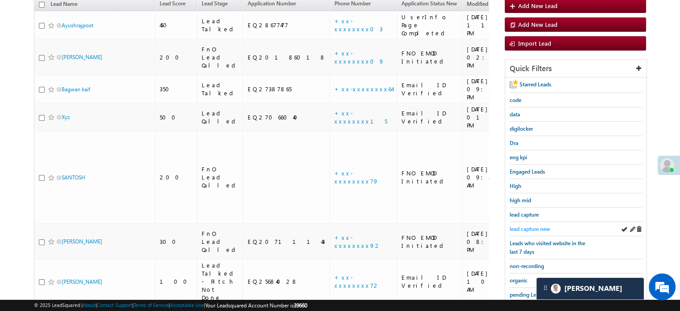
click at [532, 229] on span "lead capture new" at bounding box center [530, 228] width 40 height 7
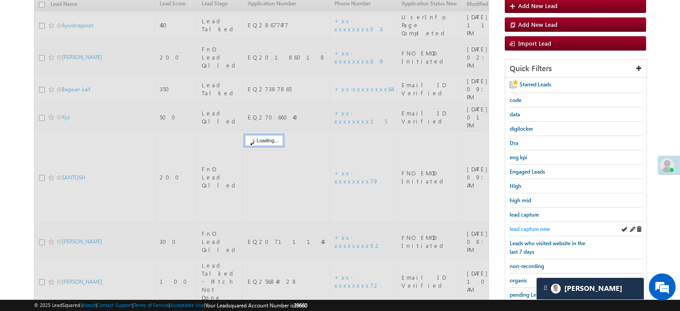
click at [531, 227] on span "lead capture new" at bounding box center [530, 228] width 40 height 7
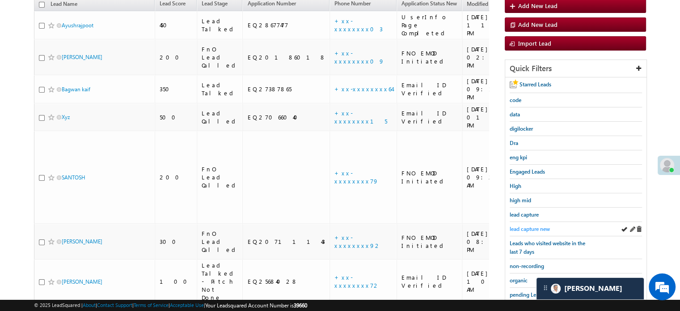
click at [522, 227] on span "lead capture new" at bounding box center [530, 228] width 40 height 7
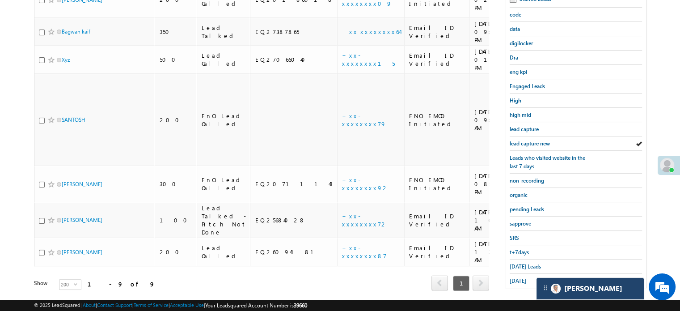
scroll to position [192, 0]
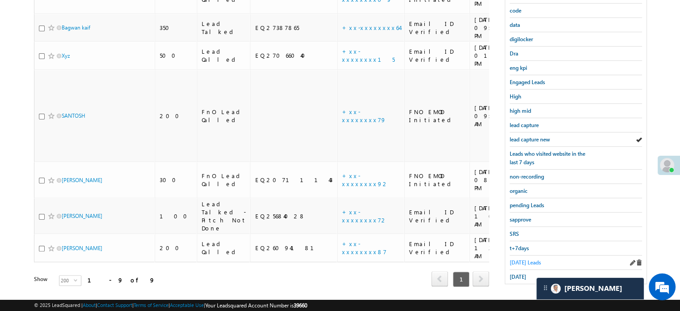
click at [534, 262] on link "Today's Leads" at bounding box center [525, 262] width 31 height 8
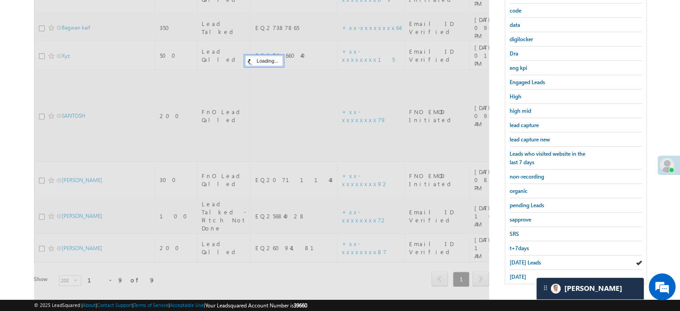
click at [533, 261] on span "Today's Leads" at bounding box center [525, 262] width 31 height 7
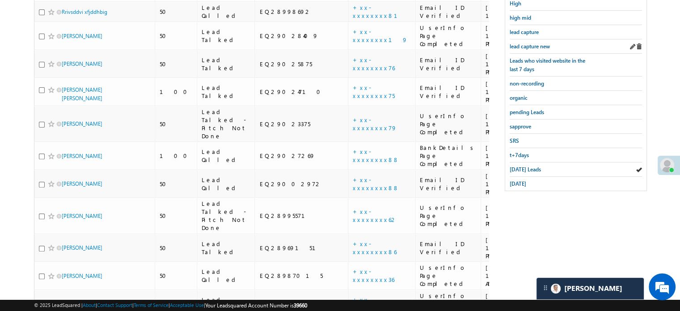
scroll to position [106, 0]
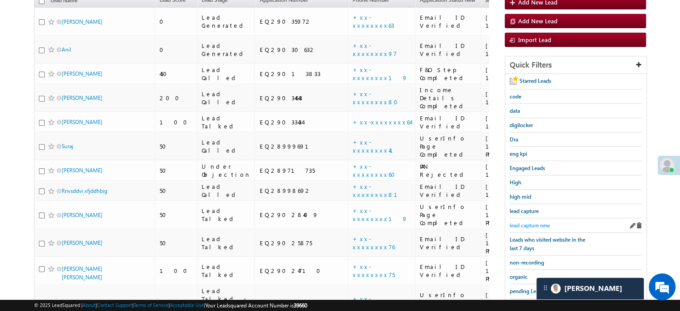
click at [544, 224] on span "lead capture new" at bounding box center [530, 225] width 40 height 7
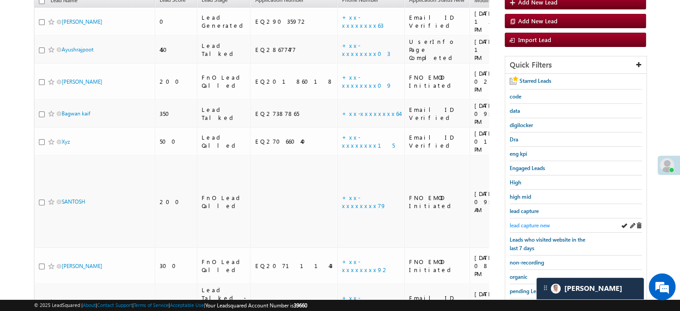
click at [540, 222] on span "lead capture new" at bounding box center [530, 225] width 40 height 7
click at [515, 222] on span "lead capture new" at bounding box center [530, 225] width 40 height 7
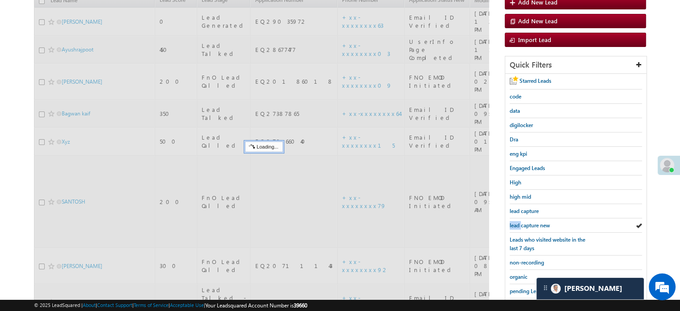
click at [515, 222] on span "lead capture new" at bounding box center [530, 225] width 40 height 7
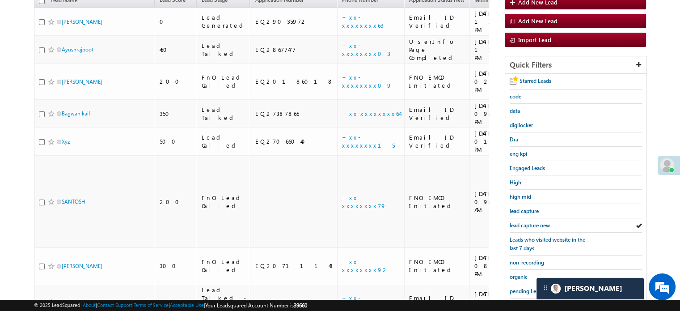
scroll to position [192, 0]
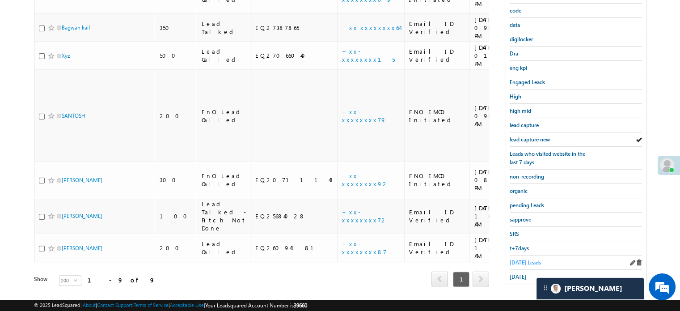
click at [520, 262] on span "Today's Leads" at bounding box center [525, 262] width 31 height 7
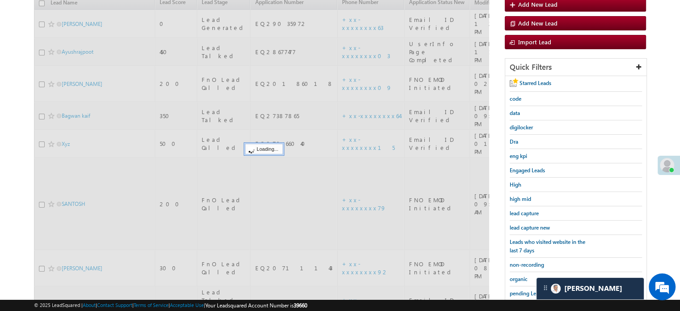
scroll to position [102, 0]
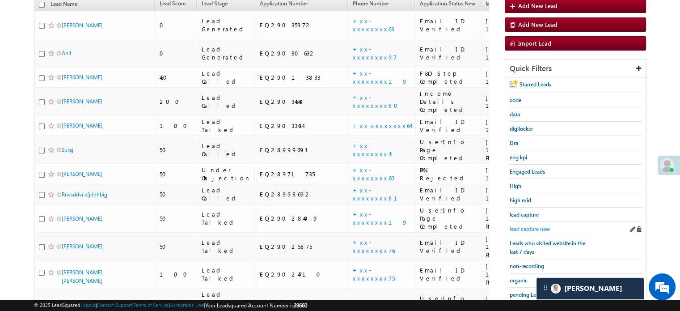
click at [533, 225] on span "lead capture new" at bounding box center [530, 228] width 40 height 7
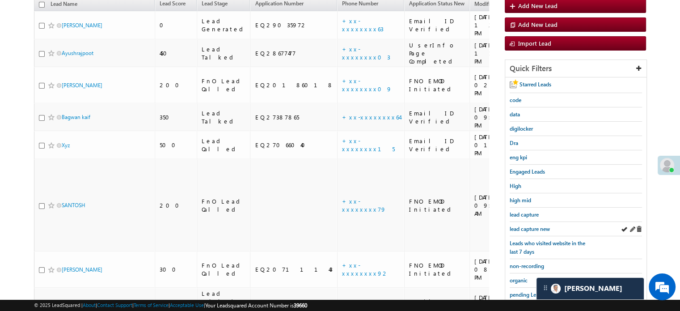
drag, startPoint x: 531, startPoint y: 219, endPoint x: 531, endPoint y: 232, distance: 12.5
click at [531, 222] on div "lead capture new" at bounding box center [576, 229] width 132 height 14
click at [531, 232] on div "lead capture new" at bounding box center [576, 229] width 132 height 14
click at [532, 226] on span "lead capture new" at bounding box center [530, 228] width 40 height 7
click at [529, 225] on span "lead capture new" at bounding box center [530, 228] width 40 height 7
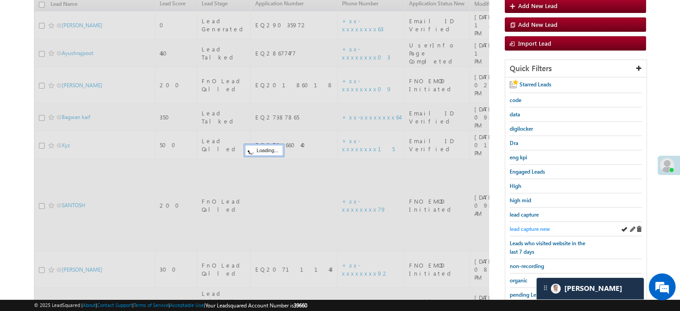
click at [529, 225] on span "lead capture new" at bounding box center [530, 228] width 40 height 7
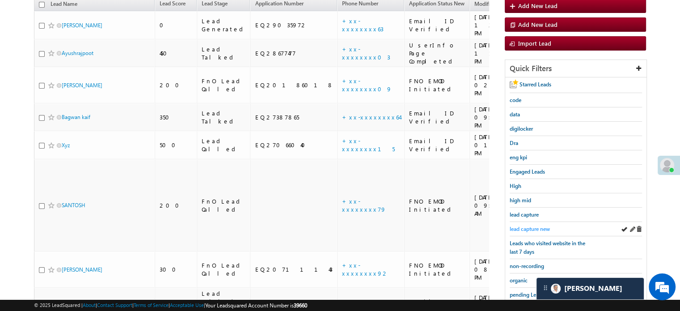
click at [526, 225] on span "lead capture new" at bounding box center [530, 228] width 40 height 7
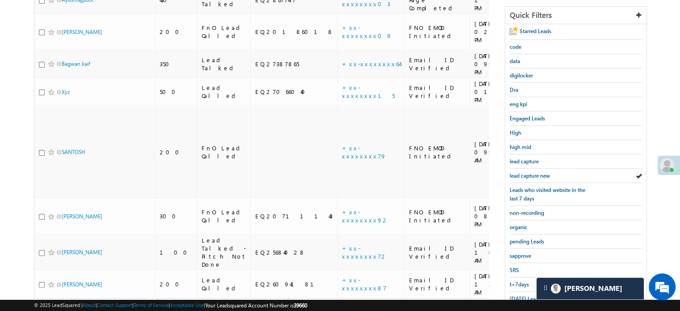
scroll to position [192, 0]
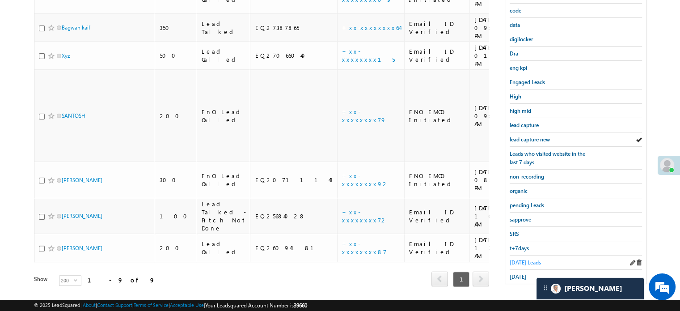
click at [522, 261] on span "Today's Leads" at bounding box center [525, 262] width 31 height 7
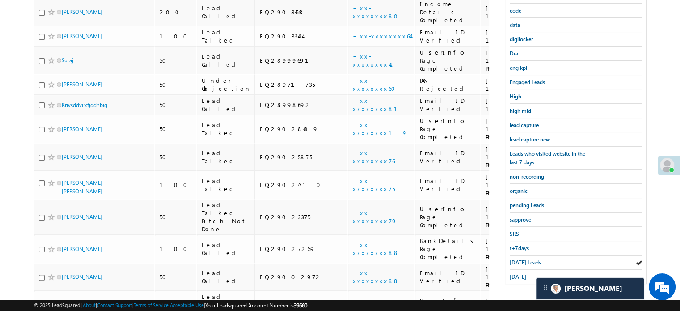
scroll to position [102, 0]
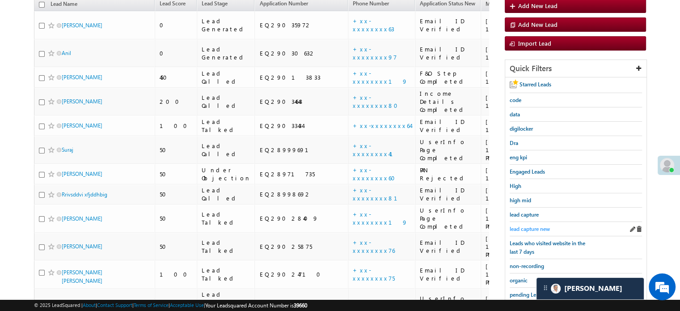
click at [535, 227] on span "lead capture new" at bounding box center [530, 228] width 40 height 7
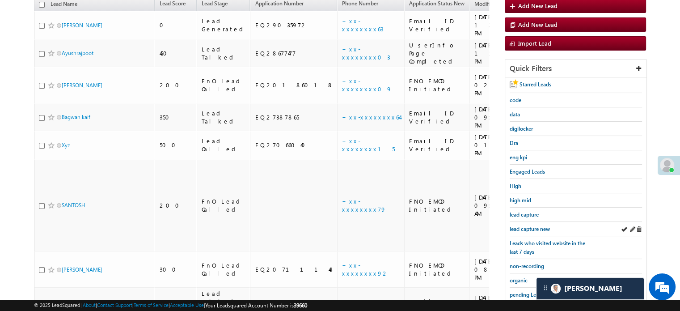
click at [529, 231] on div "lead capture new" at bounding box center [576, 229] width 132 height 14
click at [534, 225] on span "lead capture new" at bounding box center [530, 228] width 40 height 7
click at [533, 225] on span "lead capture new" at bounding box center [530, 228] width 40 height 7
click at [531, 225] on span "lead capture new" at bounding box center [530, 228] width 40 height 7
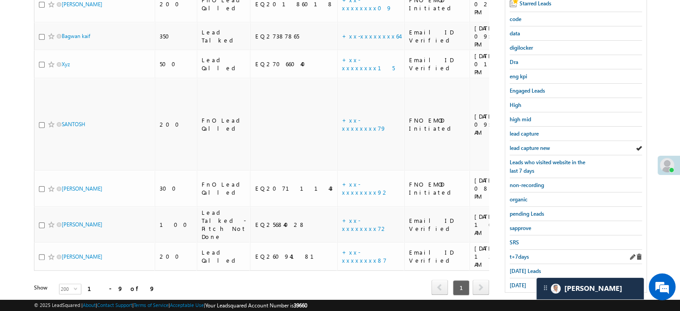
scroll to position [192, 0]
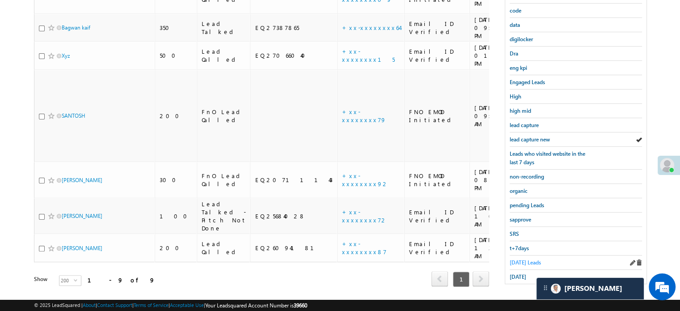
click at [523, 261] on span "Today's Leads" at bounding box center [525, 262] width 31 height 7
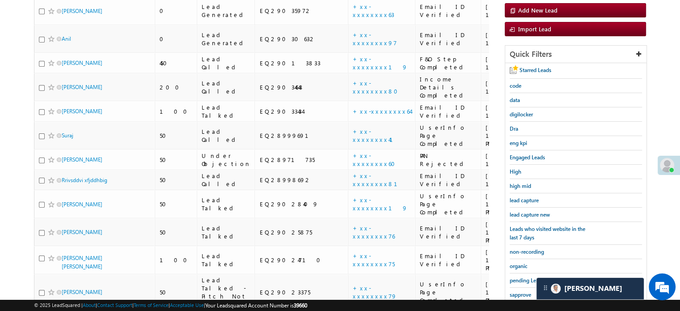
scroll to position [102, 0]
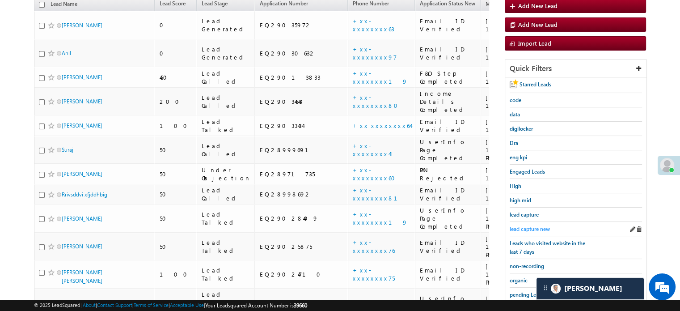
click at [533, 226] on span "lead capture new" at bounding box center [530, 228] width 40 height 7
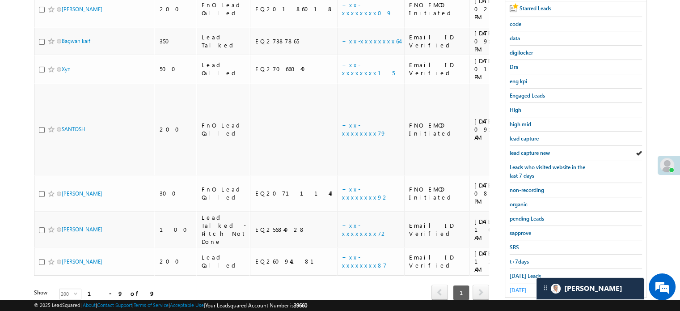
scroll to position [192, 0]
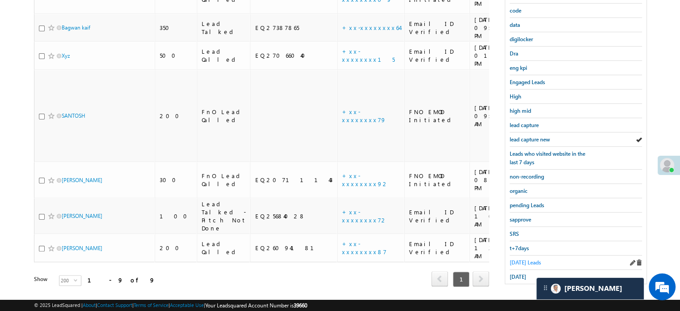
click at [524, 259] on span "Today's Leads" at bounding box center [525, 262] width 31 height 7
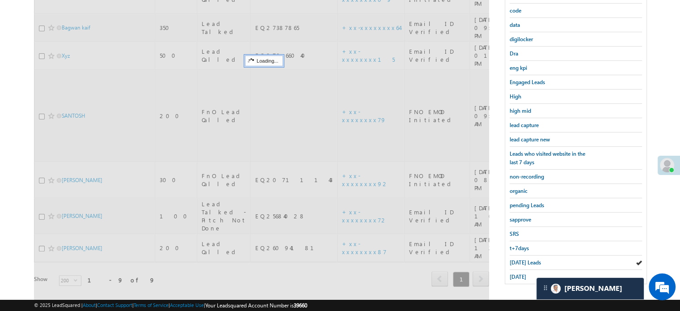
scroll to position [58, 0]
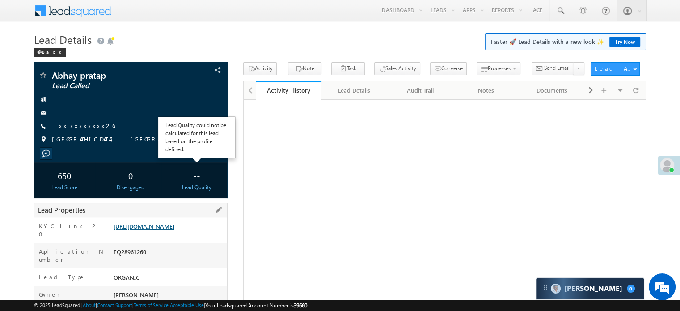
click at [174, 228] on link "[URL][DOMAIN_NAME]" at bounding box center [144, 226] width 61 height 8
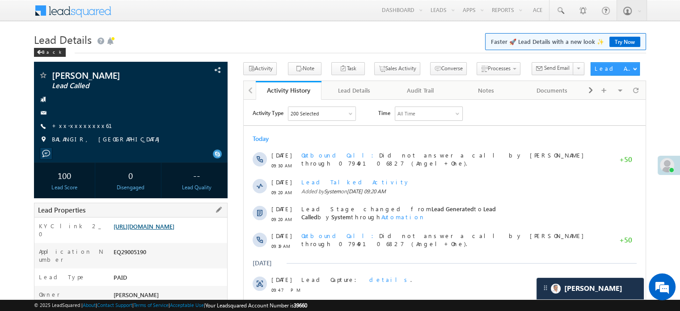
click at [131, 223] on link "[URL][DOMAIN_NAME]" at bounding box center [144, 226] width 61 height 8
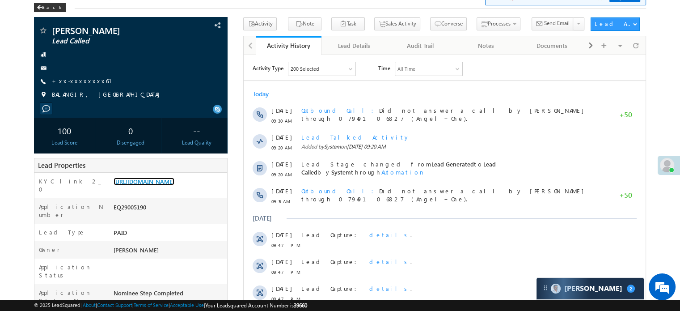
scroll to position [4312, 0]
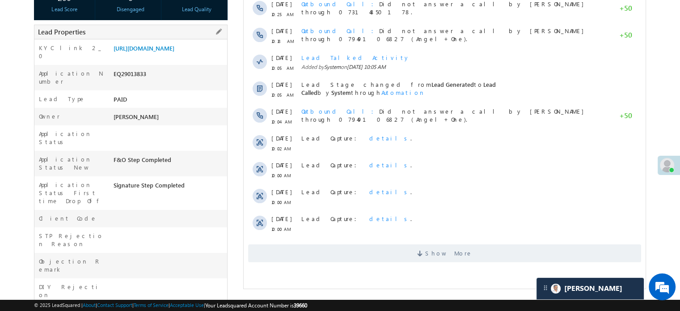
scroll to position [268, 0]
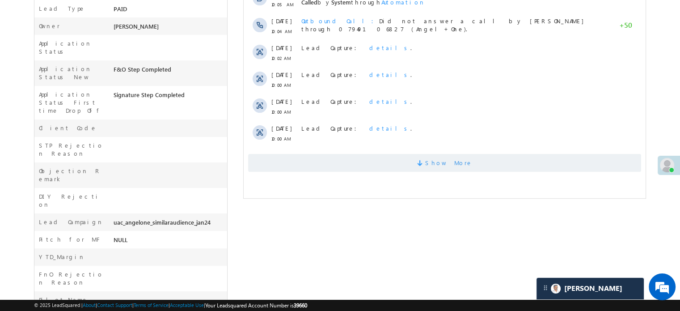
click at [286, 162] on span "Show More" at bounding box center [444, 163] width 393 height 18
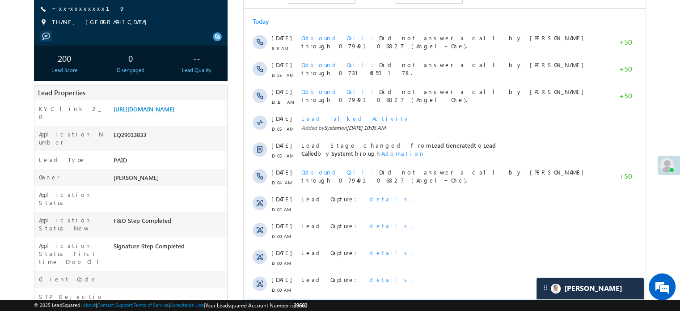
scroll to position [48, 0]
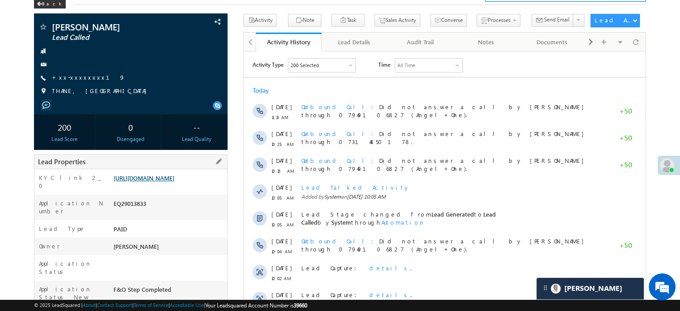
click at [166, 181] on link "[URL][DOMAIN_NAME]" at bounding box center [144, 178] width 61 height 8
click at [85, 76] on link "+xx-xxxxxxxx19" at bounding box center [88, 77] width 73 height 8
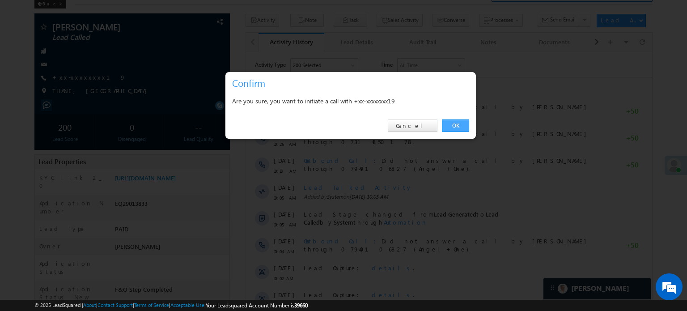
click at [447, 124] on link "OK" at bounding box center [455, 125] width 27 height 13
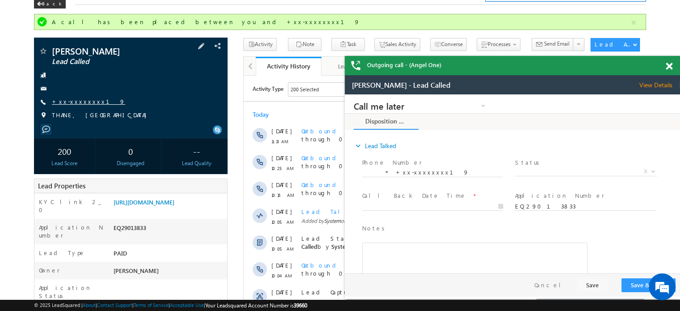
click at [84, 99] on link "+xx-xxxxxxxx19" at bounding box center [88, 101] width 73 height 8
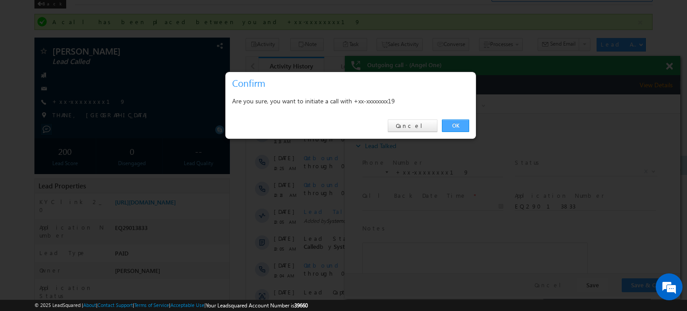
click at [451, 124] on link "OK" at bounding box center [455, 125] width 27 height 13
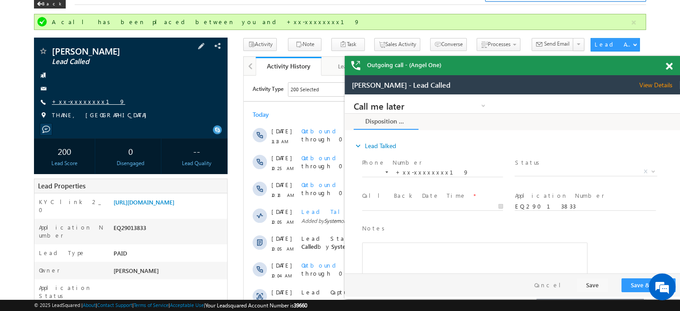
click at [87, 103] on link "+xx-xxxxxxxx19" at bounding box center [88, 101] width 73 height 8
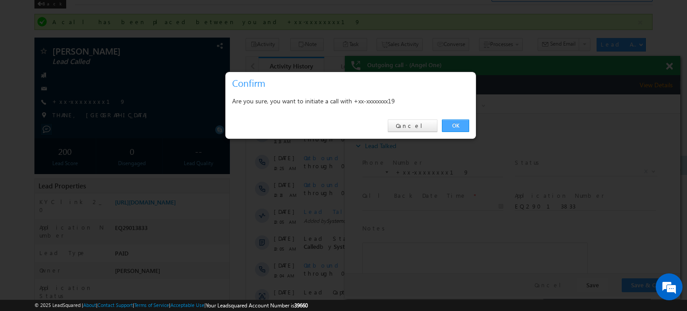
click at [457, 120] on link "OK" at bounding box center [455, 125] width 27 height 13
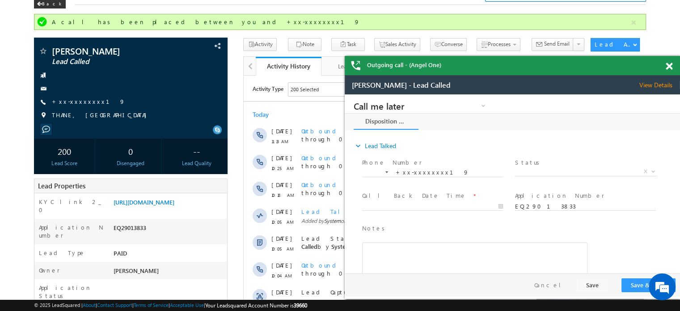
scroll to position [4312, 0]
click at [82, 102] on link "+xx-xxxxxxxx19" at bounding box center [88, 101] width 73 height 8
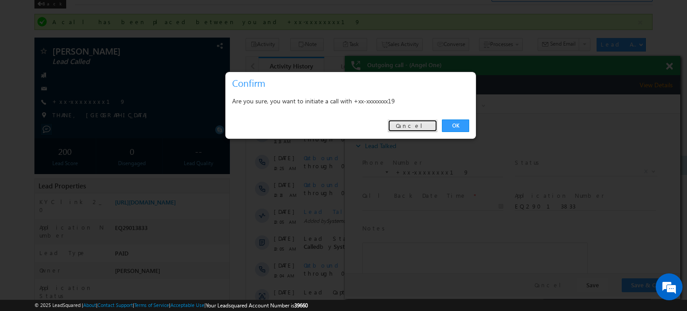
click at [424, 126] on link "Cancel" at bounding box center [413, 125] width 50 height 13
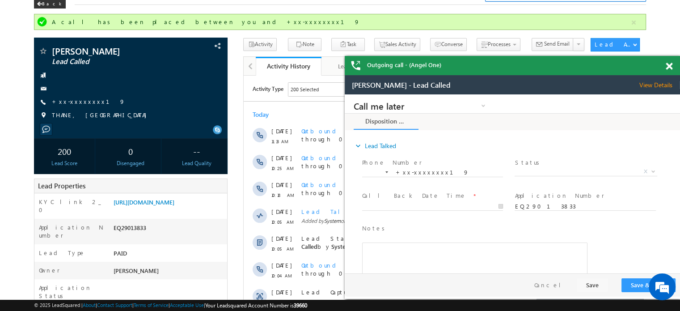
click at [667, 65] on span at bounding box center [669, 67] width 7 height 8
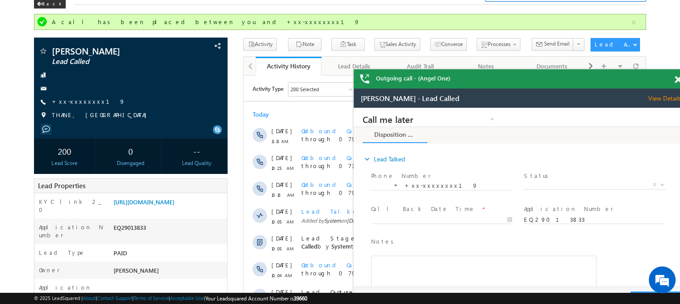
click at [677, 77] on span at bounding box center [678, 80] width 7 height 8
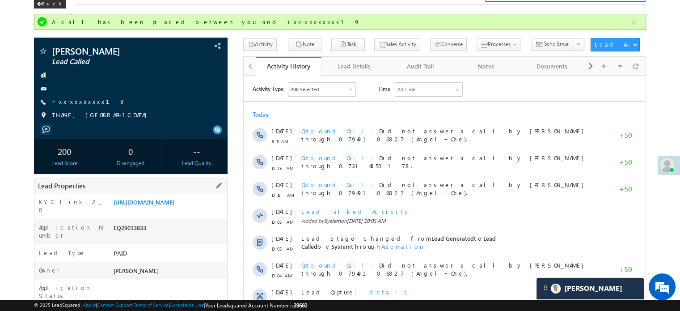
click at [164, 226] on div "Application Number EQ29013833" at bounding box center [130, 231] width 193 height 25
click at [168, 206] on link "[URL][DOMAIN_NAME]" at bounding box center [144, 202] width 61 height 8
click at [85, 100] on link "+xx-xxxxxxxx19" at bounding box center [88, 101] width 73 height 8
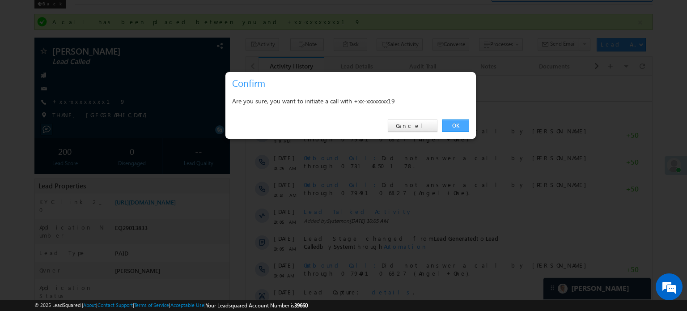
click at [451, 128] on link "OK" at bounding box center [455, 125] width 27 height 13
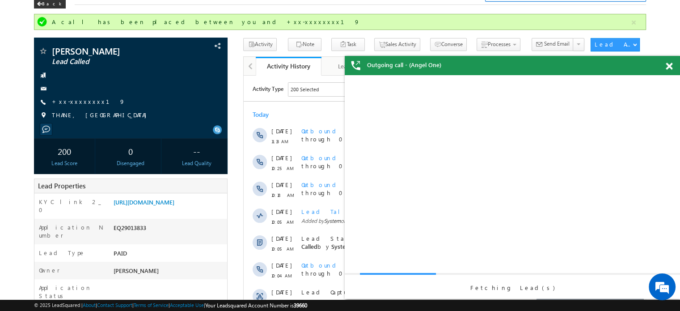
scroll to position [0, 0]
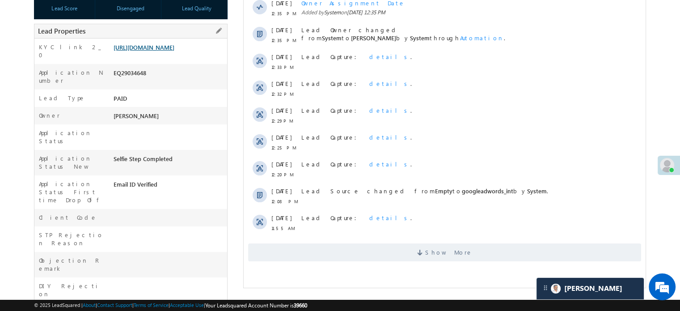
scroll to position [4193, 0]
click at [174, 48] on link "[URL][DOMAIN_NAME]" at bounding box center [144, 47] width 61 height 8
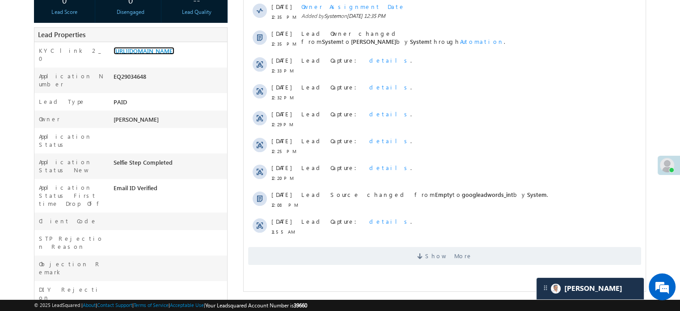
scroll to position [0, 0]
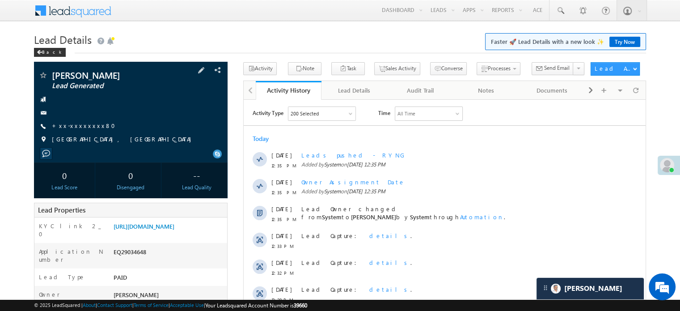
click at [72, 130] on span "+xx-xxxxxxxx80" at bounding box center [86, 126] width 69 height 9
click at [86, 125] on link "+xx-xxxxxxxx80" at bounding box center [86, 126] width 69 height 8
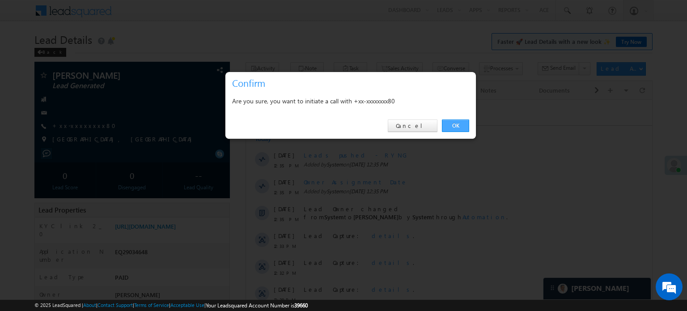
click at [462, 121] on link "OK" at bounding box center [455, 125] width 27 height 13
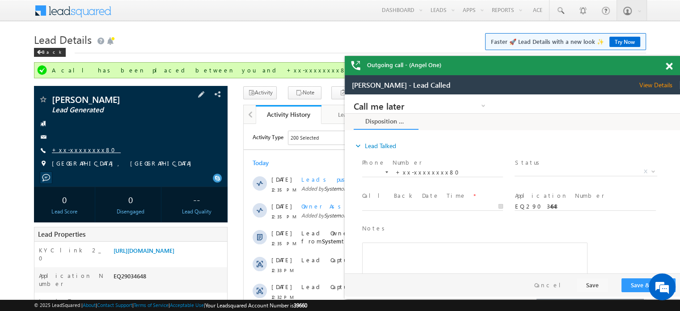
click at [66, 148] on link "+xx-xxxxxxxx80" at bounding box center [86, 150] width 69 height 8
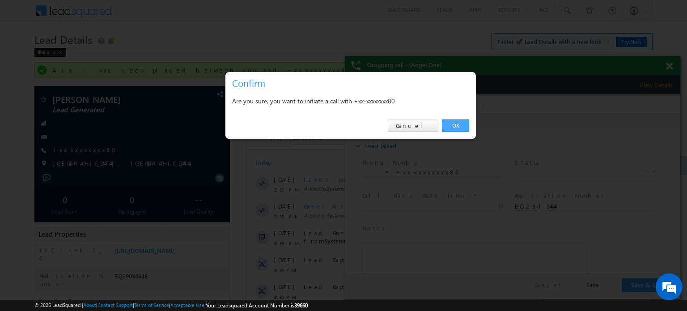
click at [463, 123] on link "OK" at bounding box center [455, 125] width 27 height 13
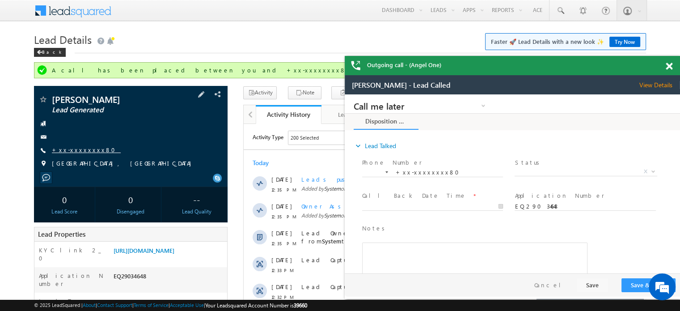
click at [85, 148] on link "+xx-xxxxxxxx80" at bounding box center [86, 150] width 69 height 8
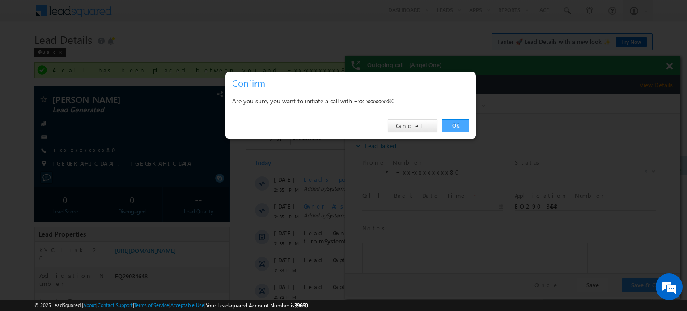
click at [454, 124] on link "OK" at bounding box center [455, 125] width 27 height 13
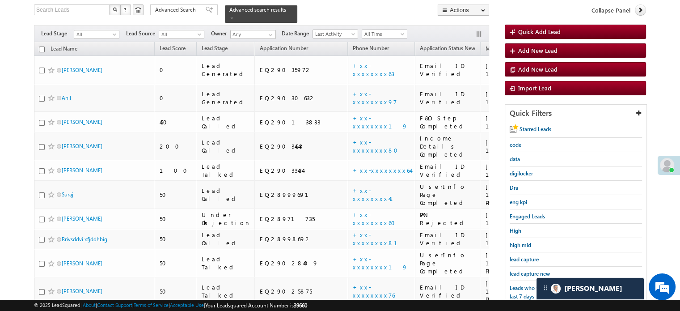
scroll to position [4214, 0]
click at [537, 266] on div "lead capture new" at bounding box center [576, 273] width 132 height 14
click at [529, 270] on span "lead capture new" at bounding box center [530, 273] width 40 height 7
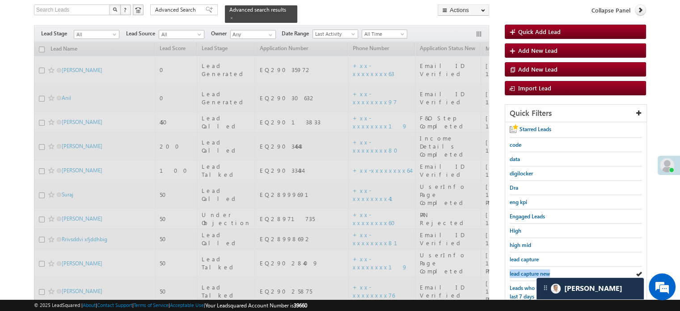
click at [529, 270] on span "lead capture new" at bounding box center [530, 273] width 40 height 7
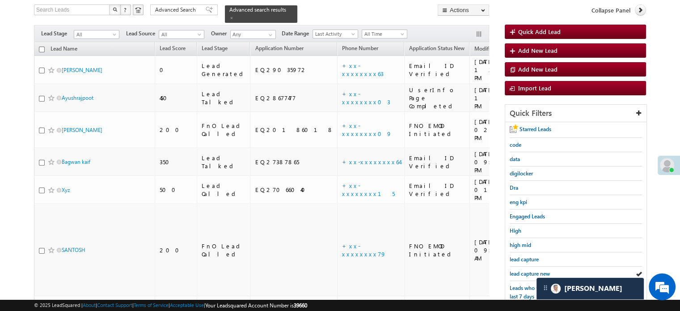
scroll to position [192, 0]
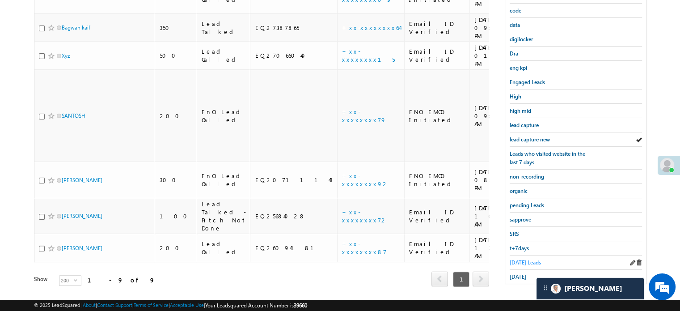
click at [518, 259] on span "[DATE] Leads" at bounding box center [525, 262] width 31 height 7
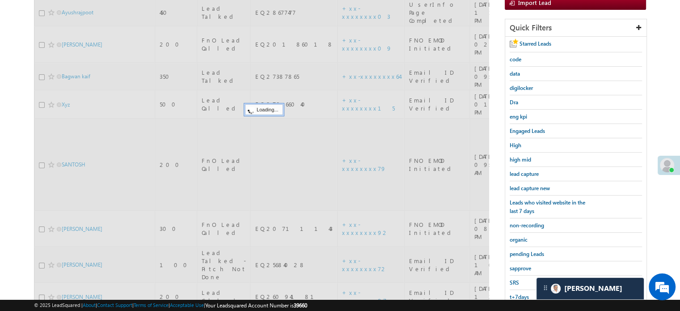
scroll to position [58, 0]
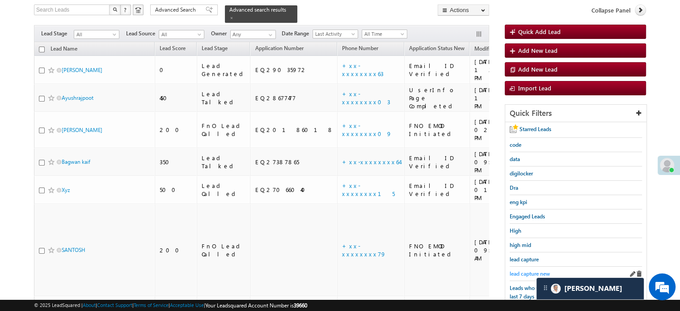
click at [525, 270] on span "lead capture new" at bounding box center [530, 273] width 40 height 7
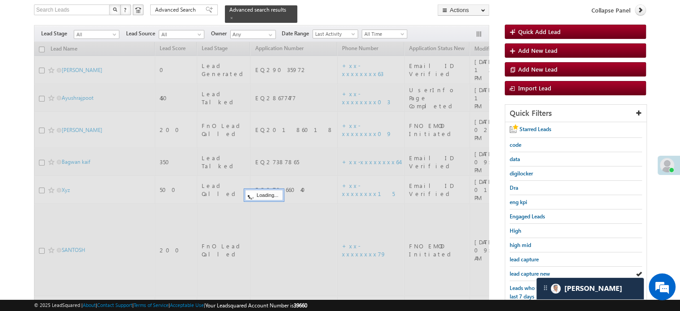
click at [525, 270] on span "lead capture new" at bounding box center [530, 273] width 40 height 7
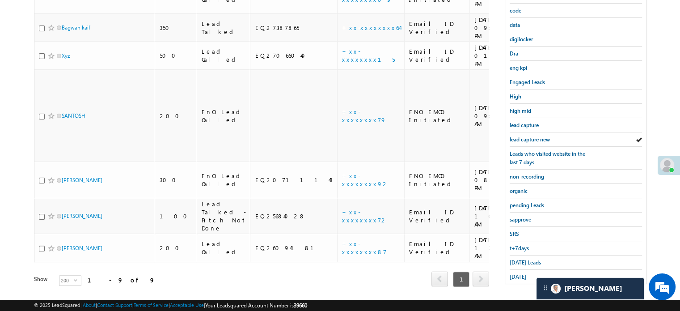
click at [525, 270] on div "[DATE]" at bounding box center [576, 277] width 132 height 14
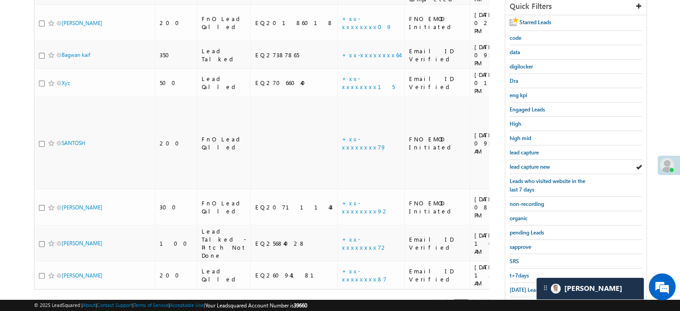
scroll to position [192, 0]
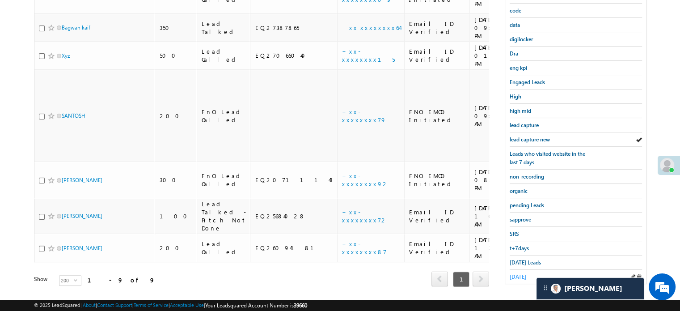
click at [522, 274] on span "[DATE]" at bounding box center [518, 276] width 17 height 7
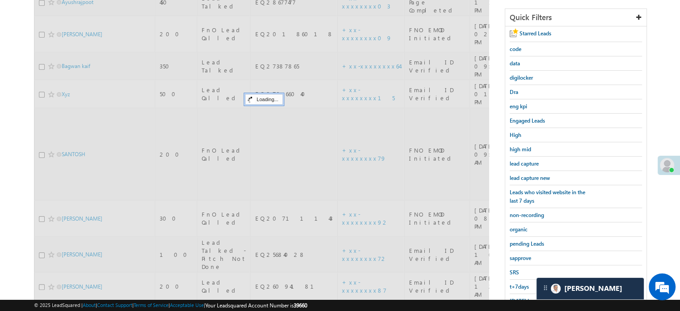
scroll to position [102, 0]
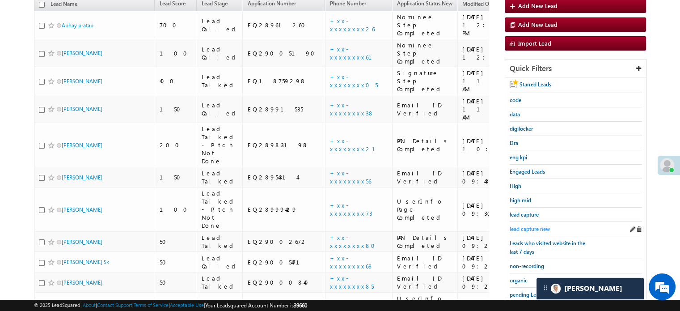
click at [536, 228] on span "lead capture new" at bounding box center [530, 228] width 40 height 7
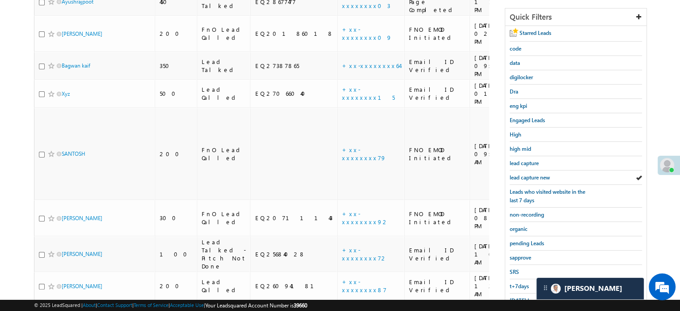
scroll to position [192, 0]
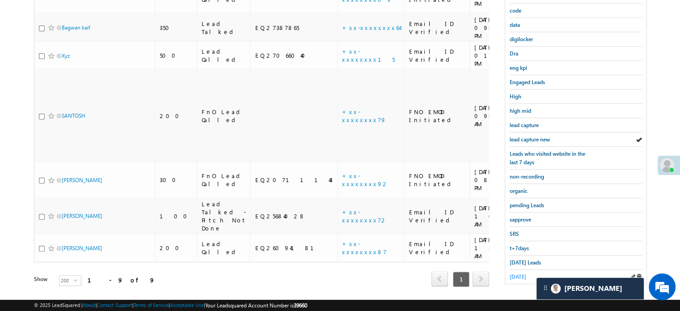
click at [526, 272] on link "[DATE]" at bounding box center [518, 276] width 17 height 8
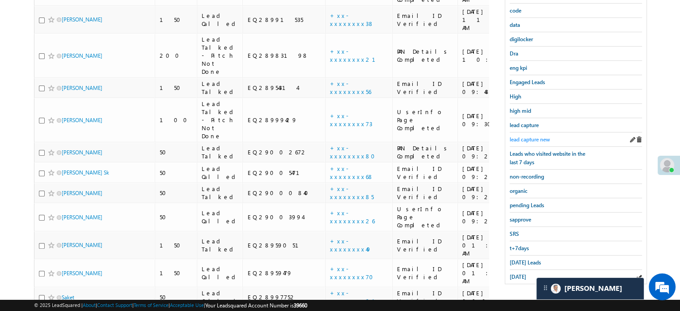
click at [538, 136] on span "lead capture new" at bounding box center [530, 139] width 40 height 7
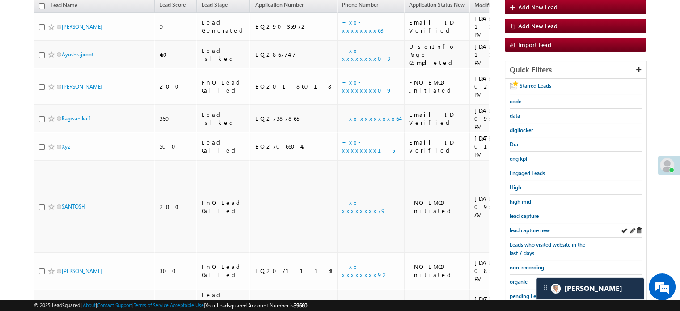
scroll to position [102, 0]
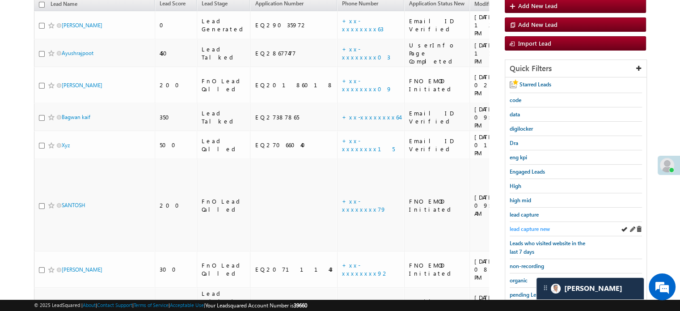
click at [533, 227] on span "lead capture new" at bounding box center [530, 228] width 40 height 7
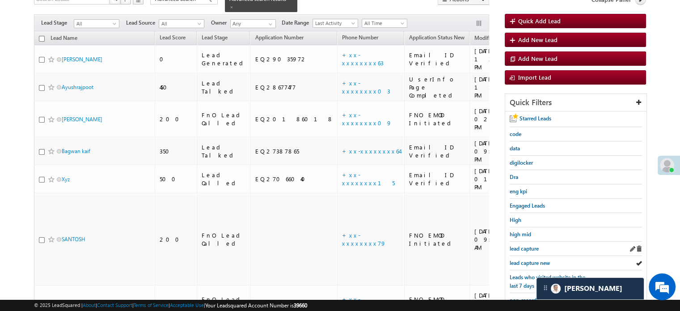
scroll to position [134, 0]
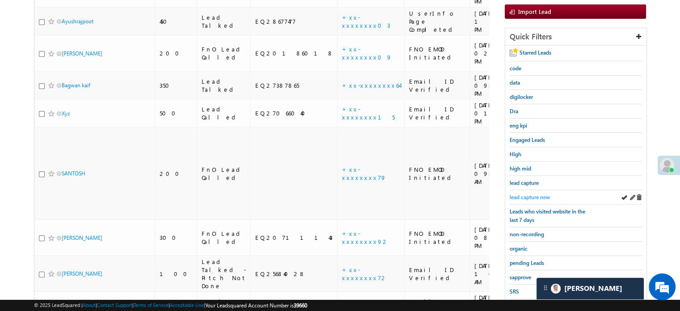
click at [537, 196] on span "lead capture new" at bounding box center [530, 197] width 40 height 7
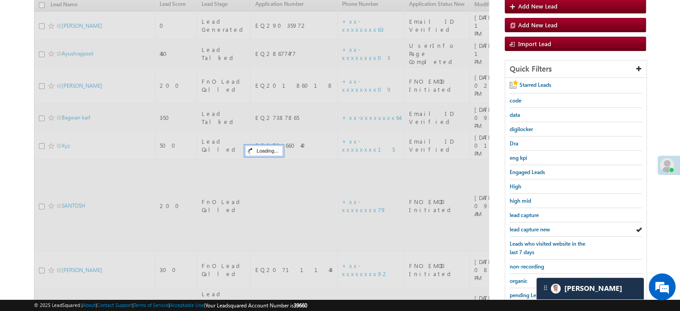
scroll to position [45, 0]
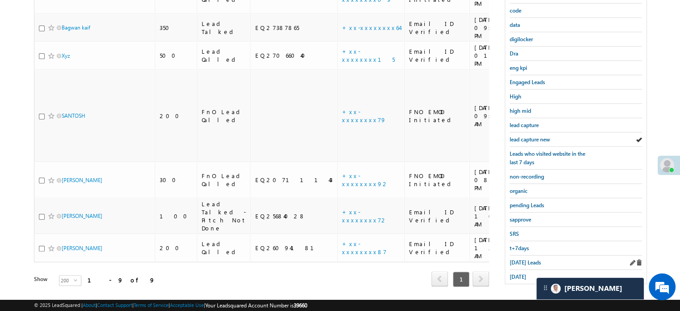
click at [515, 255] on div "[DATE] Leads" at bounding box center [576, 262] width 132 height 14
click at [515, 262] on link "[DATE] Leads" at bounding box center [525, 262] width 31 height 8
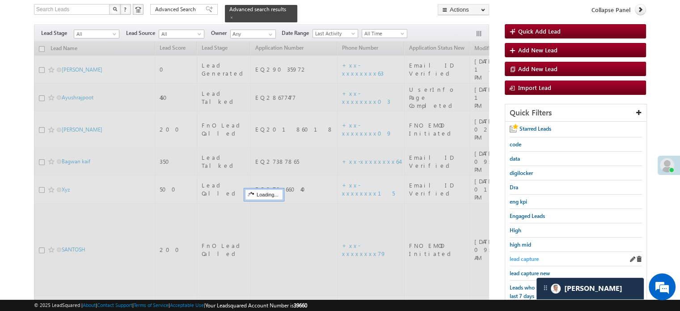
scroll to position [58, 0]
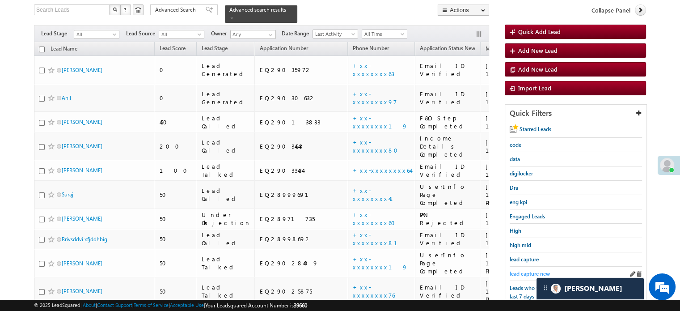
click at [524, 270] on span "lead capture new" at bounding box center [530, 273] width 40 height 7
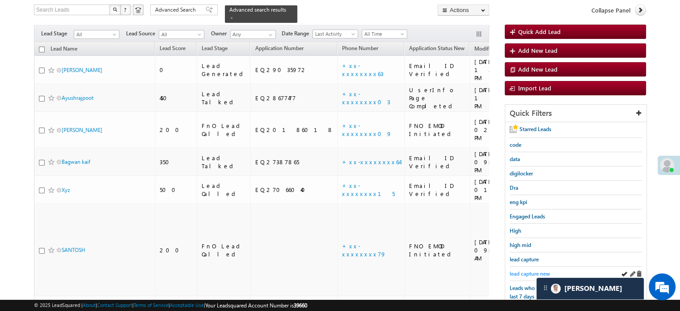
click at [527, 270] on span "lead capture new" at bounding box center [530, 273] width 40 height 7
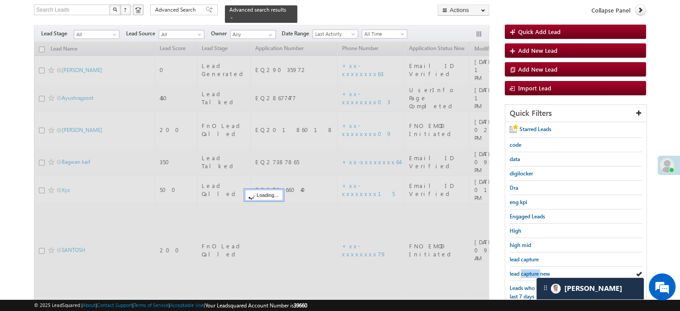
click at [527, 270] on span "lead capture new" at bounding box center [530, 273] width 40 height 7
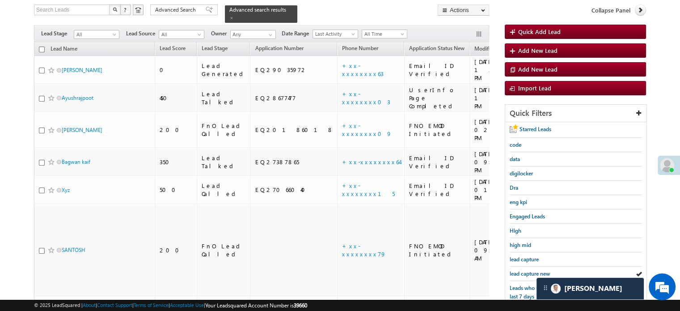
click at [527, 270] on span "lead capture new" at bounding box center [530, 273] width 40 height 7
click at [524, 273] on span "lead capture new" at bounding box center [530, 273] width 40 height 7
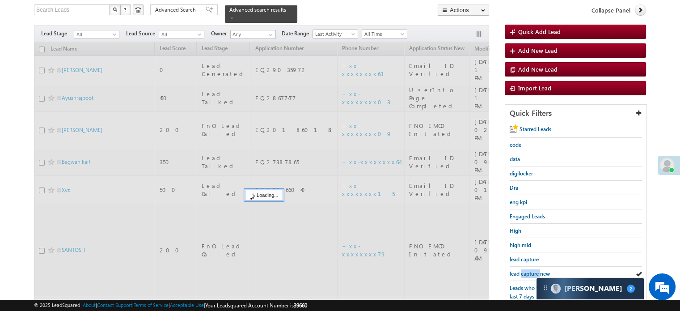
click at [524, 273] on span "lead capture new" at bounding box center [530, 273] width 40 height 7
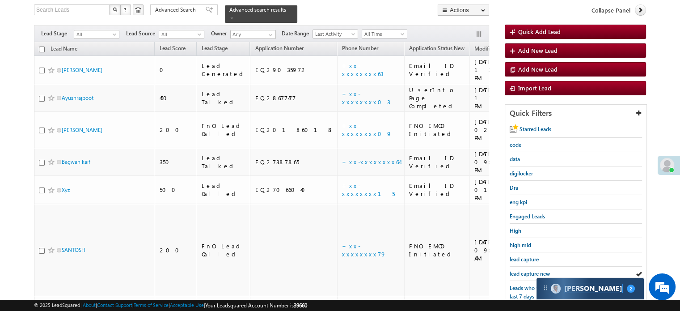
click at [569, 292] on div "Carter 2" at bounding box center [589, 288] width 107 height 21
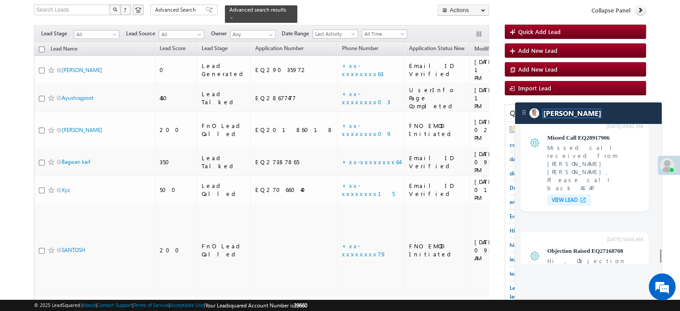
scroll to position [3585, 0]
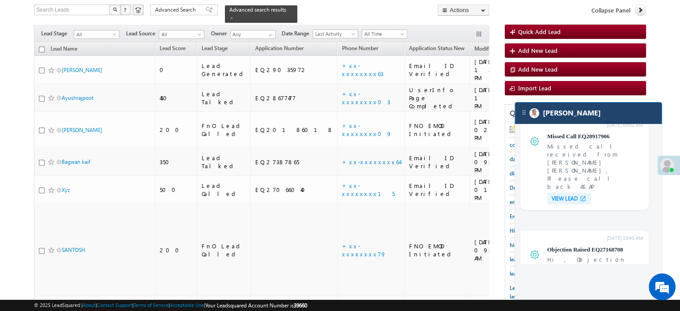
click at [585, 117] on div "[PERSON_NAME]" at bounding box center [588, 112] width 147 height 21
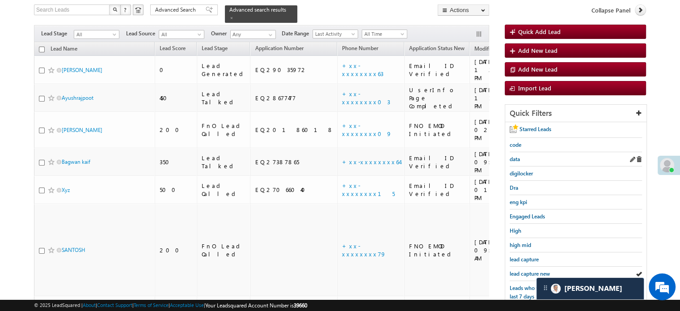
scroll to position [3636, 0]
click at [517, 241] on span "high mid" at bounding box center [520, 244] width 21 height 7
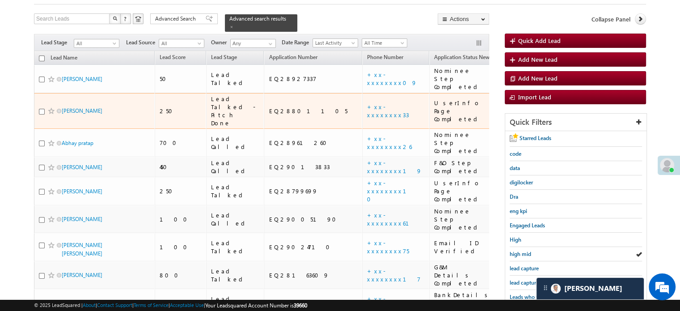
scroll to position [0, 0]
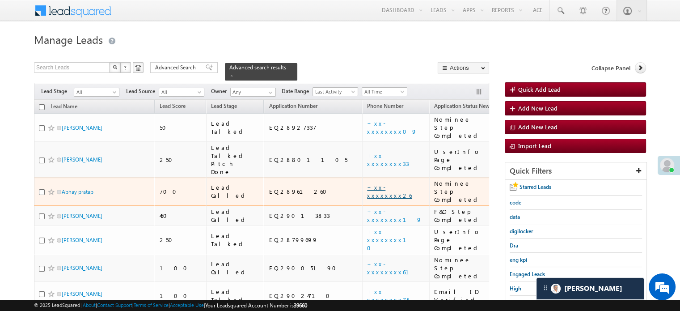
click at [367, 183] on link "+xx-xxxxxxxx26" at bounding box center [389, 191] width 45 height 16
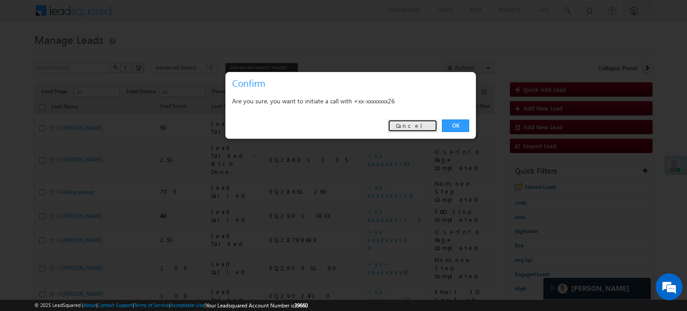
click at [433, 127] on link "Cancel" at bounding box center [413, 125] width 50 height 13
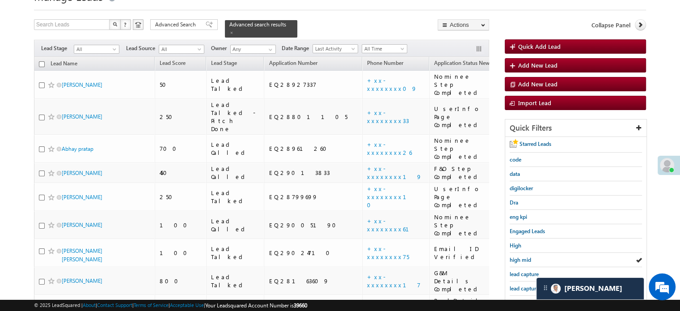
scroll to position [89, 0]
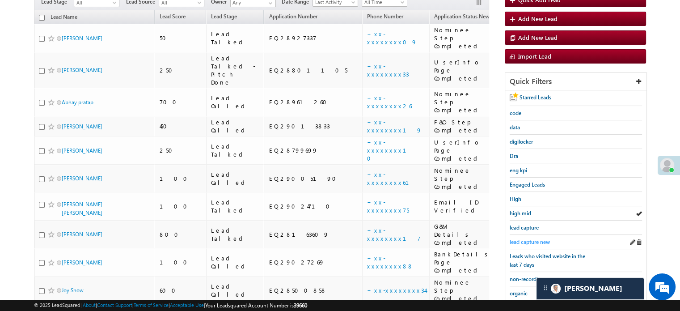
click at [541, 238] on span "lead capture new" at bounding box center [530, 241] width 40 height 7
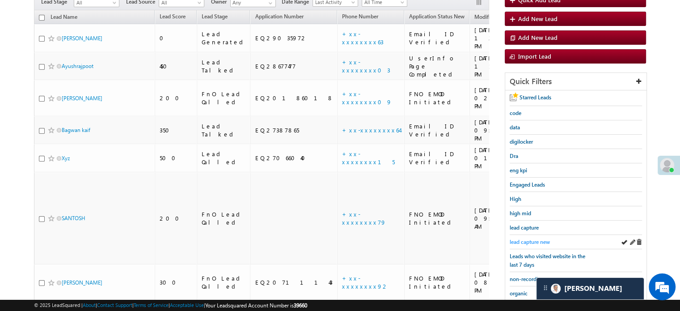
click at [546, 238] on span "lead capture new" at bounding box center [530, 241] width 40 height 7
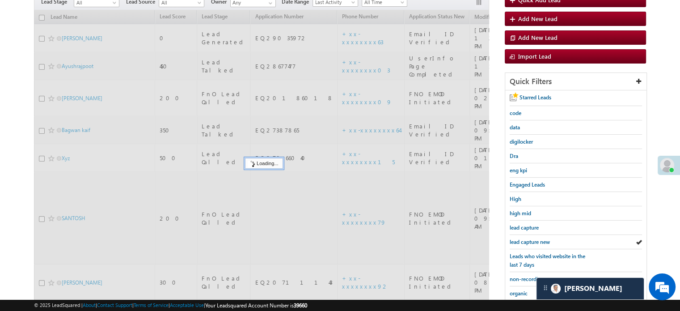
click at [542, 238] on span "lead capture new" at bounding box center [530, 241] width 40 height 7
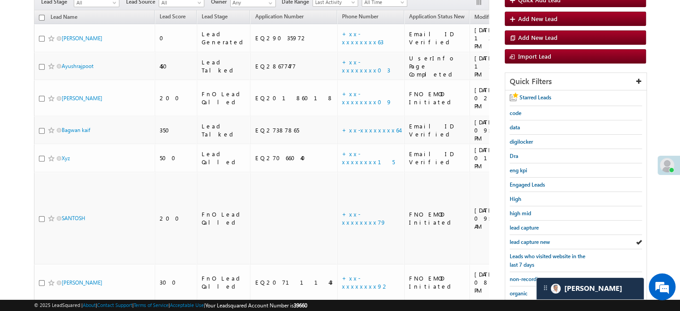
click at [542, 238] on span "lead capture new" at bounding box center [530, 241] width 40 height 7
click at [527, 238] on span "lead capture new" at bounding box center [530, 241] width 40 height 7
click at [517, 239] on span "lead capture new" at bounding box center [530, 241] width 40 height 7
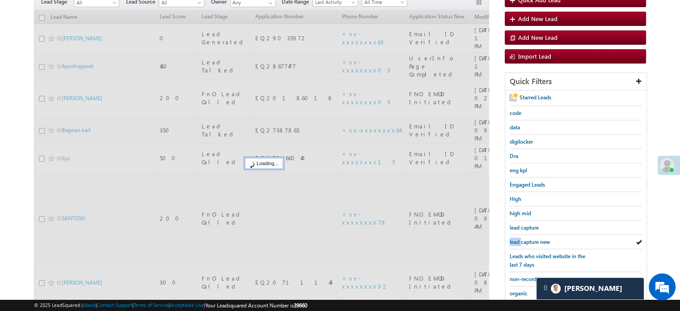
click at [517, 239] on span "lead capture new" at bounding box center [530, 241] width 40 height 7
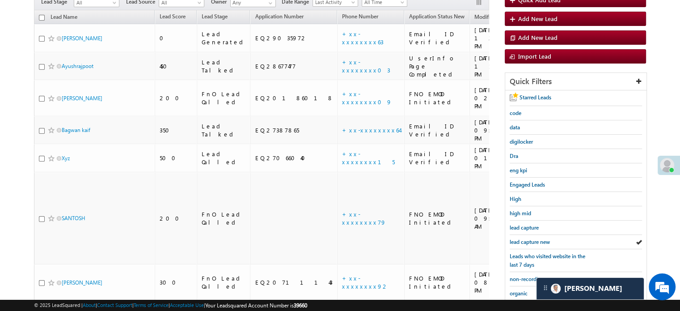
click at [517, 239] on span "lead capture new" at bounding box center [530, 241] width 40 height 7
click at [535, 238] on span "lead capture new" at bounding box center [530, 241] width 40 height 7
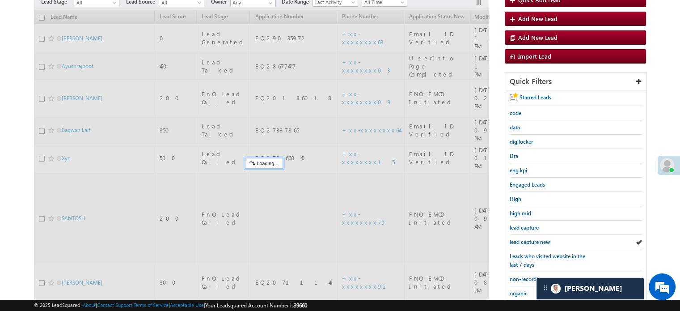
click at [535, 238] on span "lead capture new" at bounding box center [530, 241] width 40 height 7
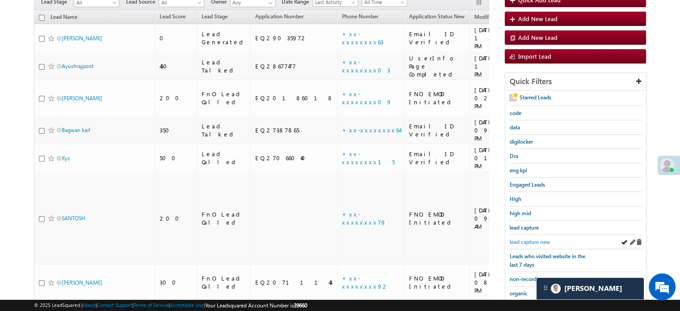
click at [545, 239] on span "lead capture new" at bounding box center [530, 241] width 40 height 7
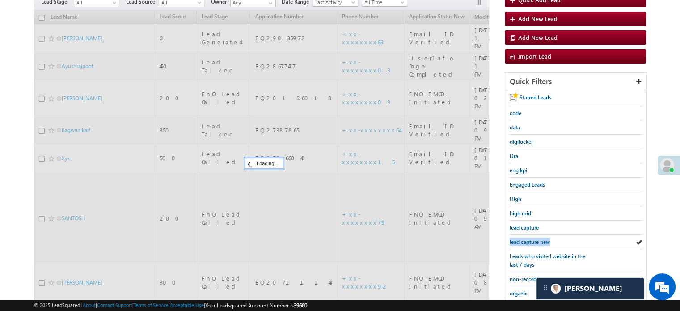
click at [545, 239] on span "lead capture new" at bounding box center [530, 241] width 40 height 7
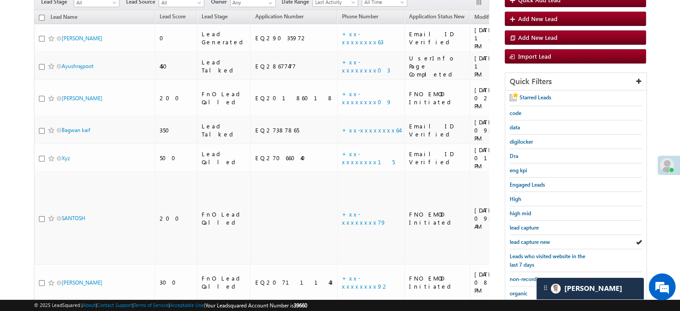
click at [545, 239] on span "lead capture new" at bounding box center [530, 241] width 40 height 7
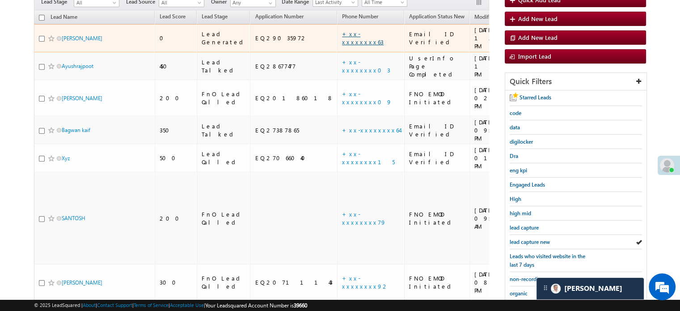
click at [342, 30] on link "+xx-xxxxxxxx63" at bounding box center [363, 38] width 42 height 16
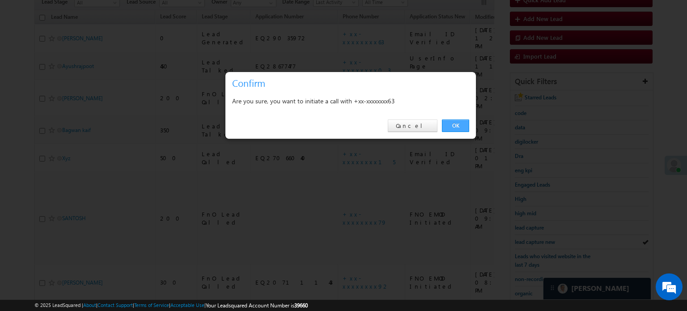
click at [446, 124] on link "OK" at bounding box center [455, 125] width 27 height 13
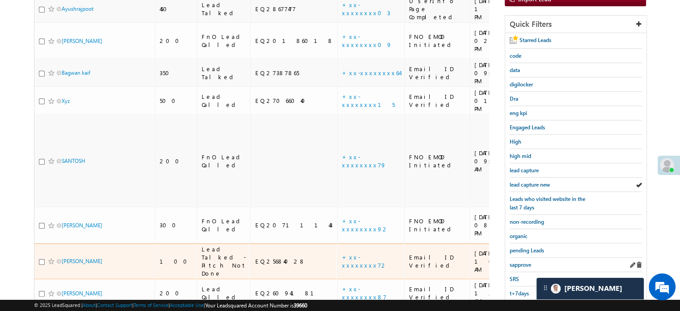
scroll to position [192, 0]
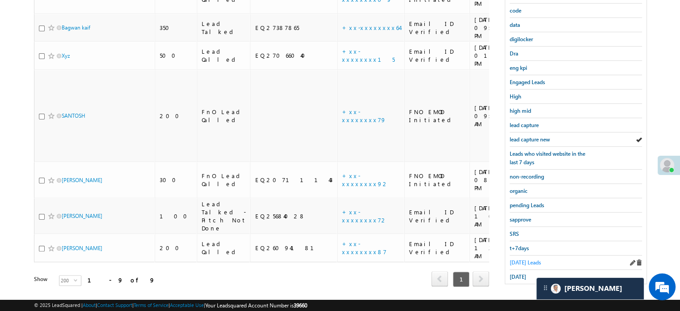
click at [517, 258] on link "Today's Leads" at bounding box center [525, 262] width 31 height 8
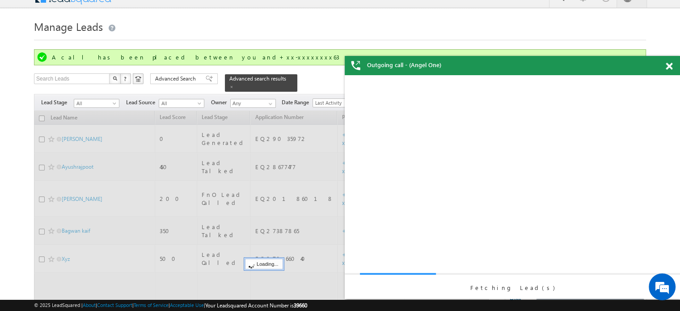
scroll to position [0, 0]
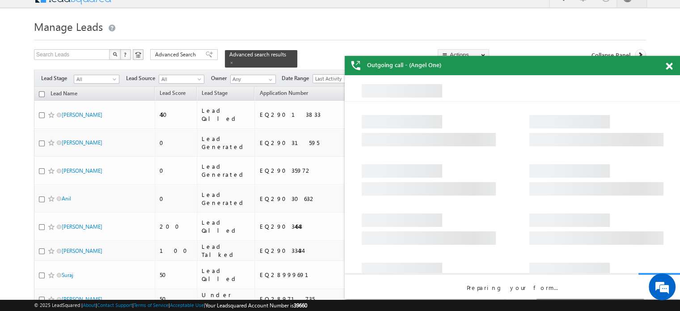
click at [665, 73] on div "Outgoing call - (Angel One)" at bounding box center [512, 65] width 335 height 19
click at [669, 63] on span at bounding box center [669, 67] width 7 height 8
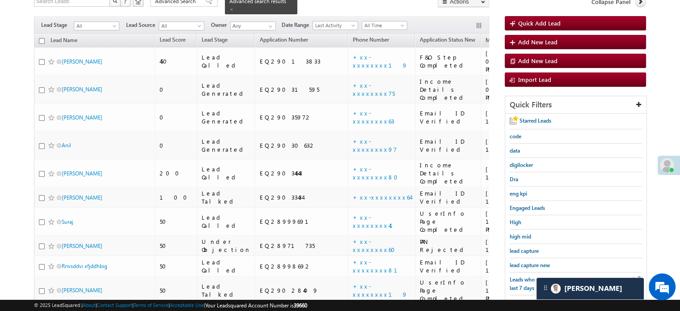
scroll to position [147, 0]
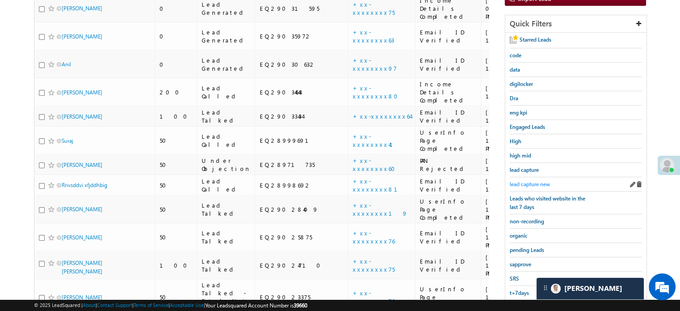
click at [517, 182] on span "lead capture new" at bounding box center [530, 184] width 40 height 7
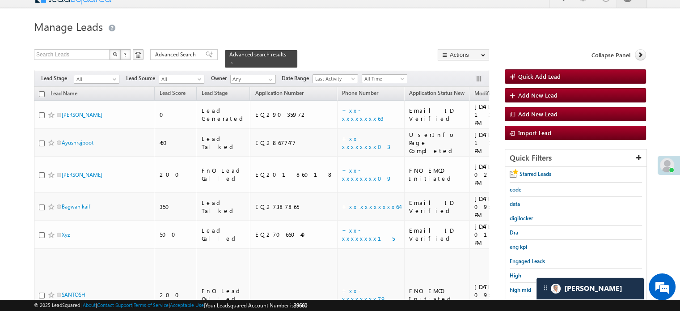
scroll to position [192, 0]
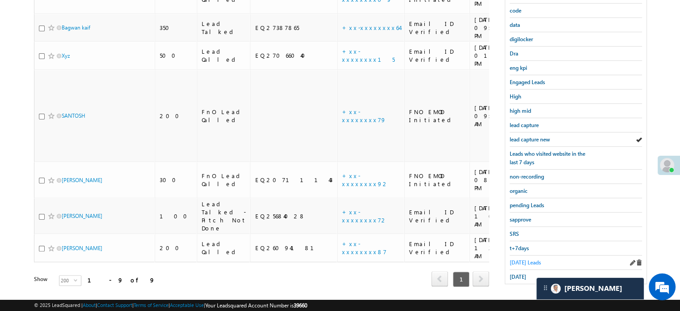
click at [522, 259] on span "Today's Leads" at bounding box center [525, 262] width 31 height 7
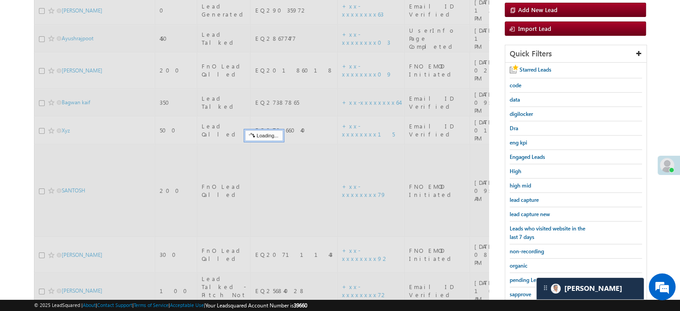
scroll to position [0, 0]
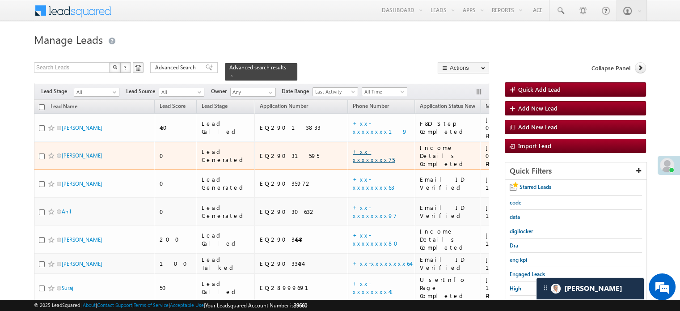
click at [353, 148] on link "+xx-xxxxxxxx75" at bounding box center [374, 156] width 42 height 16
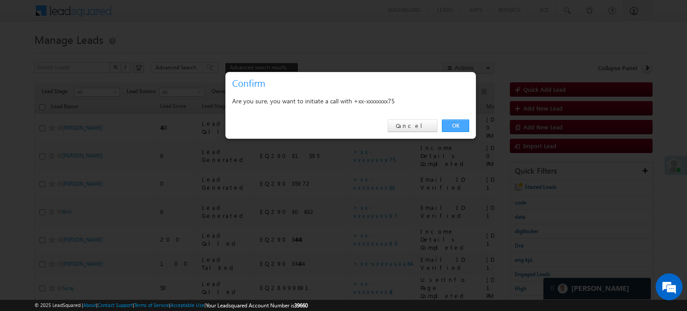
click at [459, 125] on link "OK" at bounding box center [455, 125] width 27 height 13
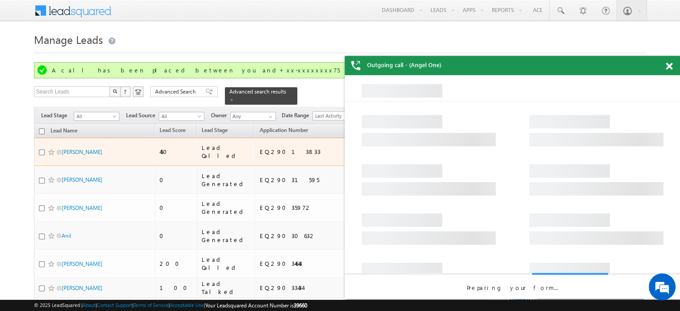
drag, startPoint x: 62, startPoint y: 139, endPoint x: 55, endPoint y: 163, distance: 24.5
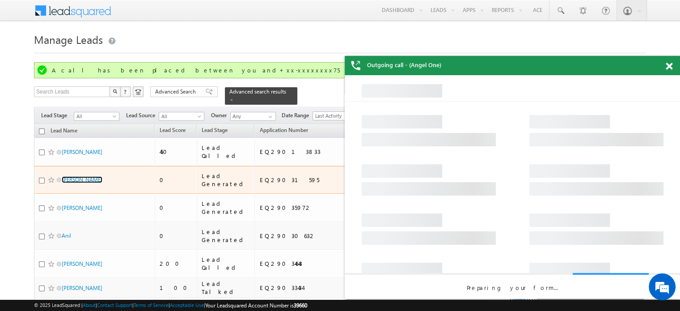
drag, startPoint x: 55, startPoint y: 163, endPoint x: 72, endPoint y: 166, distance: 16.4
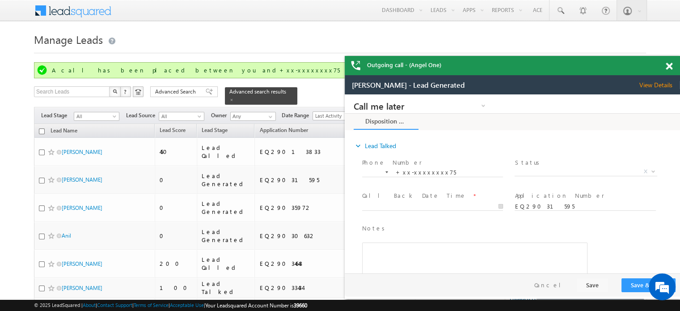
scroll to position [4312, 0]
click at [672, 62] on div at bounding box center [674, 64] width 12 height 17
click at [667, 67] on span at bounding box center [669, 67] width 7 height 8
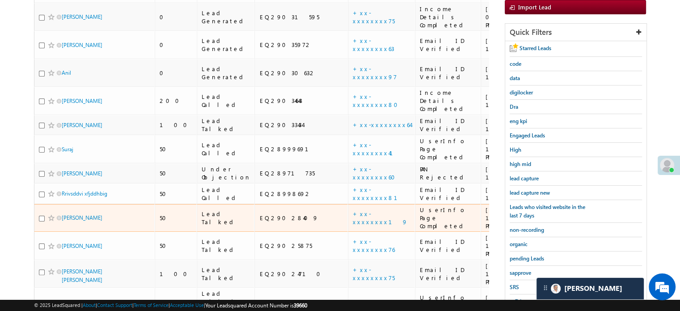
scroll to position [179, 0]
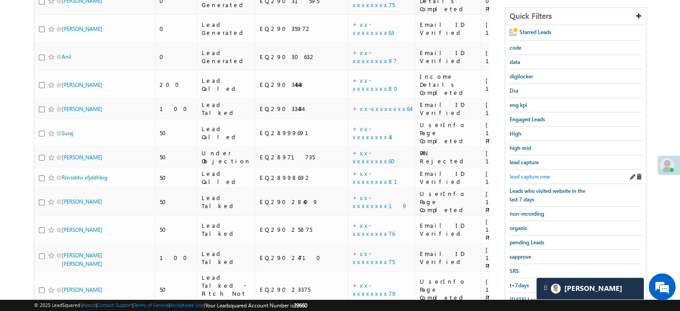
click at [538, 173] on span "lead capture new" at bounding box center [530, 176] width 40 height 7
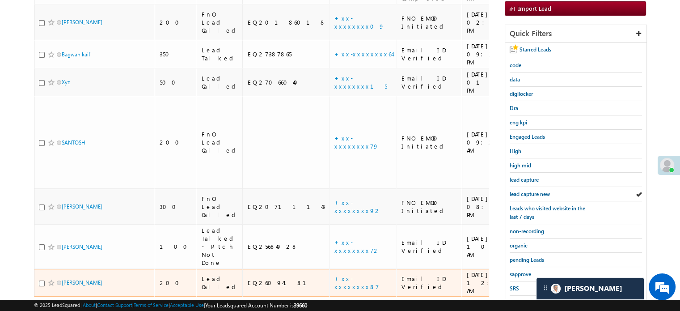
scroll to position [192, 0]
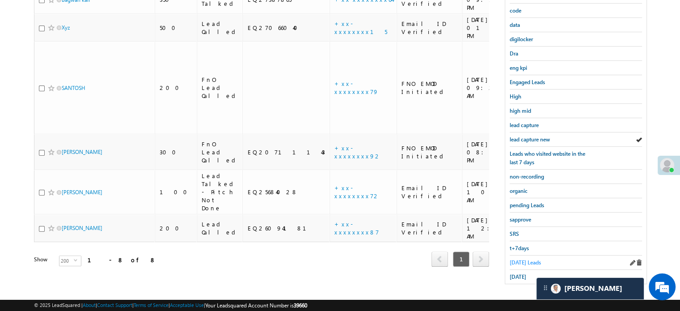
click at [523, 259] on span "Today's Leads" at bounding box center [525, 262] width 31 height 7
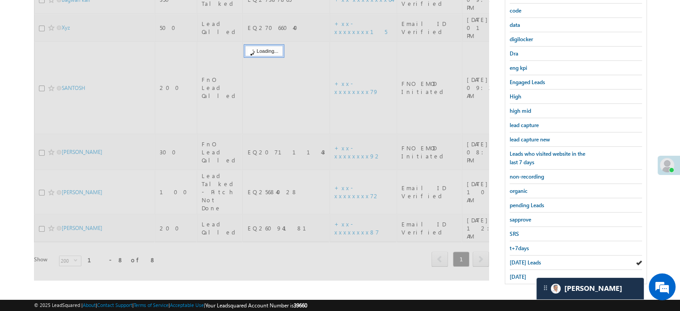
scroll to position [58, 0]
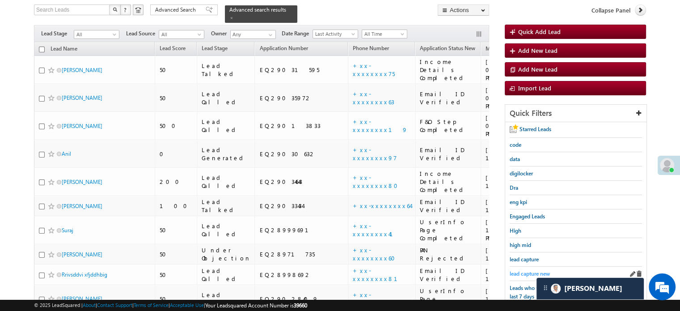
click at [521, 270] on span "lead capture new" at bounding box center [530, 273] width 40 height 7
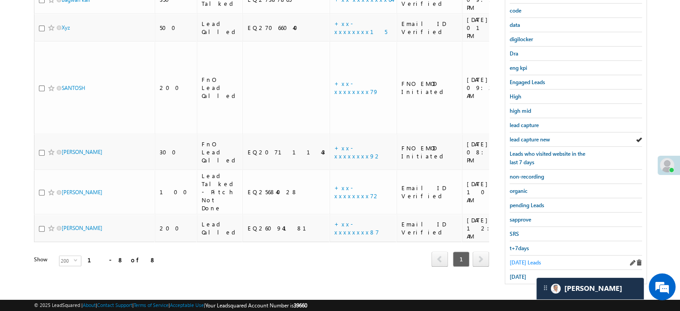
click at [522, 259] on span "Today's Leads" at bounding box center [525, 262] width 31 height 7
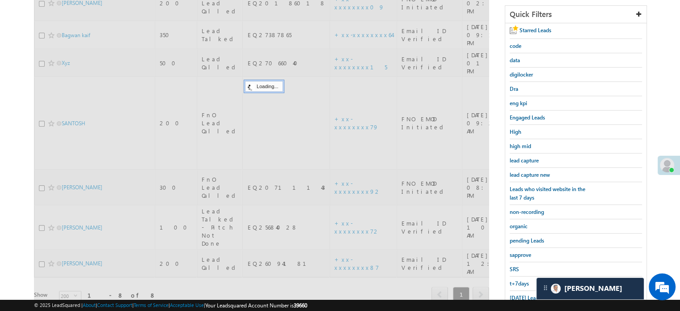
scroll to position [102, 0]
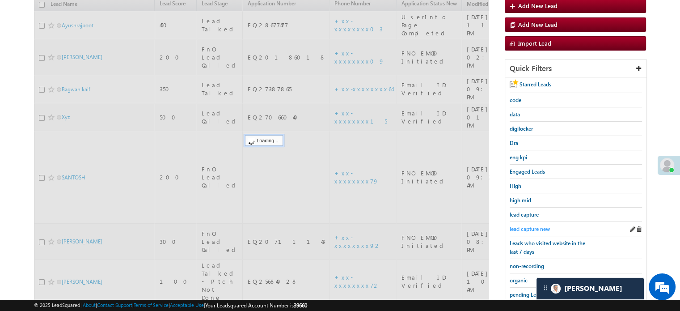
click at [525, 229] on span "lead capture new" at bounding box center [530, 228] width 40 height 7
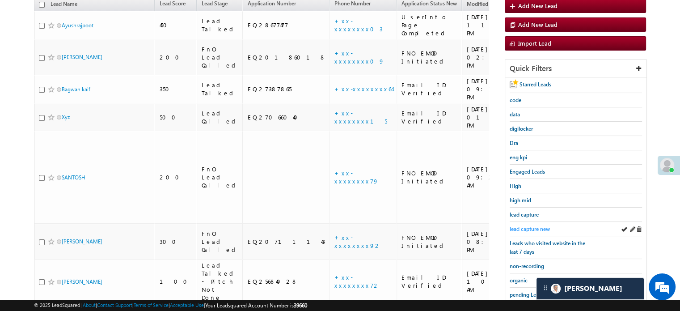
click at [526, 227] on span "lead capture new" at bounding box center [530, 228] width 40 height 7
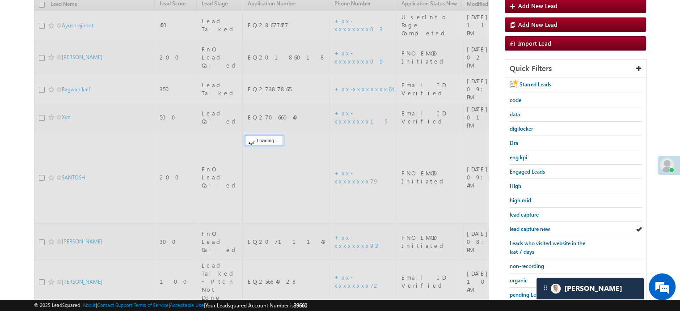
scroll to position [13, 0]
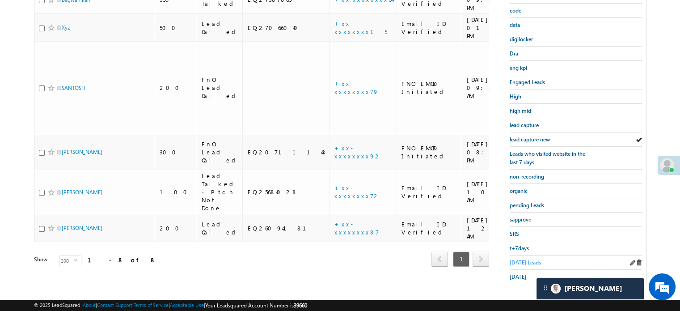
click at [521, 259] on span "Today's Leads" at bounding box center [525, 262] width 31 height 7
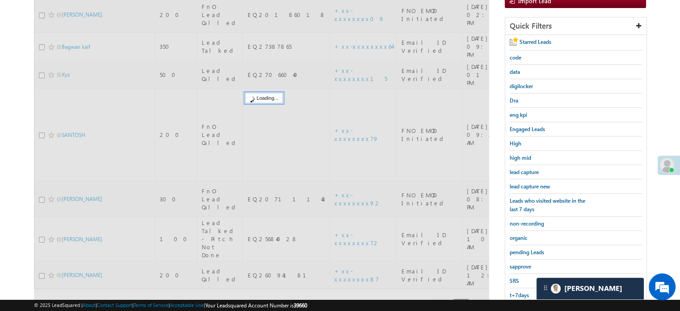
scroll to position [58, 0]
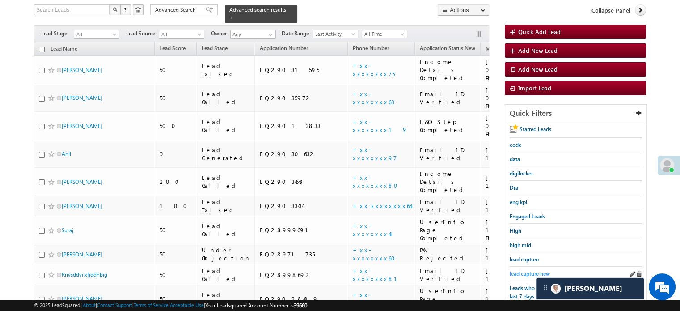
click at [525, 270] on span "lead capture new" at bounding box center [530, 273] width 40 height 7
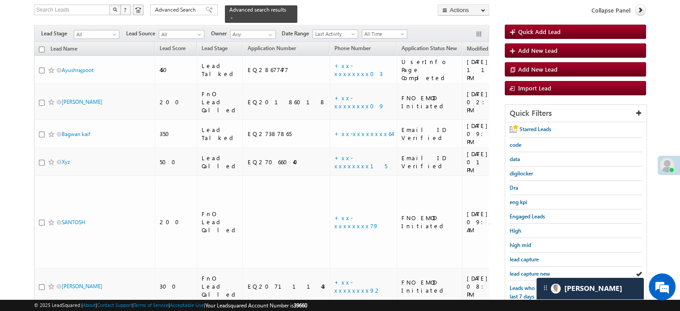
click at [525, 270] on span "lead capture new" at bounding box center [530, 273] width 40 height 7
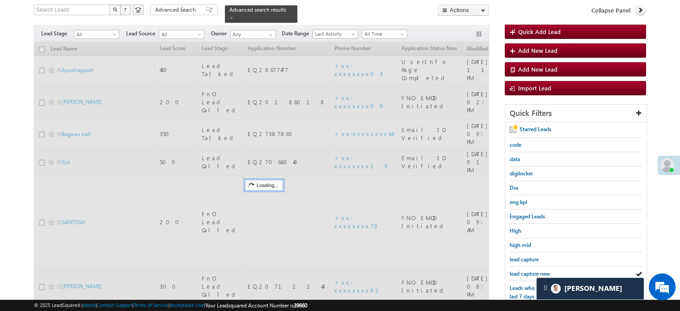
scroll to position [192, 0]
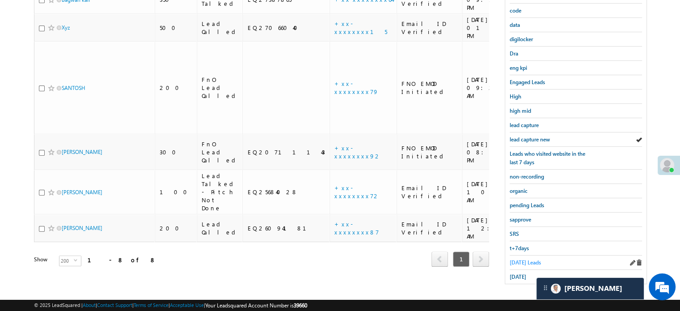
click at [519, 259] on span "Today's Leads" at bounding box center [525, 262] width 31 height 7
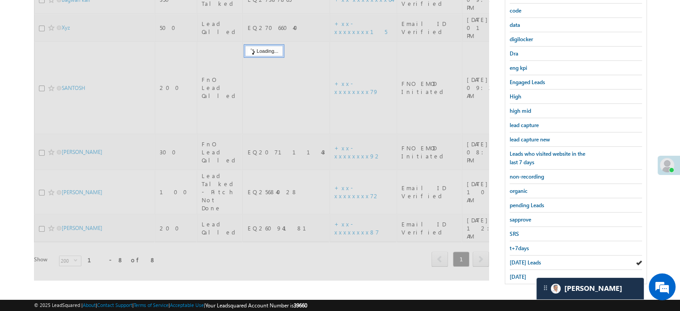
scroll to position [102, 0]
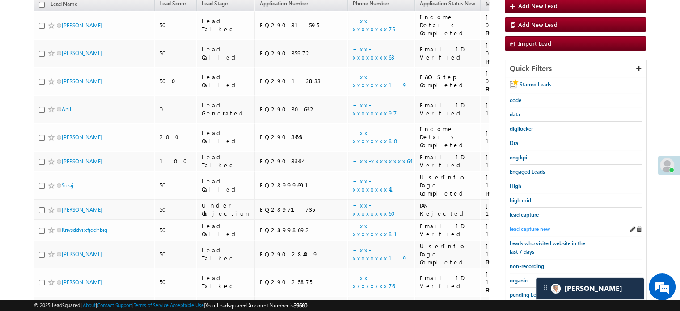
click at [526, 227] on span "lead capture new" at bounding box center [530, 228] width 40 height 7
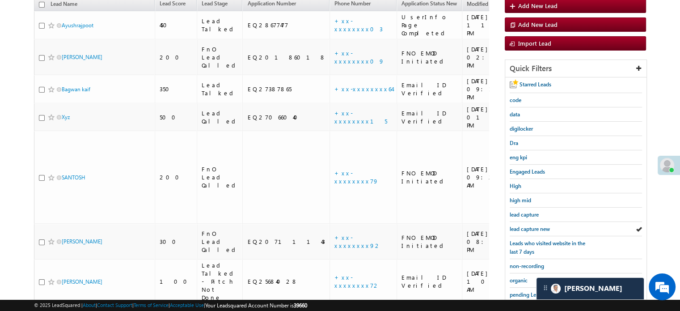
click at [526, 227] on span "lead capture new" at bounding box center [530, 228] width 40 height 7
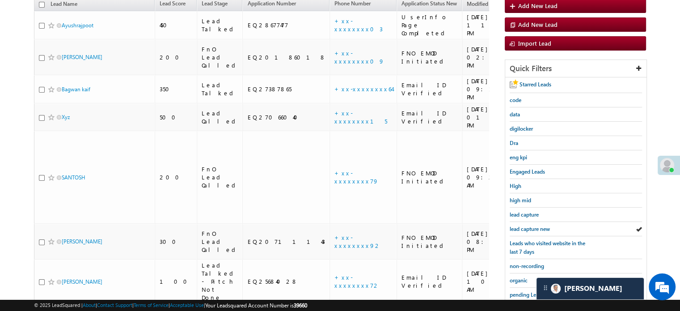
click at [526, 227] on span "lead capture new" at bounding box center [530, 228] width 40 height 7
click at [533, 225] on span "lead capture new" at bounding box center [530, 228] width 40 height 7
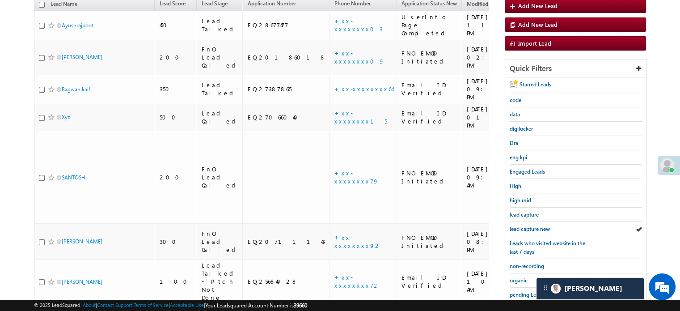
click at [533, 225] on span "lead capture new" at bounding box center [530, 228] width 40 height 7
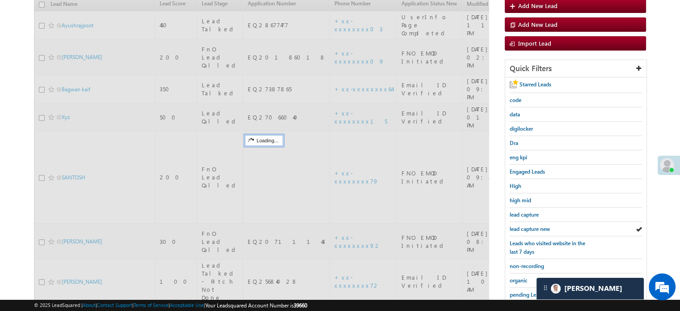
click at [533, 225] on span "lead capture new" at bounding box center [530, 228] width 40 height 7
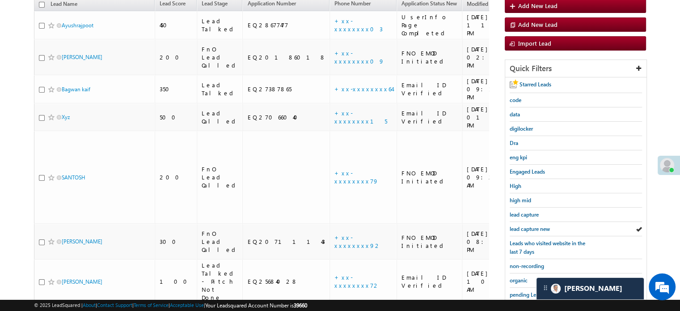
click at [533, 225] on span "lead capture new" at bounding box center [530, 228] width 40 height 7
click at [531, 228] on span "lead capture new" at bounding box center [530, 228] width 40 height 7
click at [529, 225] on span "lead capture new" at bounding box center [530, 228] width 40 height 7
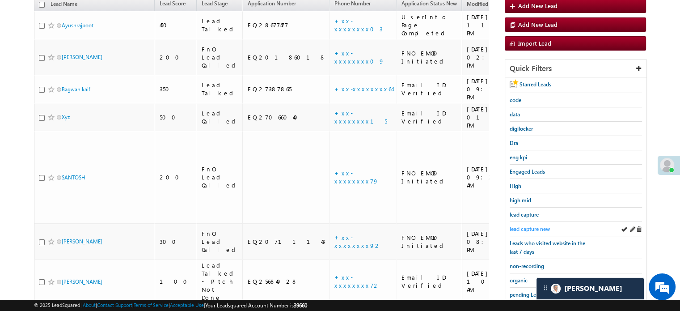
click at [538, 225] on span "lead capture new" at bounding box center [530, 228] width 40 height 7
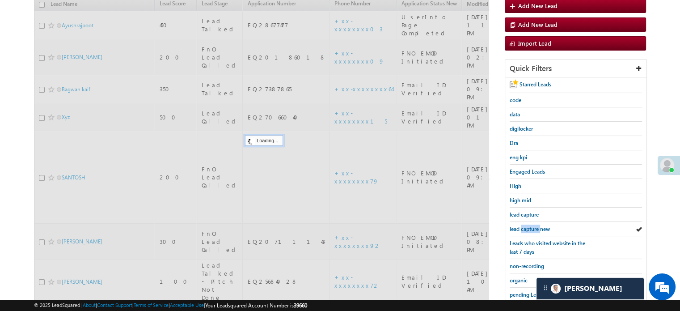
click at [538, 225] on span "lead capture new" at bounding box center [530, 228] width 40 height 7
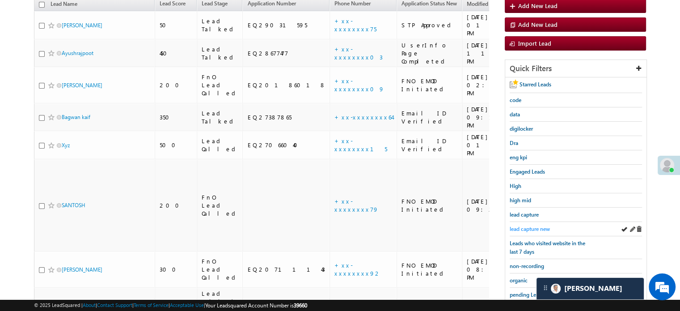
drag, startPoint x: 506, startPoint y: 224, endPoint x: 511, endPoint y: 224, distance: 4.9
click at [506, 224] on div "Starred Leads code data digilocker Dra eng kpi Engaged Leads High high mid lead…" at bounding box center [575, 224] width 141 height 295
click at [515, 225] on span "lead capture new" at bounding box center [530, 228] width 40 height 7
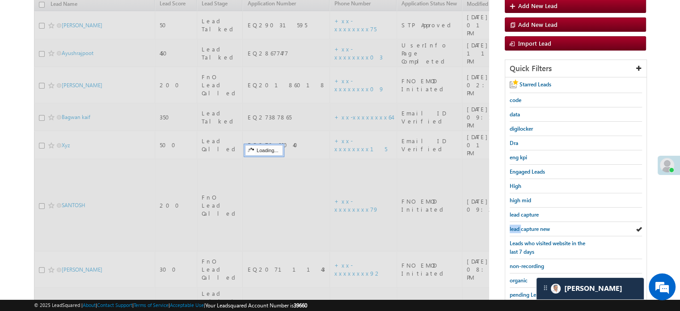
click at [515, 225] on span "lead capture new" at bounding box center [530, 228] width 40 height 7
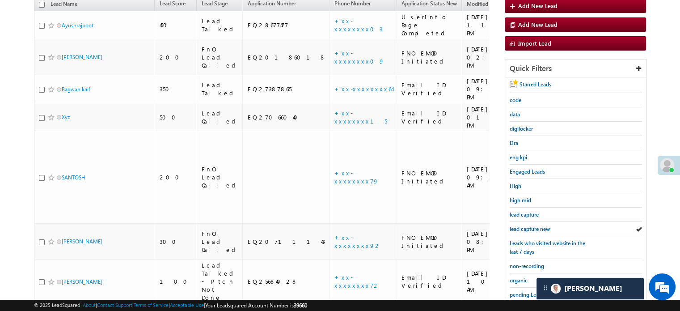
click at [515, 225] on span "lead capture new" at bounding box center [530, 228] width 40 height 7
click at [535, 225] on span "lead capture new" at bounding box center [530, 228] width 40 height 7
click at [531, 224] on link "lead capture new" at bounding box center [530, 228] width 40 height 8
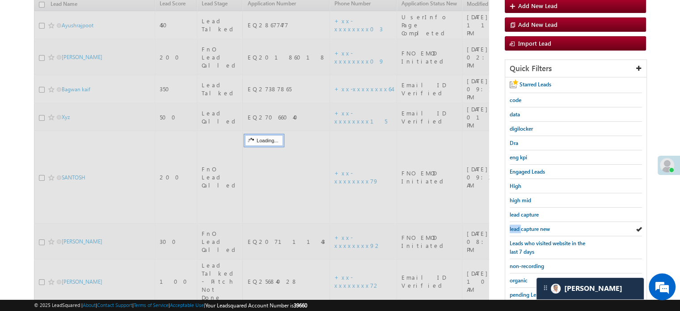
click at [531, 224] on link "lead capture new" at bounding box center [530, 228] width 40 height 8
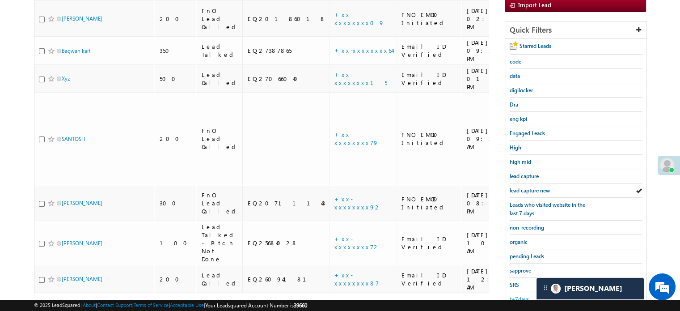
scroll to position [192, 0]
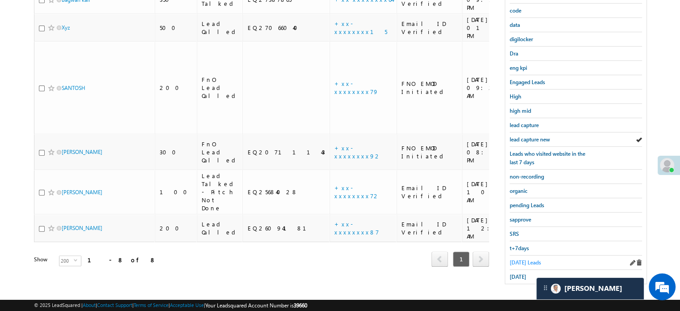
click at [515, 259] on span "Today's Leads" at bounding box center [525, 262] width 31 height 7
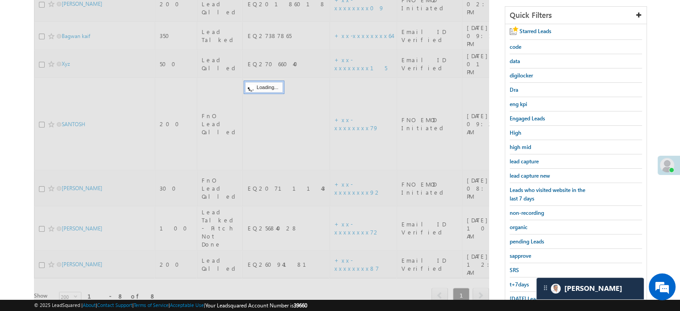
scroll to position [102, 0]
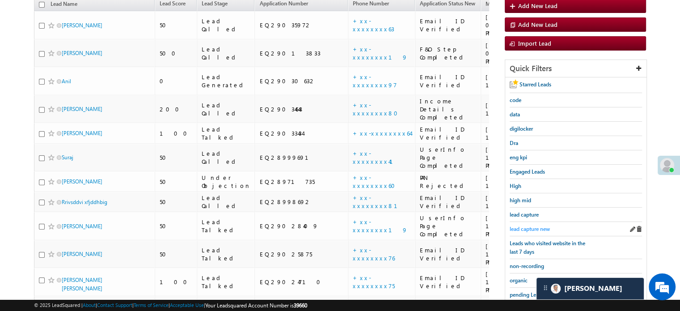
click at [535, 225] on span "lead capture new" at bounding box center [530, 228] width 40 height 7
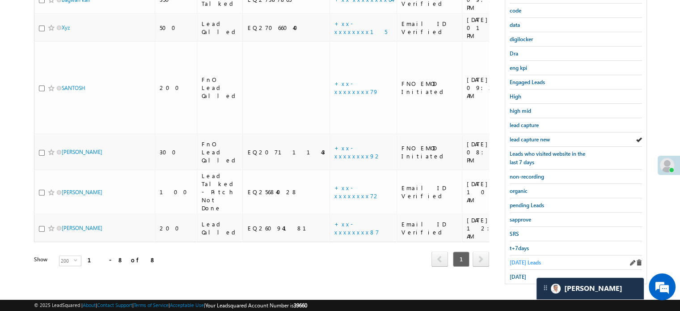
click at [523, 262] on span "Today's Leads" at bounding box center [525, 262] width 31 height 7
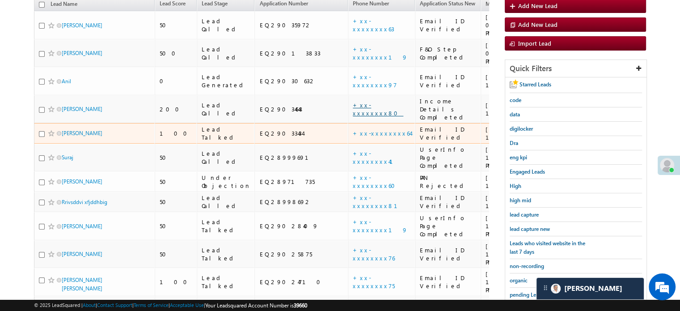
scroll to position [0, 0]
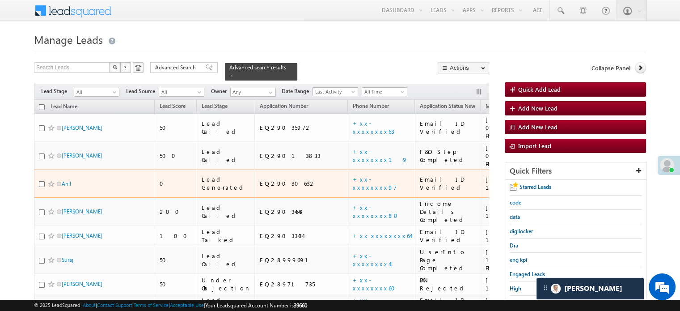
click at [348, 169] on td "+xx-xxxxxxxx97" at bounding box center [381, 183] width 67 height 28
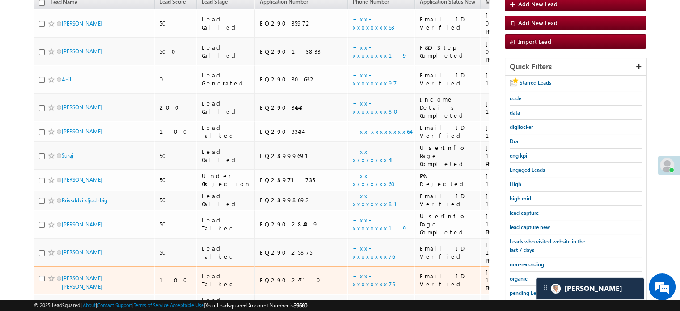
scroll to position [224, 0]
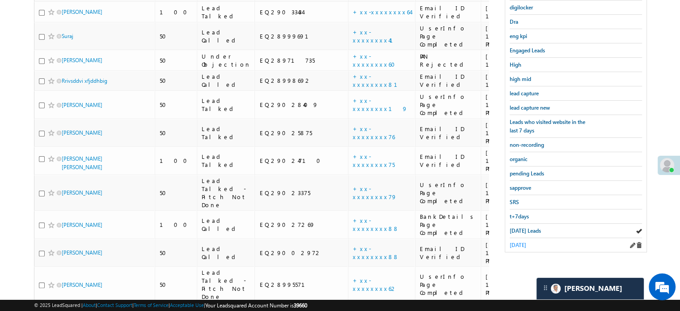
drag, startPoint x: 517, startPoint y: 235, endPoint x: 522, endPoint y: 241, distance: 7.6
click at [519, 238] on div "yesterday" at bounding box center [576, 245] width 132 height 14
click at [522, 242] on span "yesterday" at bounding box center [518, 244] width 17 height 7
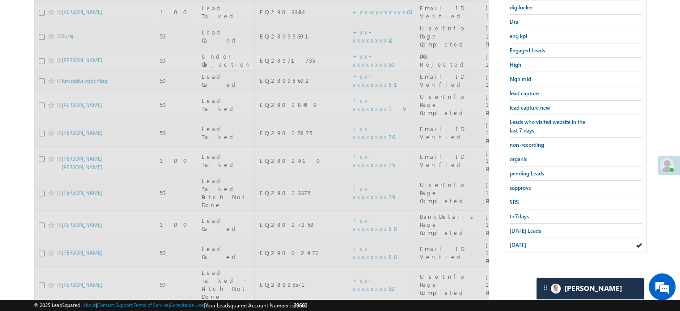
click at [522, 242] on span "yesterday" at bounding box center [518, 244] width 17 height 7
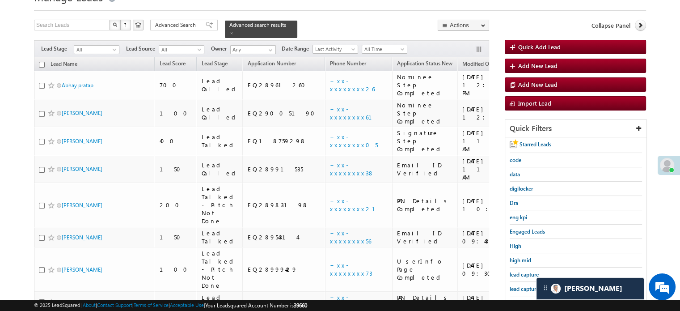
scroll to position [0, 0]
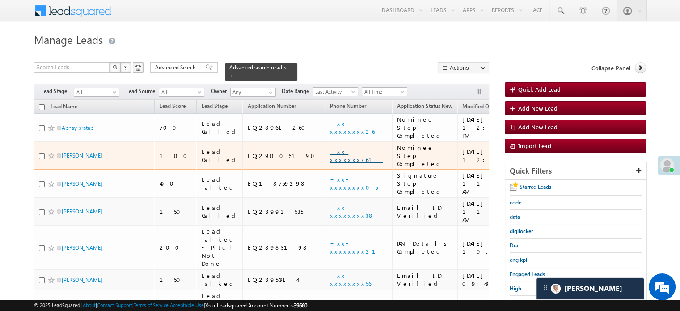
click at [330, 148] on link "+xx-xxxxxxxx61" at bounding box center [356, 156] width 53 height 16
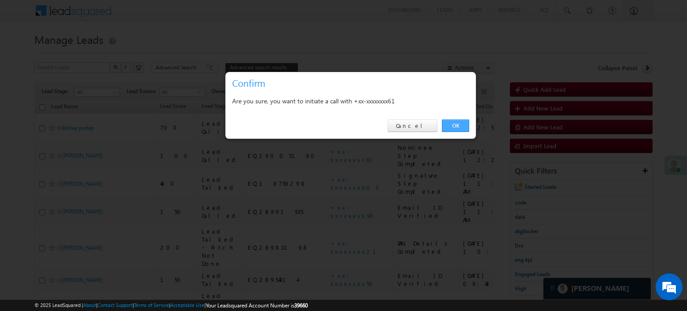
click at [459, 127] on link "OK" at bounding box center [455, 125] width 27 height 13
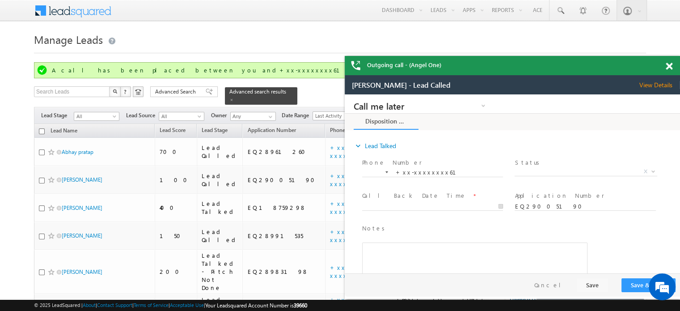
click at [666, 66] on span at bounding box center [669, 67] width 7 height 8
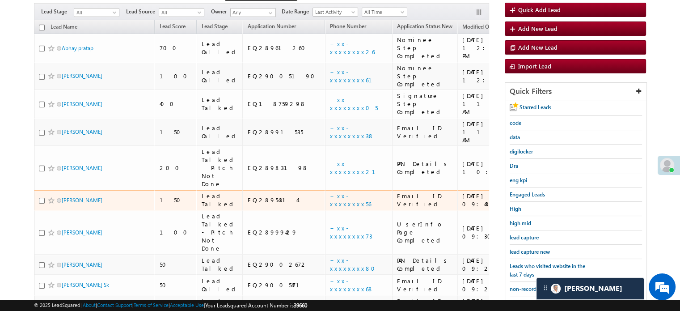
scroll to position [179, 0]
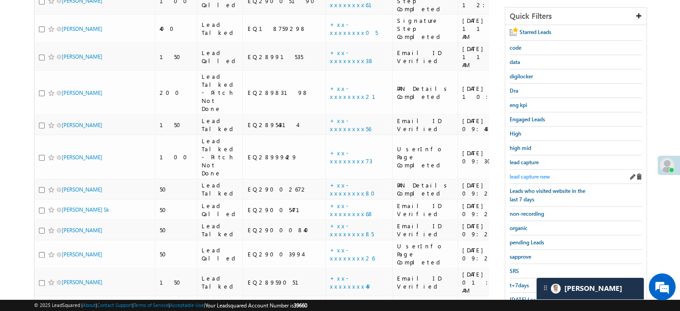
click at [534, 173] on span "lead capture new" at bounding box center [530, 176] width 40 height 7
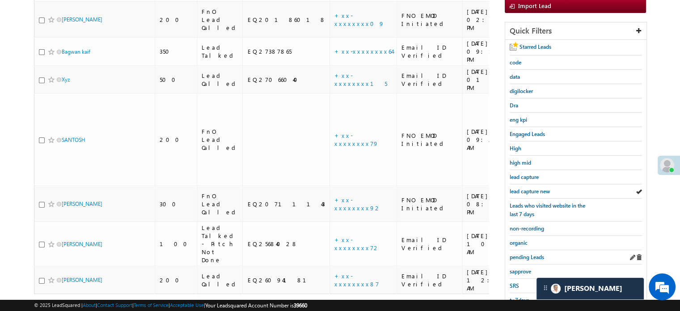
scroll to position [192, 0]
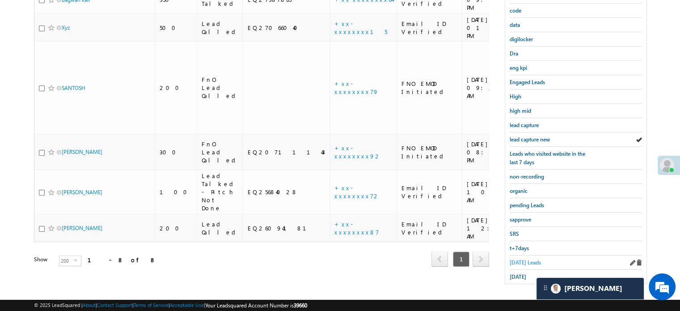
click at [523, 259] on span "Today's Leads" at bounding box center [525, 262] width 31 height 7
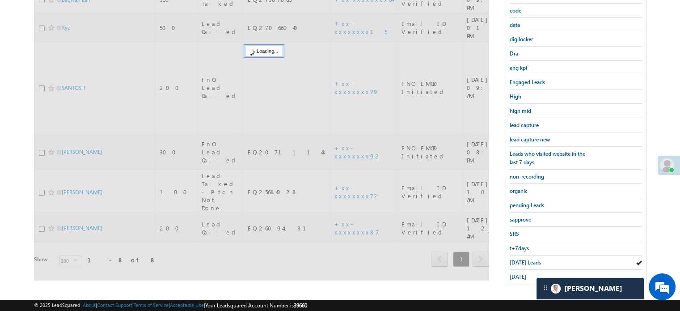
scroll to position [58, 0]
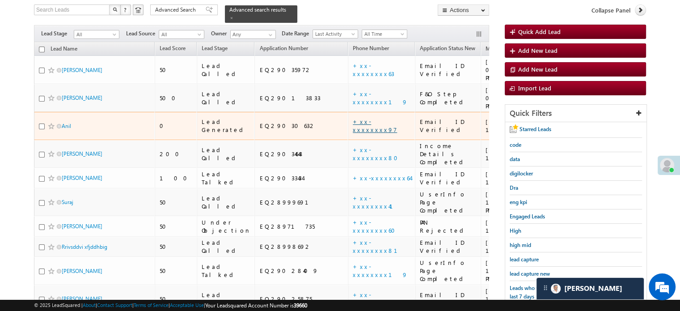
click at [353, 118] on link "+xx-xxxxxxxx97" at bounding box center [375, 126] width 44 height 16
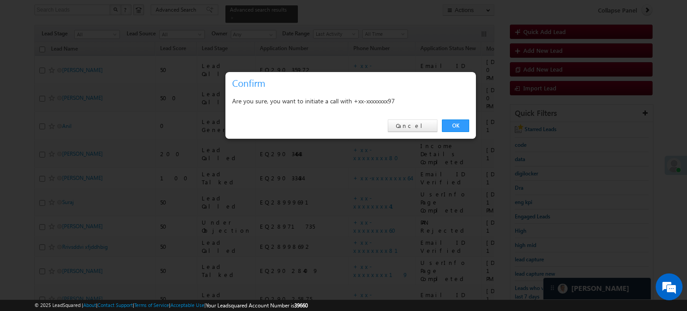
drag, startPoint x: 446, startPoint y: 127, endPoint x: 451, endPoint y: 60, distance: 67.7
click at [446, 127] on link "OK" at bounding box center [455, 125] width 27 height 13
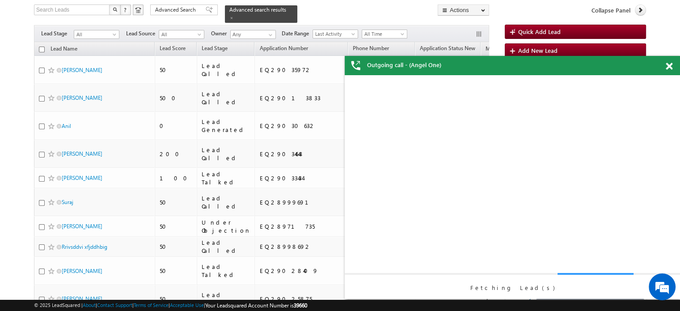
scroll to position [0, 0]
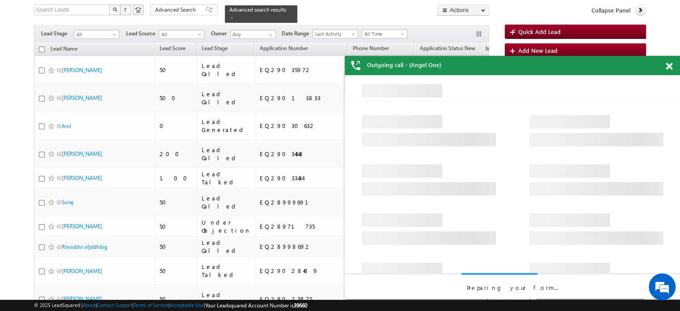
click at [666, 66] on span at bounding box center [669, 67] width 7 height 8
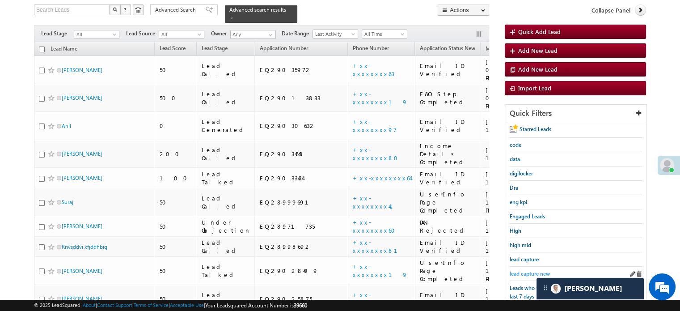
click at [526, 270] on span "lead capture new" at bounding box center [530, 273] width 40 height 7
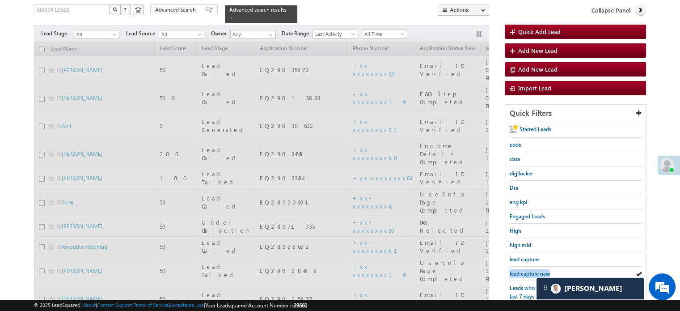
click at [526, 270] on span "lead capture new" at bounding box center [530, 273] width 40 height 7
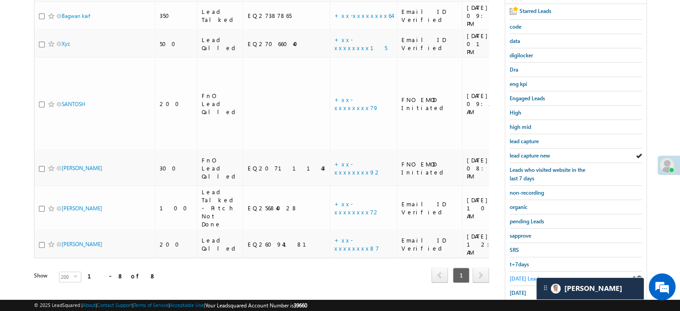
scroll to position [192, 0]
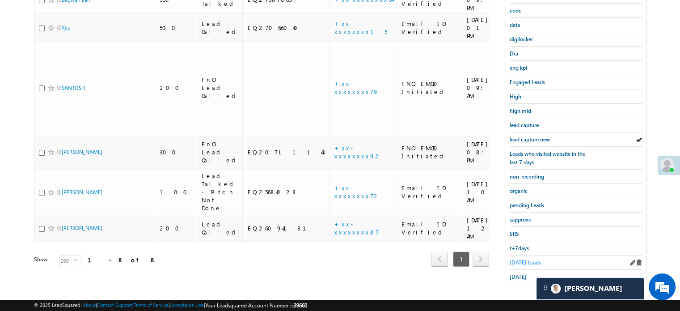
click at [531, 259] on span "Today's Leads" at bounding box center [525, 262] width 31 height 7
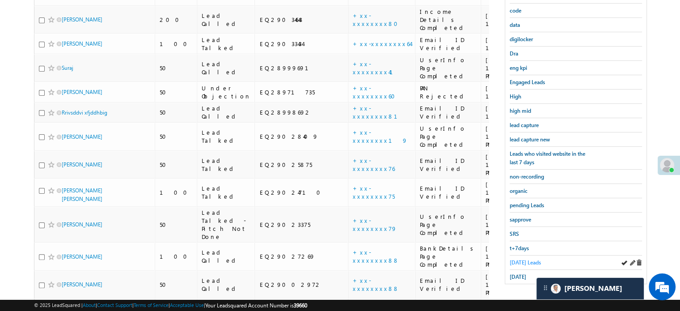
scroll to position [326, 0]
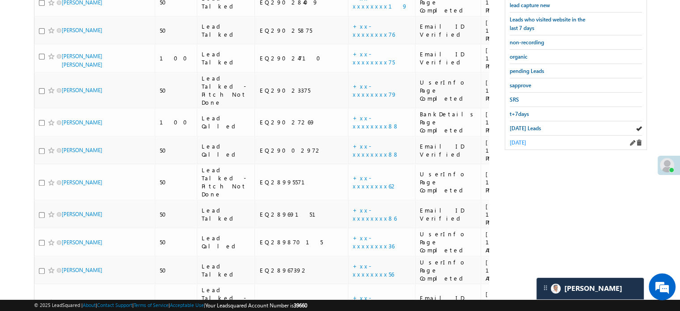
click at [519, 139] on span "yesterday" at bounding box center [518, 142] width 17 height 7
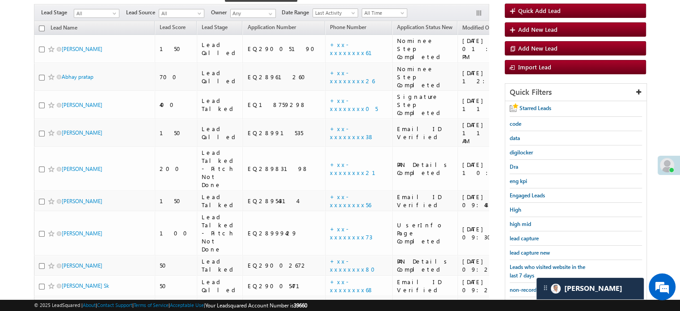
scroll to position [58, 0]
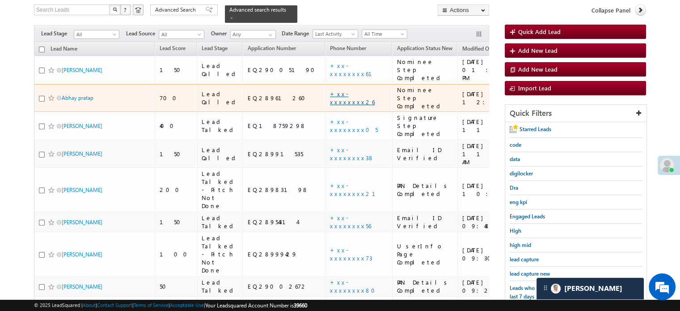
click at [330, 90] on link "+xx-xxxxxxxx26" at bounding box center [352, 98] width 45 height 16
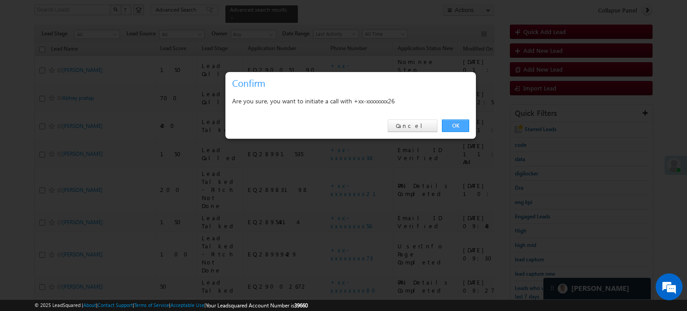
click at [460, 130] on link "OK" at bounding box center [455, 125] width 27 height 13
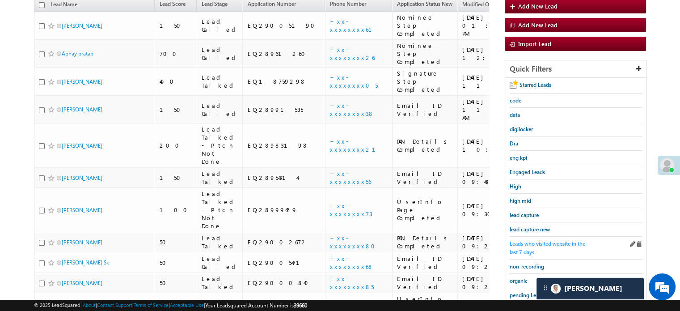
scroll to position [102, 0]
click at [522, 229] on span "lead capture new" at bounding box center [530, 228] width 40 height 7
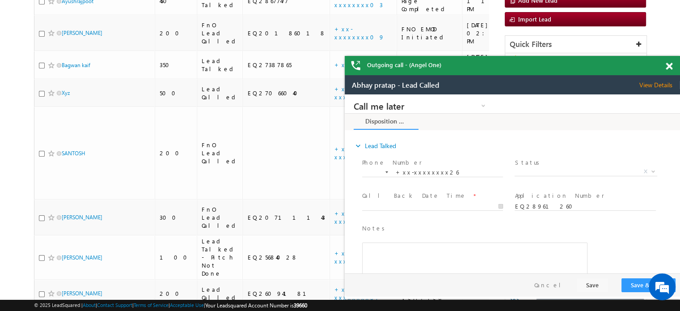
scroll to position [0, 0]
click at [671, 67] on span at bounding box center [669, 67] width 7 height 8
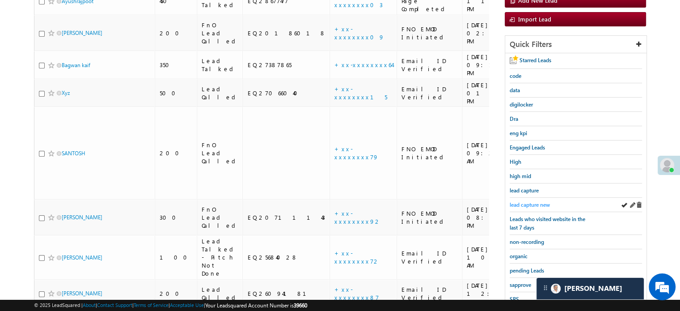
click at [535, 205] on span "lead capture new" at bounding box center [530, 204] width 40 height 7
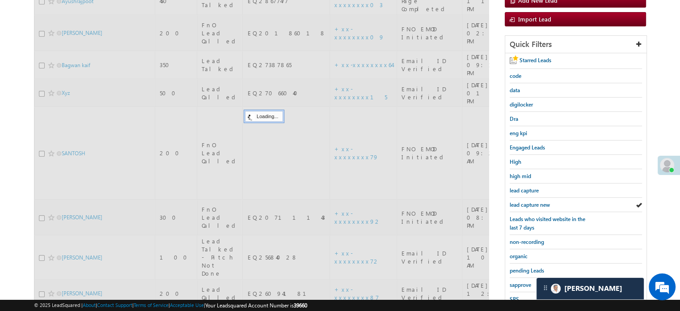
click at [534, 203] on span "lead capture new" at bounding box center [530, 204] width 40 height 7
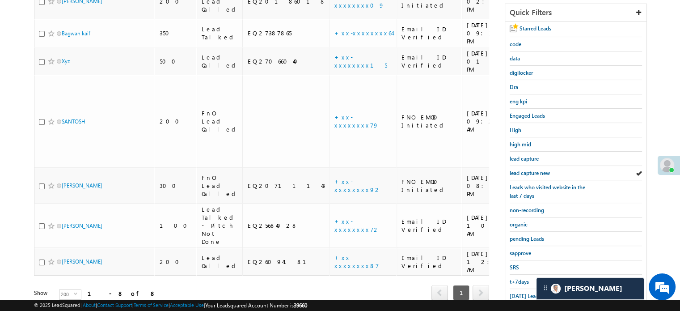
scroll to position [171, 0]
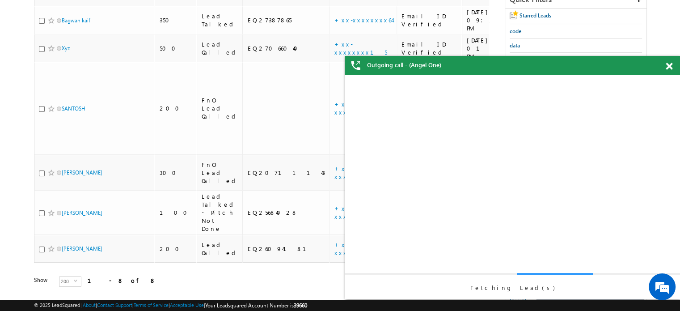
click at [526, 277] on div "View Details Change Lead View Details Change Opportunity Fetching Lead(s)" at bounding box center [512, 187] width 317 height 224
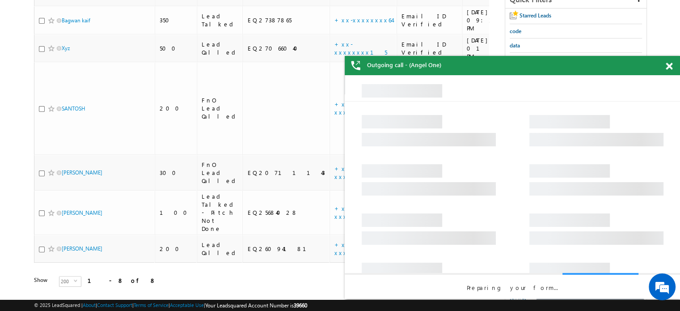
click at [661, 61] on div "Outgoing call - (Angel One)" at bounding box center [512, 65] width 335 height 19
click at [669, 66] on span at bounding box center [669, 67] width 7 height 8
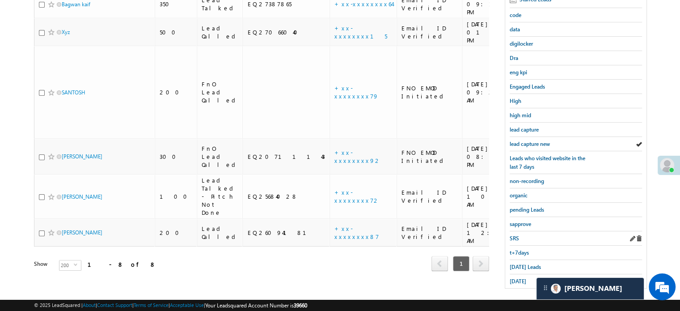
scroll to position [192, 0]
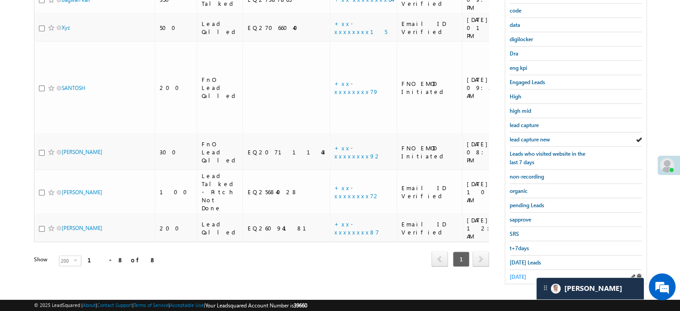
click at [521, 273] on span "yesterday" at bounding box center [518, 276] width 17 height 7
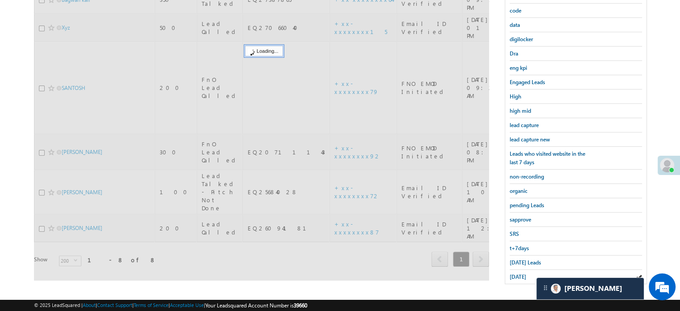
click at [521, 273] on span "yesterday" at bounding box center [518, 276] width 17 height 7
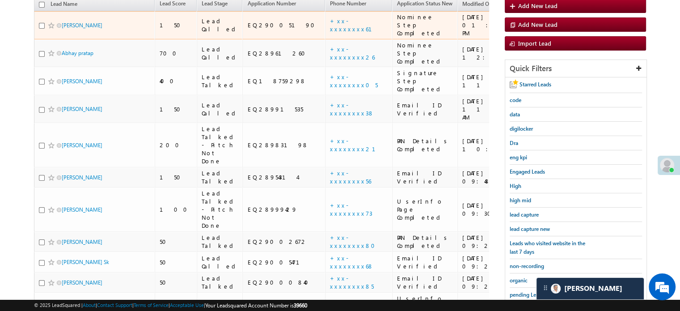
scroll to position [13, 0]
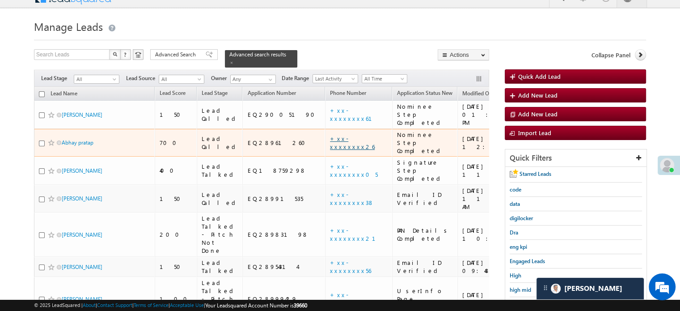
click at [330, 135] on link "+xx-xxxxxxxx26" at bounding box center [352, 143] width 45 height 16
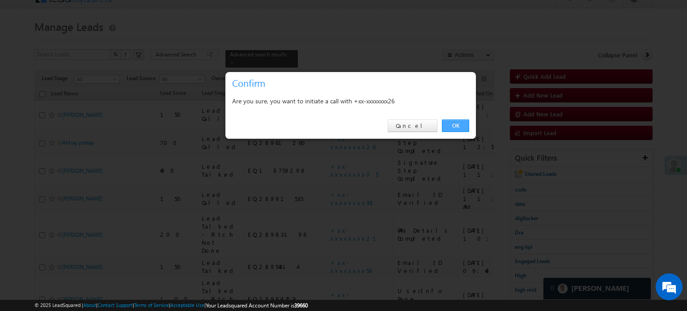
click at [456, 131] on div "OK Cancel" at bounding box center [350, 125] width 250 height 25
click at [458, 121] on link "OK" at bounding box center [455, 125] width 27 height 13
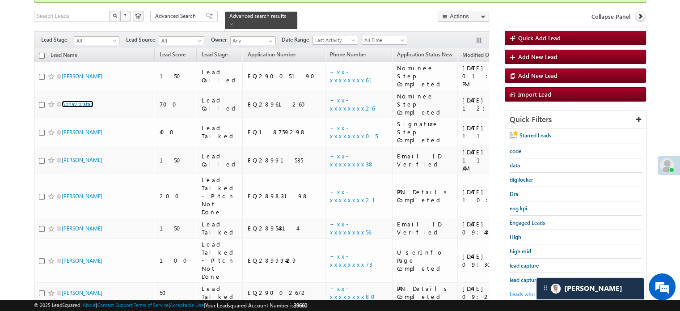
scroll to position [89, 0]
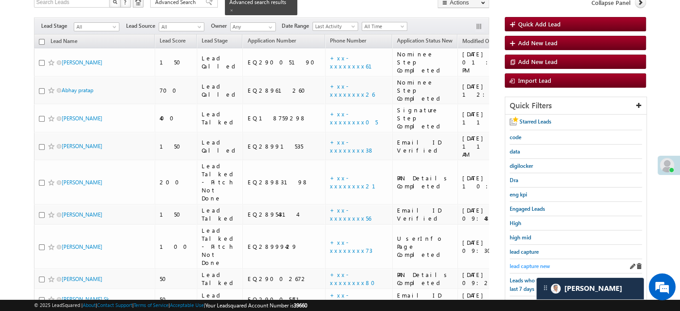
click at [526, 264] on span "lead capture new" at bounding box center [530, 265] width 40 height 7
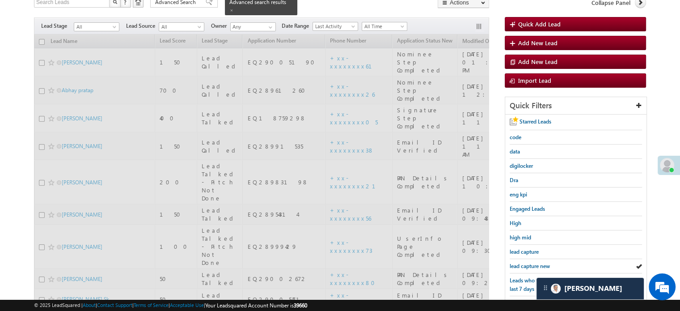
click at [526, 264] on span "lead capture new" at bounding box center [530, 265] width 40 height 7
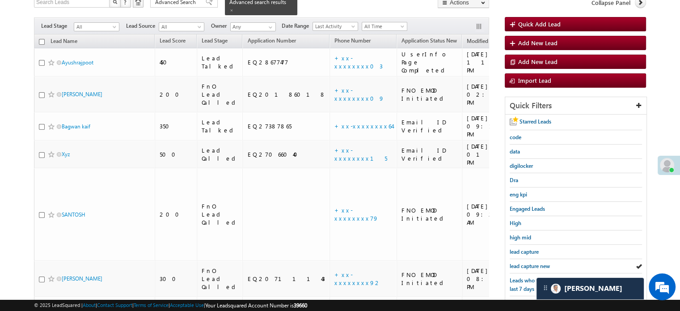
click at [526, 264] on span "lead capture new" at bounding box center [530, 265] width 40 height 7
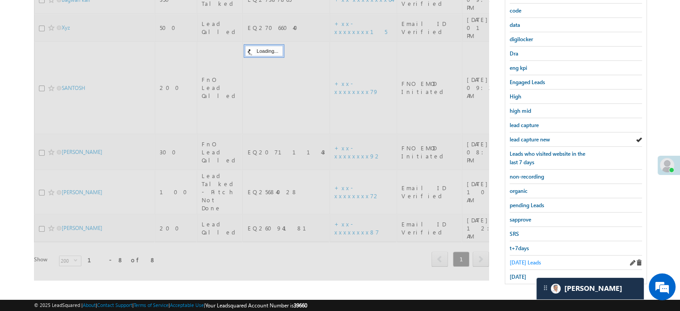
click at [515, 259] on span "Today's Leads" at bounding box center [525, 262] width 31 height 7
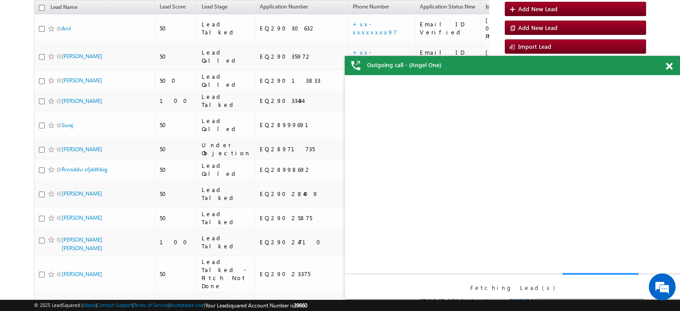
scroll to position [0, 0]
drag, startPoint x: 321, startPoint y: 4, endPoint x: 671, endPoint y: 71, distance: 355.4
click at [671, 71] on div at bounding box center [674, 64] width 12 height 17
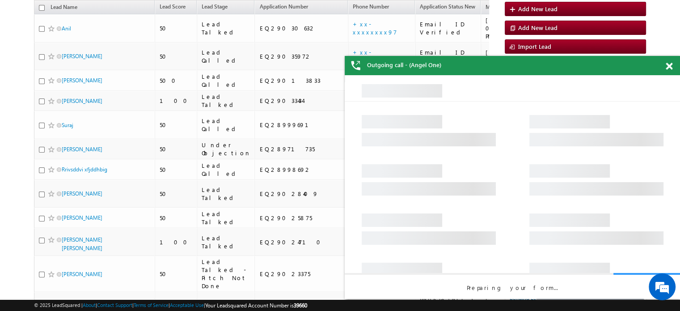
click at [666, 67] on span at bounding box center [669, 67] width 7 height 8
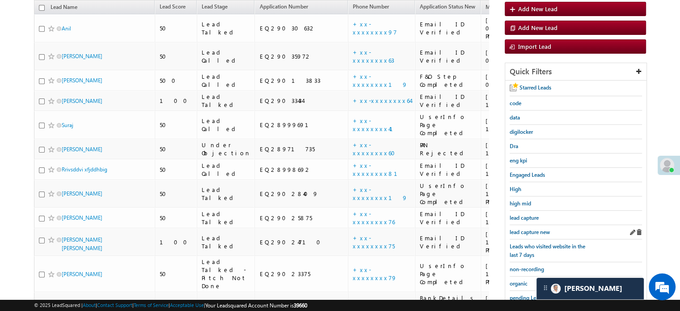
click at [535, 225] on div "lead capture new" at bounding box center [576, 232] width 132 height 14
click at [535, 228] on span "lead capture new" at bounding box center [530, 231] width 40 height 7
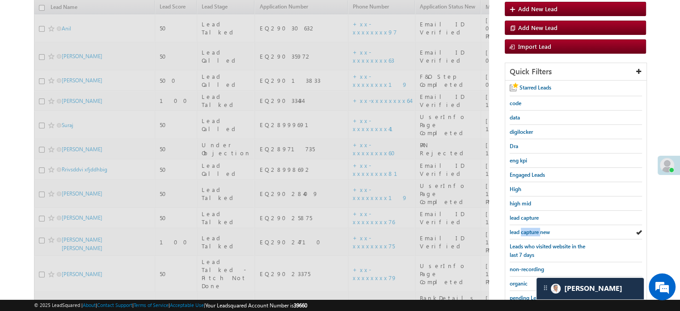
click at [535, 228] on span "lead capture new" at bounding box center [530, 231] width 40 height 7
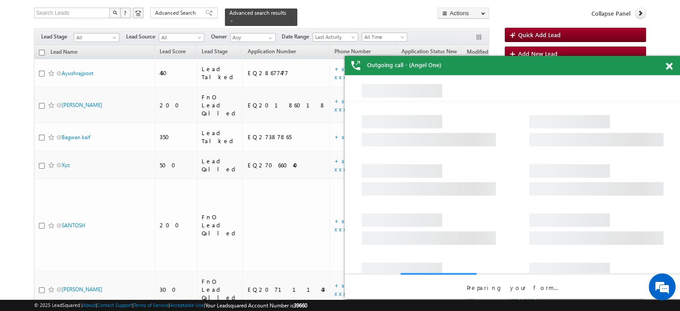
click at [666, 67] on span at bounding box center [669, 67] width 7 height 8
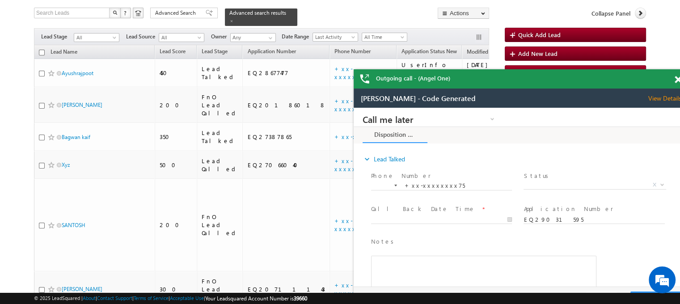
click at [678, 78] on span at bounding box center [678, 80] width 7 height 8
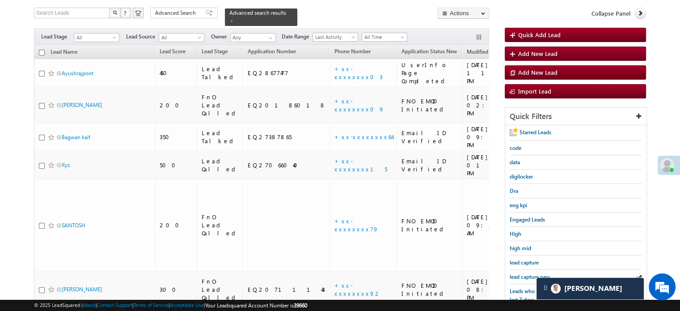
scroll to position [192, 0]
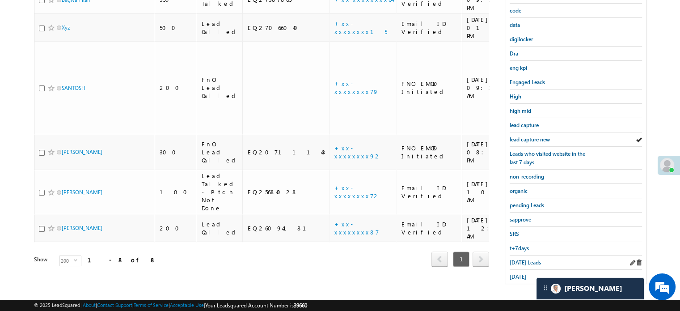
click at [526, 262] on div "Today's Leads" at bounding box center [576, 262] width 132 height 14
click at [528, 259] on span "Today's Leads" at bounding box center [525, 262] width 31 height 7
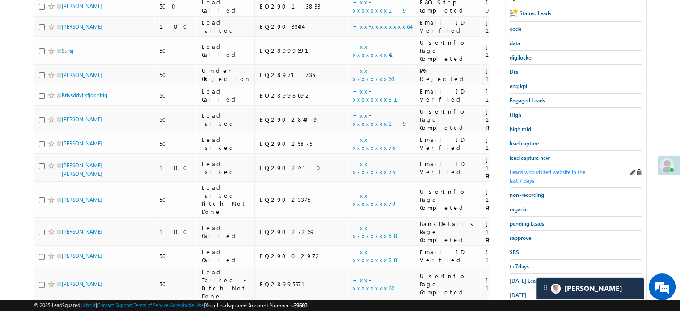
scroll to position [236, 0]
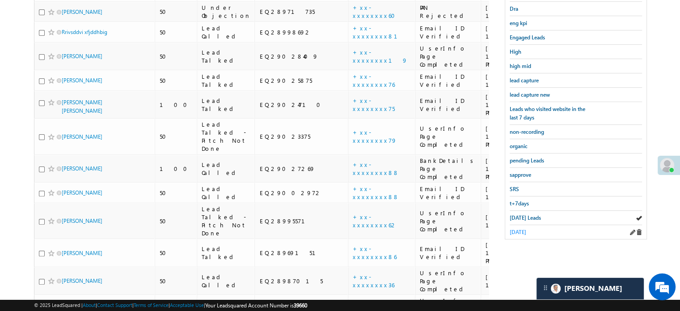
click at [518, 231] on span "yesterday" at bounding box center [518, 231] width 17 height 7
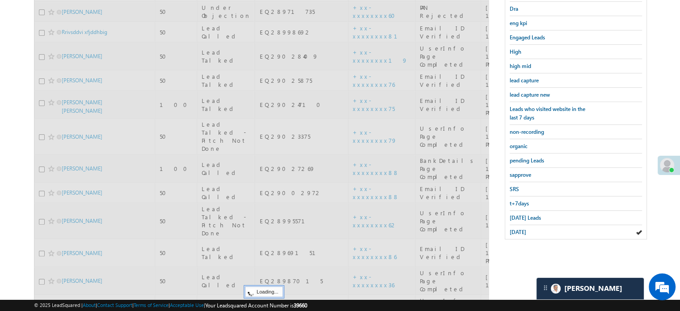
click at [518, 230] on span "yesterday" at bounding box center [518, 231] width 17 height 7
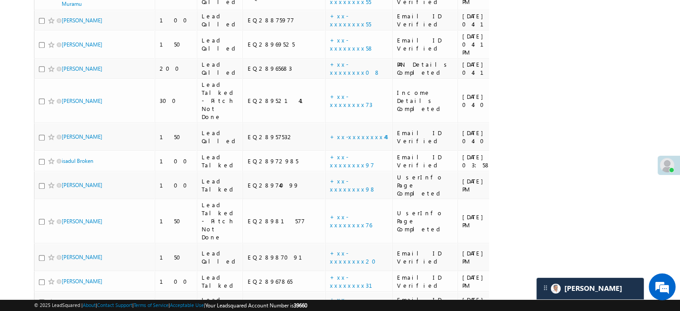
scroll to position [101, 0]
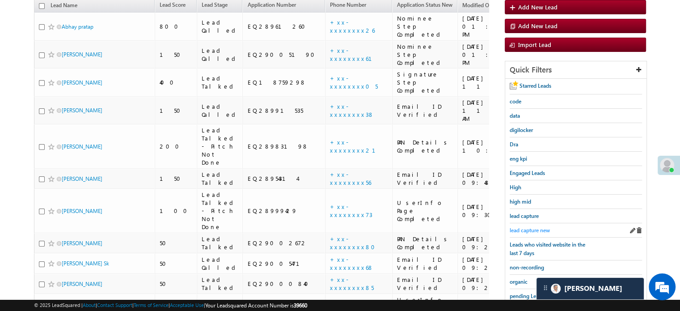
click at [528, 226] on link "lead capture new" at bounding box center [530, 230] width 40 height 8
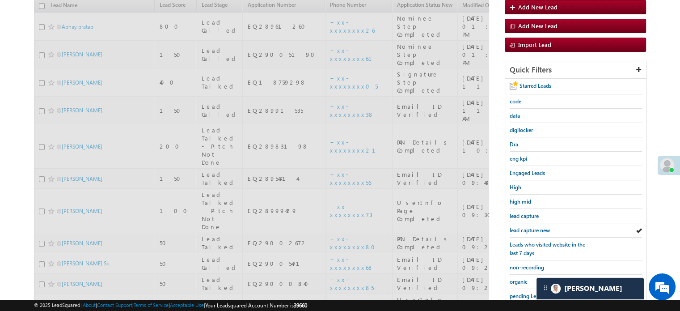
click at [531, 229] on span "lead capture new" at bounding box center [530, 230] width 40 height 7
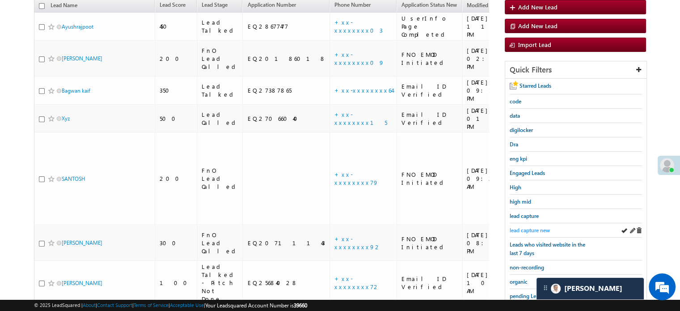
click at [531, 230] on link "lead capture new" at bounding box center [530, 230] width 40 height 8
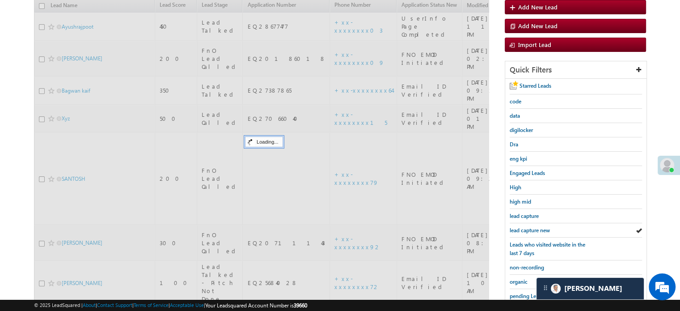
click at [524, 227] on span "lead capture new" at bounding box center [530, 230] width 40 height 7
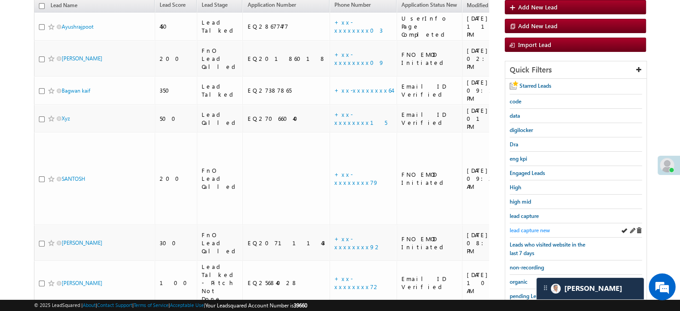
click at [525, 227] on span "lead capture new" at bounding box center [530, 230] width 40 height 7
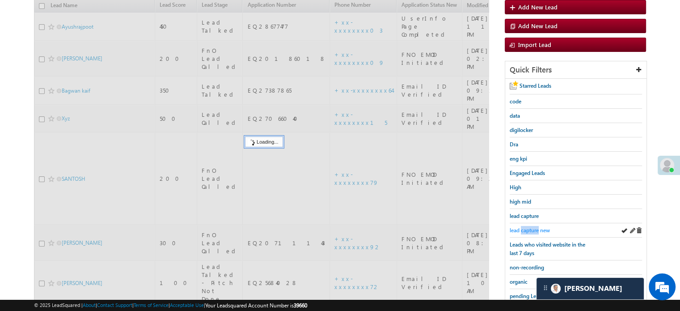
click at [525, 228] on span "lead capture new" at bounding box center [530, 230] width 40 height 7
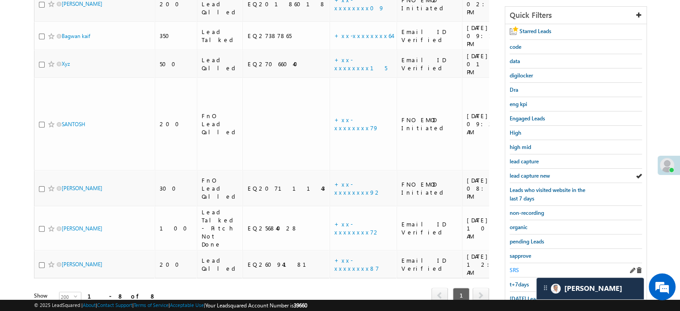
scroll to position [192, 0]
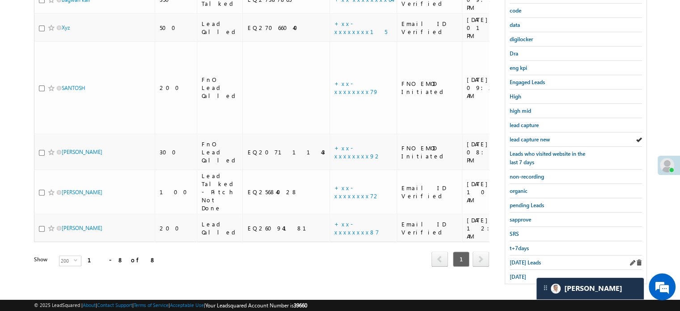
click at [516, 255] on div "Today's Leads" at bounding box center [576, 262] width 132 height 14
click at [517, 259] on span "Today's Leads" at bounding box center [525, 262] width 31 height 7
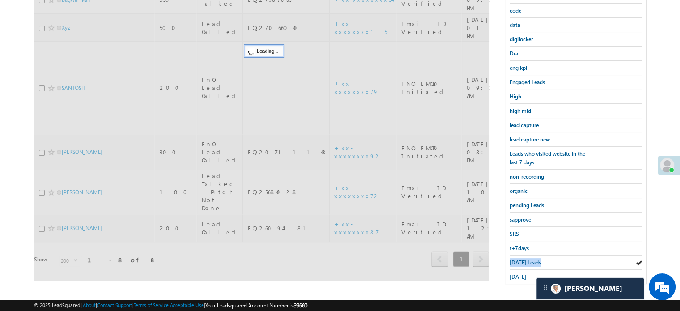
click at [517, 259] on span "Today's Leads" at bounding box center [525, 262] width 31 height 7
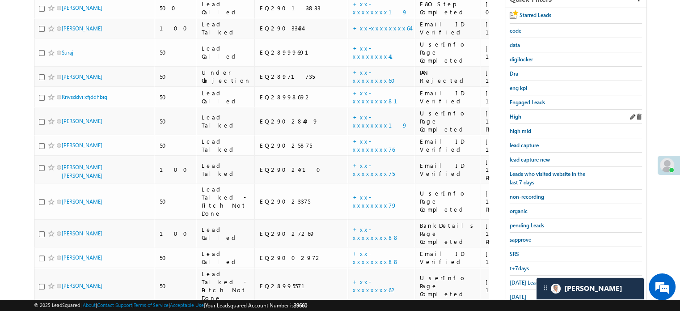
scroll to position [177, 0]
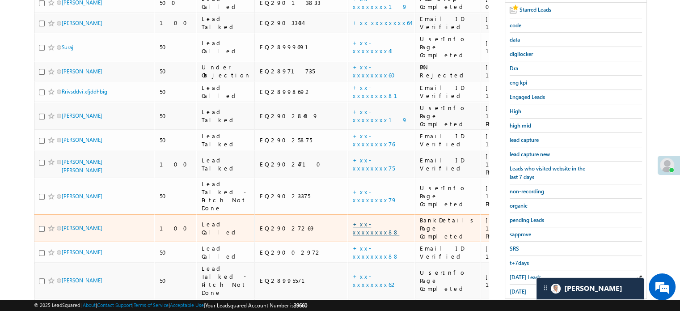
click at [353, 220] on link "+xx-xxxxxxxx88" at bounding box center [376, 228] width 46 height 16
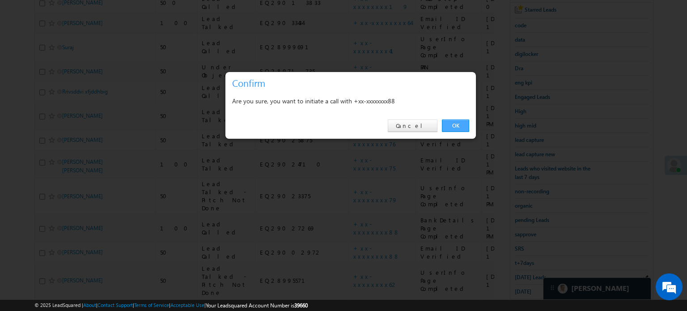
click at [462, 122] on link "OK" at bounding box center [455, 125] width 27 height 13
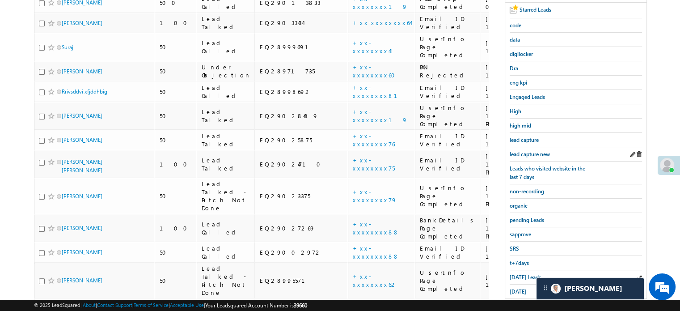
scroll to position [201, 0]
click at [533, 148] on div "lead capture new" at bounding box center [576, 155] width 132 height 14
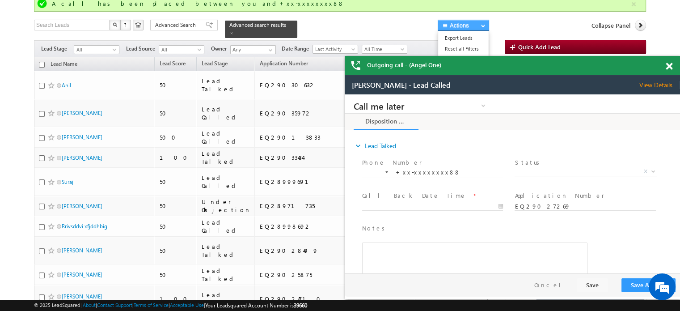
scroll to position [0, 0]
click at [668, 63] on div "Outgoing call - (Angel One)" at bounding box center [512, 65] width 335 height 19
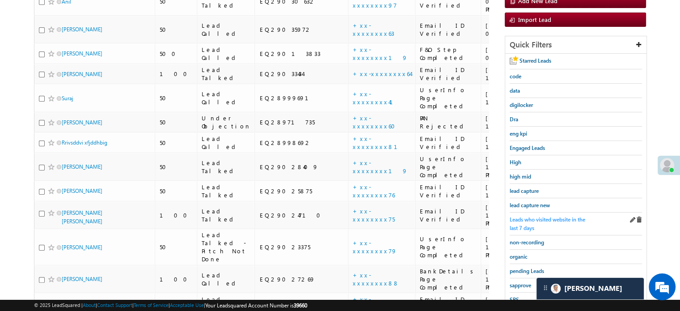
scroll to position [156, 0]
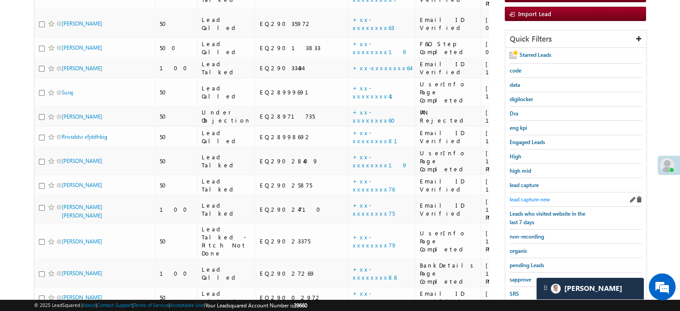
click at [537, 198] on span "lead capture new" at bounding box center [530, 199] width 40 height 7
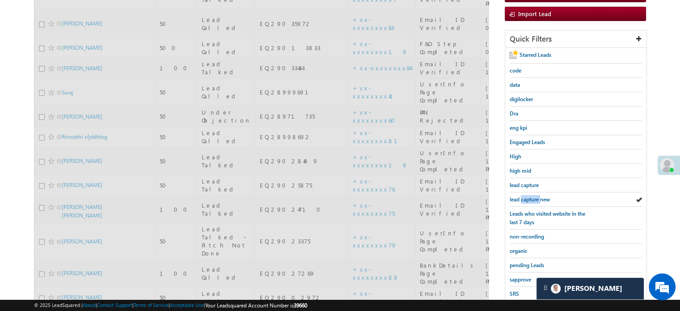
click at [537, 198] on span "lead capture new" at bounding box center [530, 199] width 40 height 7
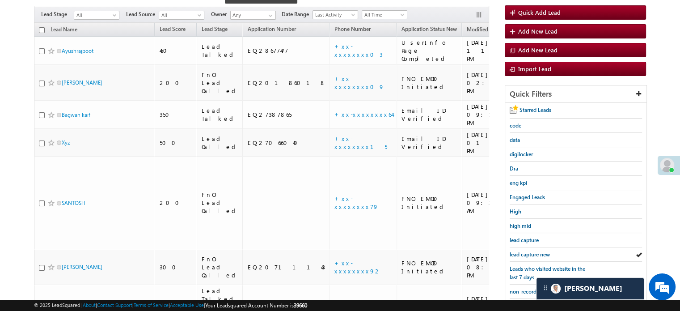
scroll to position [67, 0]
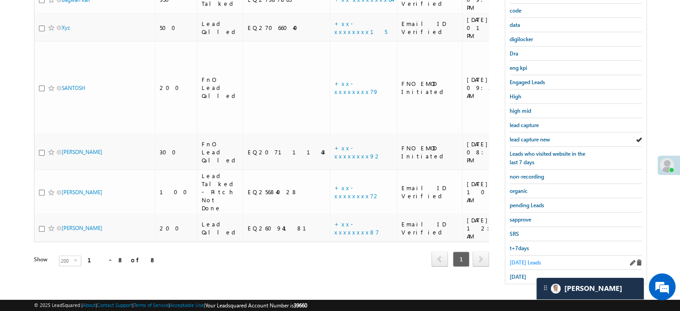
click at [527, 259] on span "Today's Leads" at bounding box center [525, 262] width 31 height 7
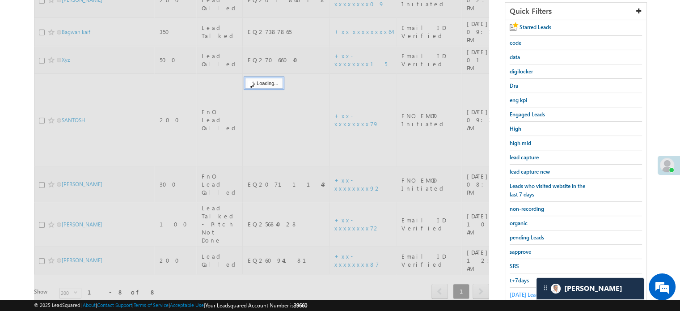
scroll to position [102, 0]
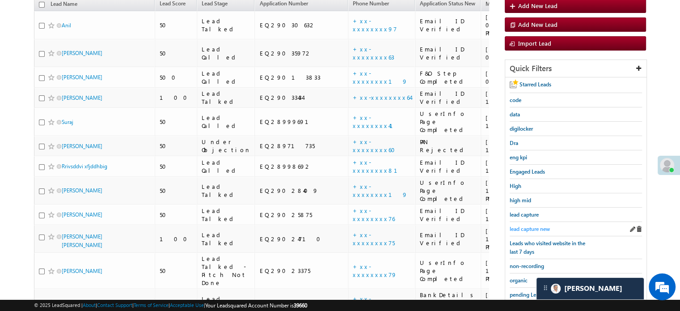
click at [544, 225] on span "lead capture new" at bounding box center [530, 228] width 40 height 7
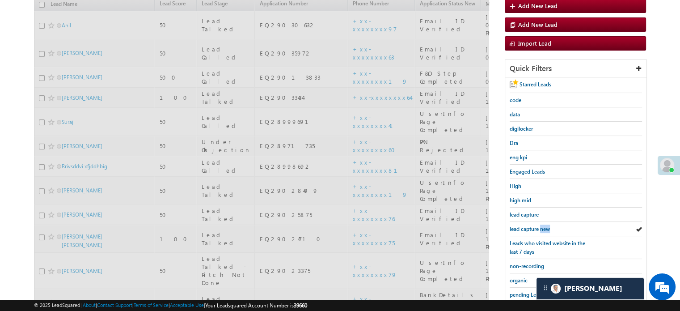
click at [544, 225] on span "lead capture new" at bounding box center [530, 228] width 40 height 7
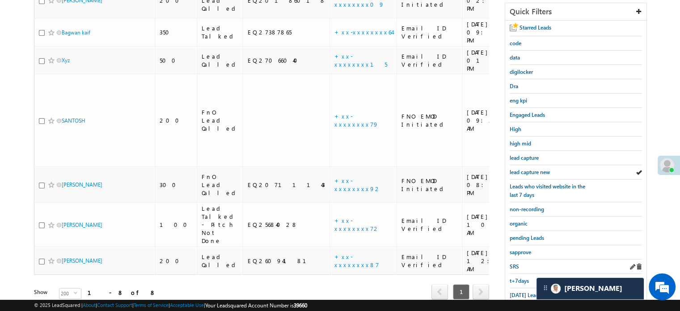
scroll to position [192, 0]
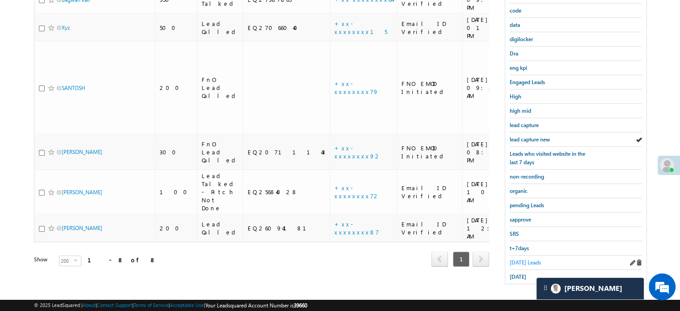
click at [522, 259] on span "Today's Leads" at bounding box center [525, 262] width 31 height 7
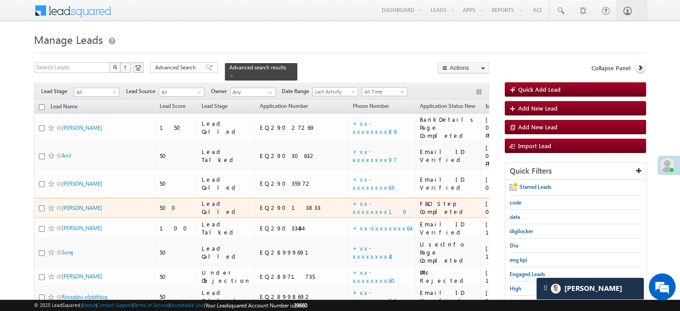
scroll to position [134, 0]
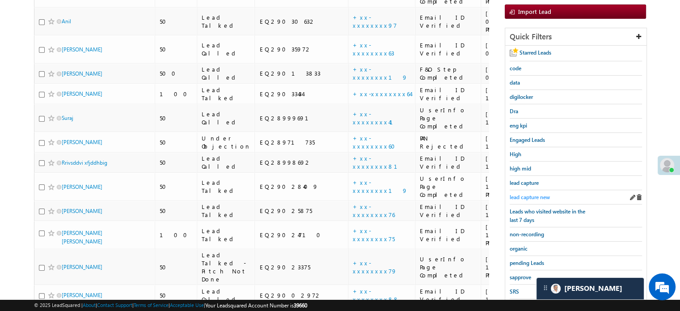
click at [525, 194] on span "lead capture new" at bounding box center [530, 197] width 40 height 7
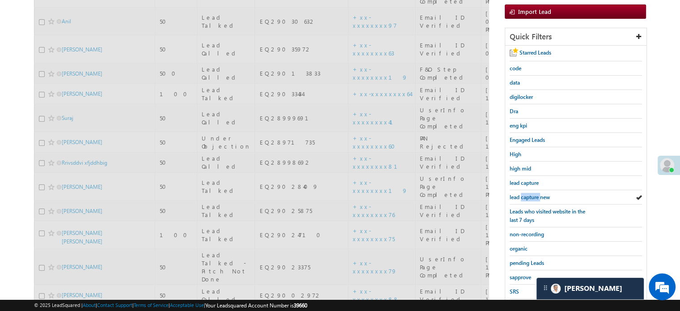
click at [525, 194] on span "lead capture new" at bounding box center [530, 197] width 40 height 7
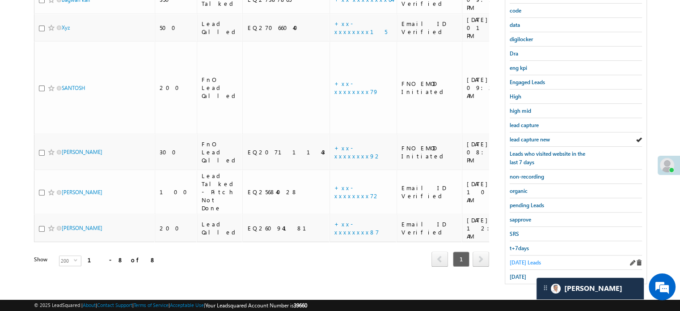
click at [527, 260] on span "Today's Leads" at bounding box center [525, 262] width 31 height 7
click at [527, 255] on div "Today's Leads" at bounding box center [576, 262] width 132 height 14
click at [527, 258] on link "Today's Leads" at bounding box center [525, 262] width 31 height 8
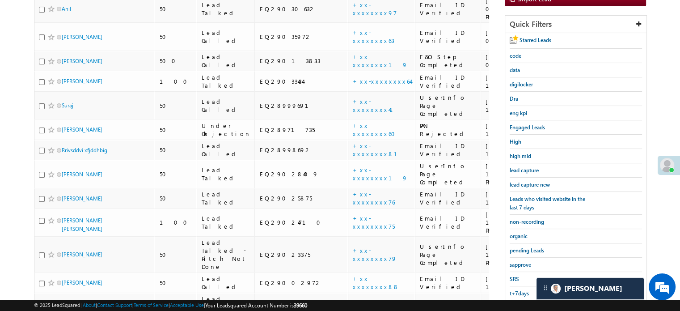
scroll to position [128, 0]
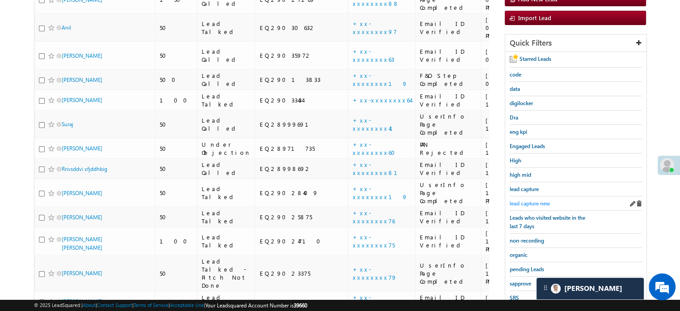
click at [538, 200] on span "lead capture new" at bounding box center [530, 203] width 40 height 7
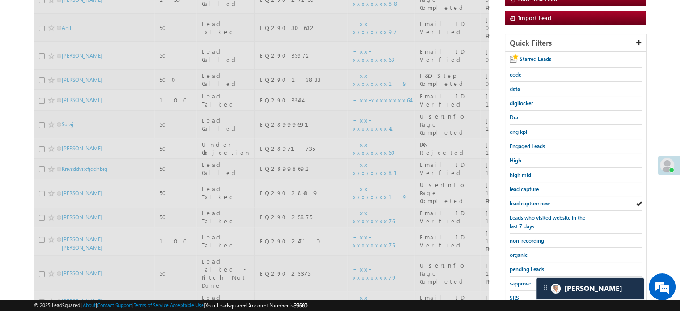
click at [538, 200] on span "lead capture new" at bounding box center [530, 203] width 40 height 7
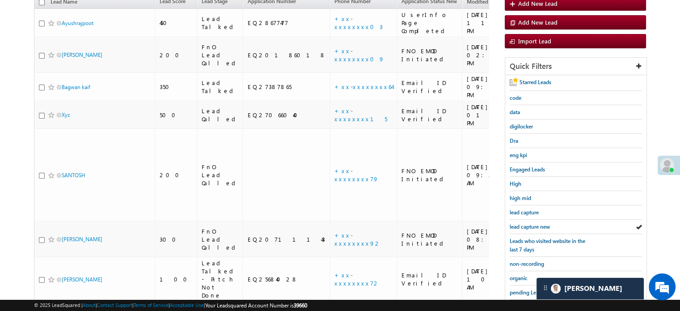
scroll to position [173, 0]
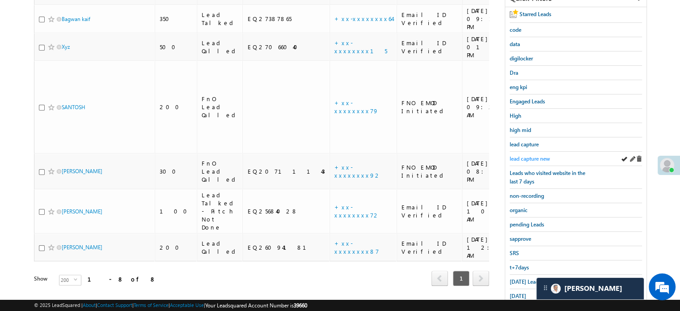
click at [522, 155] on span "lead capture new" at bounding box center [530, 158] width 40 height 7
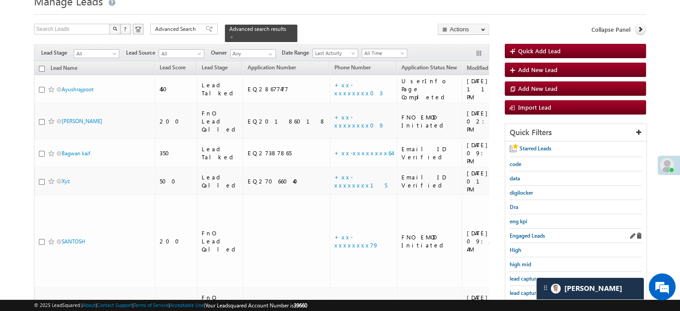
scroll to position [83, 0]
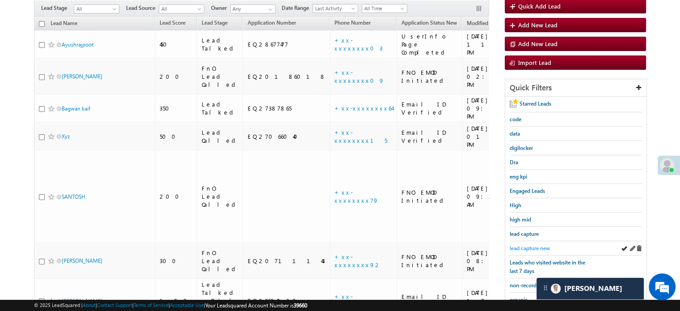
click at [531, 247] on span "lead capture new" at bounding box center [530, 248] width 40 height 7
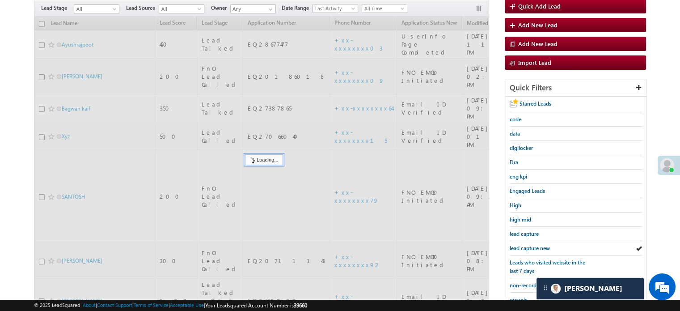
click at [525, 245] on span "lead capture new" at bounding box center [530, 248] width 40 height 7
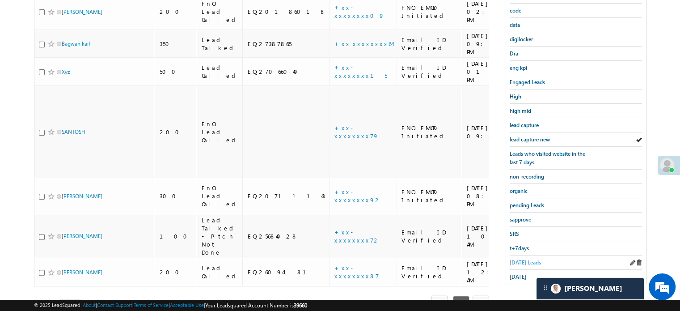
click at [527, 259] on span "Today's Leads" at bounding box center [525, 262] width 31 height 7
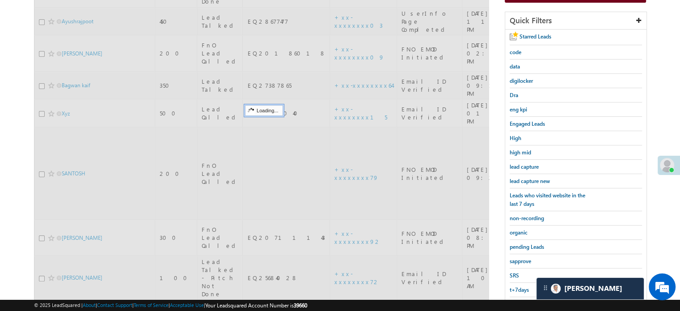
scroll to position [58, 0]
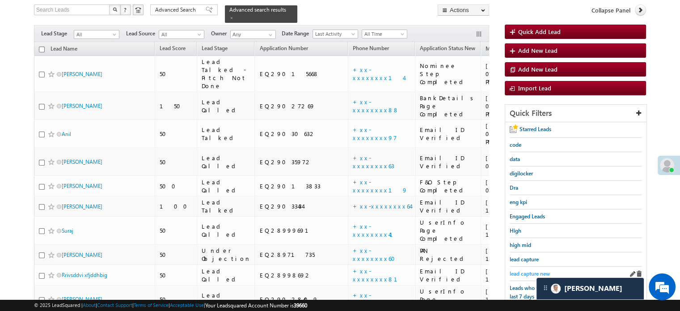
click at [527, 270] on span "lead capture new" at bounding box center [530, 273] width 40 height 7
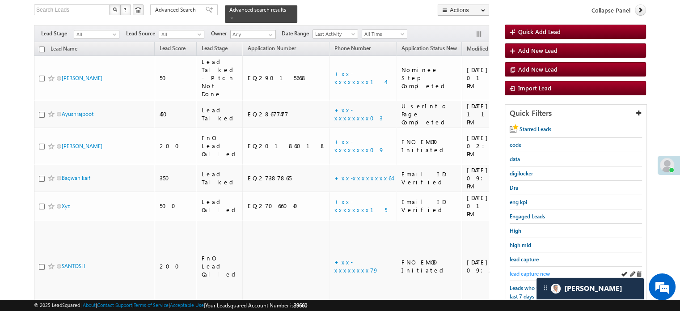
click at [524, 273] on span "lead capture new" at bounding box center [530, 273] width 40 height 7
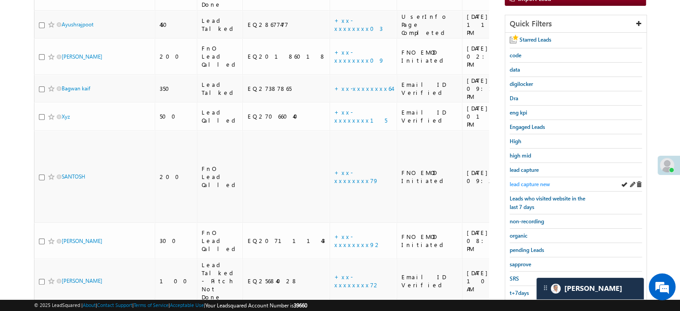
click at [530, 181] on span "lead capture new" at bounding box center [530, 184] width 40 height 7
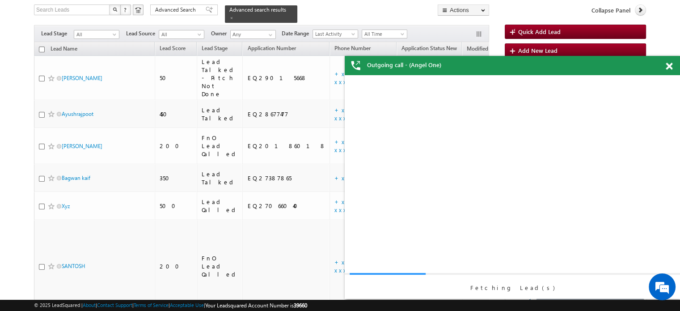
scroll to position [0, 0]
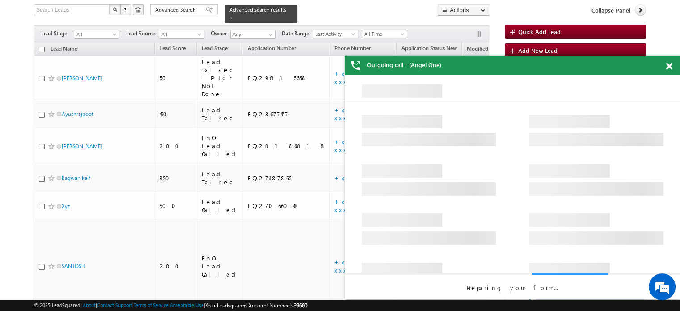
click at [664, 70] on div "Outgoing call - (Angel One)" at bounding box center [512, 65] width 335 height 19
click at [670, 70] on span at bounding box center [669, 67] width 7 height 8
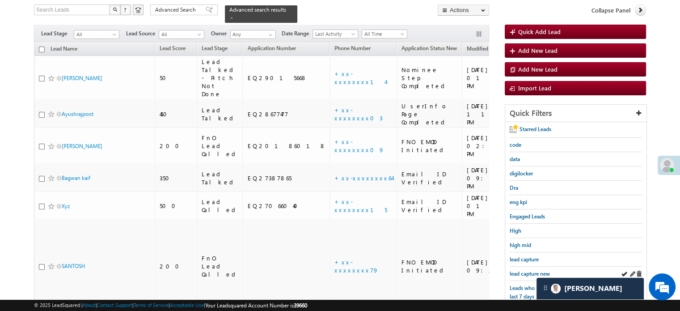
click at [526, 275] on div "lead capture new" at bounding box center [576, 273] width 132 height 14
click at [527, 270] on span "lead capture new" at bounding box center [530, 273] width 40 height 7
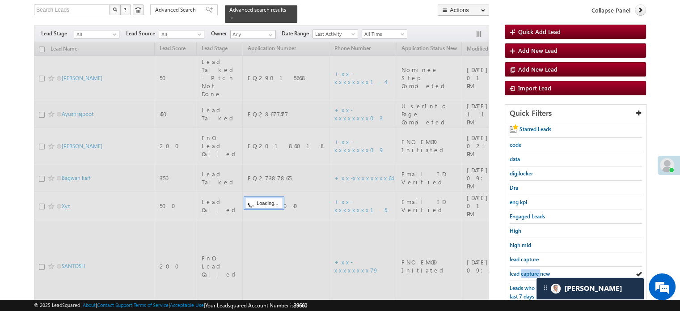
click at [527, 270] on span "lead capture new" at bounding box center [530, 273] width 40 height 7
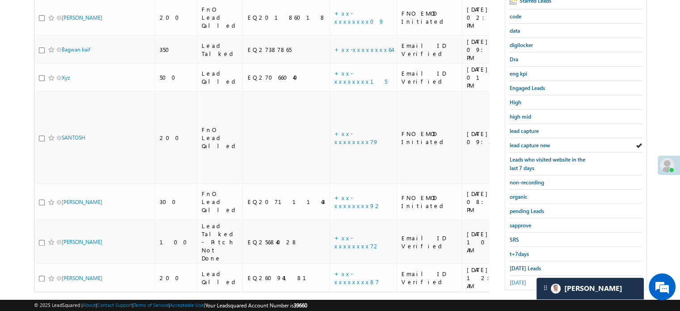
scroll to position [192, 0]
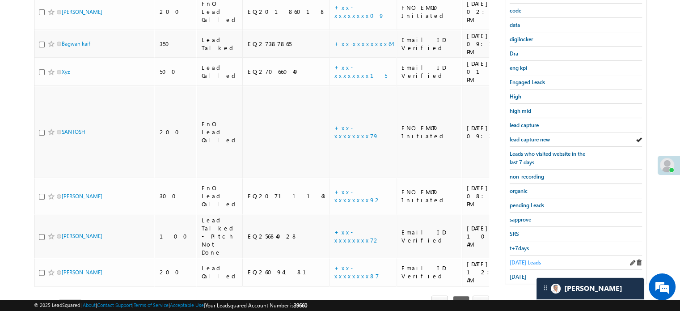
click at [519, 258] on link "Today's Leads" at bounding box center [525, 262] width 31 height 8
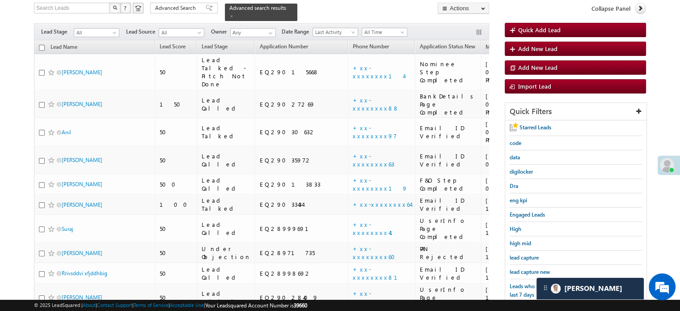
scroll to position [58, 0]
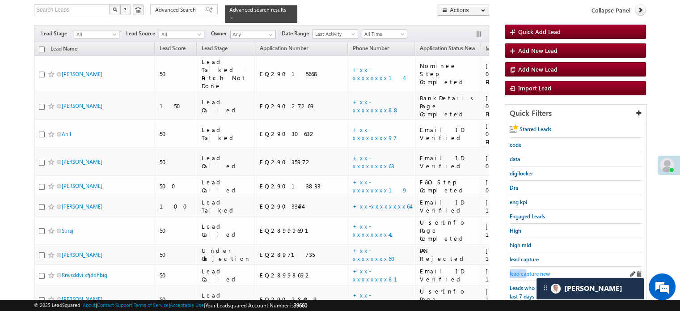
drag, startPoint x: 526, startPoint y: 266, endPoint x: 530, endPoint y: 270, distance: 5.7
click at [527, 267] on div "lead capture new" at bounding box center [576, 273] width 132 height 14
click at [530, 270] on span "lead capture new" at bounding box center [530, 273] width 40 height 7
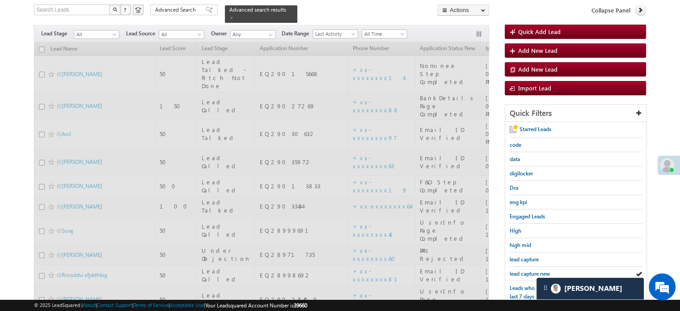
click at [530, 270] on span "lead capture new" at bounding box center [530, 273] width 40 height 7
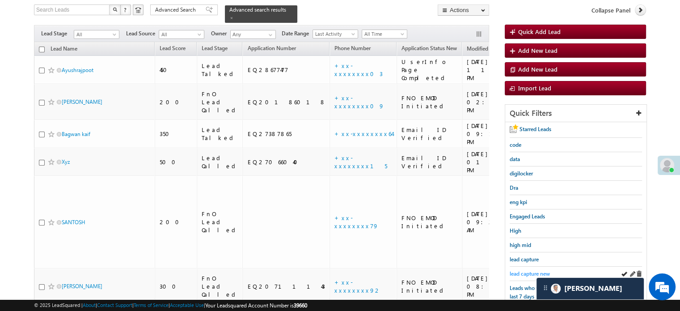
click at [519, 270] on span "lead capture new" at bounding box center [530, 273] width 40 height 7
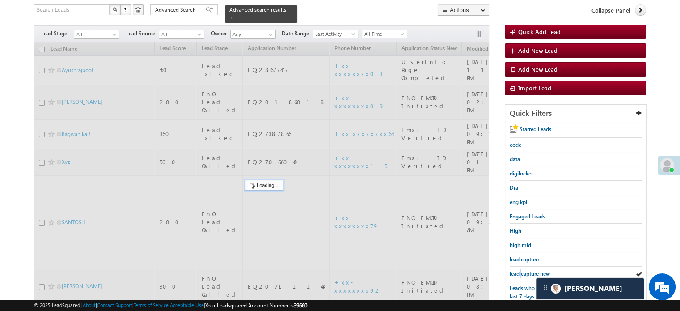
click at [519, 270] on span "lead capture new" at bounding box center [530, 273] width 40 height 7
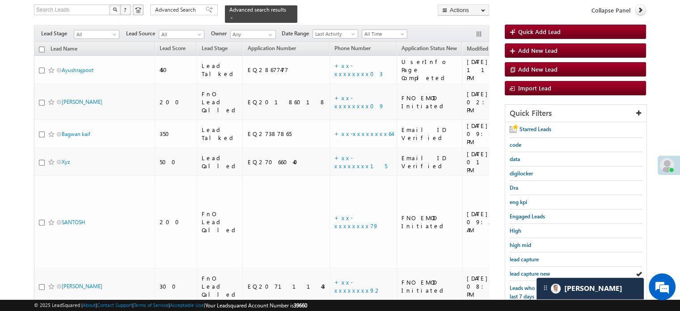
scroll to position [192, 0]
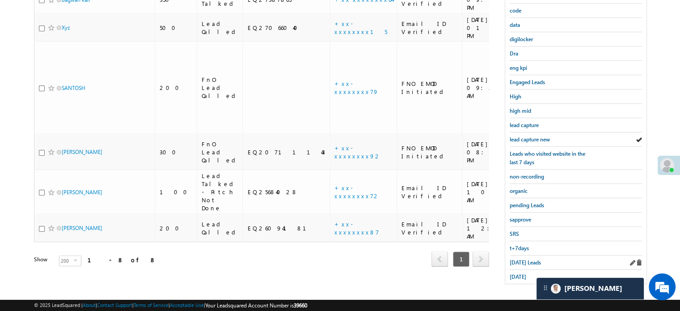
click at [524, 255] on div "Today's Leads" at bounding box center [576, 262] width 132 height 14
click at [522, 261] on span "Today's Leads" at bounding box center [525, 262] width 31 height 7
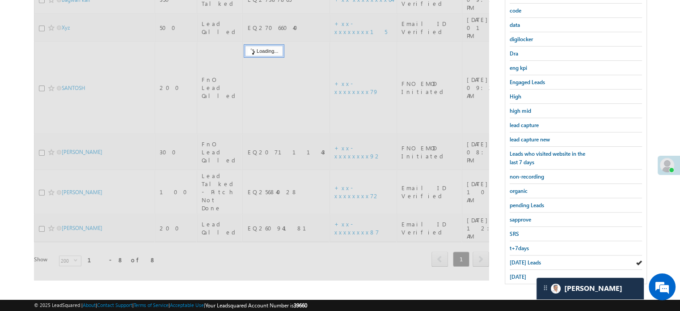
click at [522, 261] on span "Today's Leads" at bounding box center [525, 262] width 31 height 7
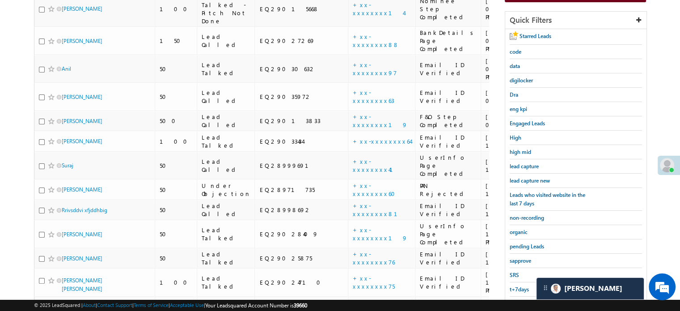
scroll to position [102, 0]
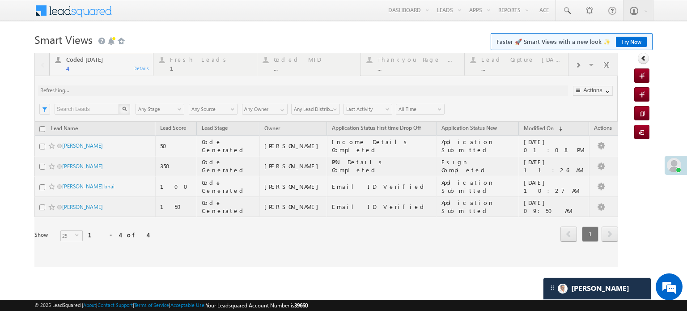
scroll to position [4312, 0]
